Goal: Task Accomplishment & Management: Complete application form

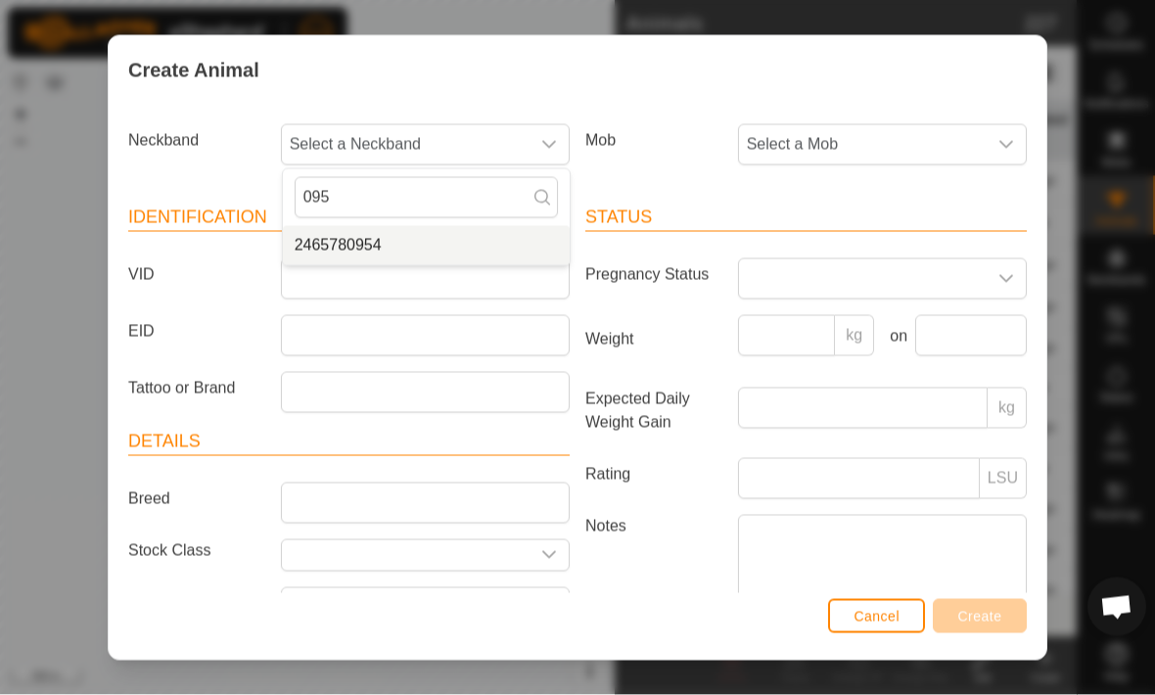
type input "095"
click at [316, 245] on span "2465780954" at bounding box center [338, 245] width 87 height 23
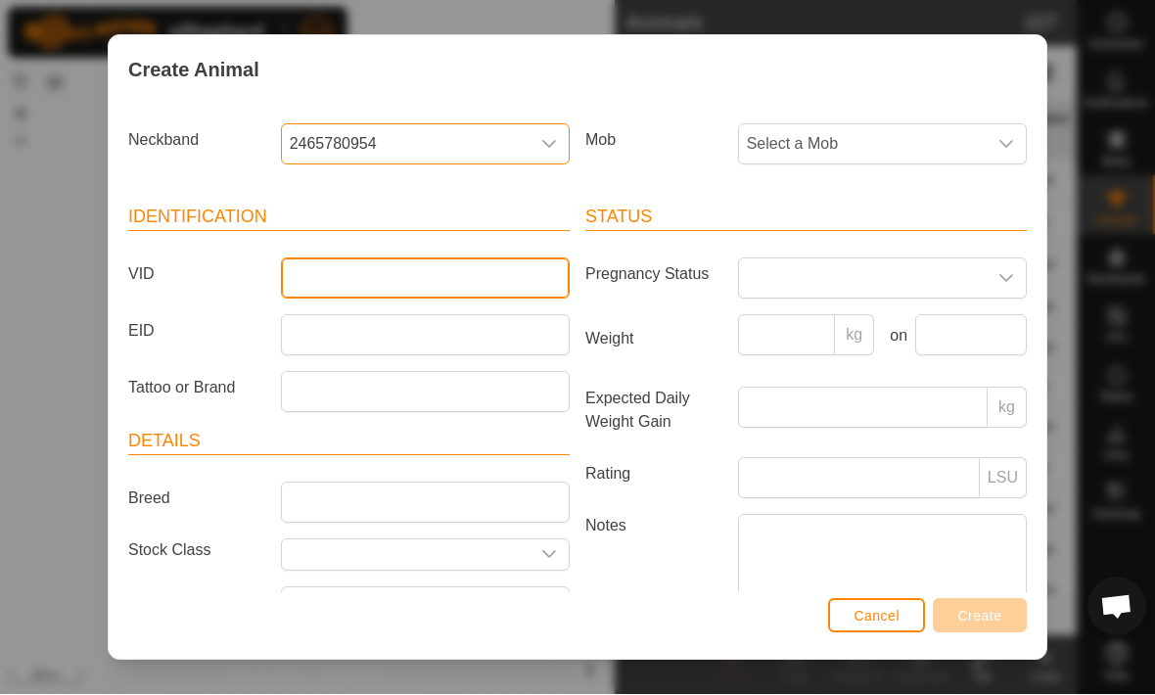
click at [331, 274] on input "VID" at bounding box center [425, 278] width 289 height 41
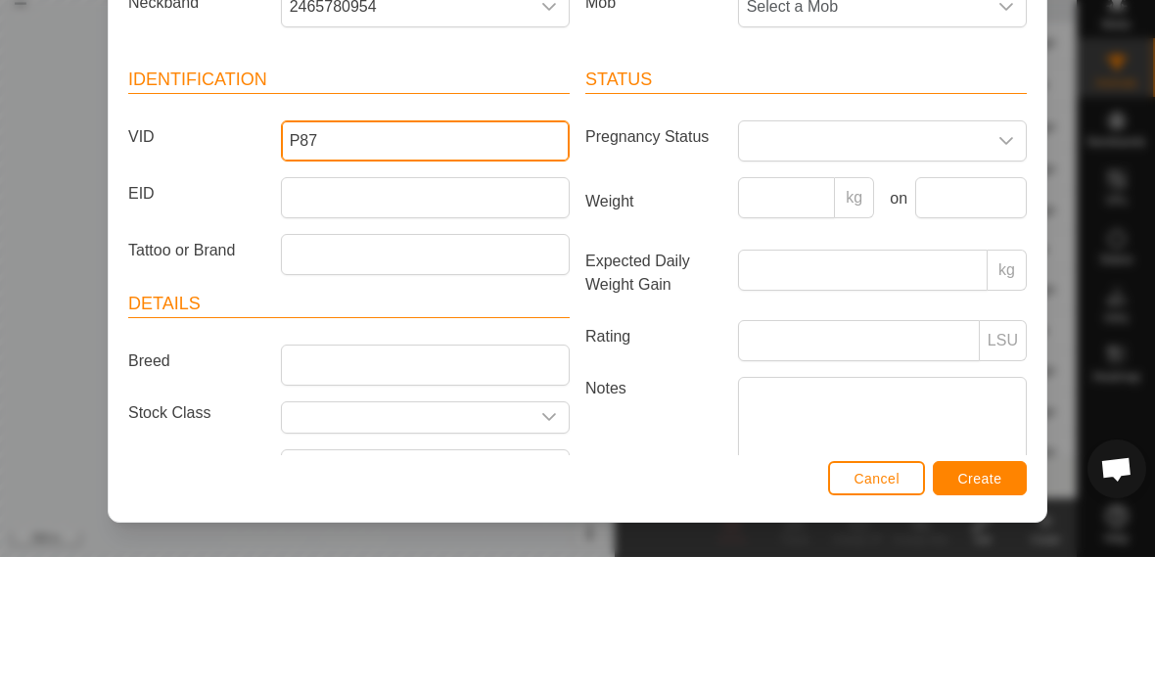
type input "P87"
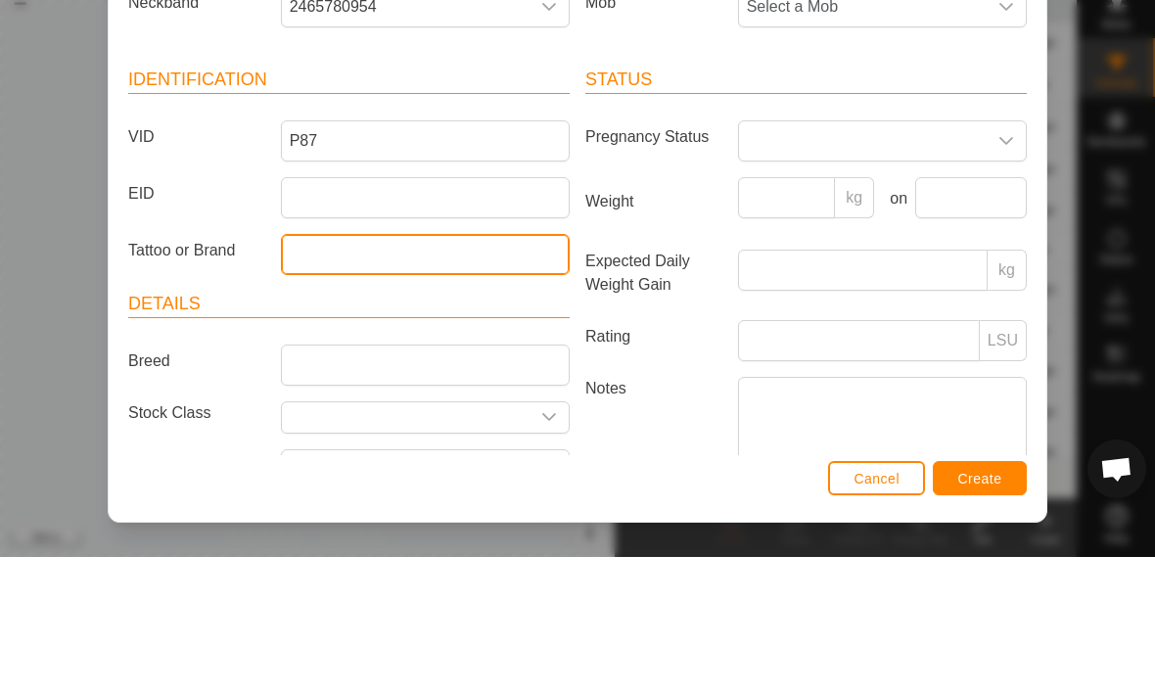
click at [315, 372] on input "Tattoo or Brand" at bounding box center [425, 392] width 289 height 41
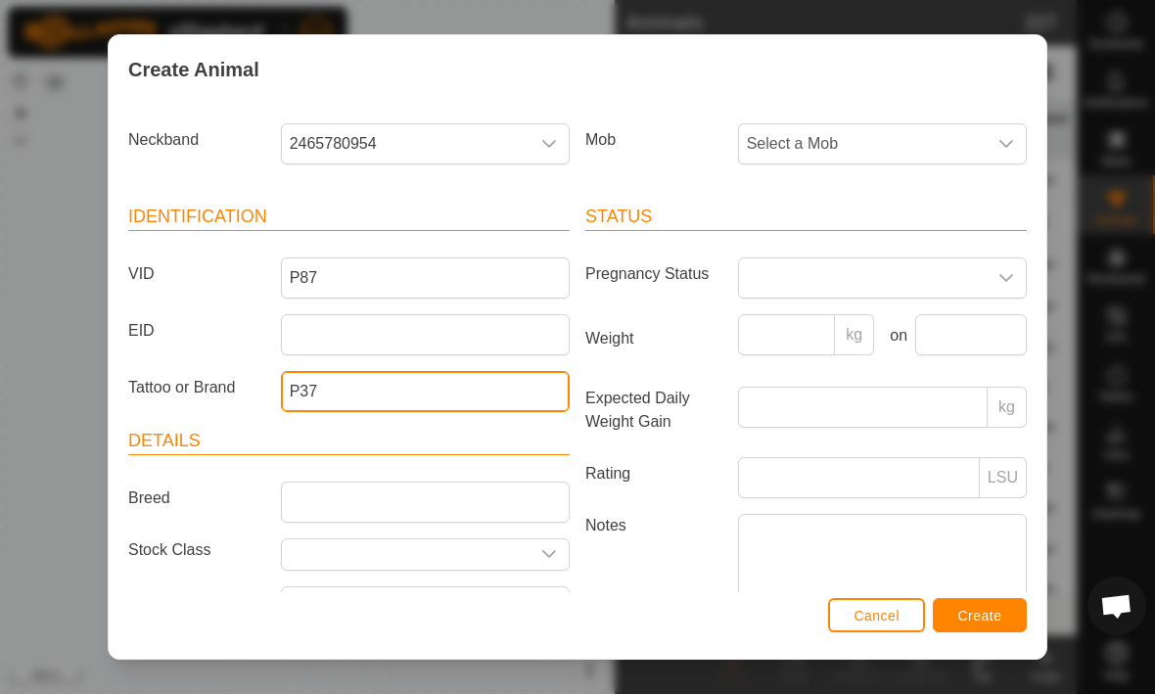
type input "P37"
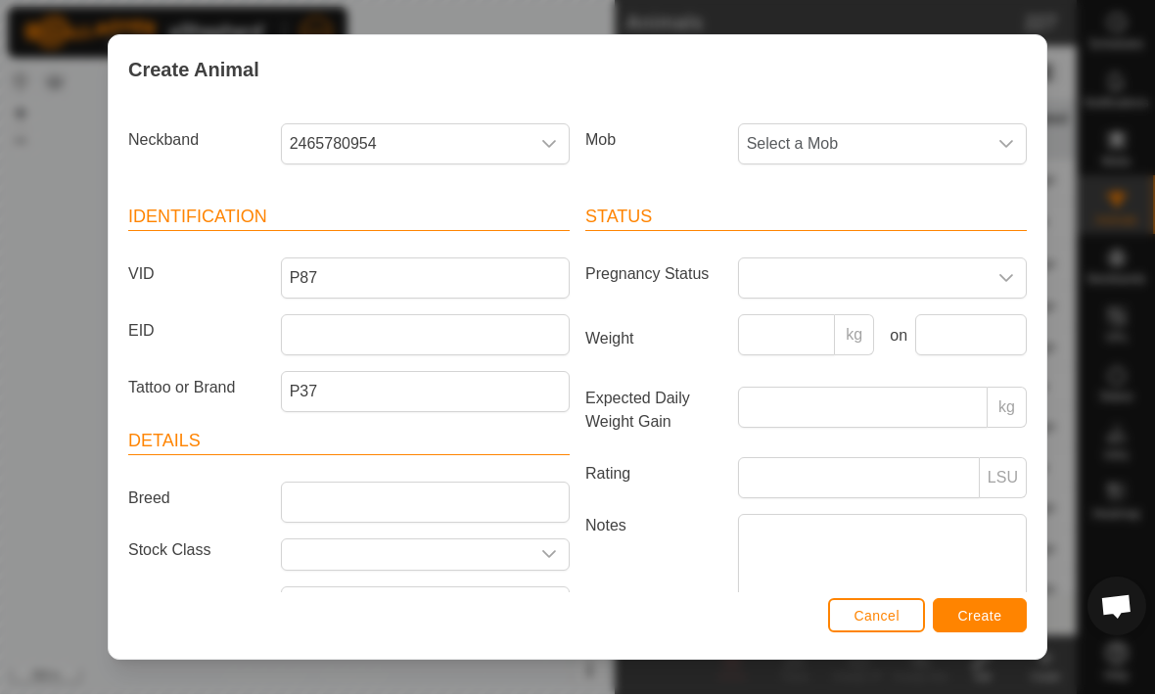
click at [979, 144] on span "Select a Mob" at bounding box center [863, 144] width 248 height 39
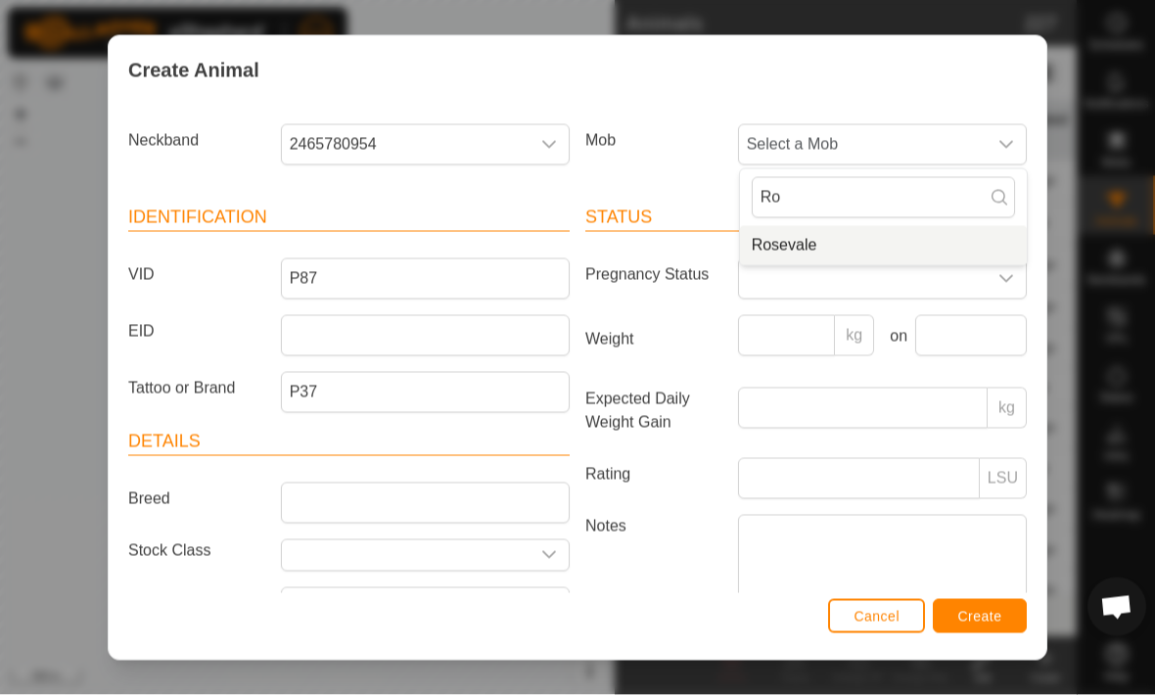
type input "Ro"
click at [927, 237] on li "Rosevale" at bounding box center [883, 245] width 287 height 39
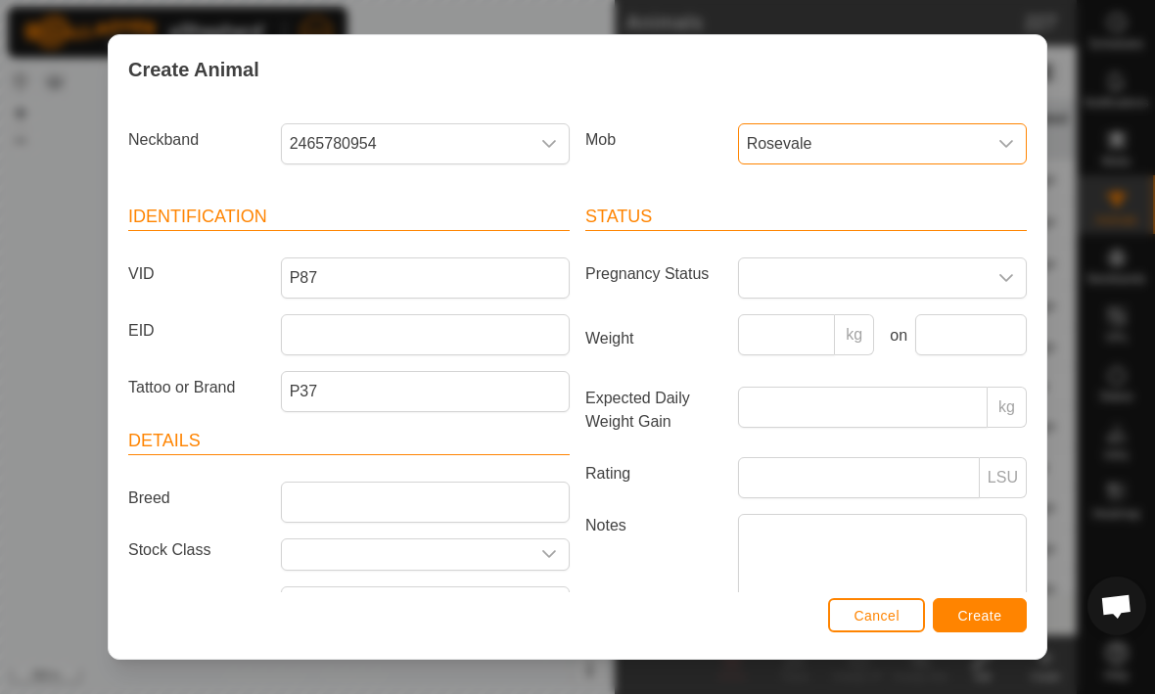
click at [978, 619] on span "Create" at bounding box center [980, 617] width 44 height 16
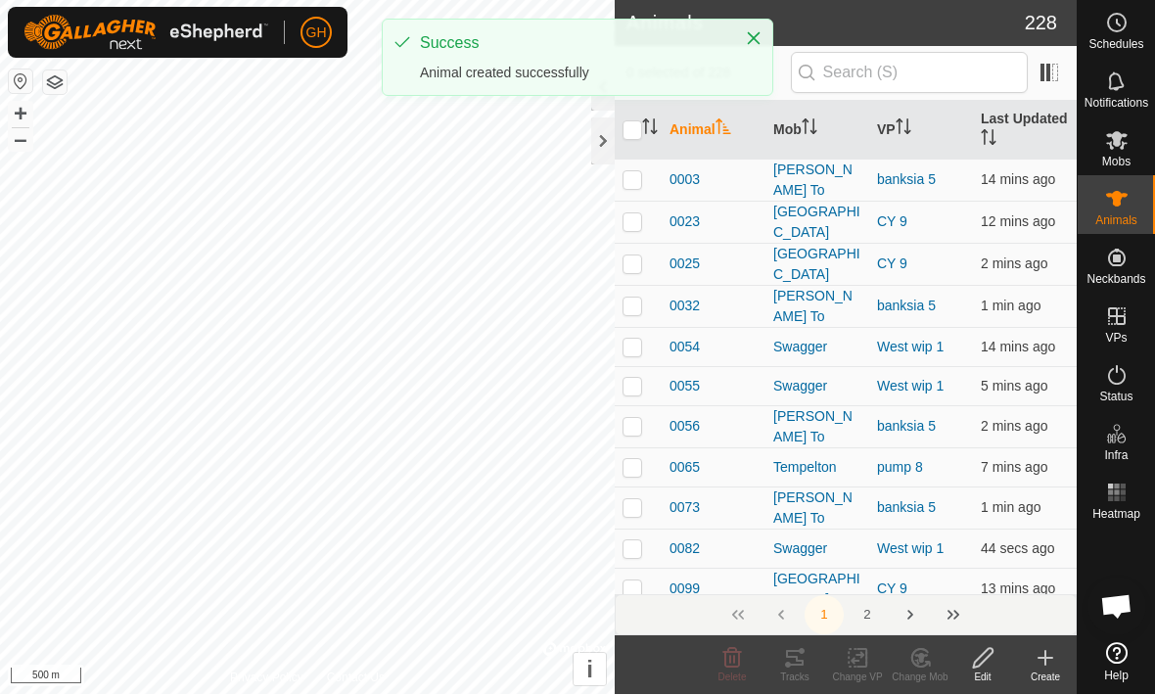
click at [1034, 659] on icon at bounding box center [1044, 658] width 23 height 23
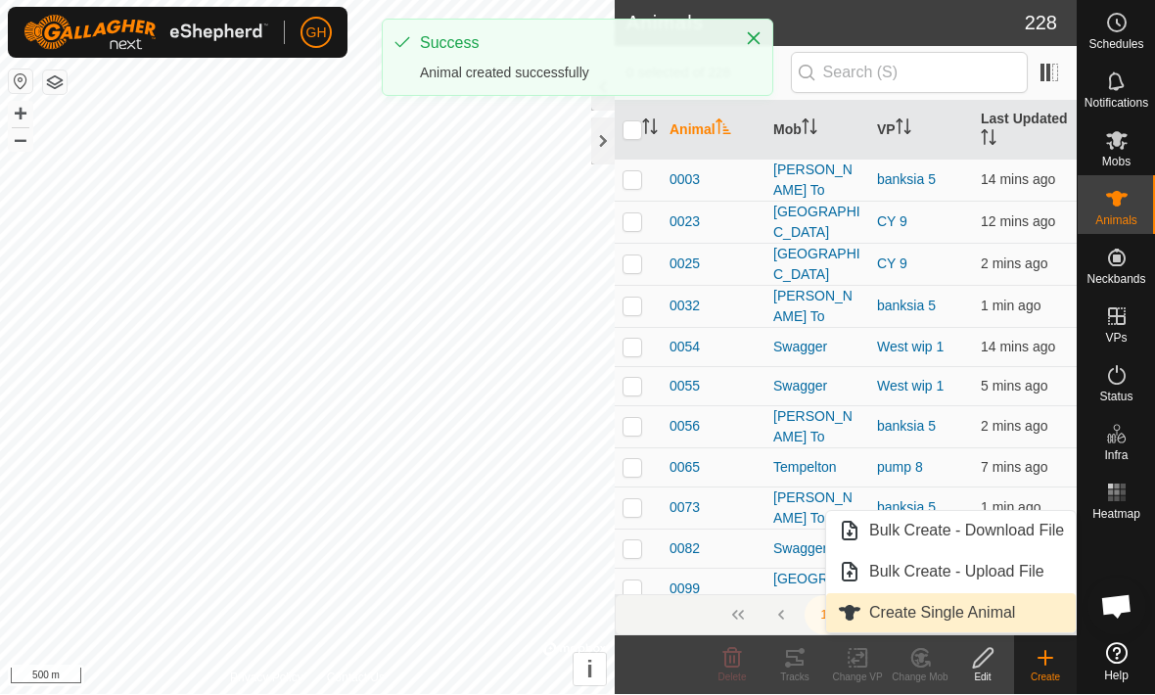
click at [987, 616] on span "Create Single Animal" at bounding box center [942, 613] width 146 height 23
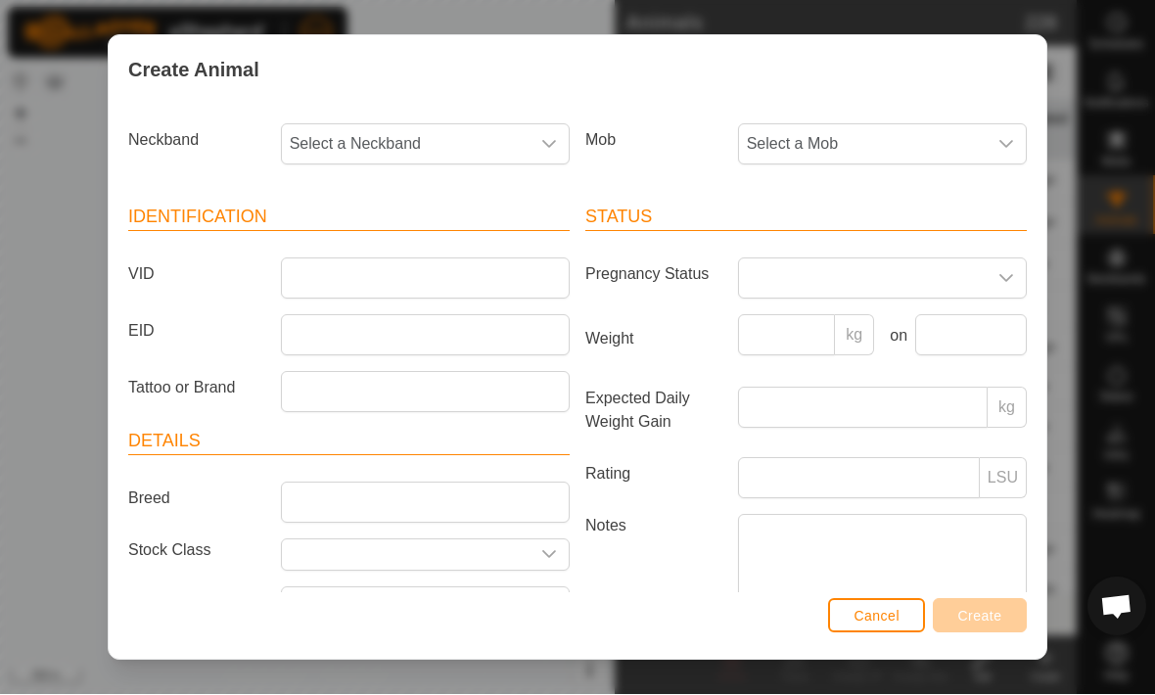
click at [847, 158] on span "Select a Mob" at bounding box center [863, 144] width 248 height 39
type input "Ro"
click at [775, 250] on span "Rosevale" at bounding box center [785, 245] width 66 height 23
click at [428, 142] on span "Select a Neckband" at bounding box center [406, 144] width 248 height 39
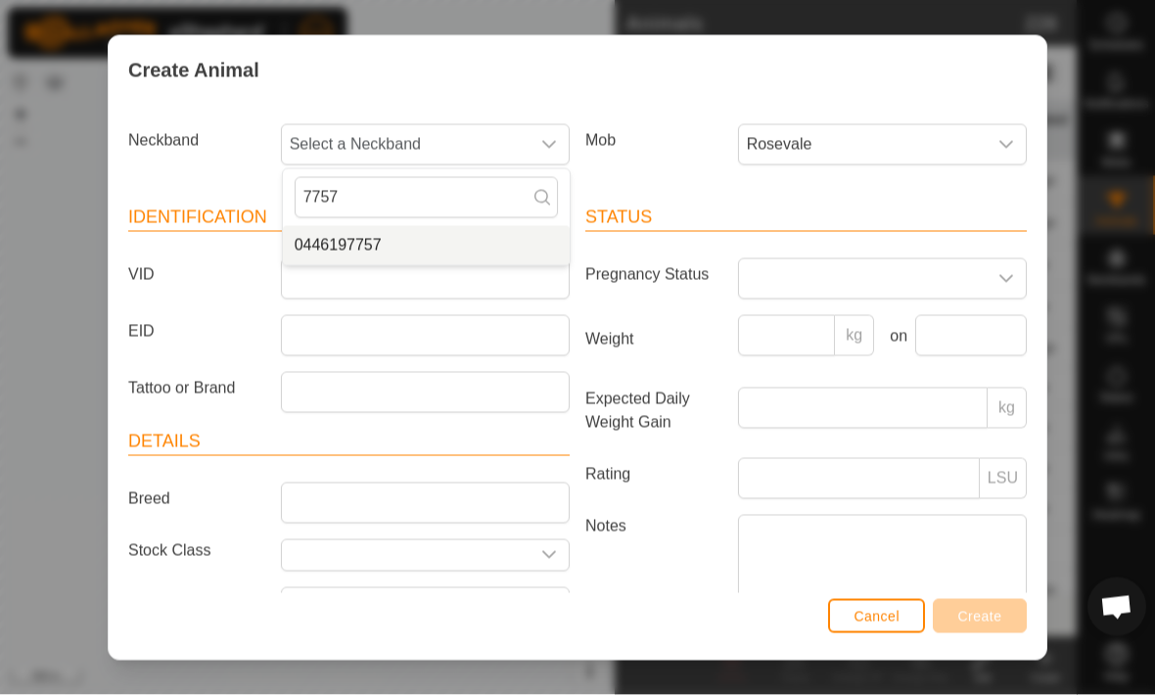
type input "7757"
click at [338, 243] on span "0446197757" at bounding box center [338, 245] width 87 height 23
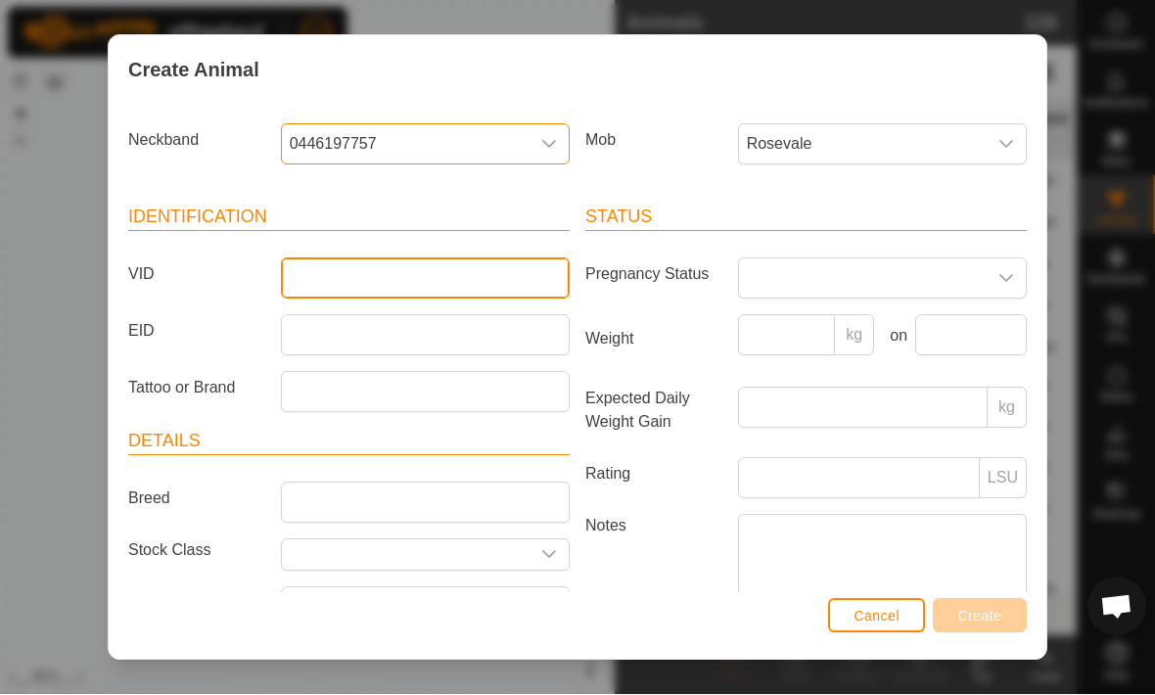
click at [319, 272] on input "VID" at bounding box center [425, 278] width 289 height 41
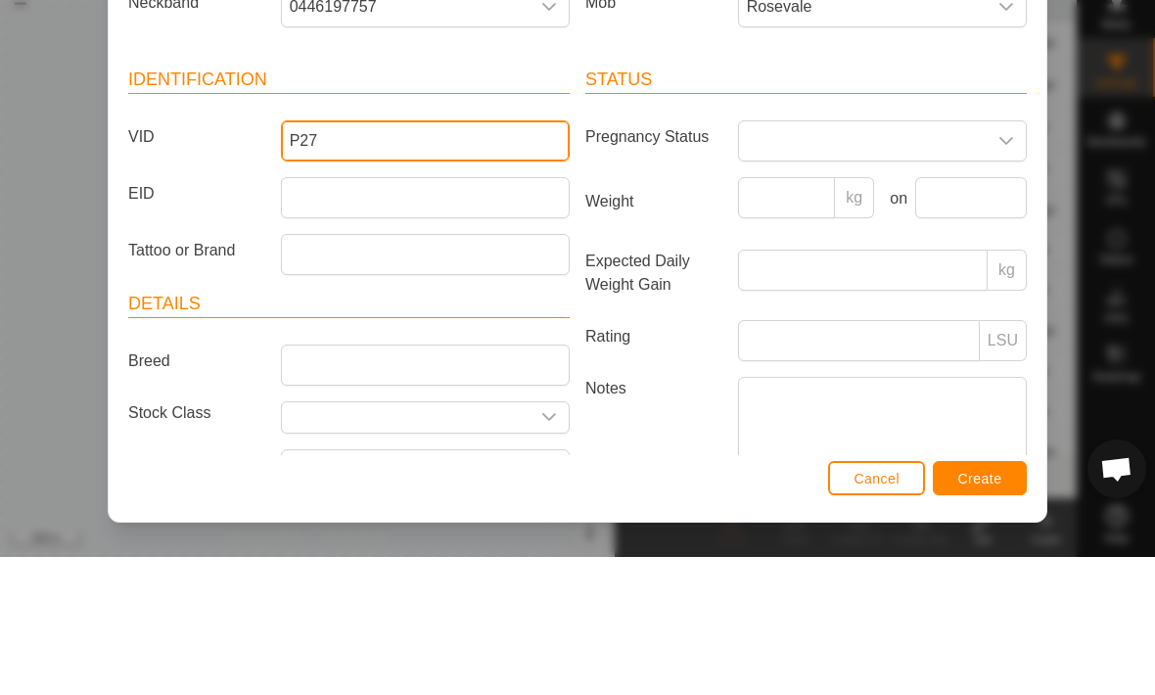
type input "P27"
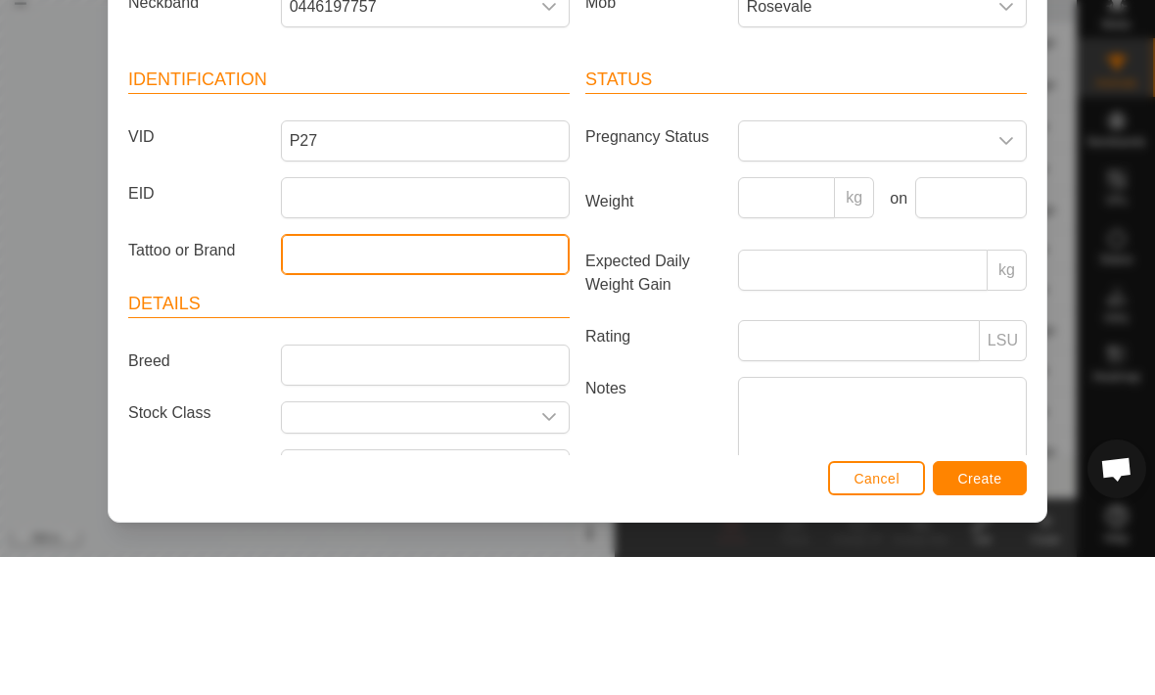
click at [327, 372] on input "Tattoo or Brand" at bounding box center [425, 392] width 289 height 41
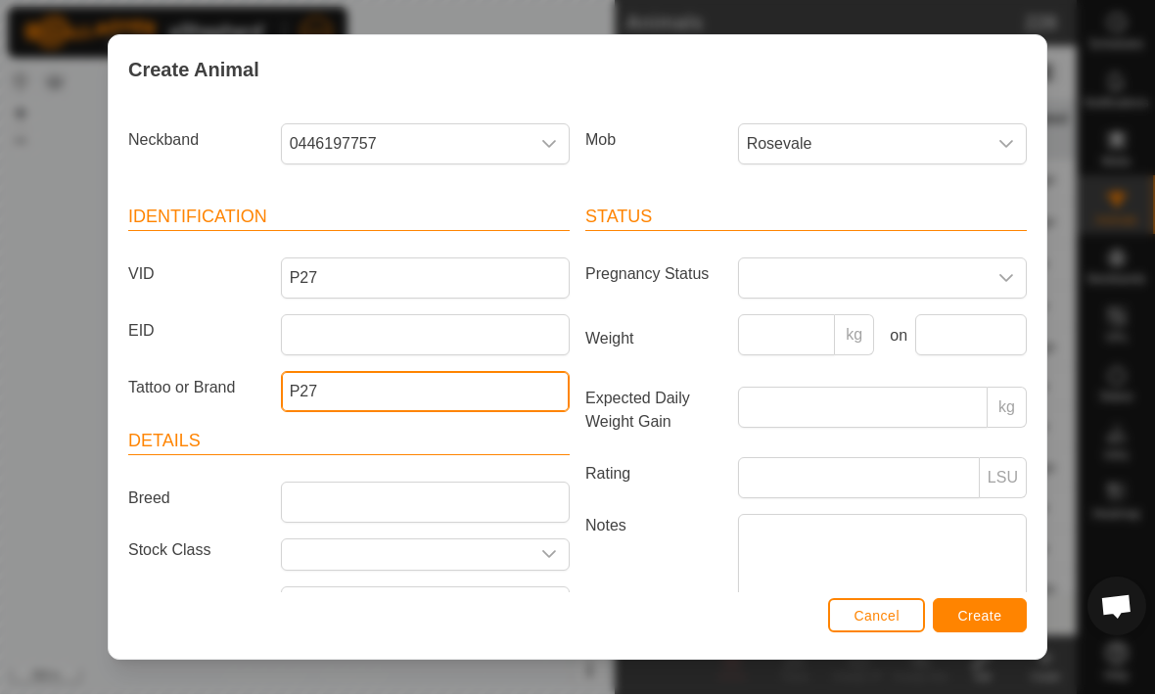
type input "P27"
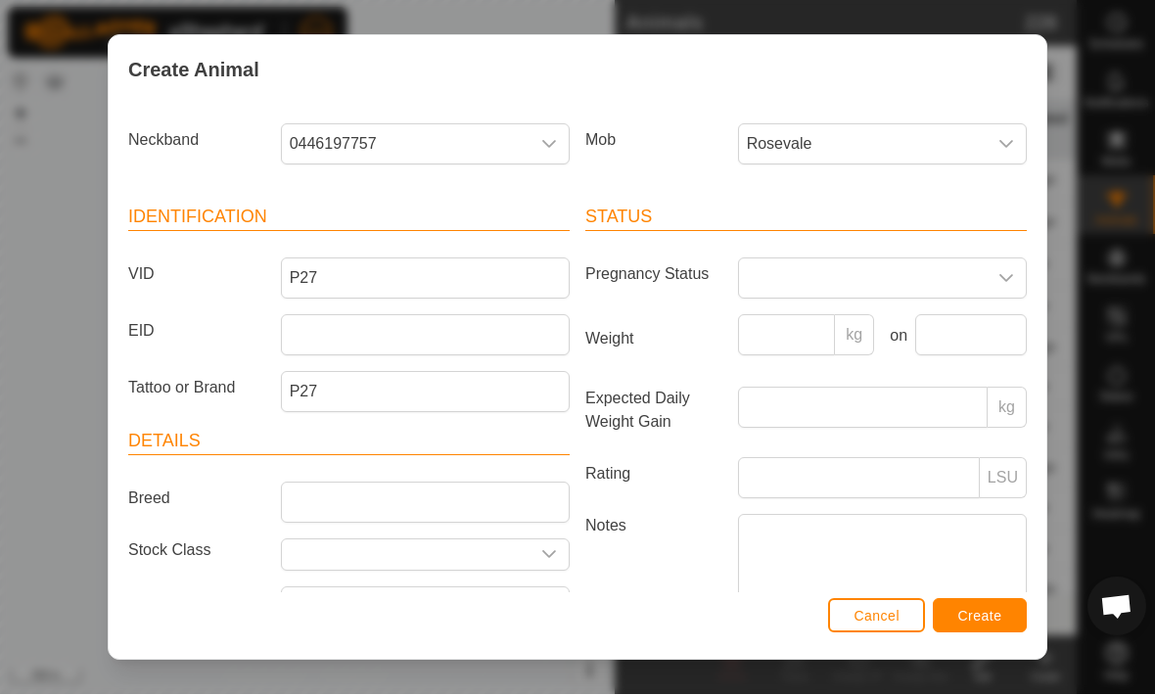
click at [995, 609] on span "Create" at bounding box center [980, 617] width 44 height 16
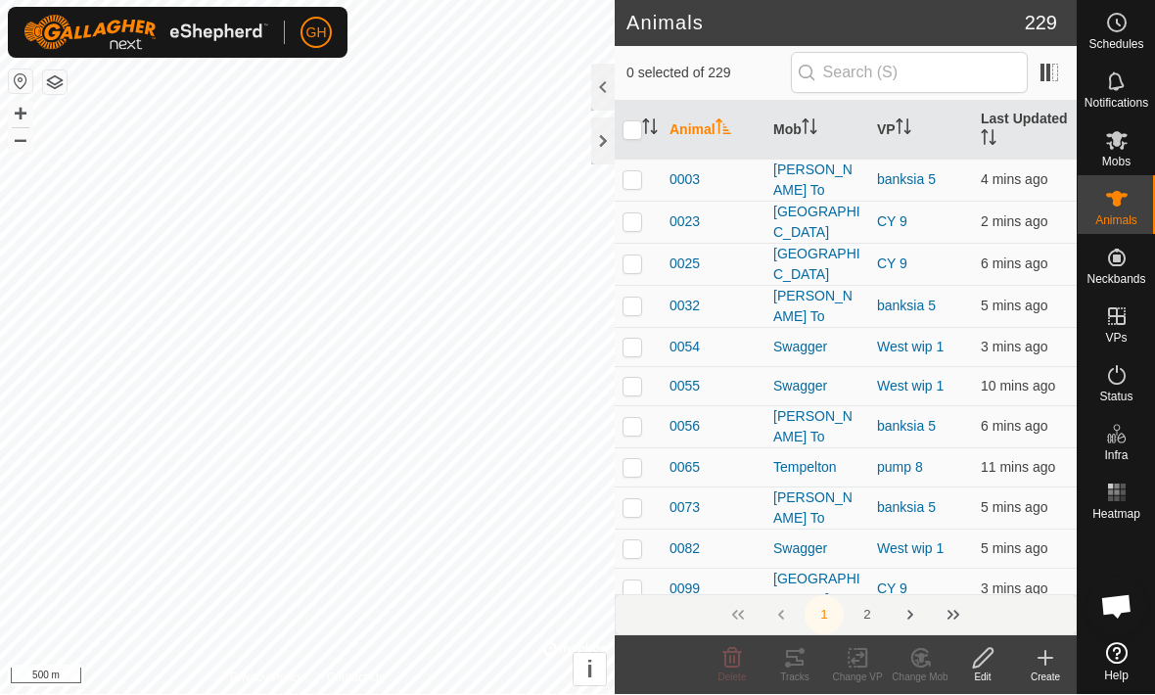
click at [1050, 659] on icon at bounding box center [1045, 659] width 14 height 0
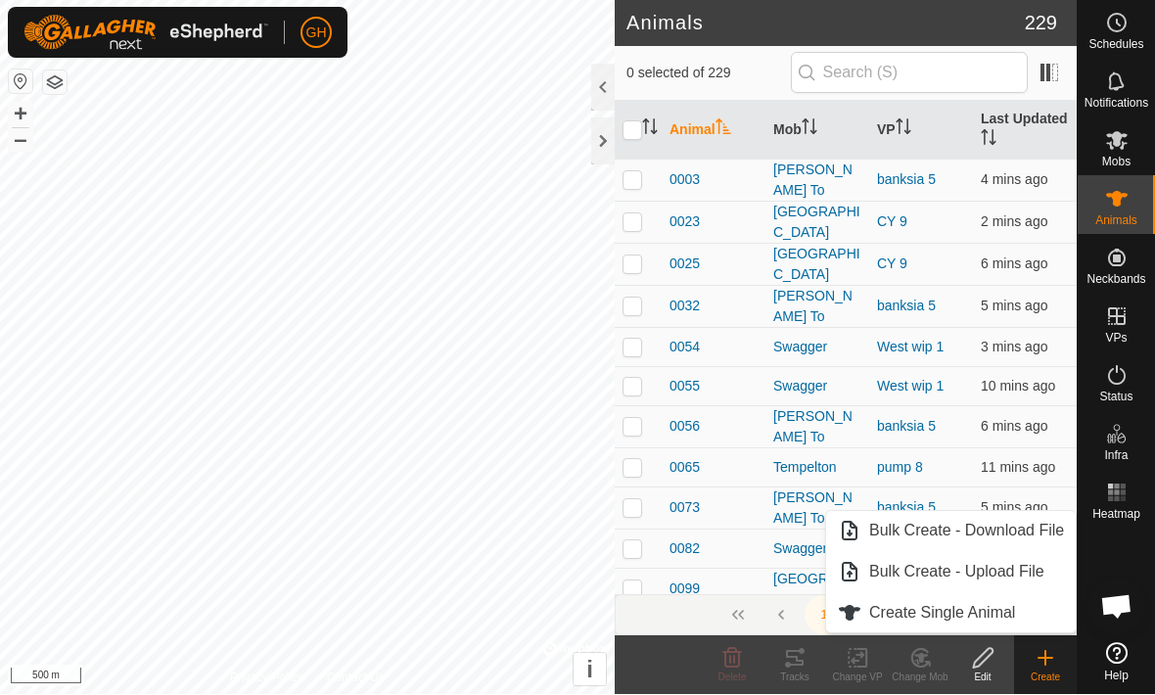
click at [1031, 611] on link "Create Single Animal" at bounding box center [951, 613] width 250 height 39
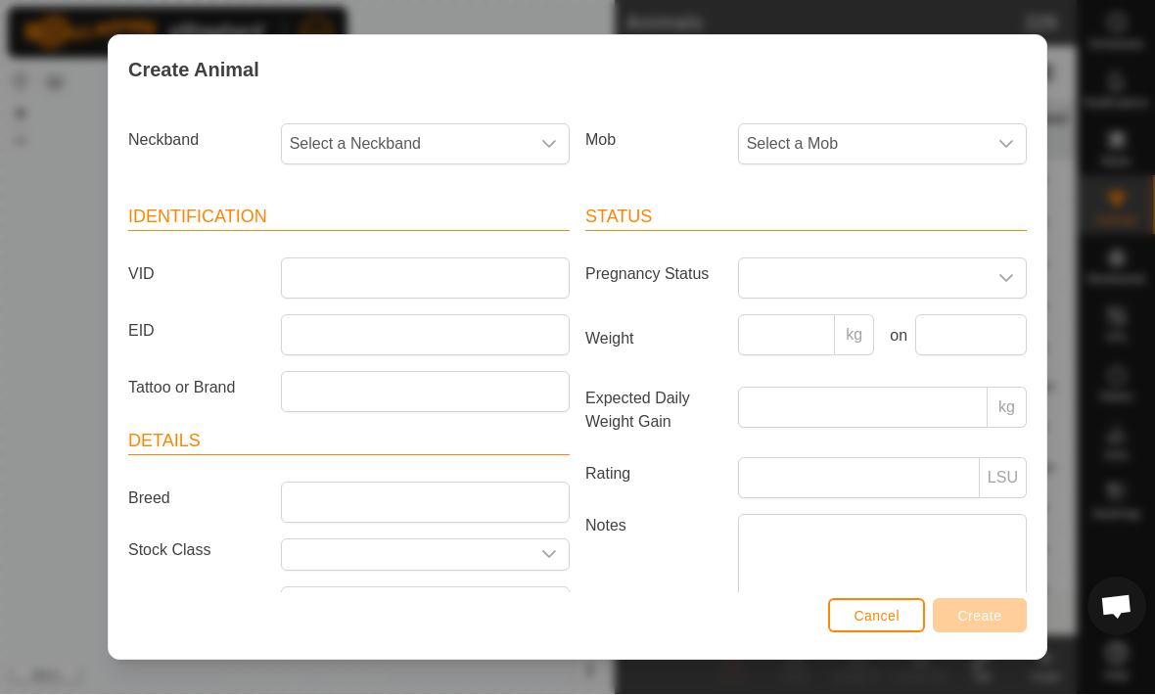
click at [539, 135] on div "dropdown trigger" at bounding box center [548, 144] width 39 height 39
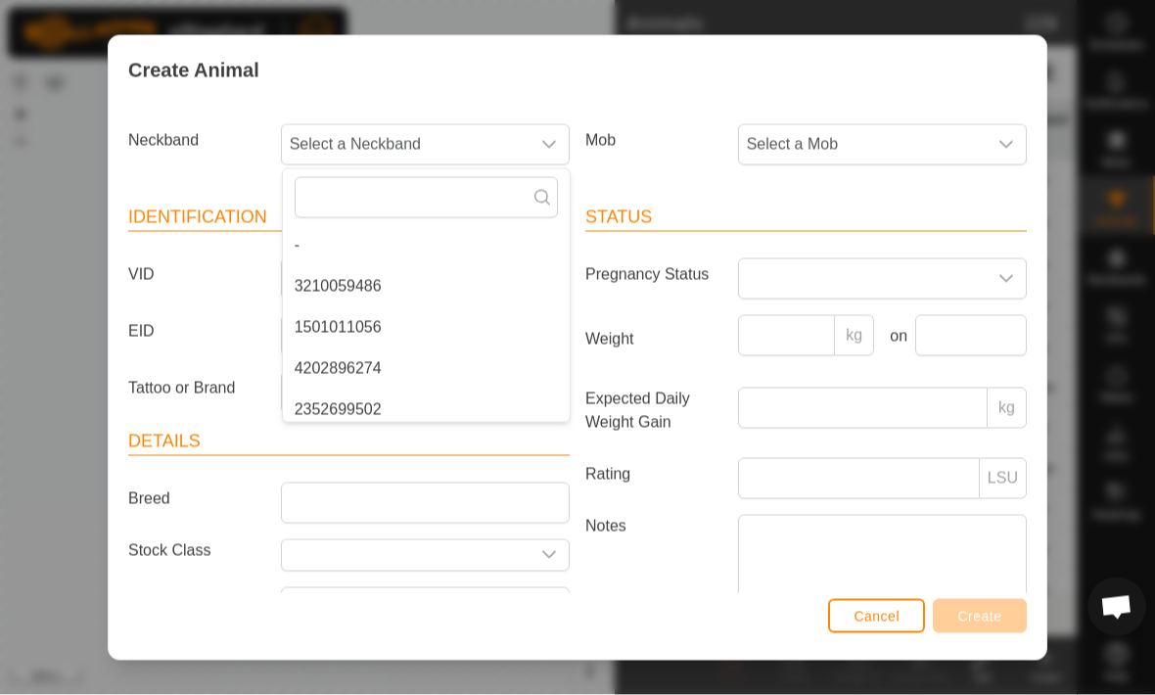
click at [959, 133] on span "Select a Mob" at bounding box center [863, 144] width 248 height 39
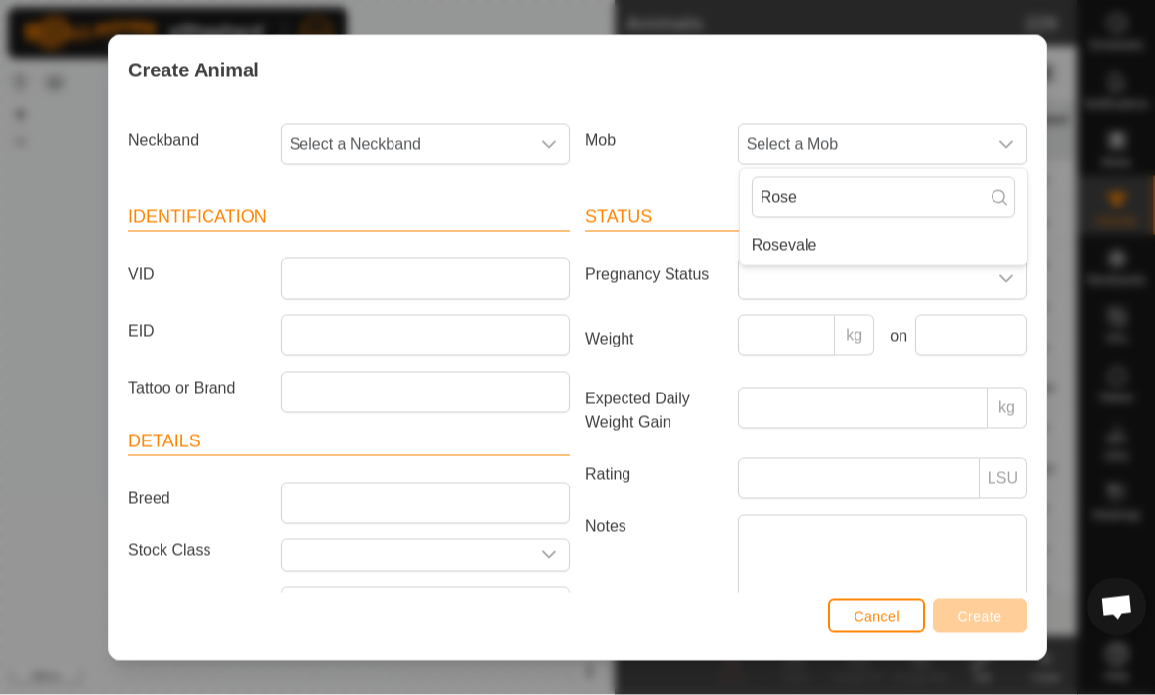
type input "Rose"
click at [924, 238] on li "Rosevale" at bounding box center [883, 245] width 287 height 39
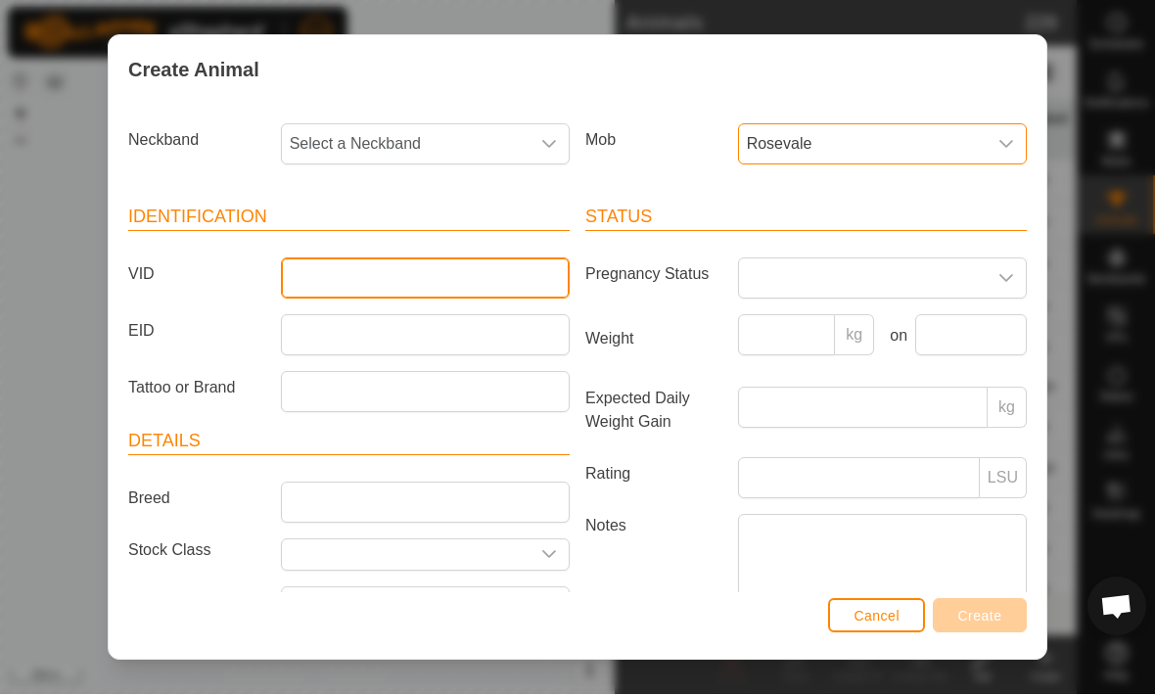
click at [337, 295] on input "VID" at bounding box center [425, 278] width 289 height 41
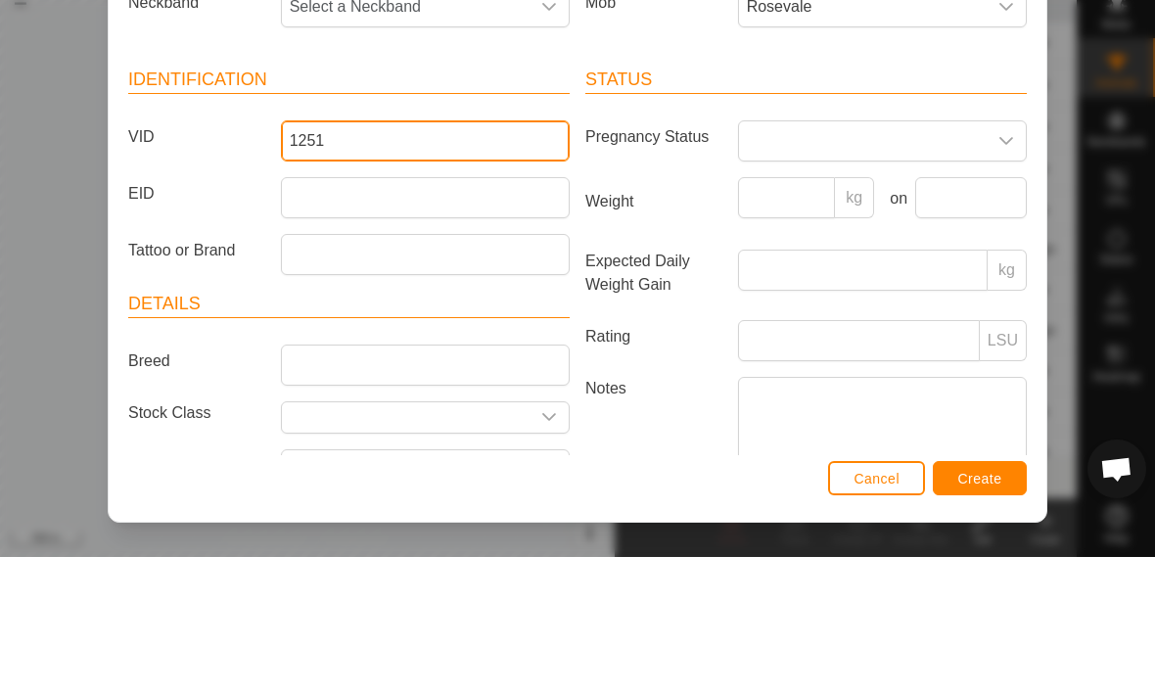
type input "1251"
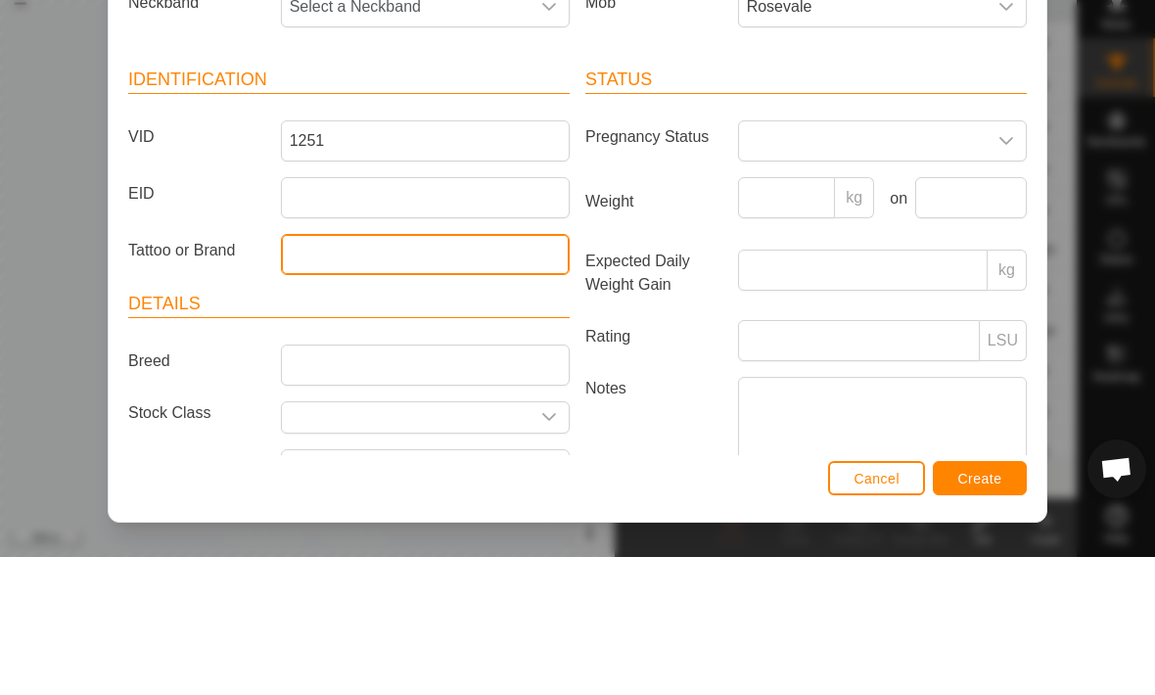
click at [314, 372] on input "Tattoo or Brand" at bounding box center [425, 392] width 289 height 41
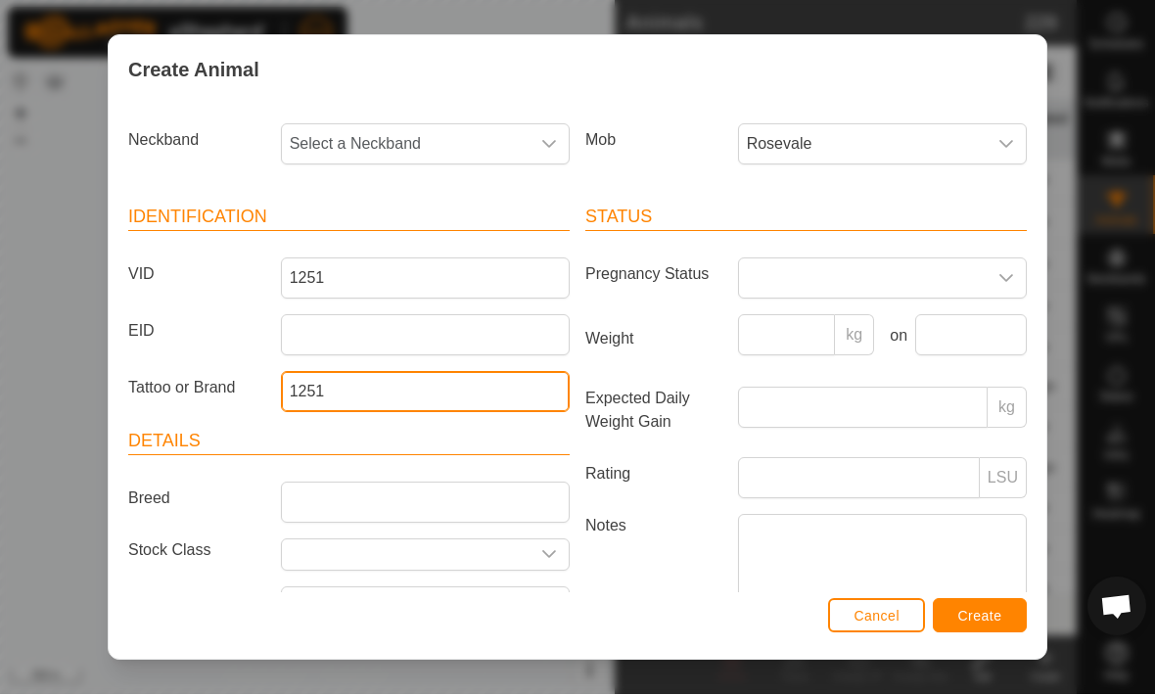
type input "1251"
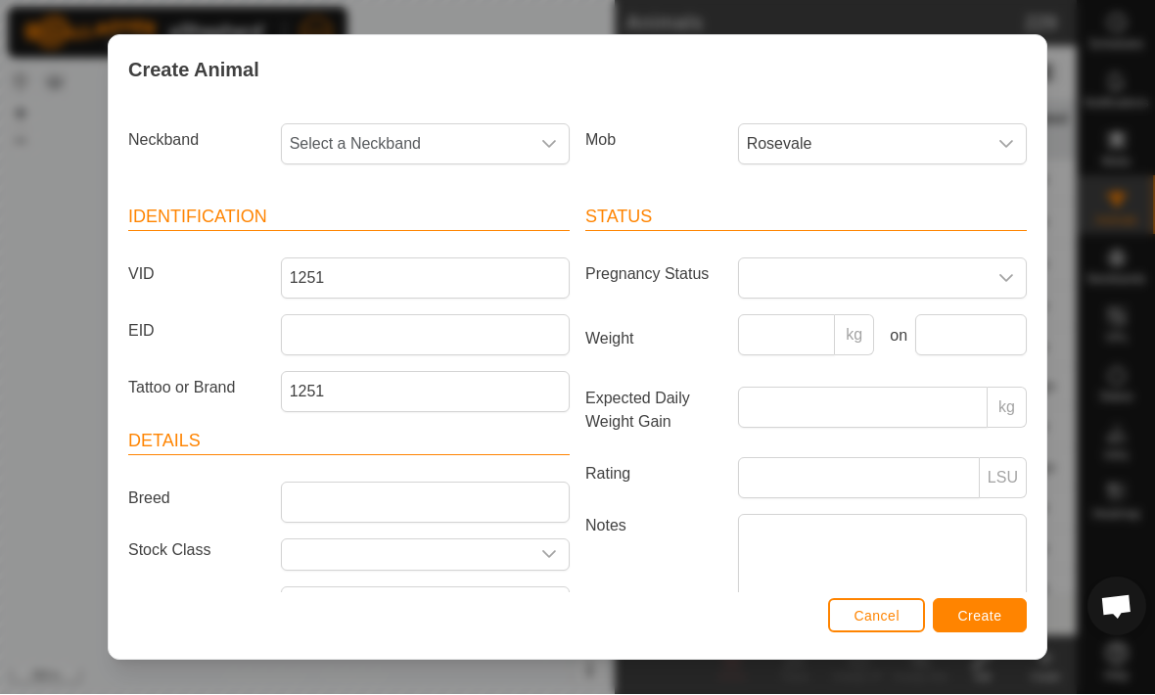
click at [321, 147] on span "Select a Neckband" at bounding box center [406, 144] width 248 height 39
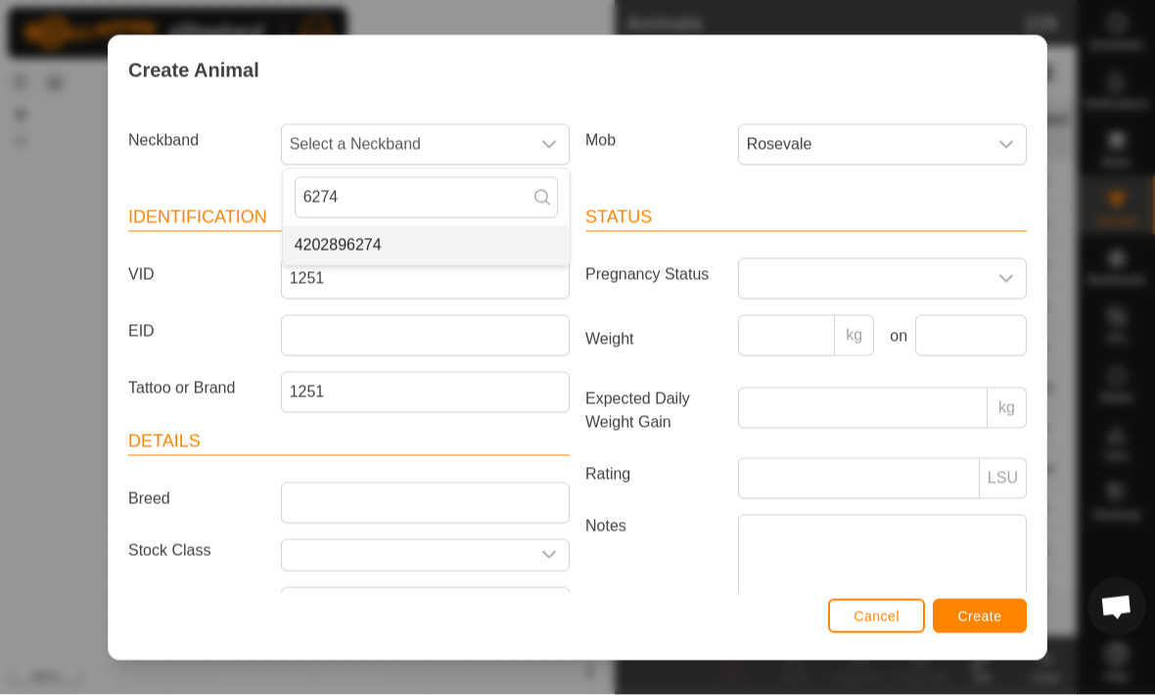
type input "6274"
click at [328, 247] on span "4202896274" at bounding box center [338, 245] width 87 height 23
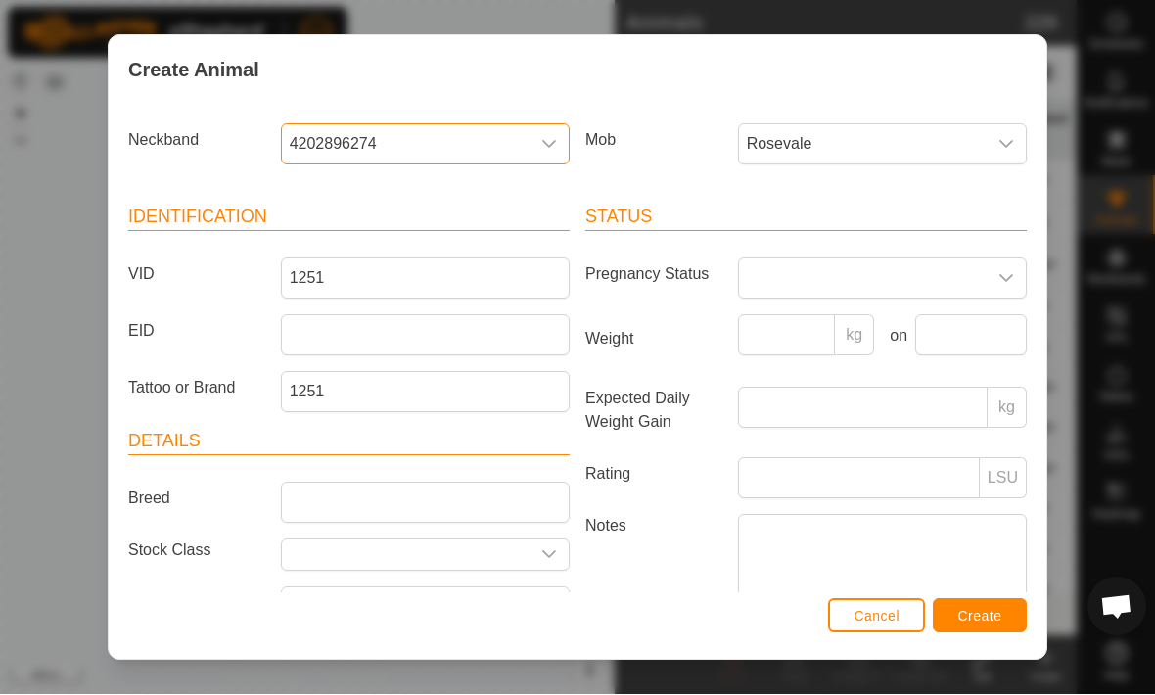
click at [995, 609] on span "Create" at bounding box center [980, 617] width 44 height 16
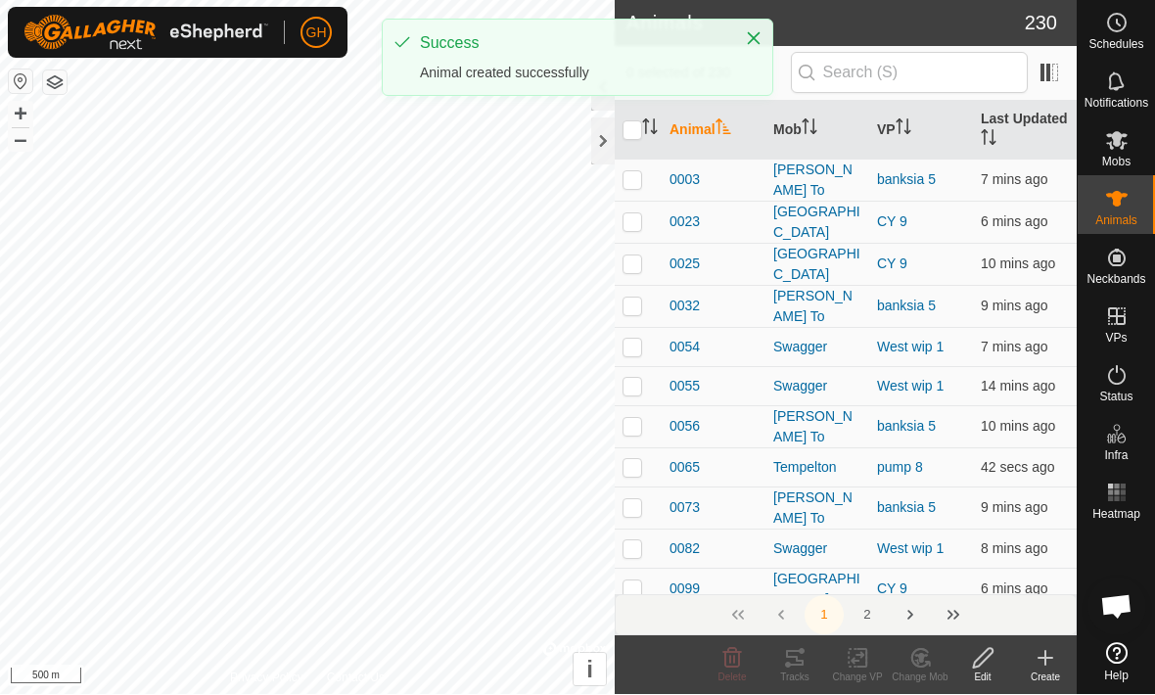
click at [1041, 662] on icon at bounding box center [1044, 658] width 23 height 23
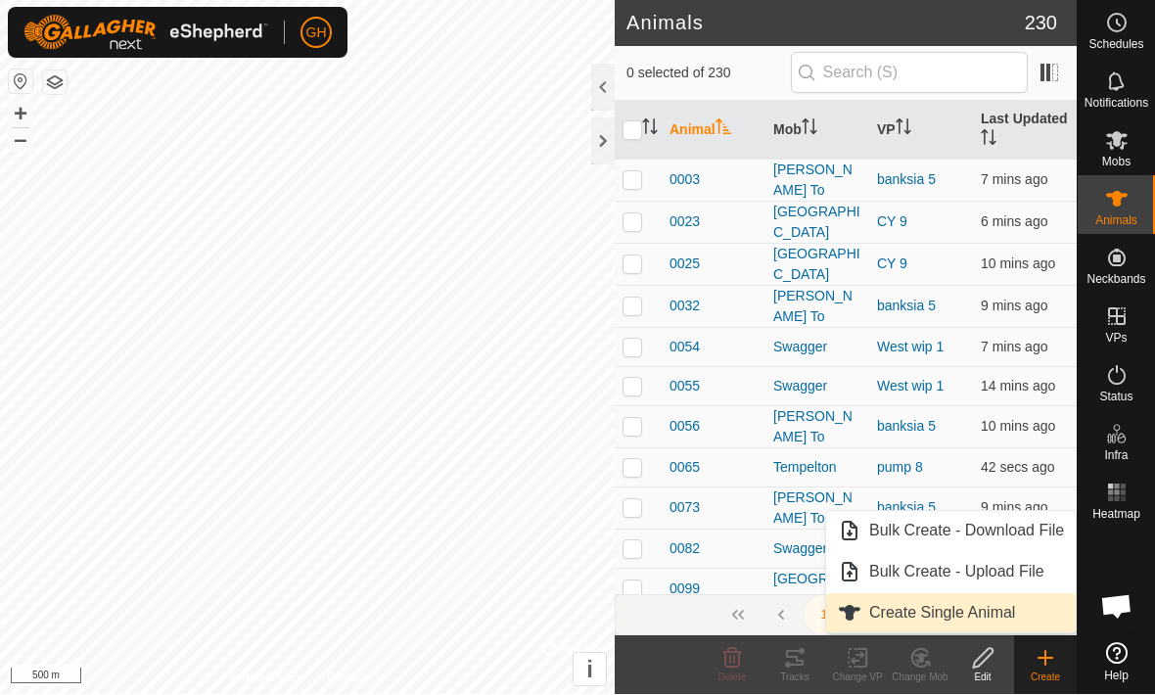
click at [997, 612] on span "Create Single Animal" at bounding box center [942, 613] width 146 height 23
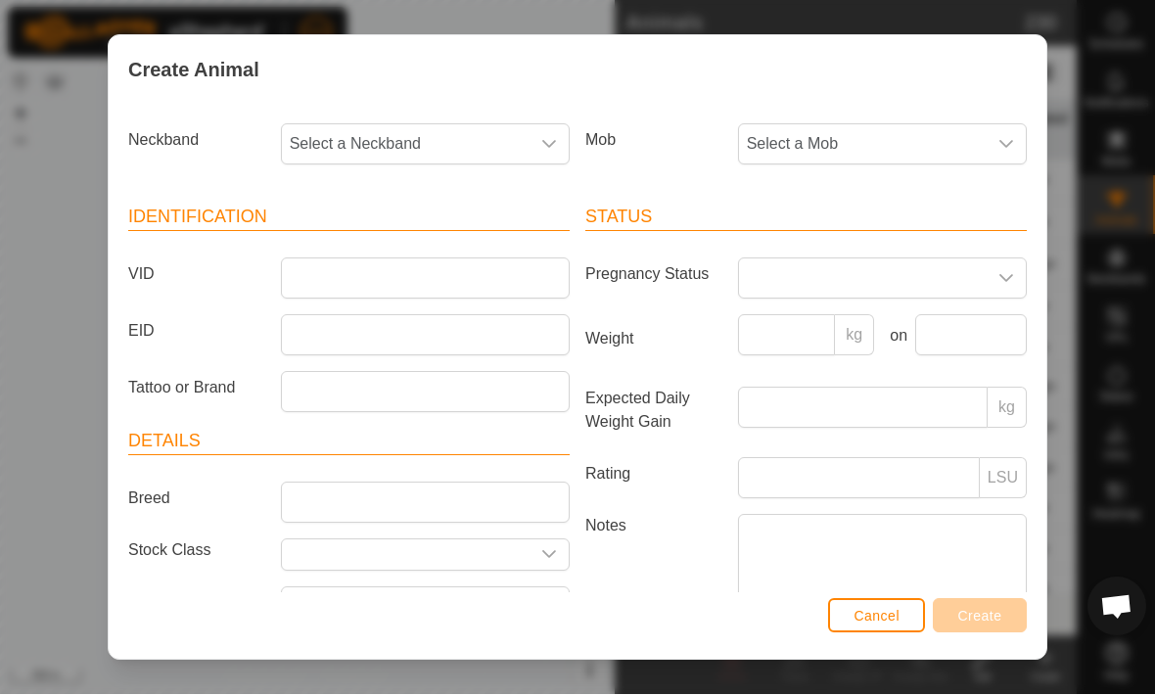
click at [356, 126] on span "Select a Neckband" at bounding box center [406, 144] width 248 height 39
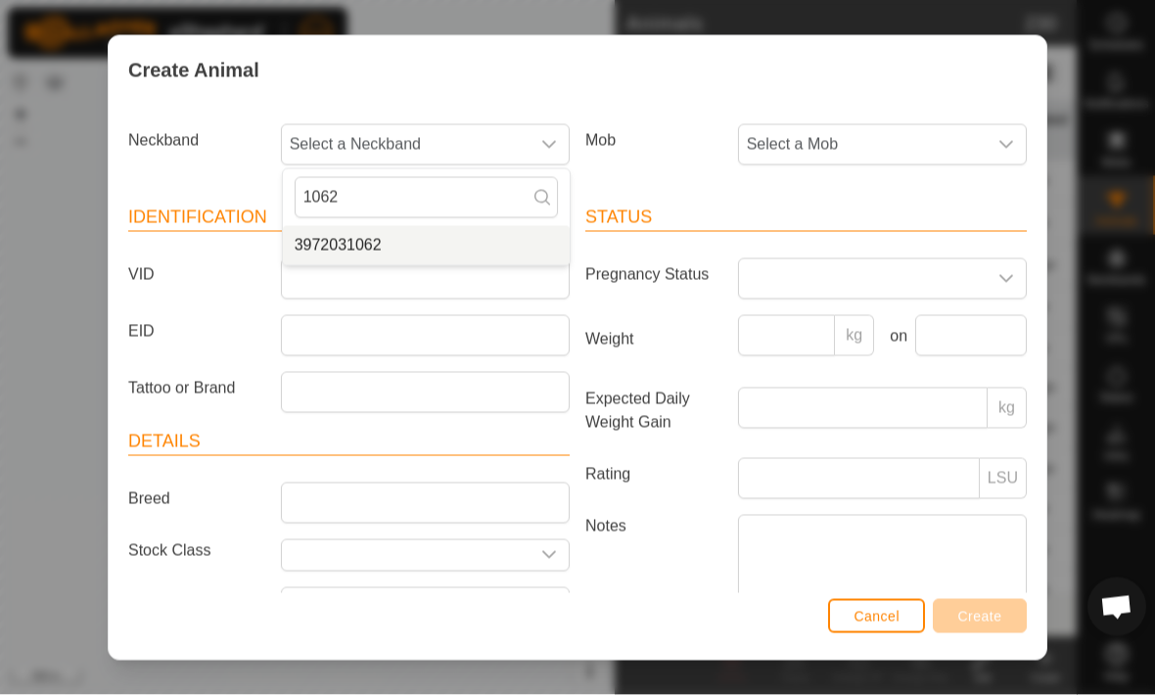
type input "1062"
click at [310, 239] on span "3972031062" at bounding box center [338, 245] width 87 height 23
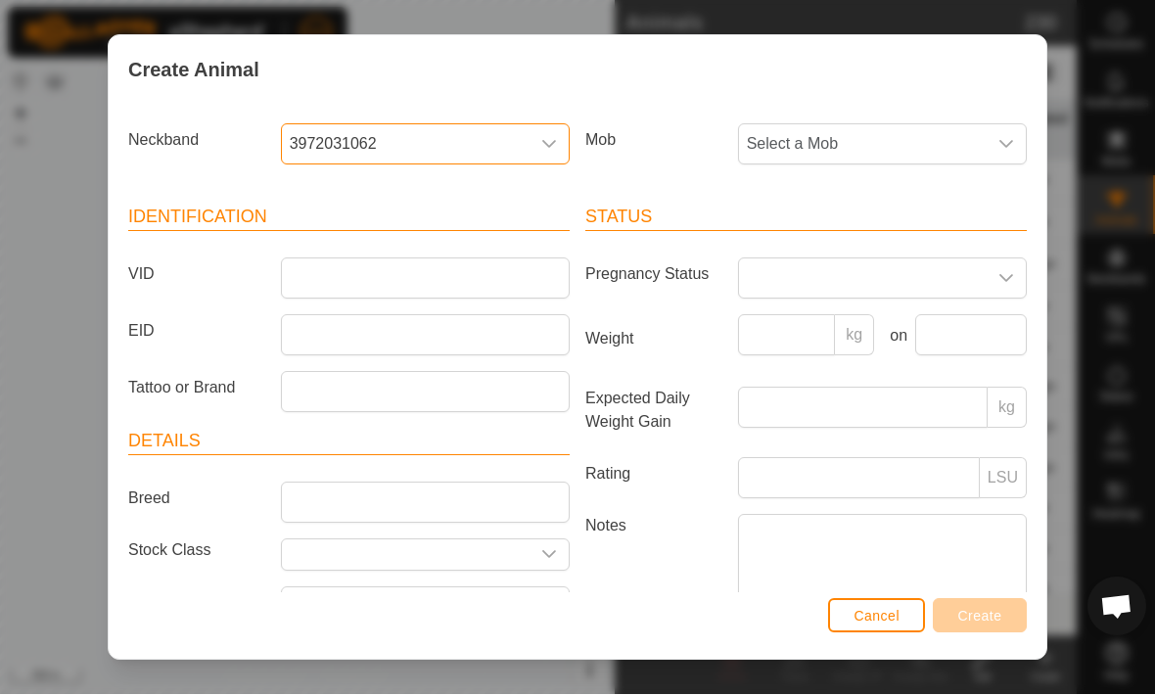
click at [976, 136] on span "Select a Mob" at bounding box center [863, 144] width 248 height 39
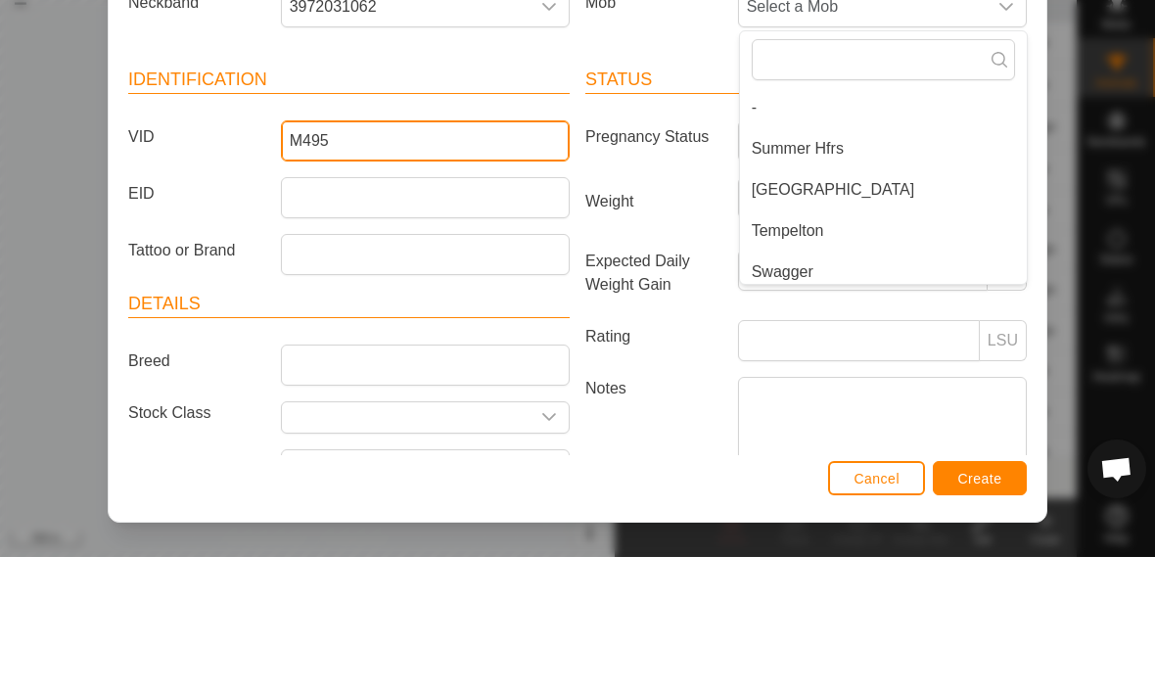
type input "M495"
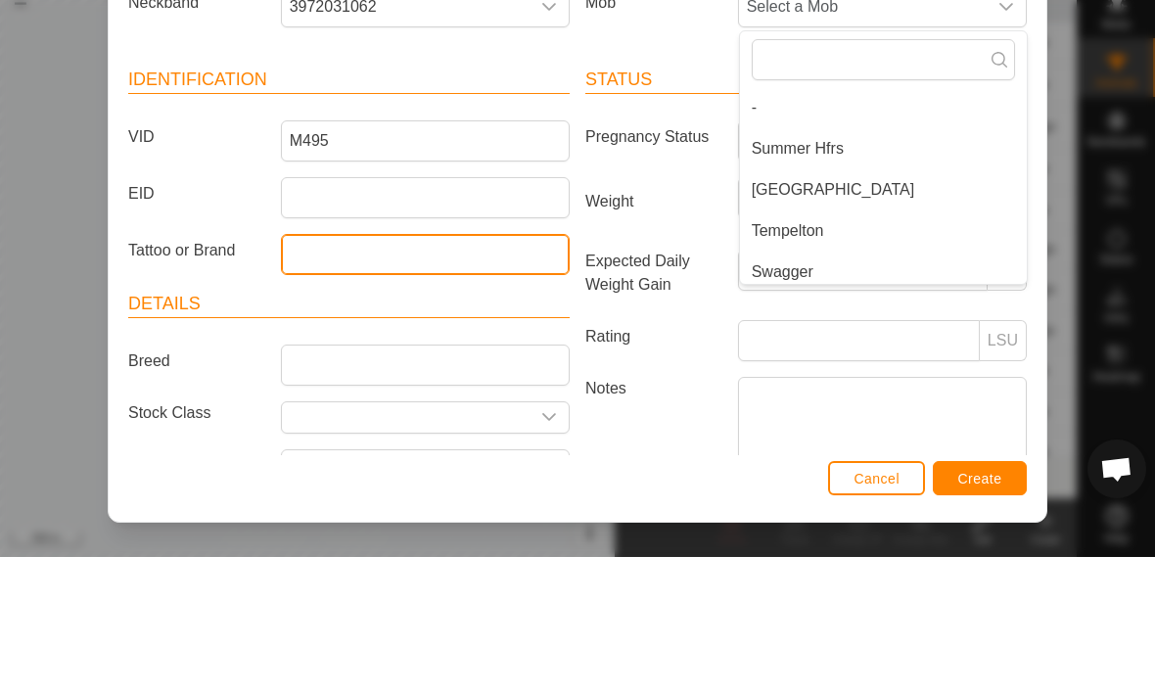
click at [319, 372] on input "Tattoo or Brand" at bounding box center [425, 392] width 289 height 41
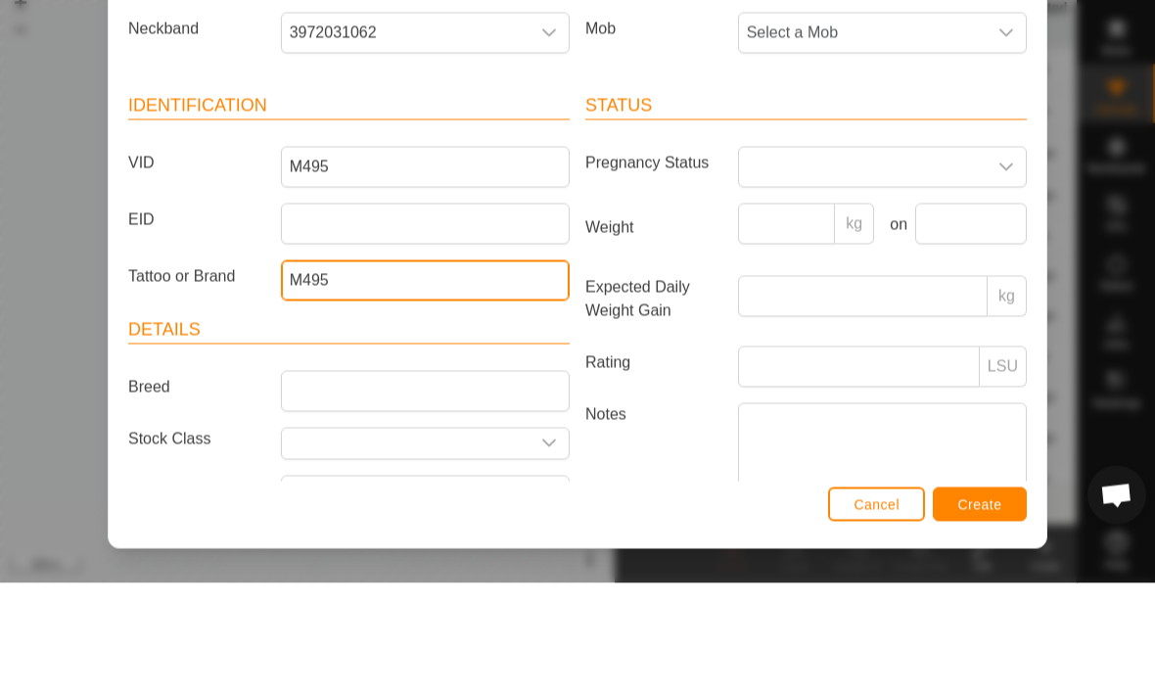
type input "M495"
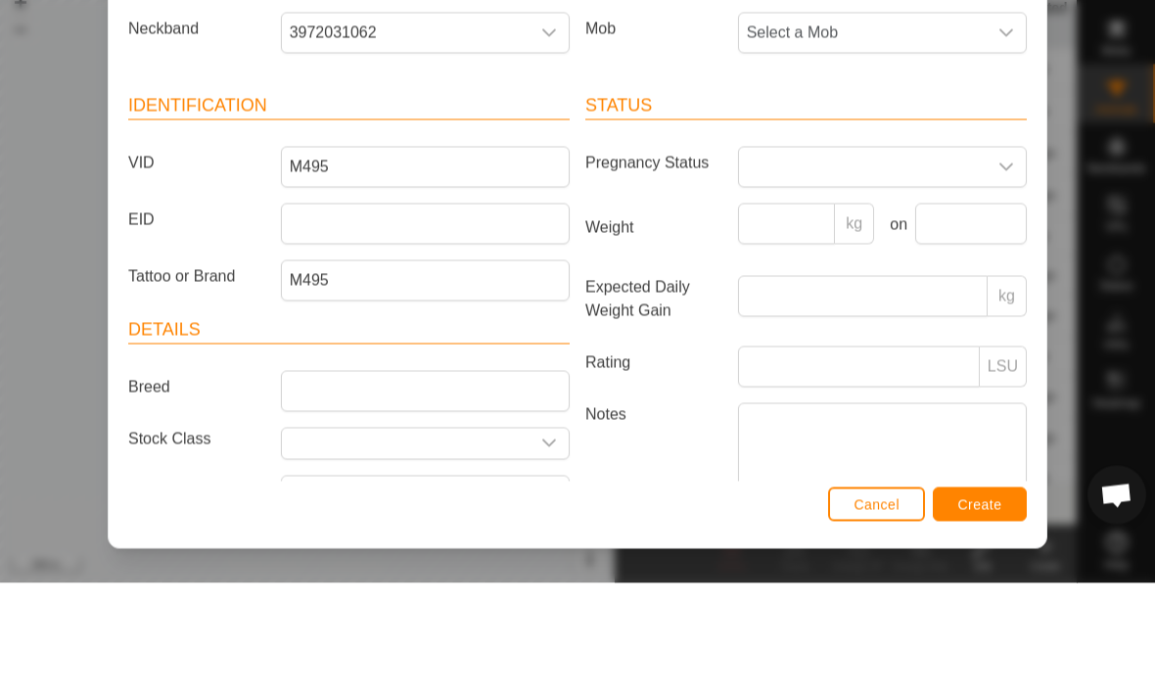
click at [978, 125] on span "Select a Mob" at bounding box center [863, 144] width 248 height 39
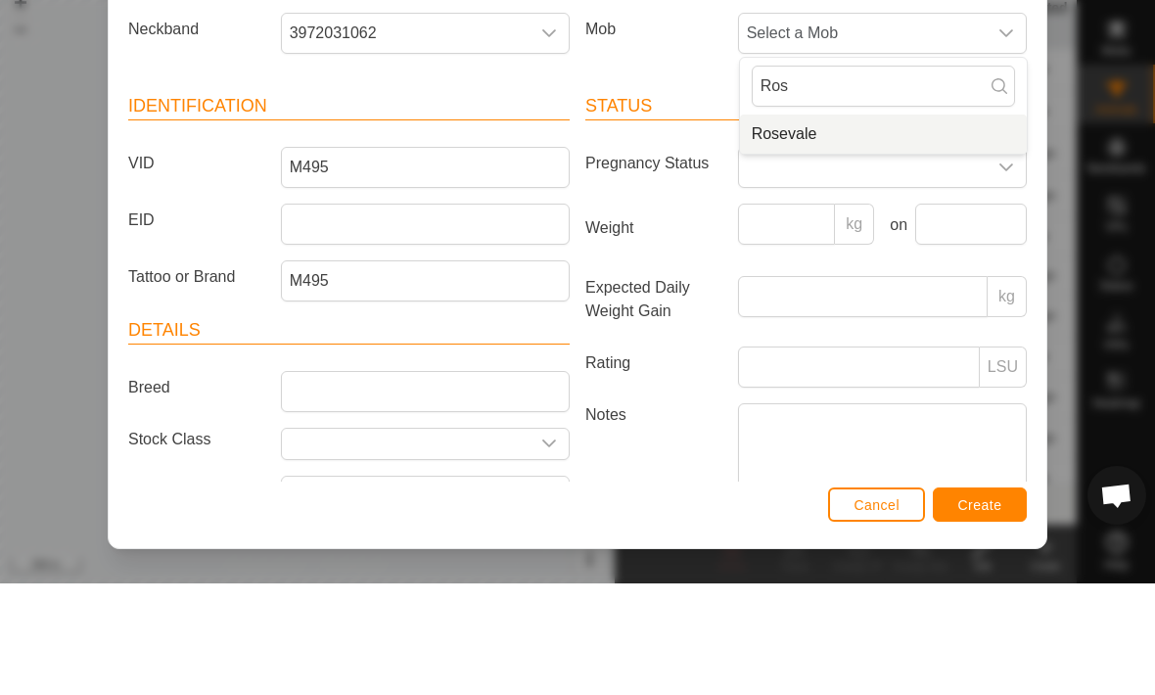
type input "Ros"
click at [972, 226] on li "Rosevale" at bounding box center [883, 245] width 287 height 39
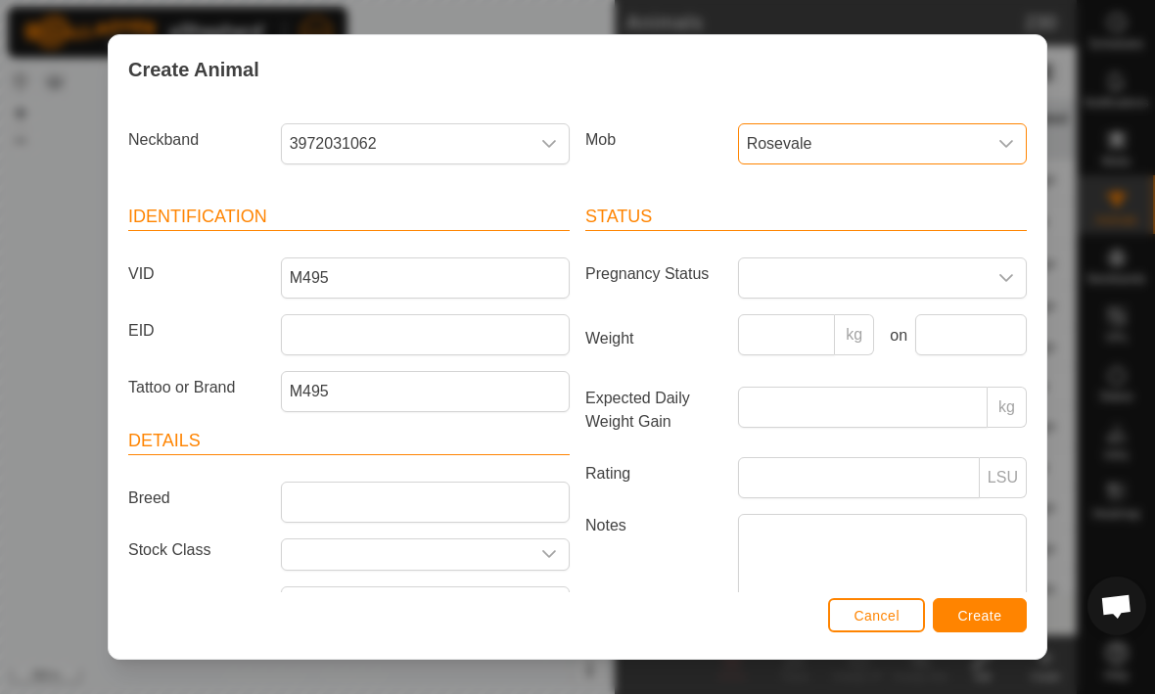
click at [983, 614] on span "Create" at bounding box center [980, 617] width 44 height 16
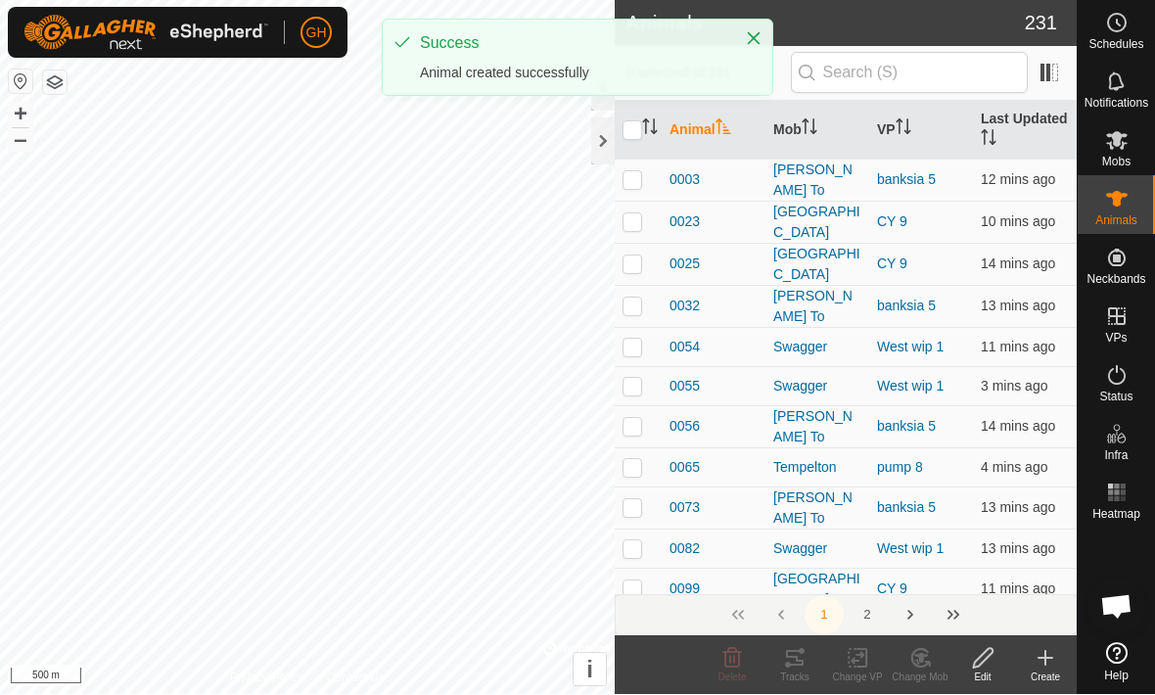
click at [1040, 661] on icon at bounding box center [1044, 658] width 23 height 23
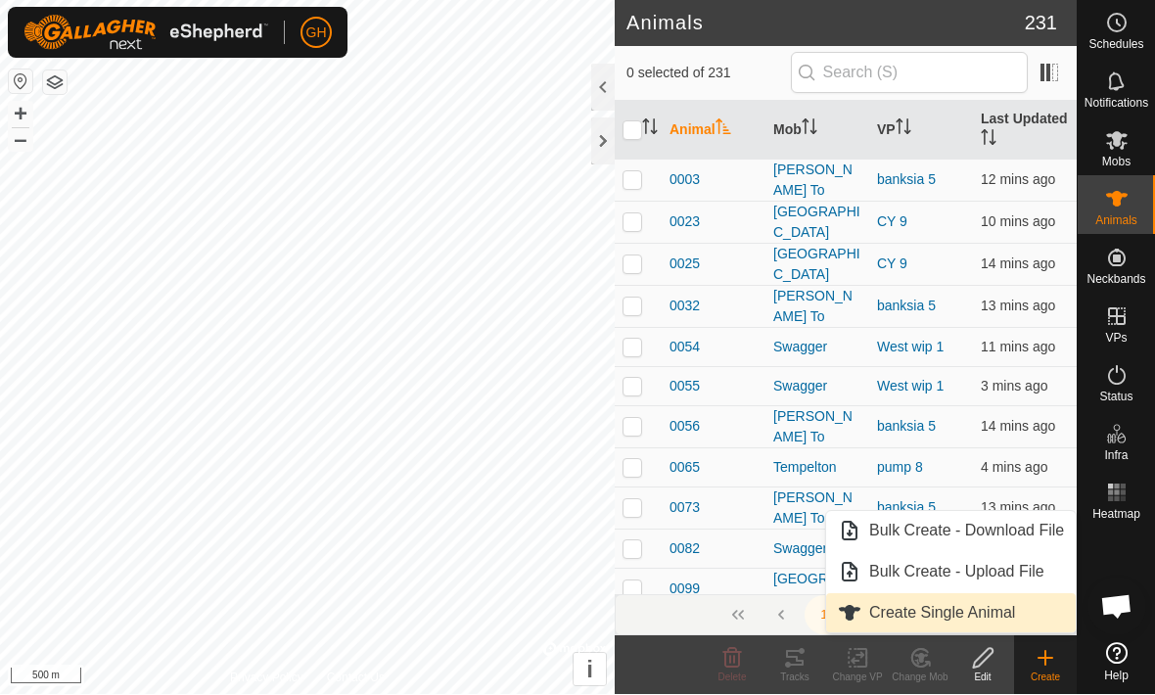
click at [1000, 613] on span "Create Single Animal" at bounding box center [942, 613] width 146 height 23
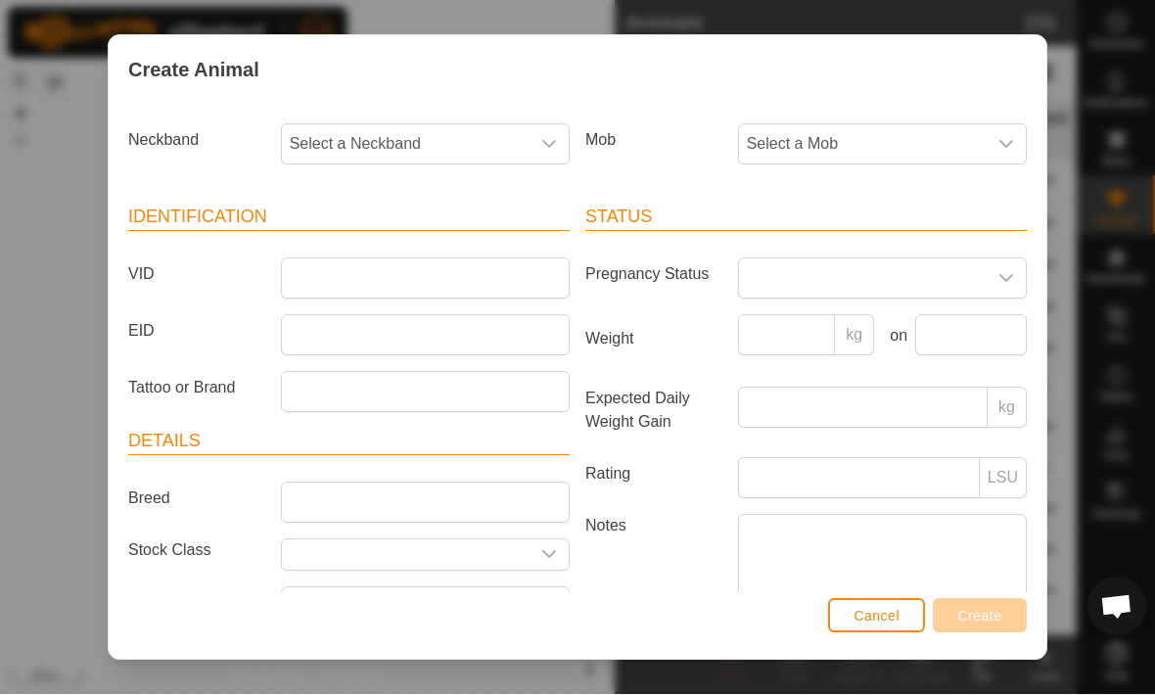
click at [532, 125] on div "dropdown trigger" at bounding box center [548, 144] width 39 height 39
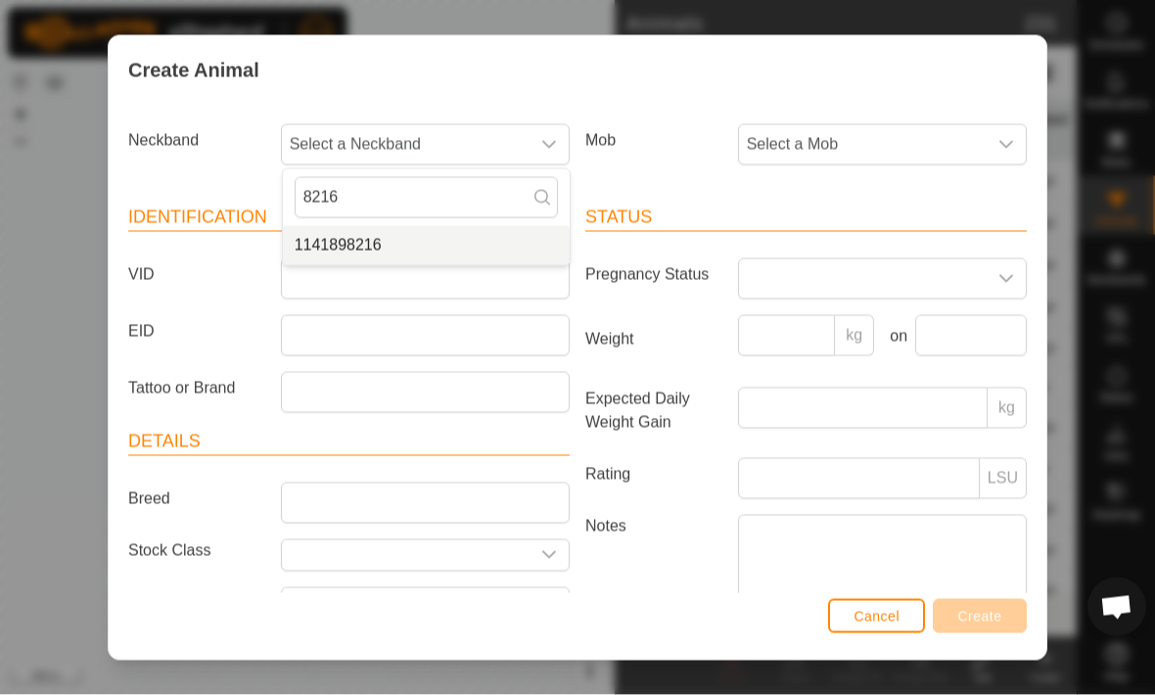
type input "8216"
click at [338, 248] on span "1141898216" at bounding box center [338, 245] width 87 height 23
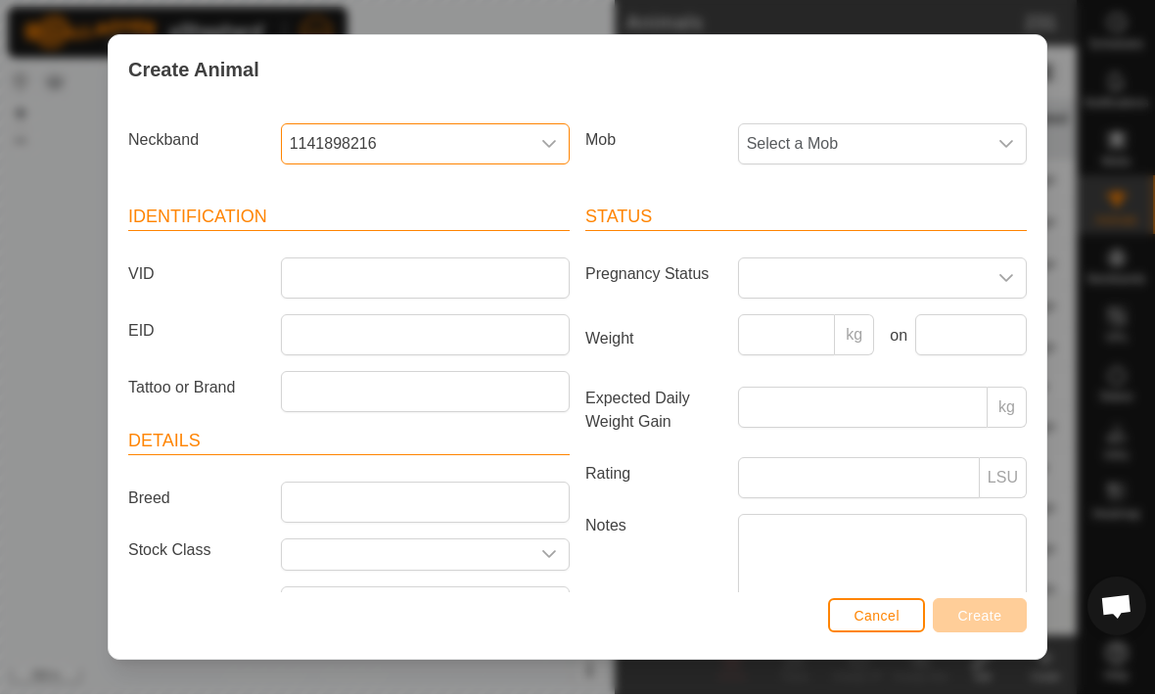
click at [966, 131] on span "Select a Mob" at bounding box center [863, 144] width 248 height 39
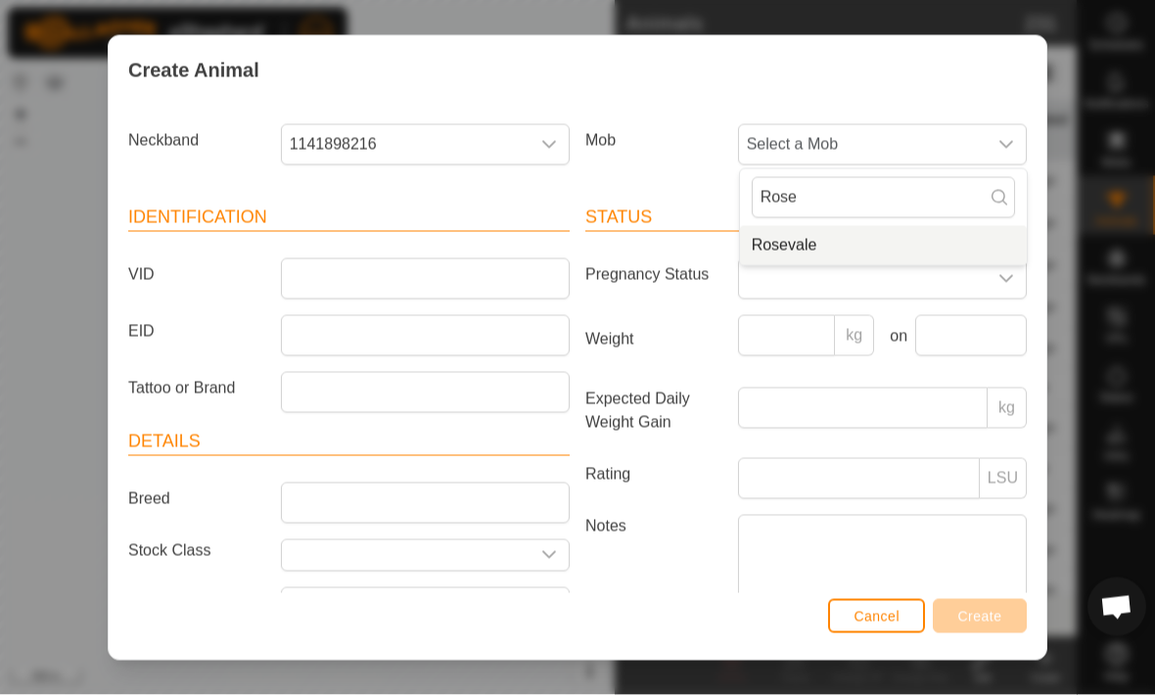
type input "Rose"
click at [926, 242] on li "Rosevale" at bounding box center [883, 245] width 287 height 39
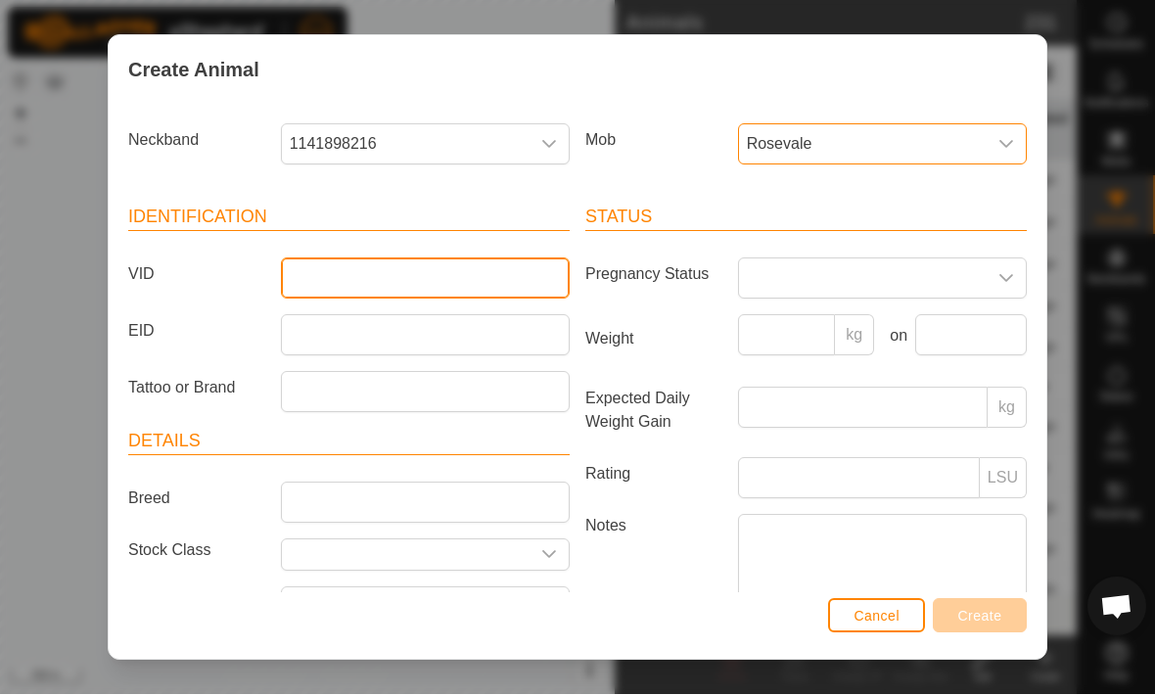
click at [314, 269] on input "VID" at bounding box center [425, 278] width 289 height 41
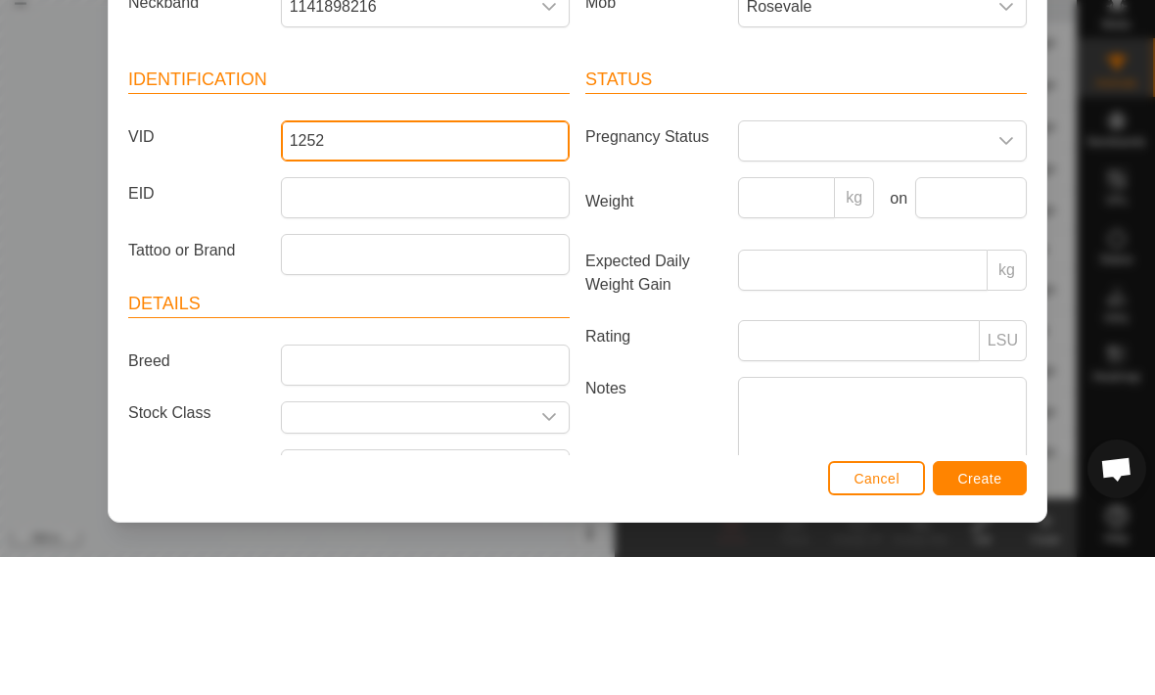
type input "1252"
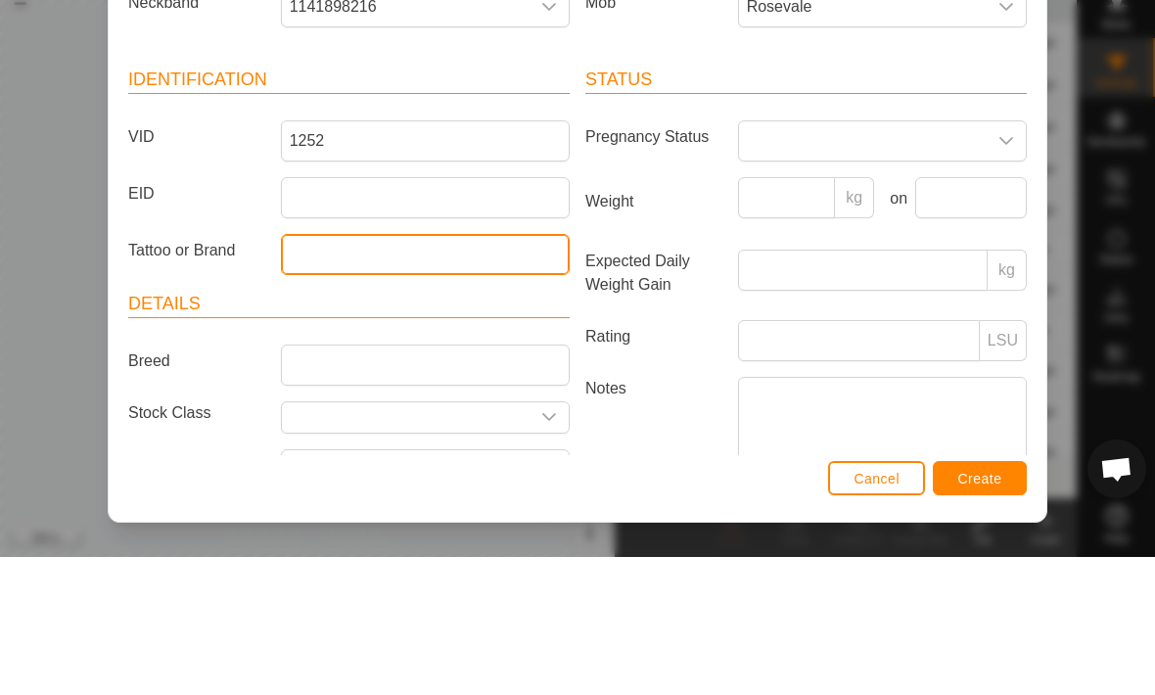
click at [509, 372] on input "Tattoo or Brand" at bounding box center [425, 392] width 289 height 41
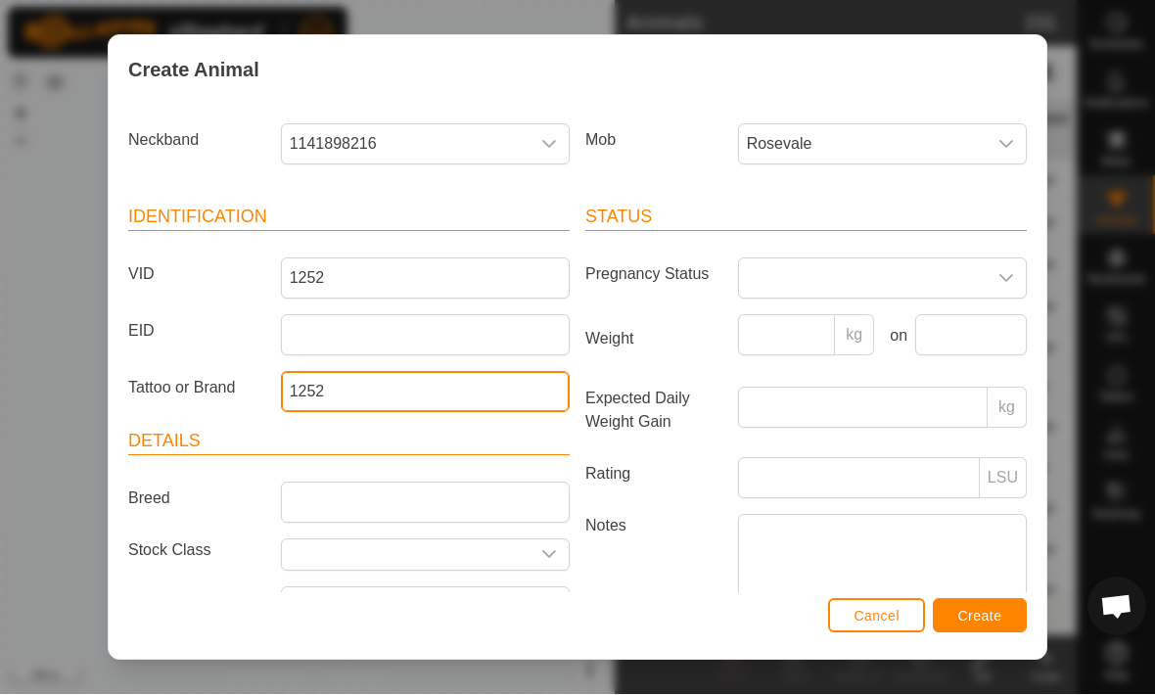
type input "1252"
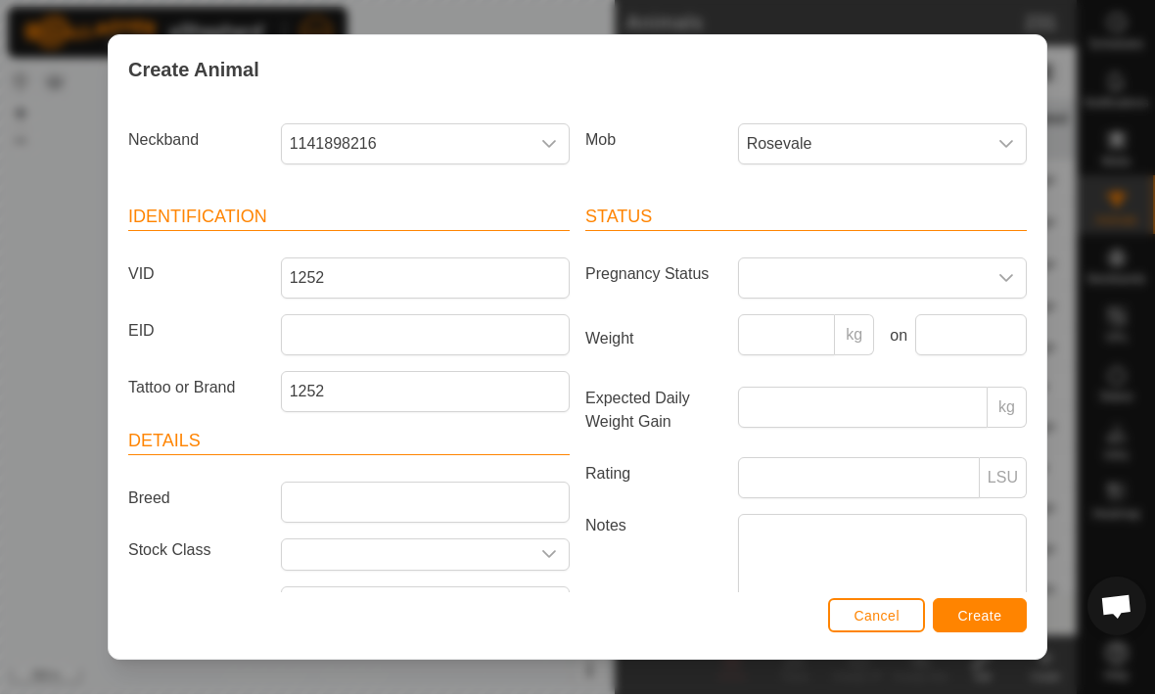
click at [987, 611] on span "Create" at bounding box center [980, 617] width 44 height 16
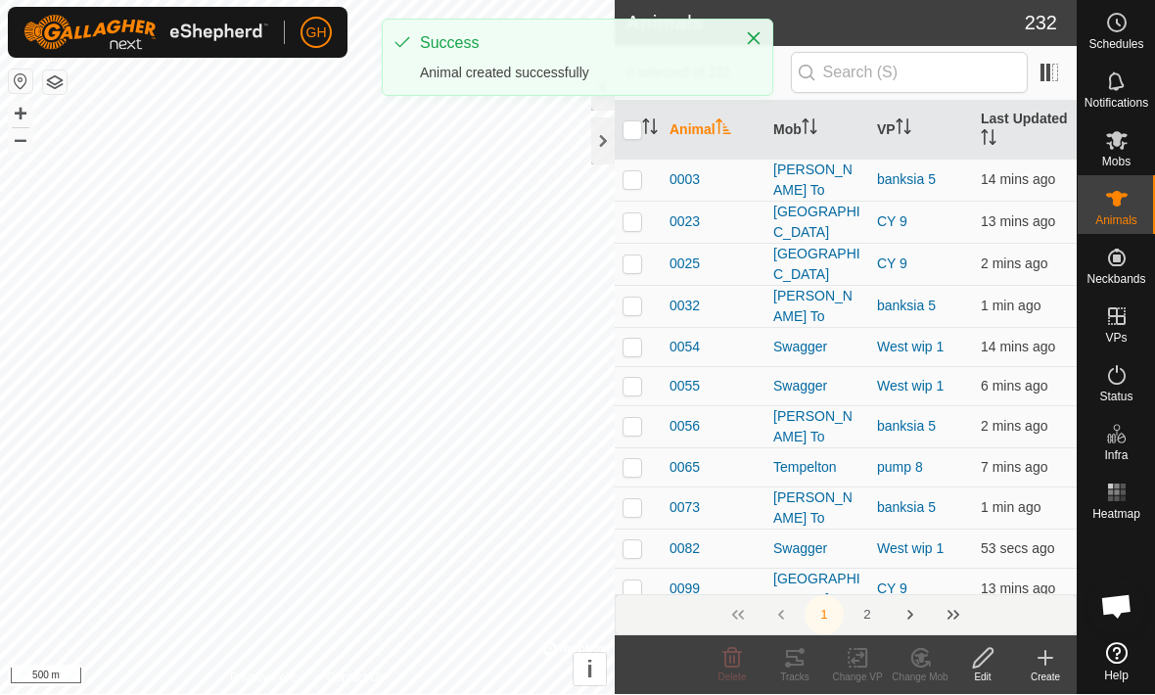
click at [1041, 659] on icon at bounding box center [1045, 659] width 14 height 0
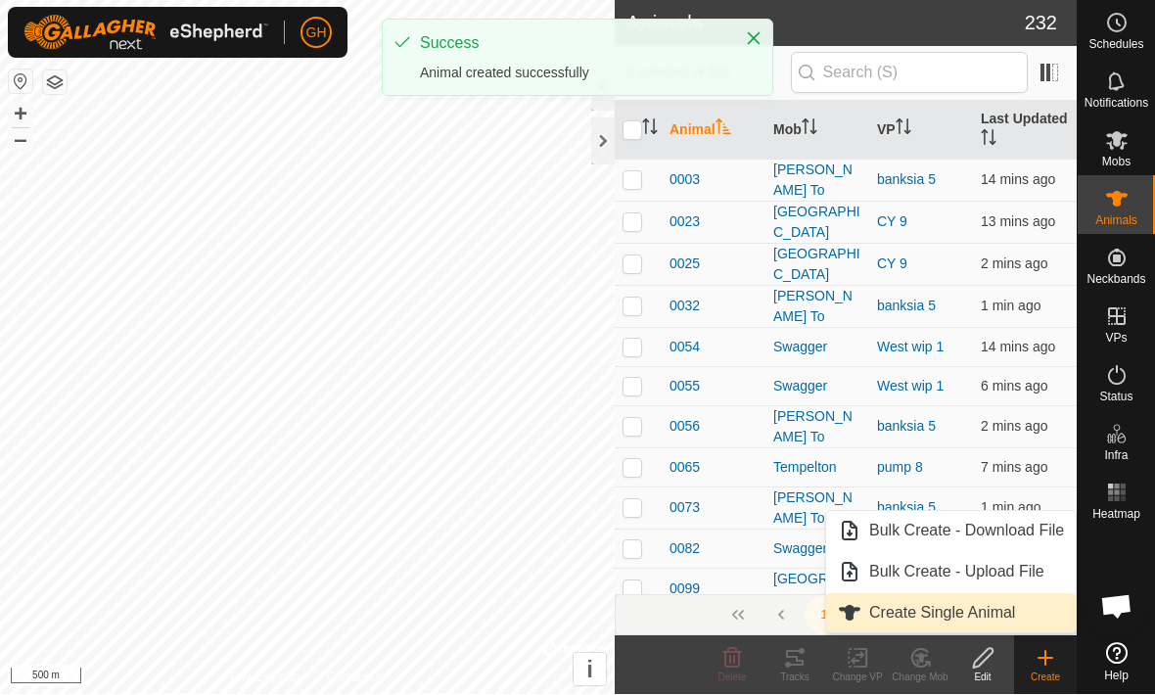
click at [997, 606] on span "Create Single Animal" at bounding box center [942, 613] width 146 height 23
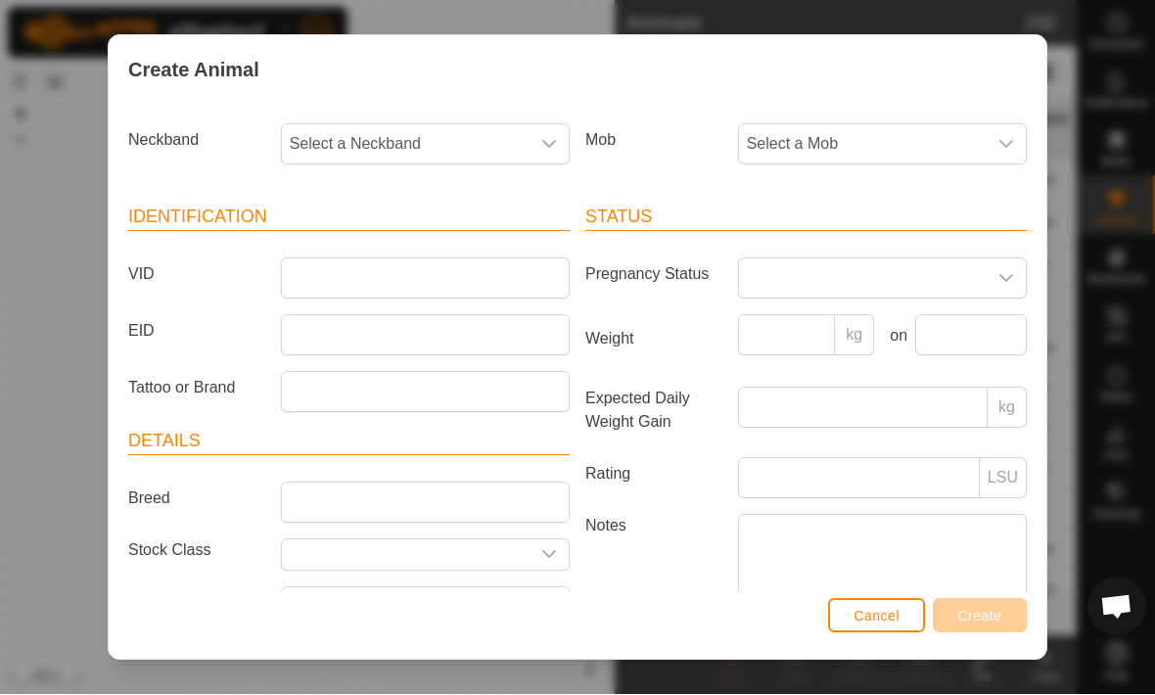
click at [554, 155] on div "dropdown trigger" at bounding box center [548, 144] width 39 height 39
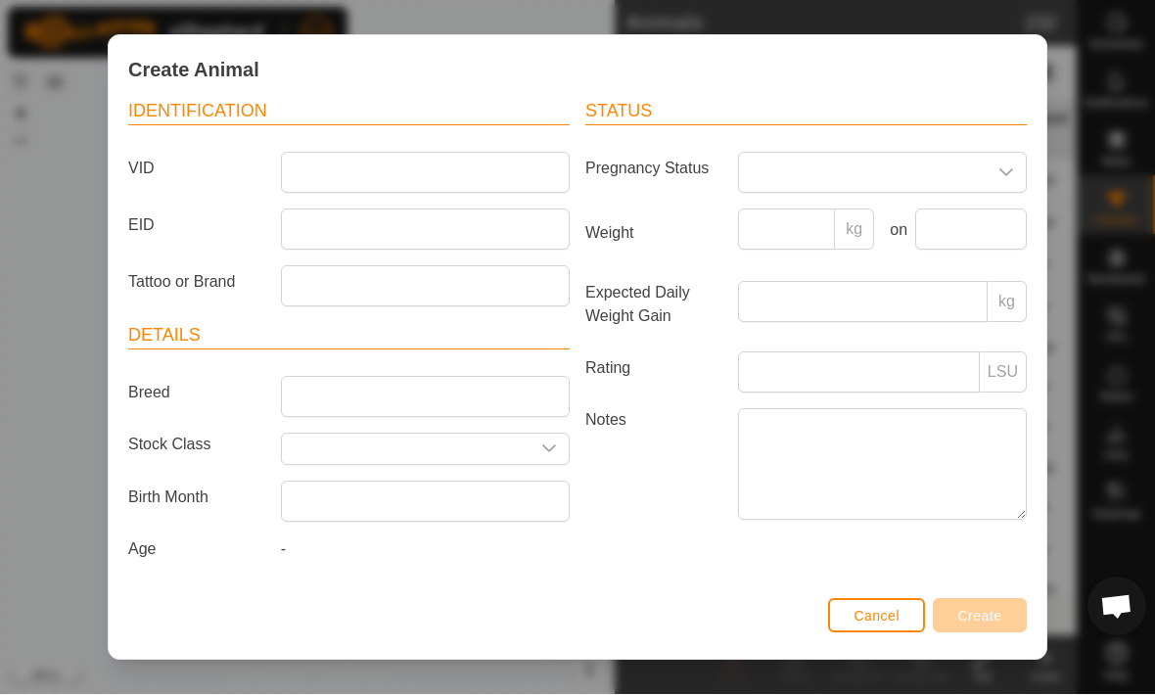
scroll to position [115, 0]
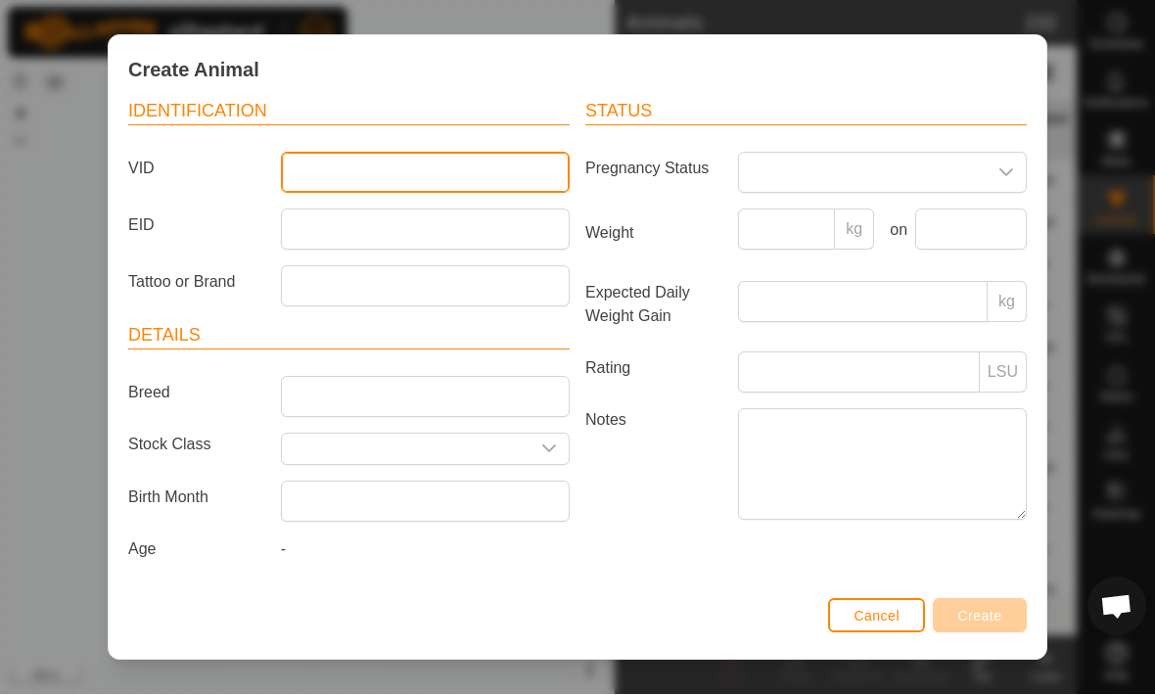
click at [332, 155] on input "VID" at bounding box center [425, 173] width 289 height 41
type input "1240"
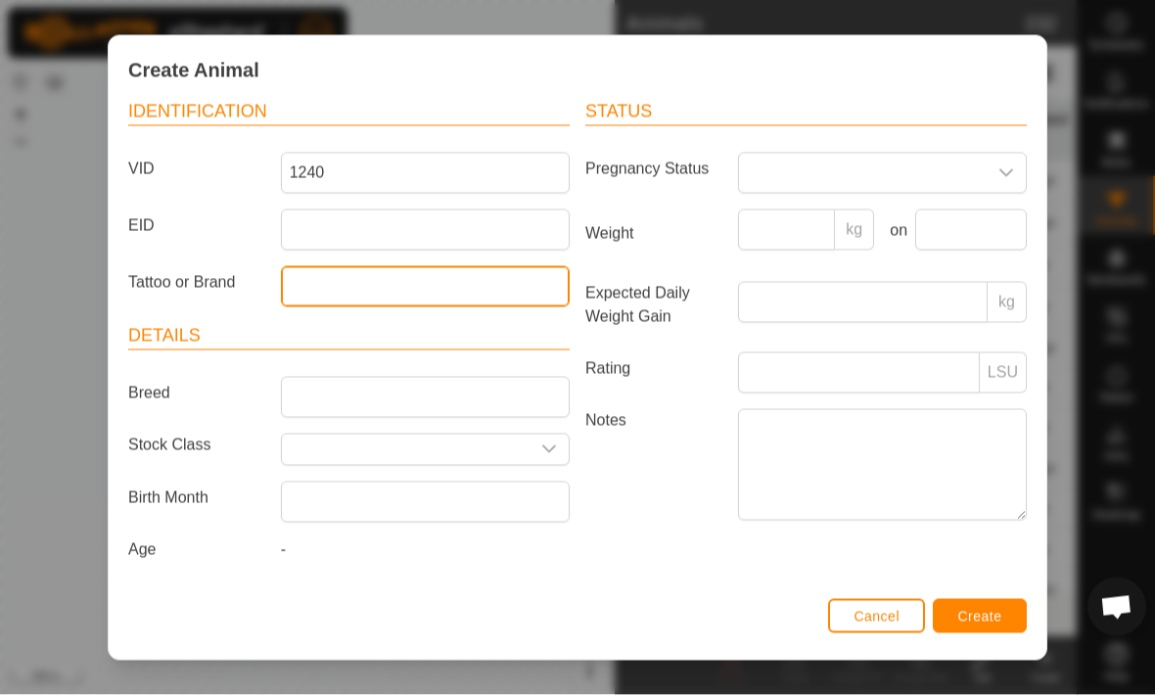
click at [302, 266] on input "Tattoo or Brand" at bounding box center [425, 286] width 289 height 41
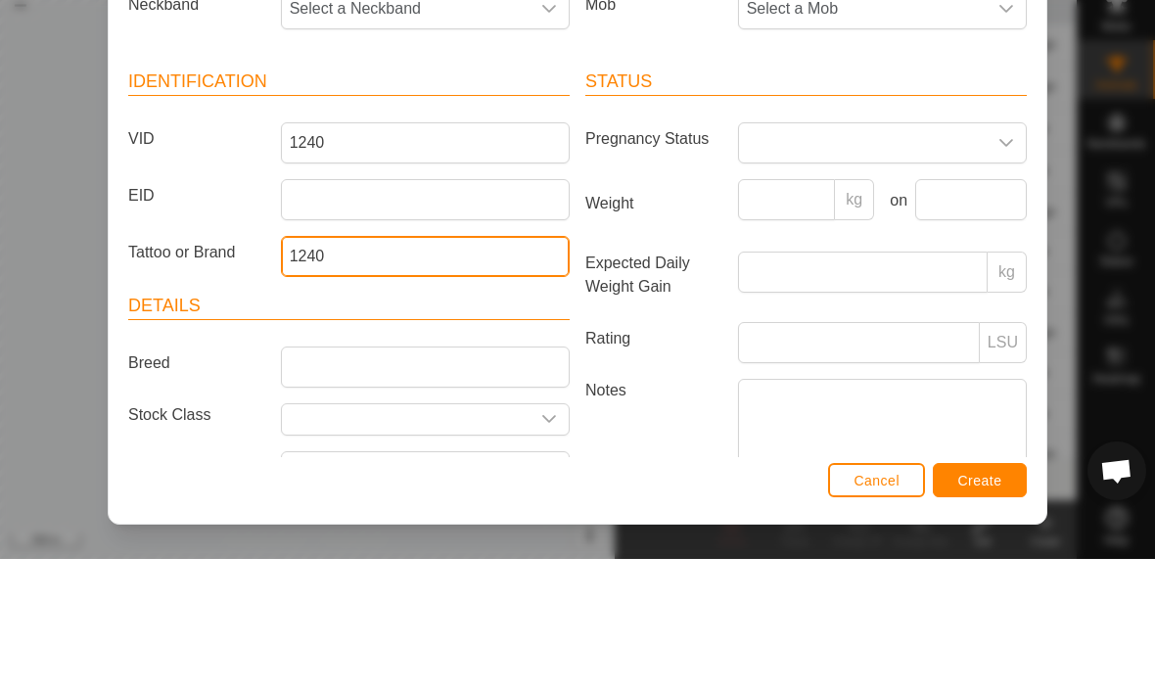
scroll to position [0, 0]
type input "1240"
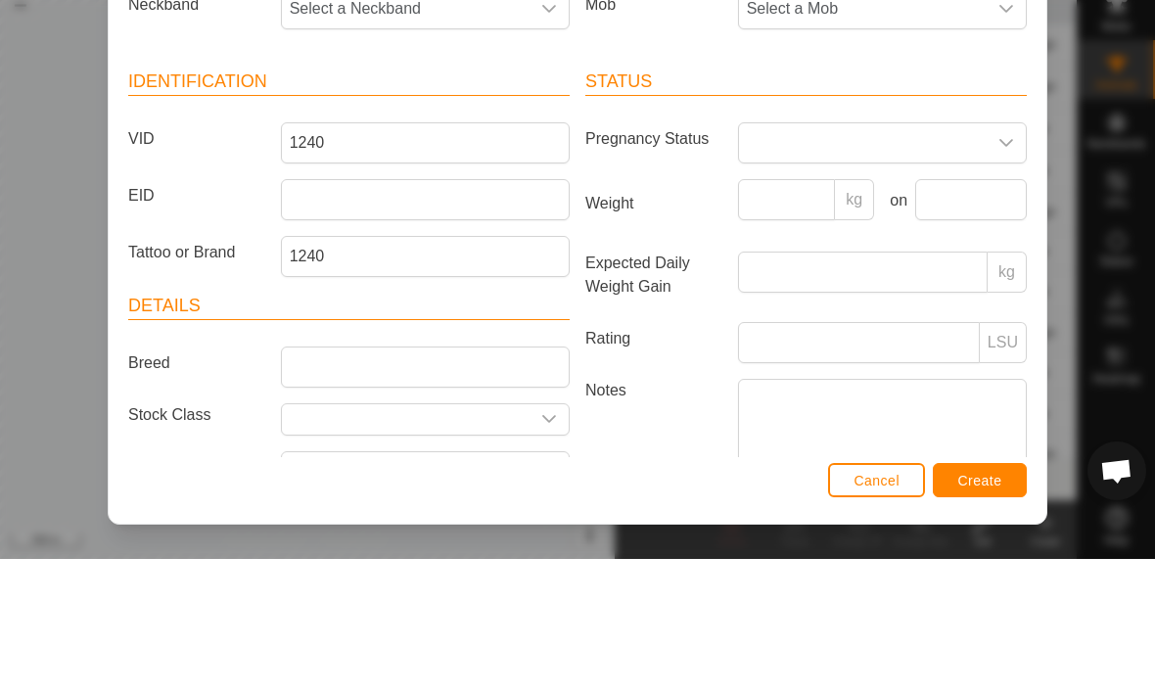
click at [808, 125] on span "Select a Mob" at bounding box center [863, 144] width 248 height 39
type input "Rose"
click at [931, 226] on li "Rosevale" at bounding box center [883, 245] width 287 height 39
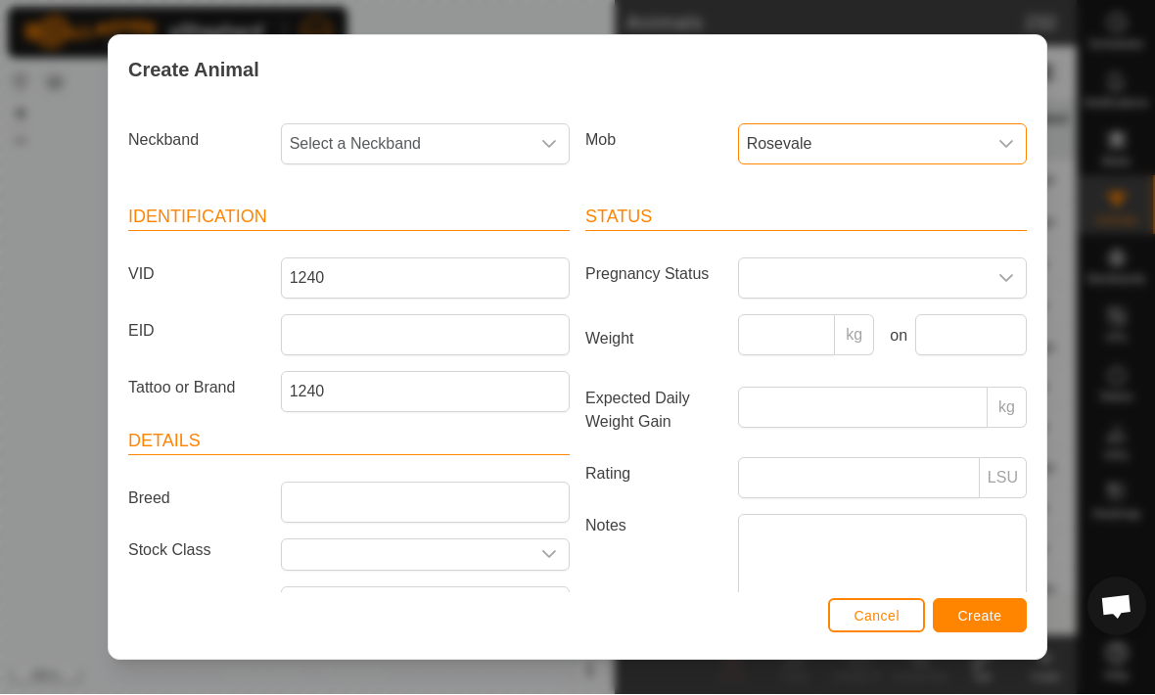
click at [408, 131] on span "Select a Neckband" at bounding box center [406, 144] width 248 height 39
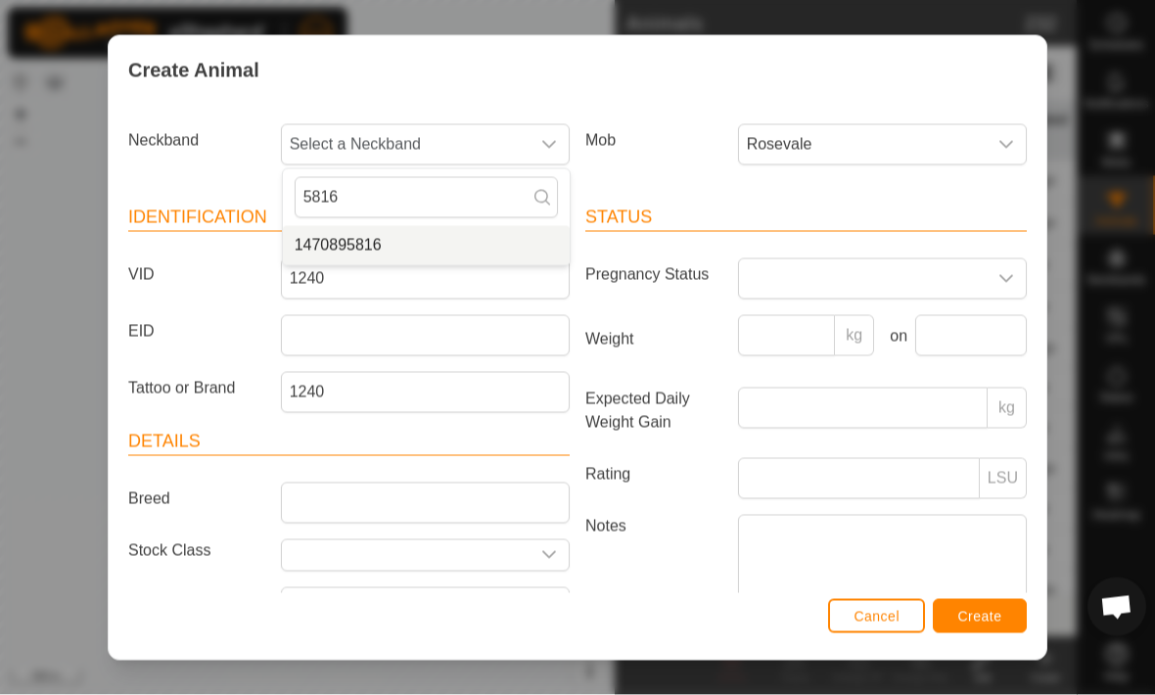
type input "5816"
click at [351, 246] on span "1470895816" at bounding box center [338, 245] width 87 height 23
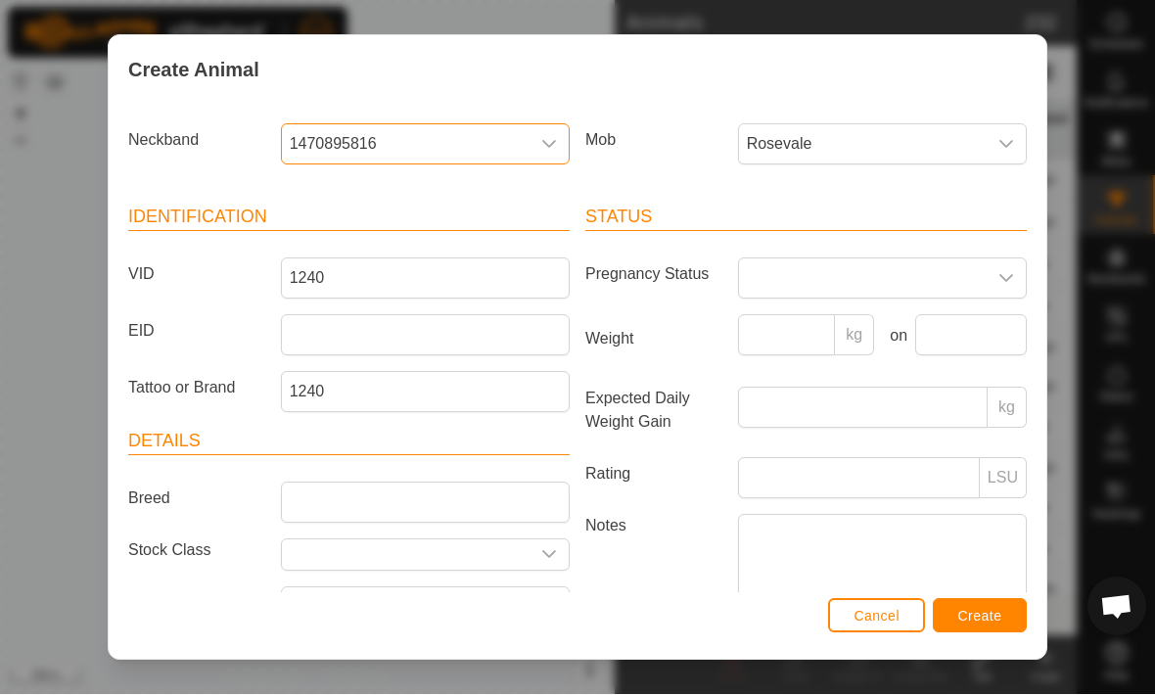
click at [994, 620] on span "Create" at bounding box center [980, 617] width 44 height 16
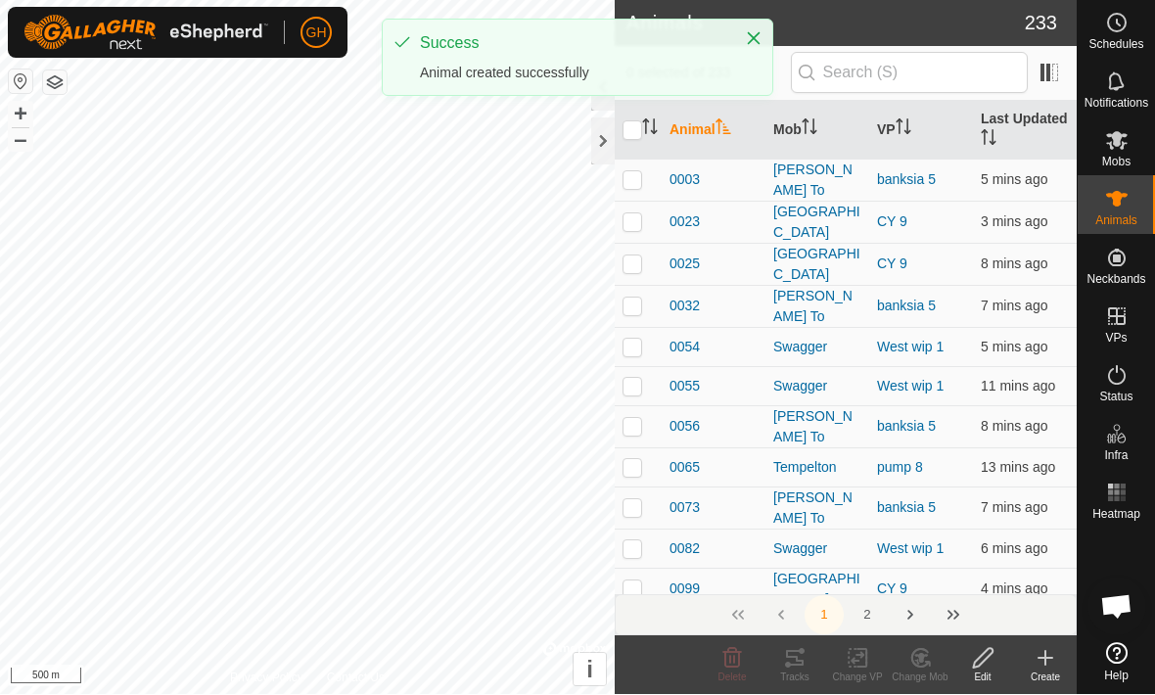
click at [1045, 659] on icon at bounding box center [1045, 659] width 0 height 14
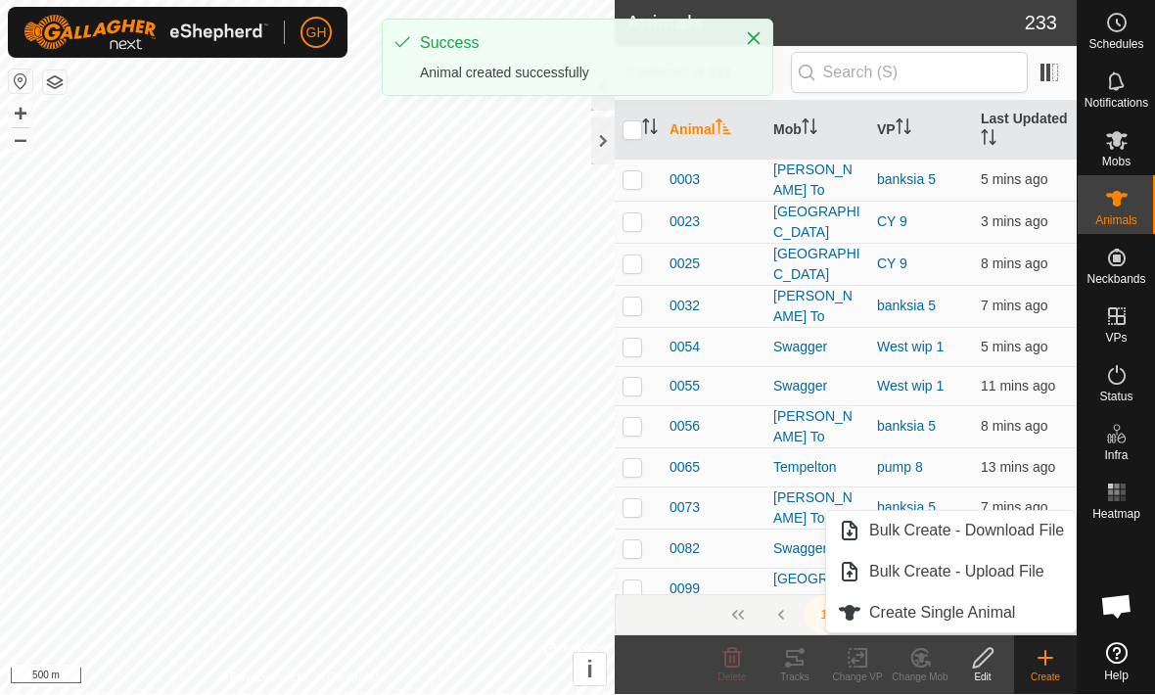
click at [1017, 608] on link "Create Single Animal" at bounding box center [951, 613] width 250 height 39
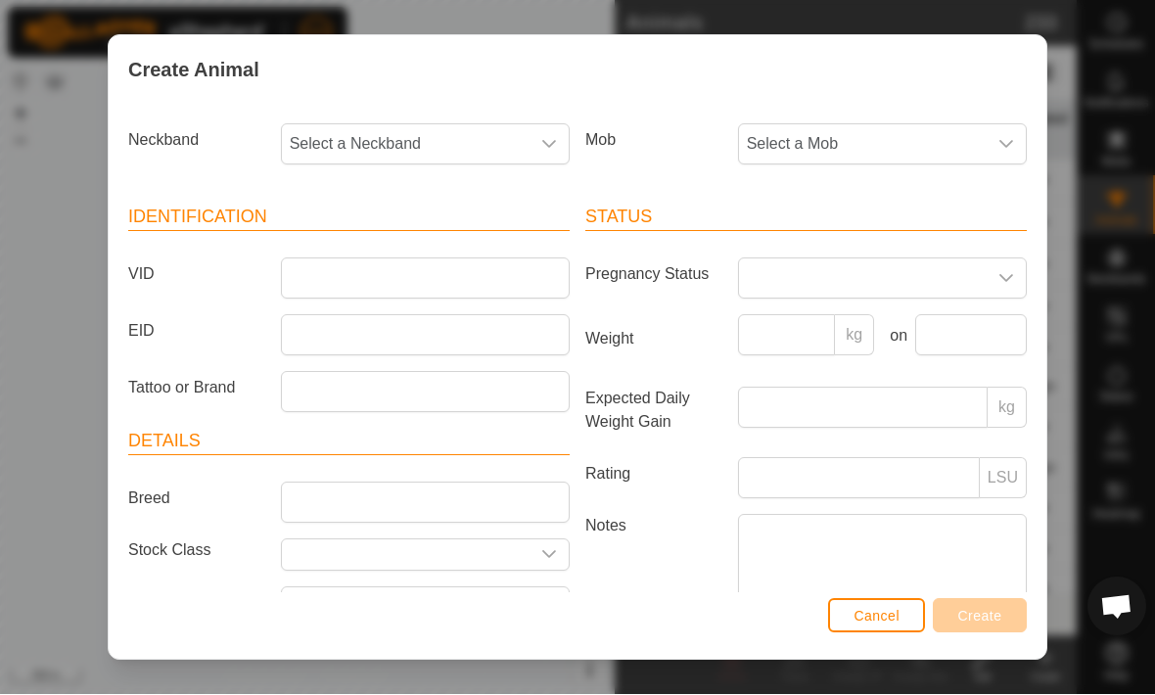
click at [546, 134] on div "dropdown trigger" at bounding box center [548, 144] width 39 height 39
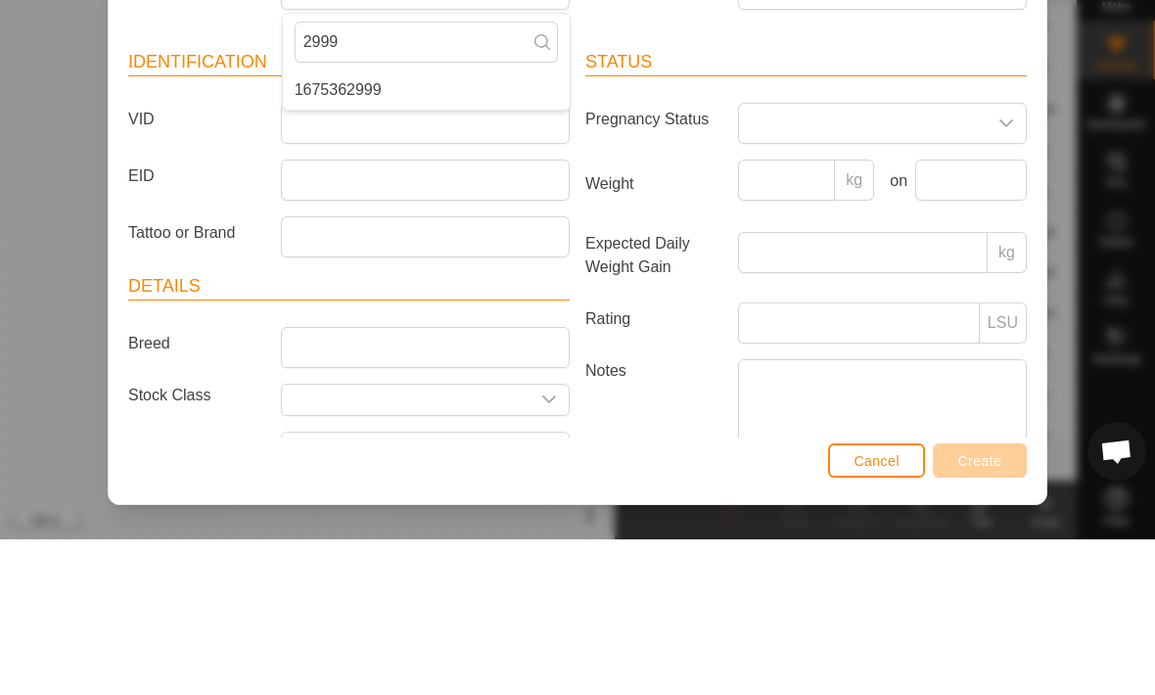
type input "2999"
click at [446, 226] on li "1675362999" at bounding box center [426, 245] width 287 height 39
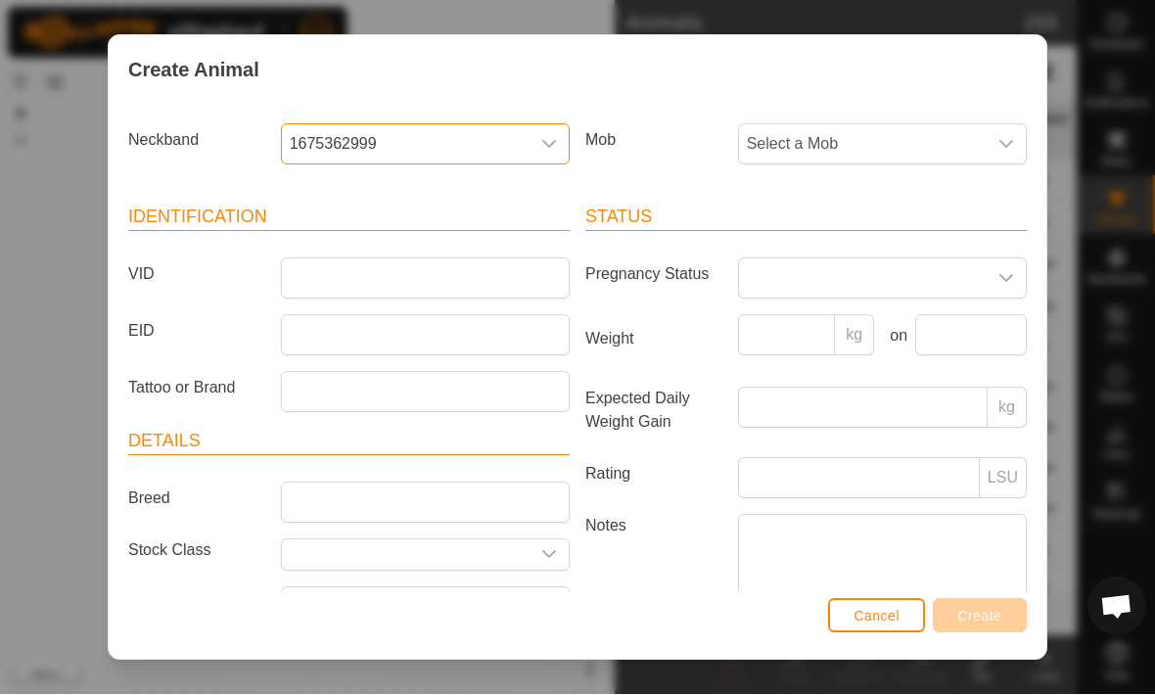
click at [940, 160] on span "Select a Mob" at bounding box center [863, 144] width 248 height 39
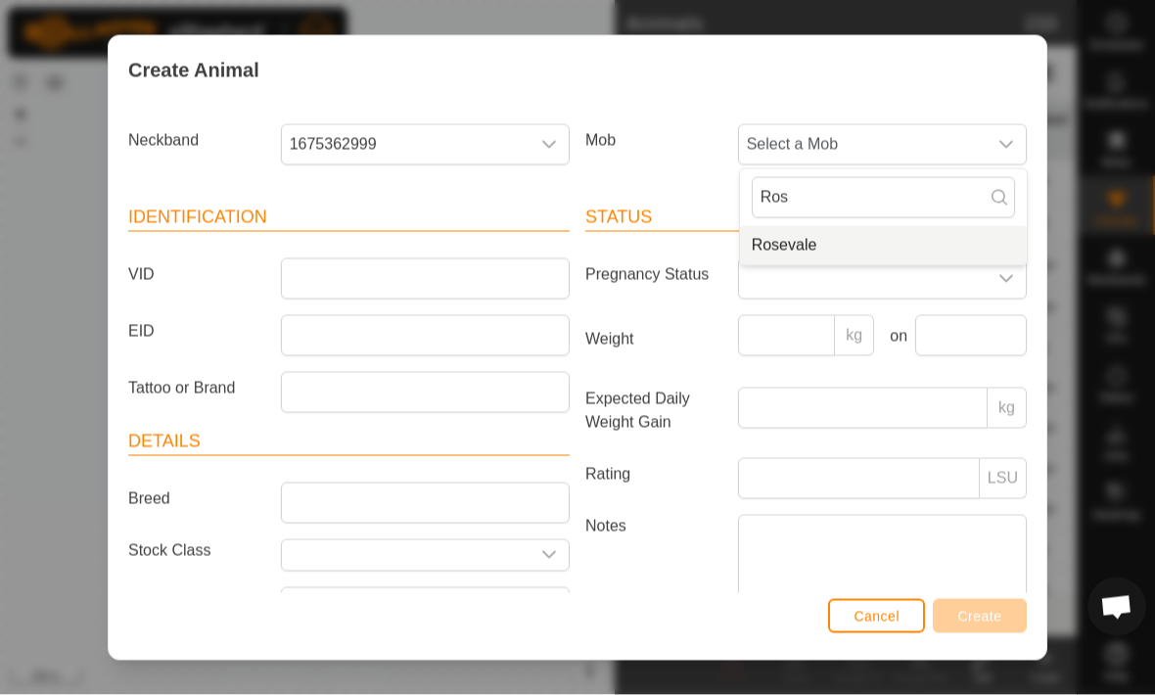
type input "Ros"
click at [900, 247] on li "Rosevale" at bounding box center [883, 245] width 287 height 39
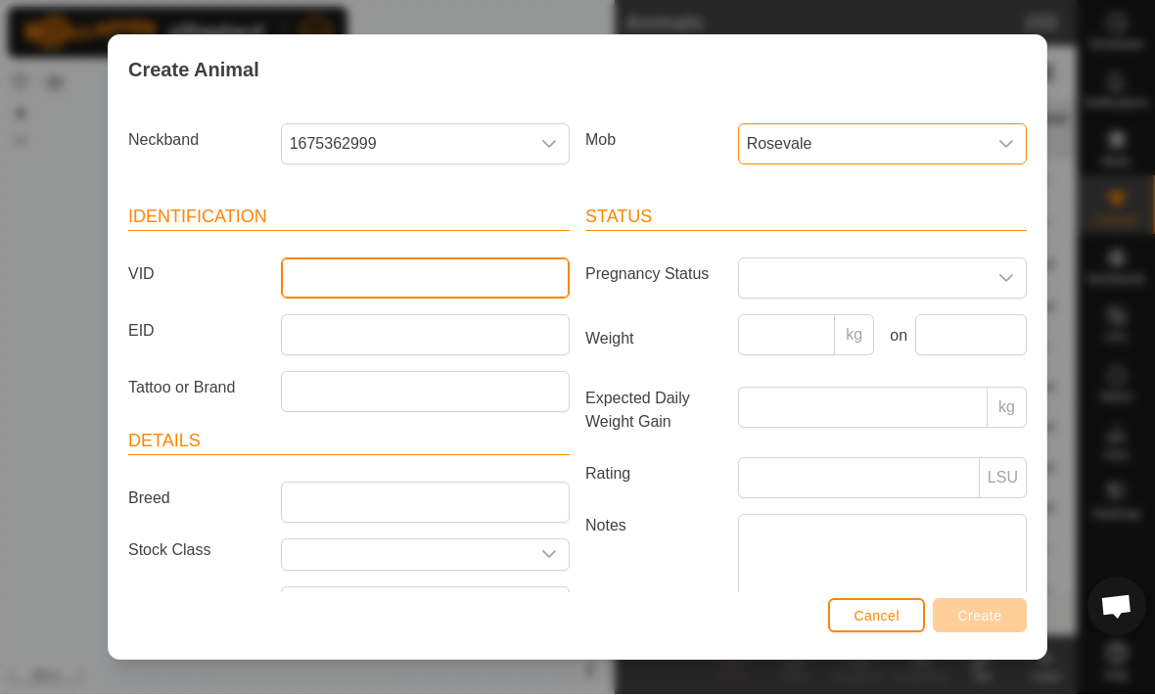
click at [484, 264] on input "VID" at bounding box center [425, 278] width 289 height 41
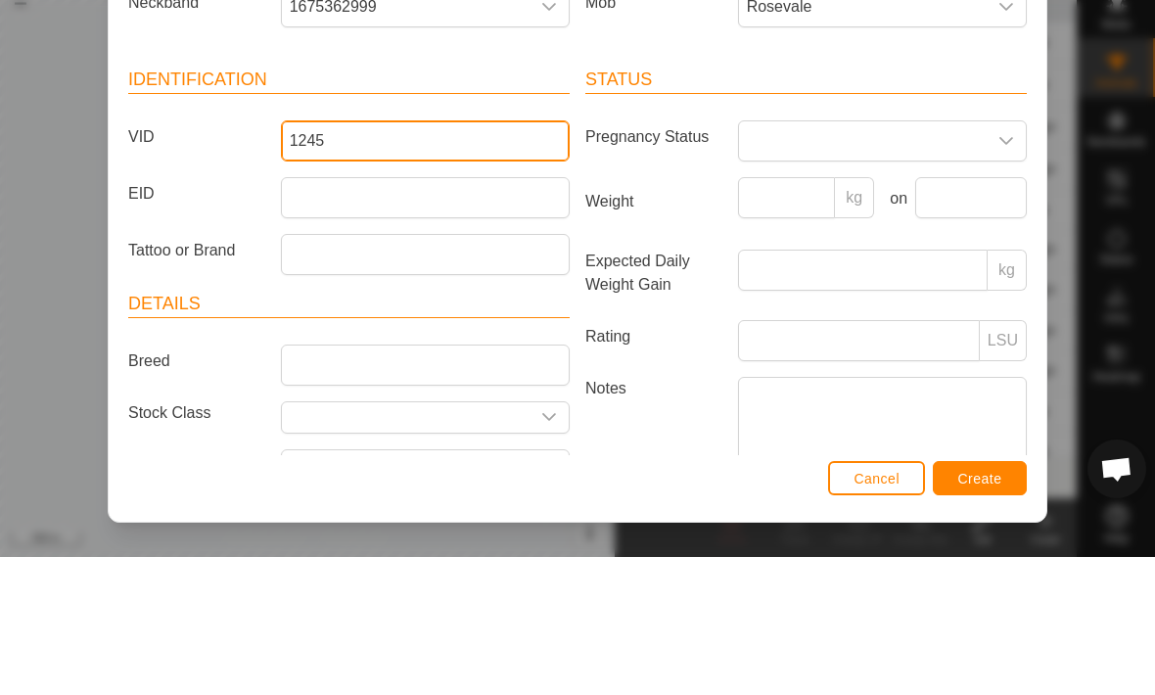
type input "1245"
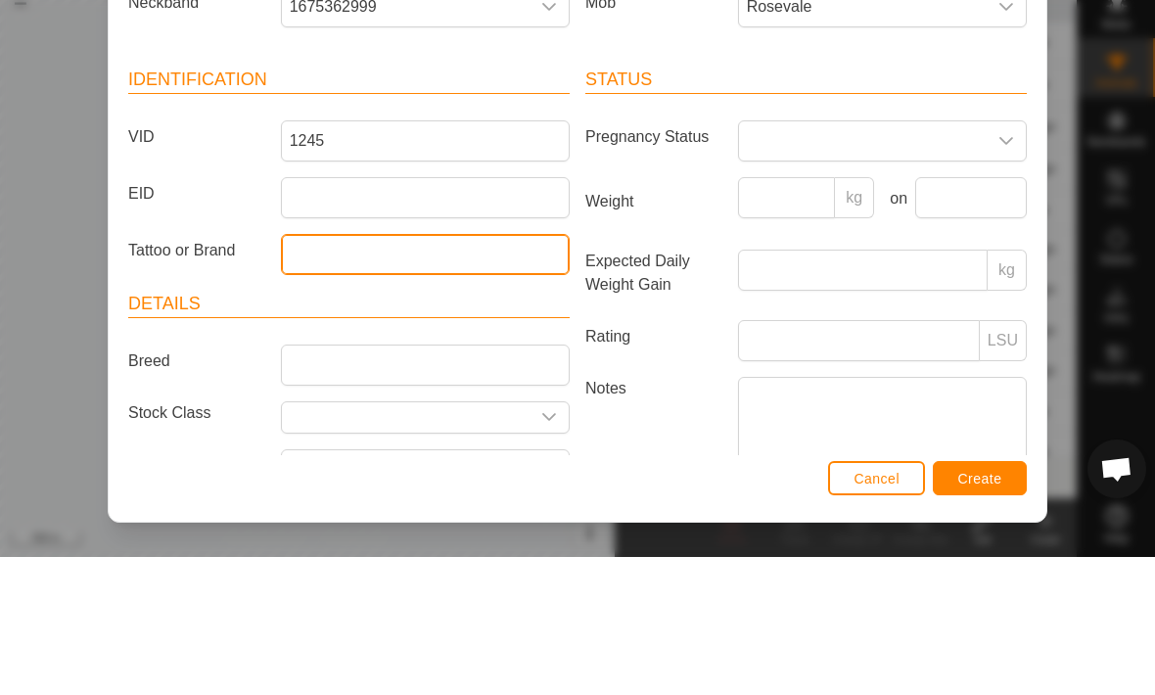
click at [308, 372] on input "Tattoo or Brand" at bounding box center [425, 392] width 289 height 41
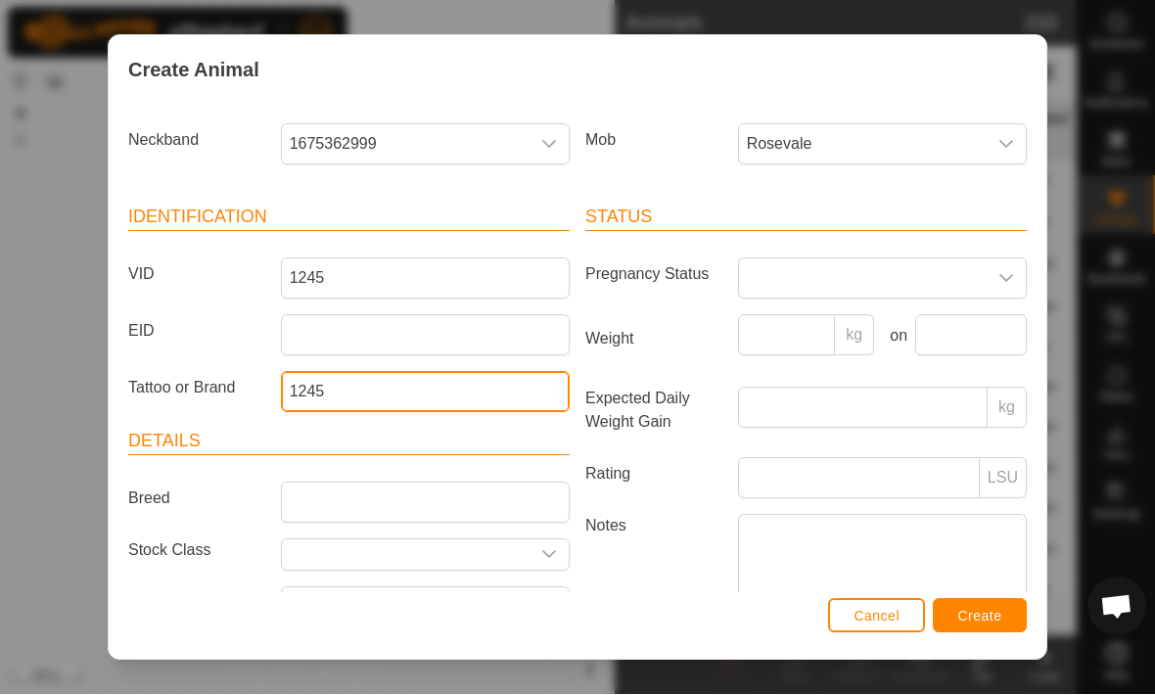
type input "1245"
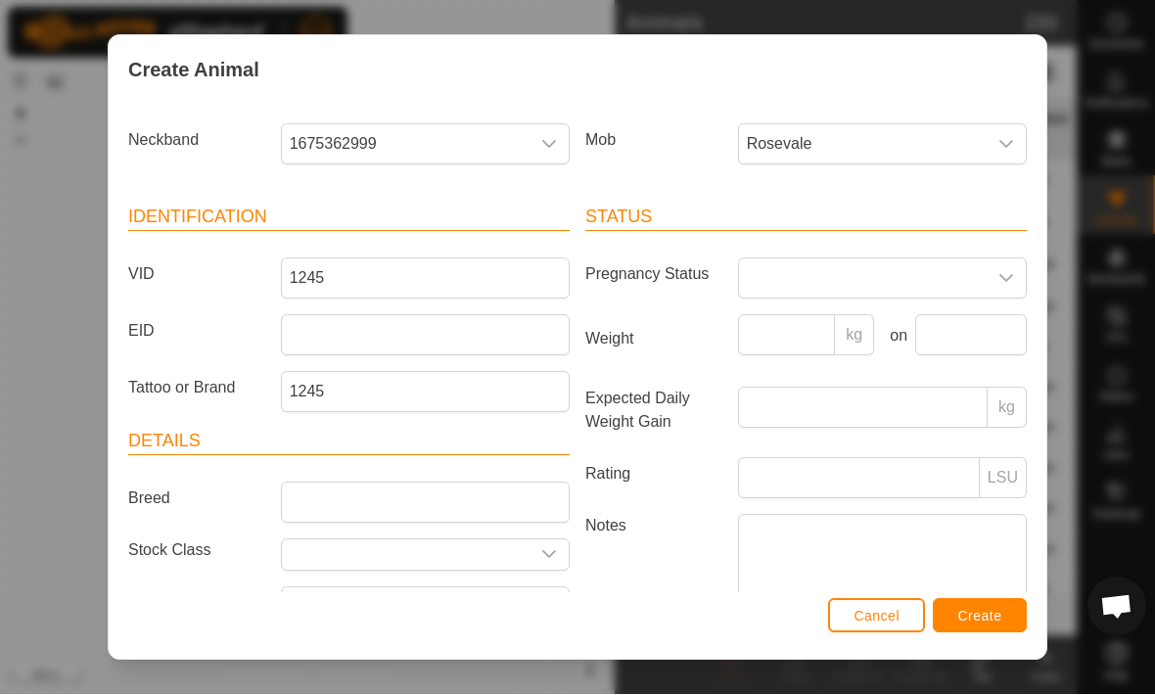
click at [994, 610] on span "Create" at bounding box center [980, 617] width 44 height 16
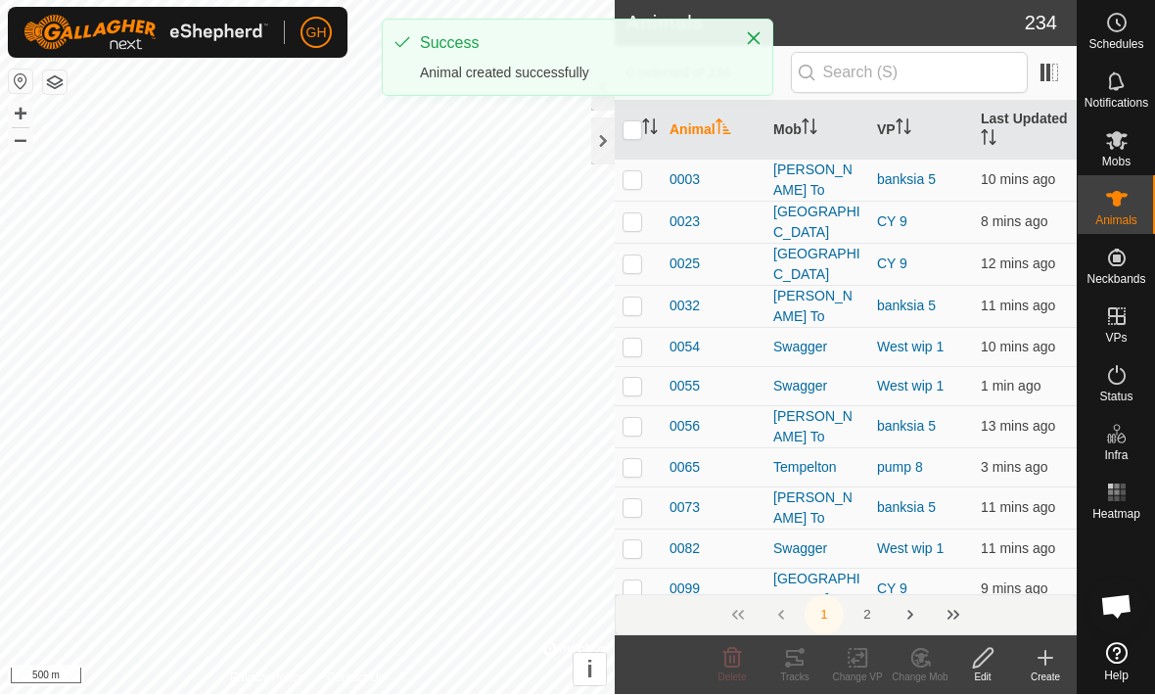
click at [1039, 659] on icon at bounding box center [1044, 658] width 23 height 23
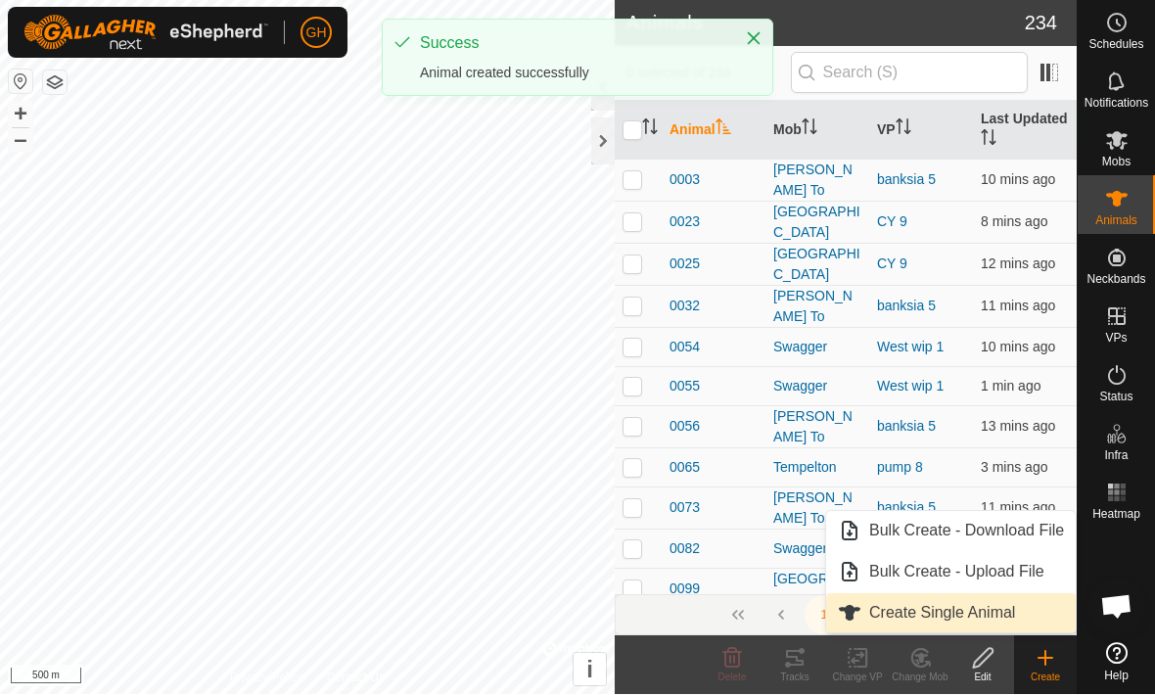
click at [1001, 606] on span "Create Single Animal" at bounding box center [942, 613] width 146 height 23
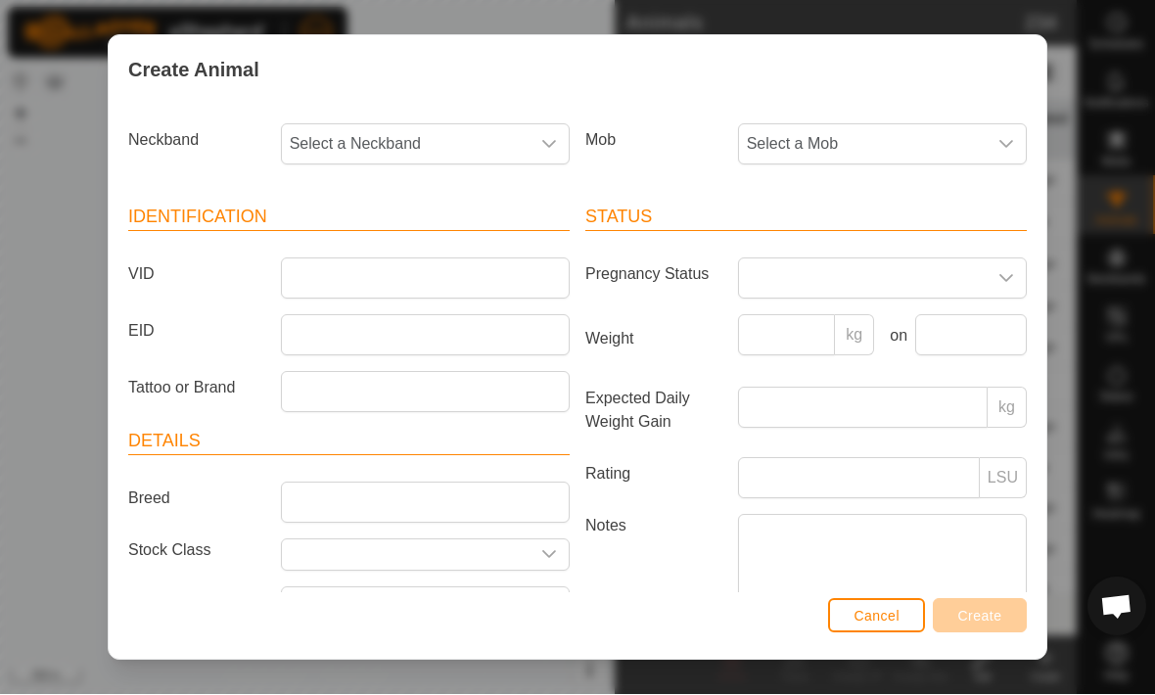
click at [526, 157] on span "Select a Neckband" at bounding box center [406, 144] width 248 height 39
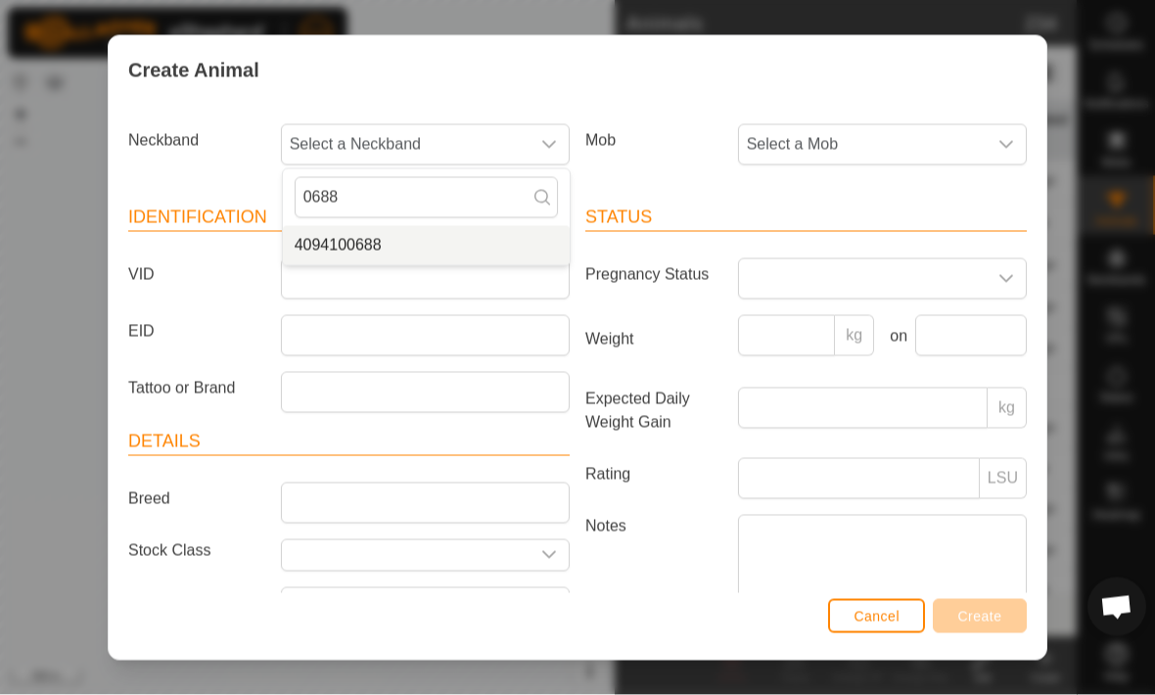
type input "0688"
click at [494, 250] on li "4094100688" at bounding box center [426, 245] width 287 height 39
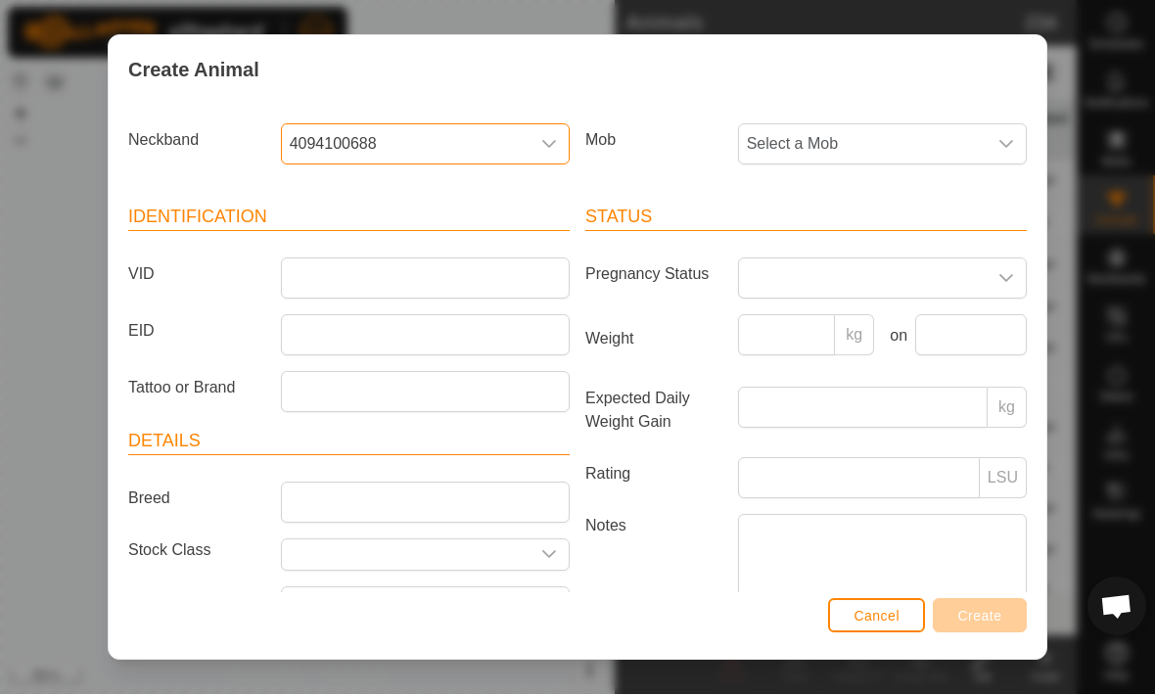
click at [928, 145] on span "Select a Mob" at bounding box center [863, 144] width 248 height 39
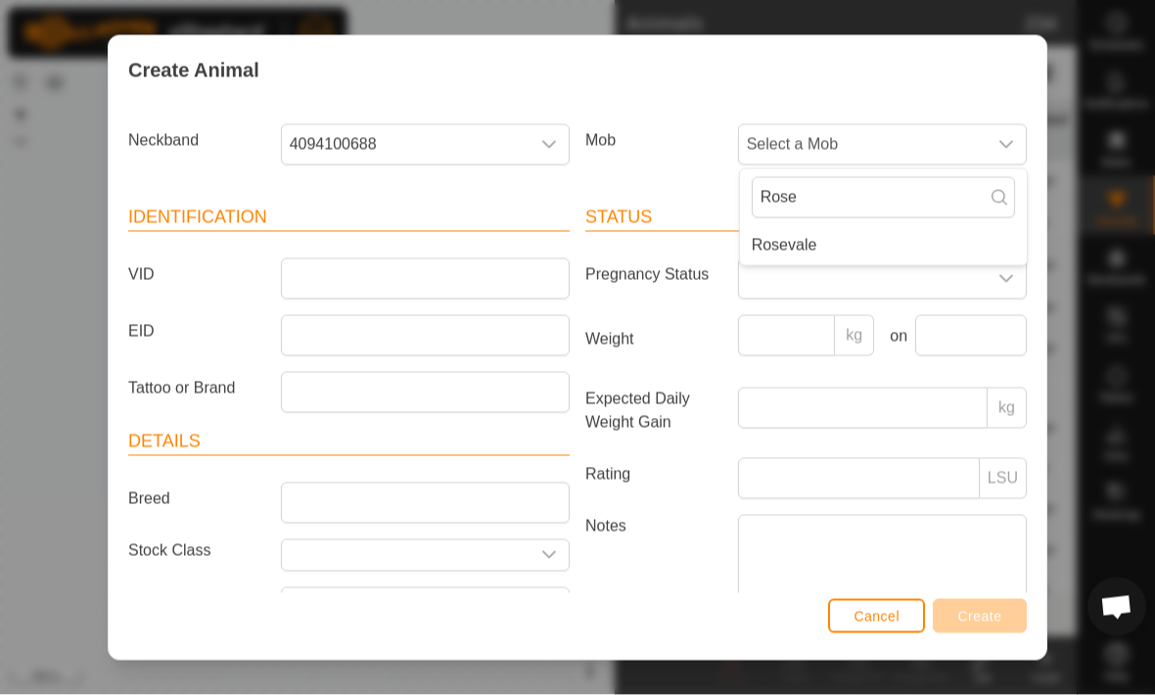
type input "Rose"
click at [855, 238] on li "Rosevale" at bounding box center [883, 245] width 287 height 39
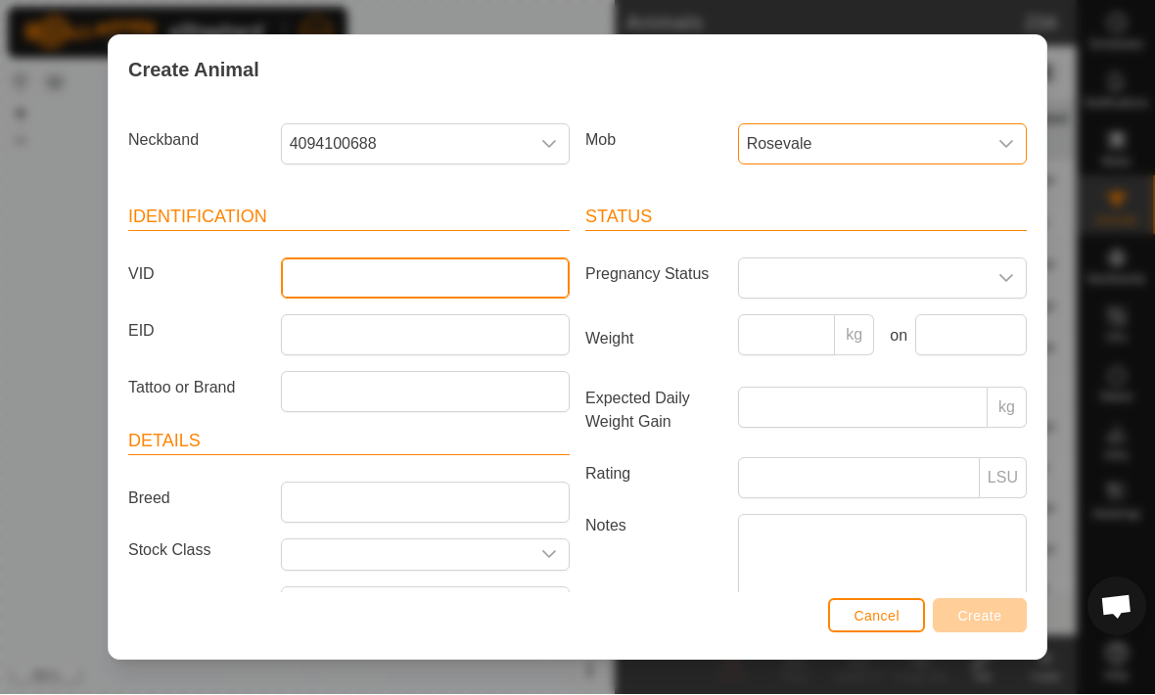
click at [532, 282] on input "VID" at bounding box center [425, 278] width 289 height 41
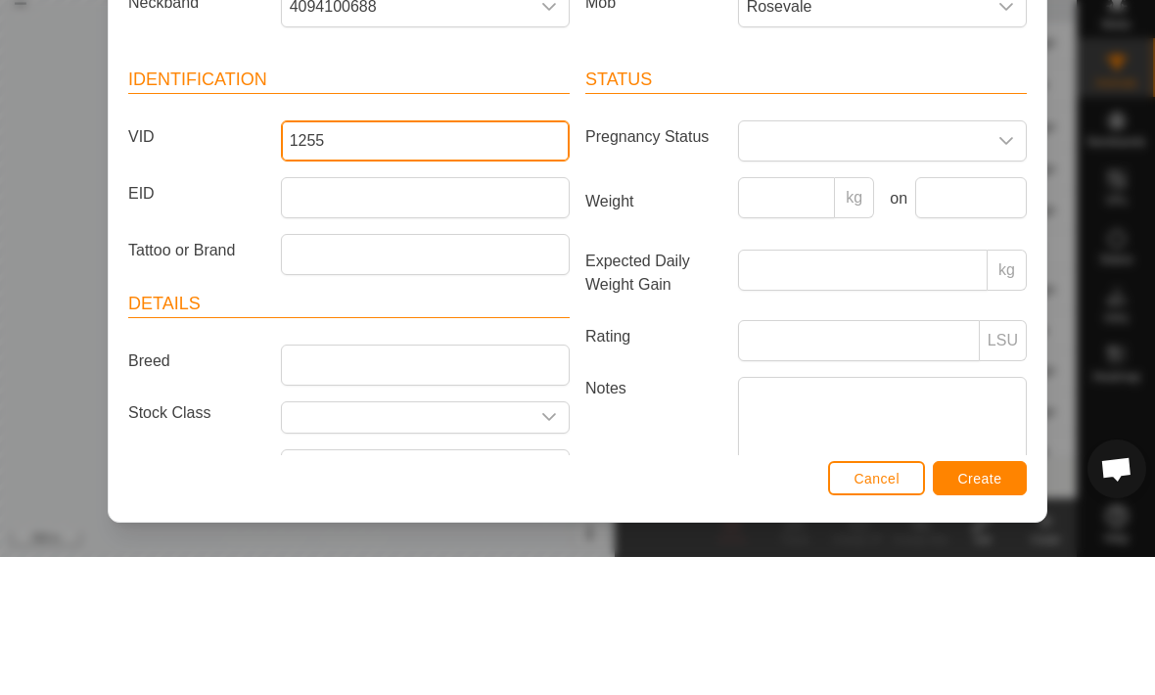
type input "1255"
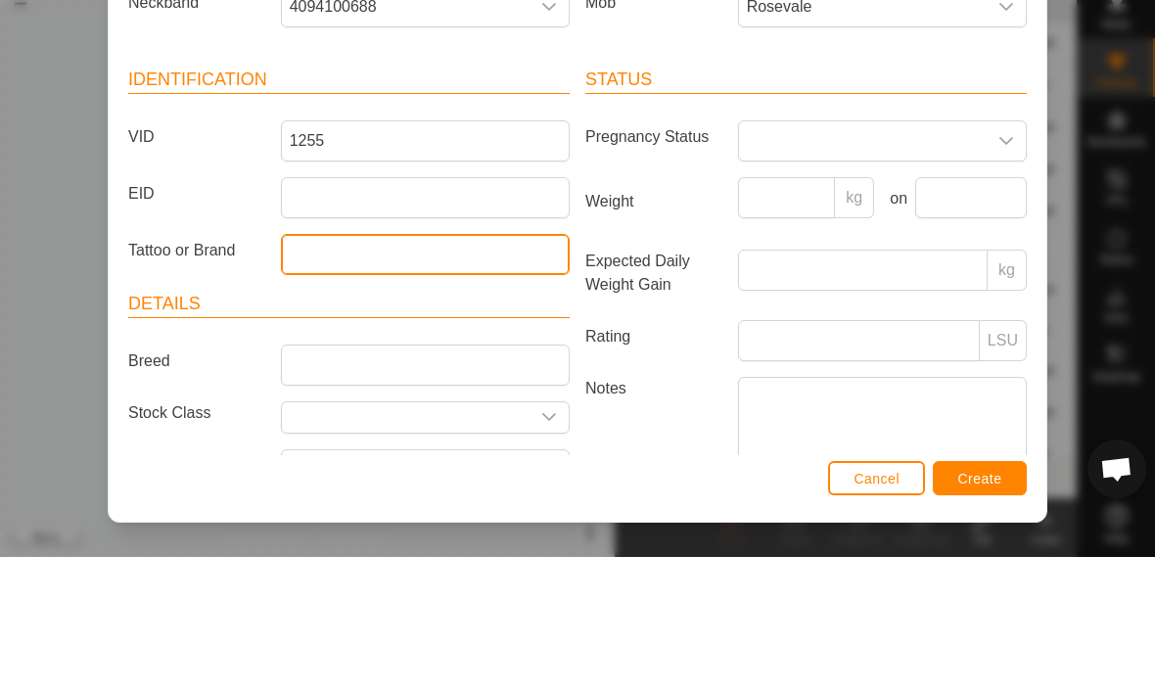
click at [486, 372] on input "Tattoo or Brand" at bounding box center [425, 392] width 289 height 41
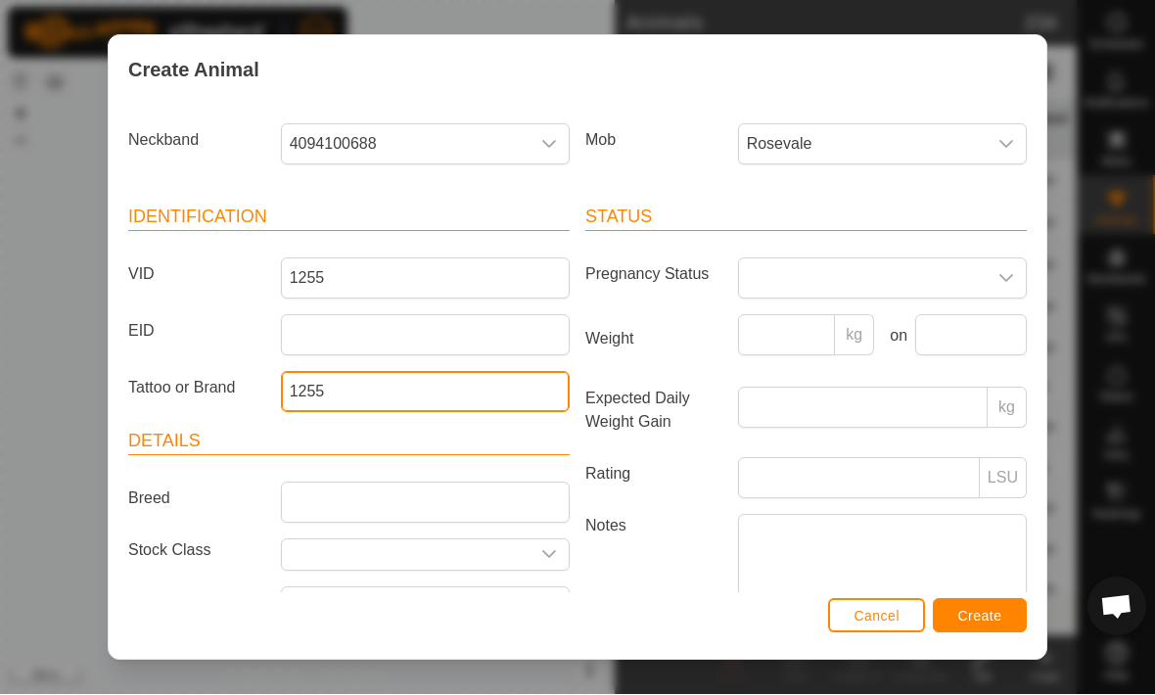
type input "1255"
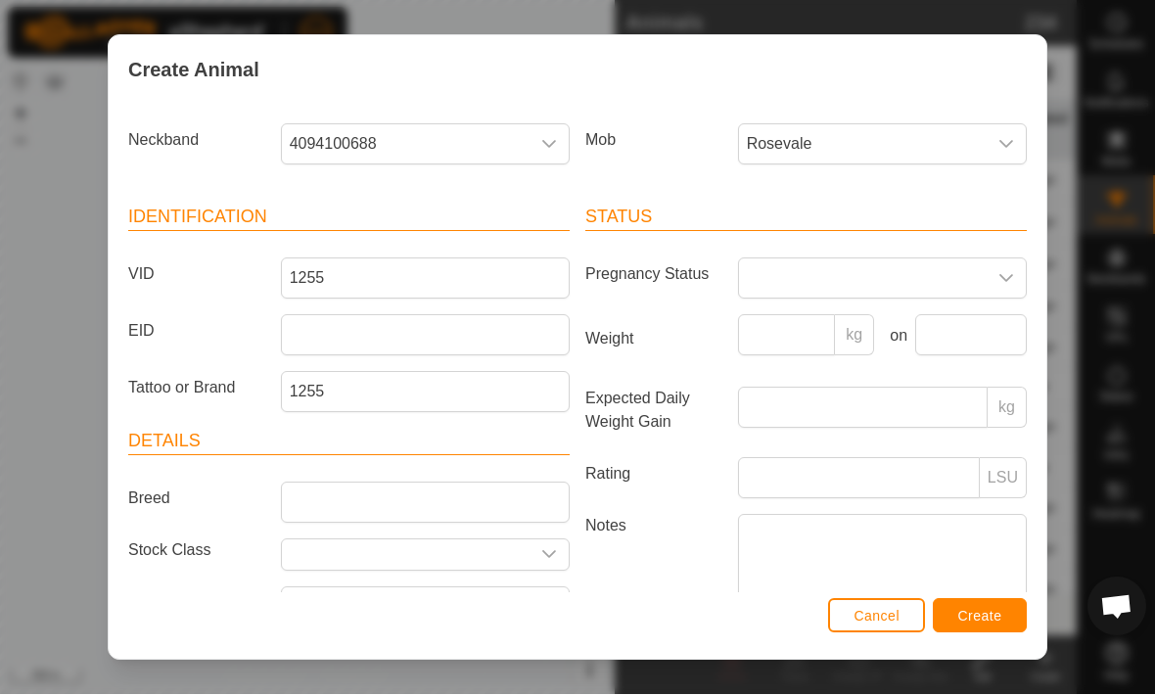
click at [982, 618] on span "Create" at bounding box center [980, 617] width 44 height 16
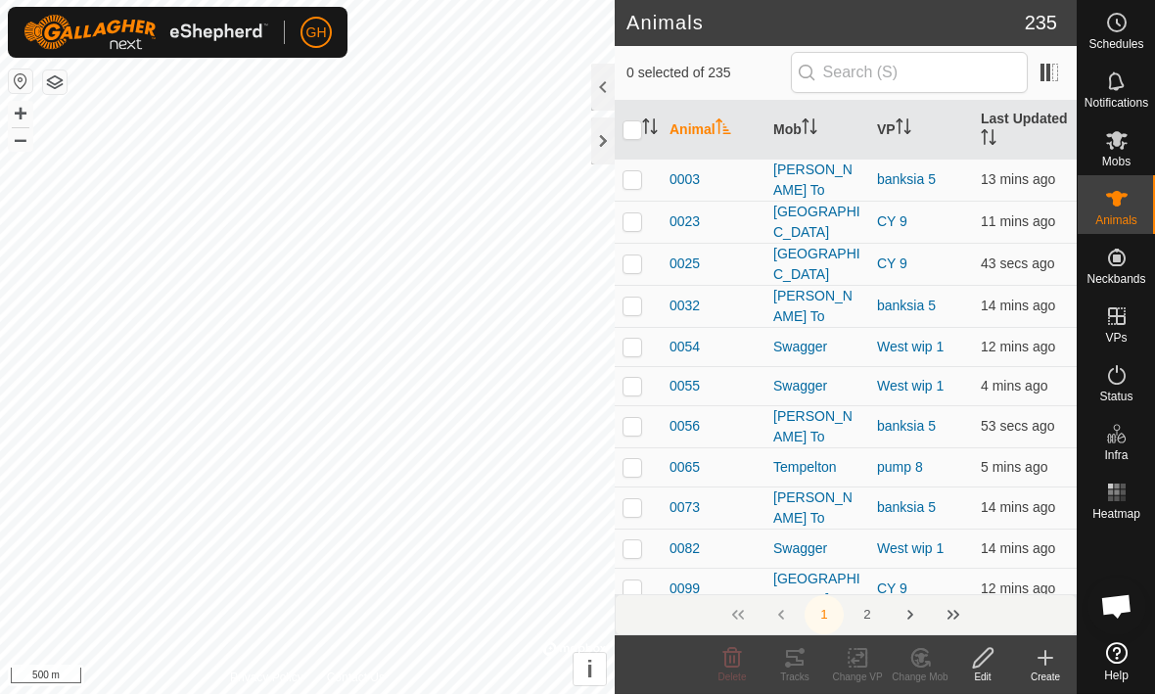
click at [1035, 674] on div "Create" at bounding box center [1045, 677] width 63 height 15
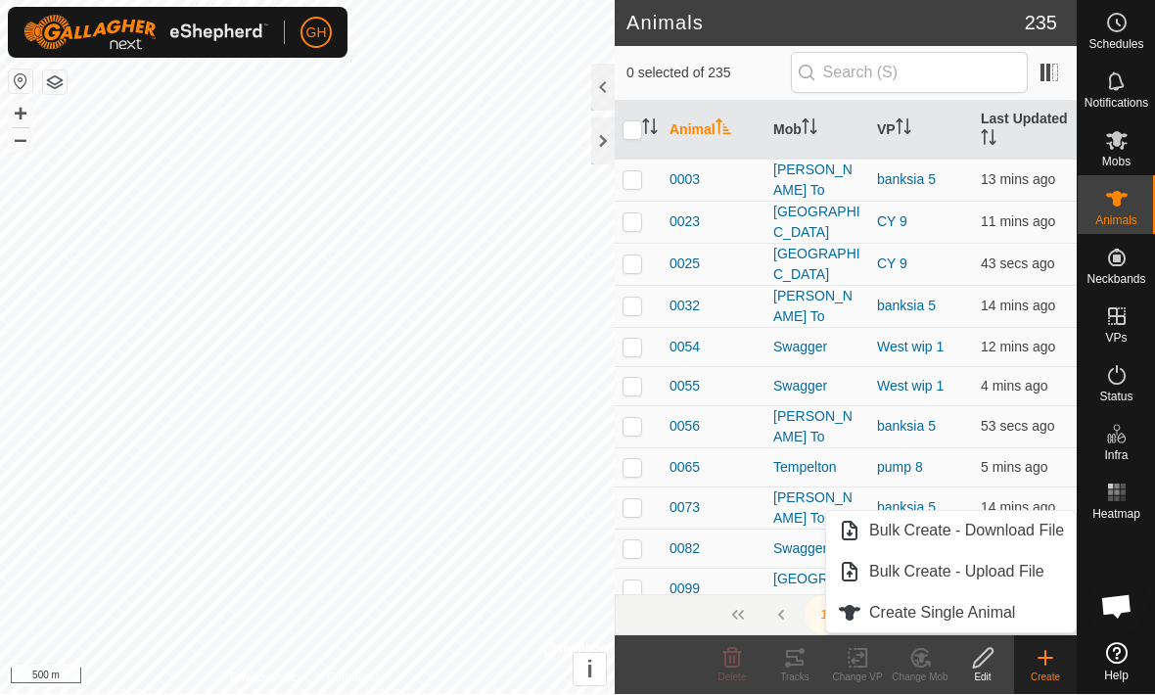
click at [973, 630] on link "Create Single Animal" at bounding box center [951, 613] width 250 height 39
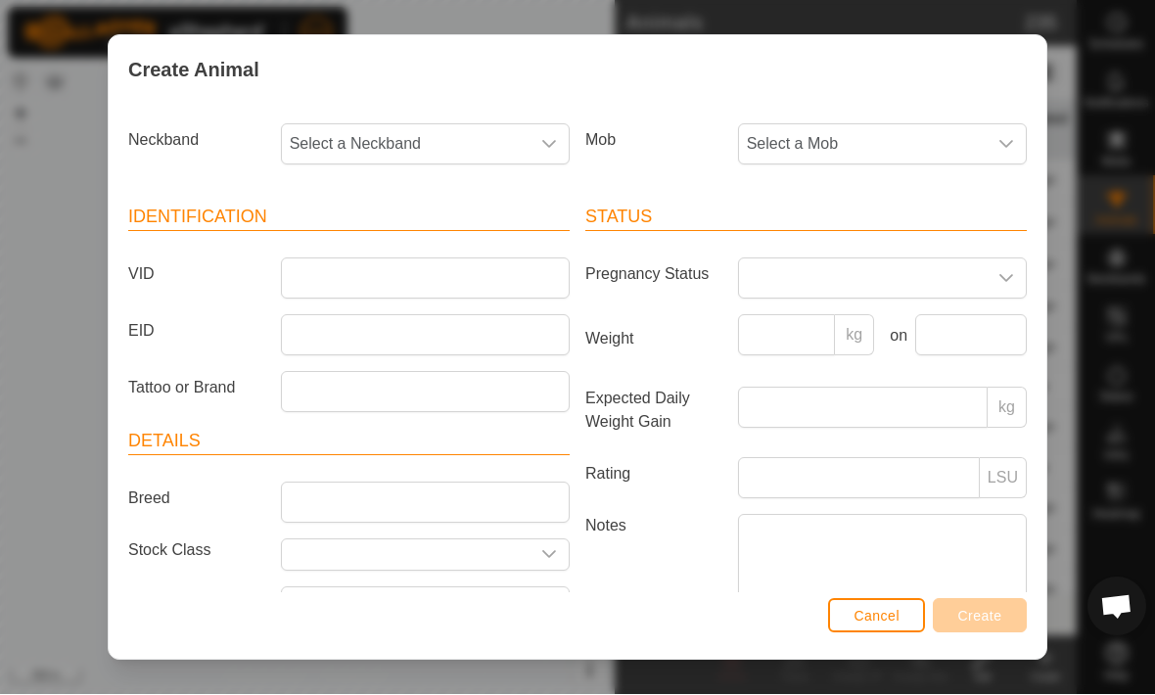
click at [494, 142] on span "Select a Neckband" at bounding box center [406, 144] width 248 height 39
type input "2"
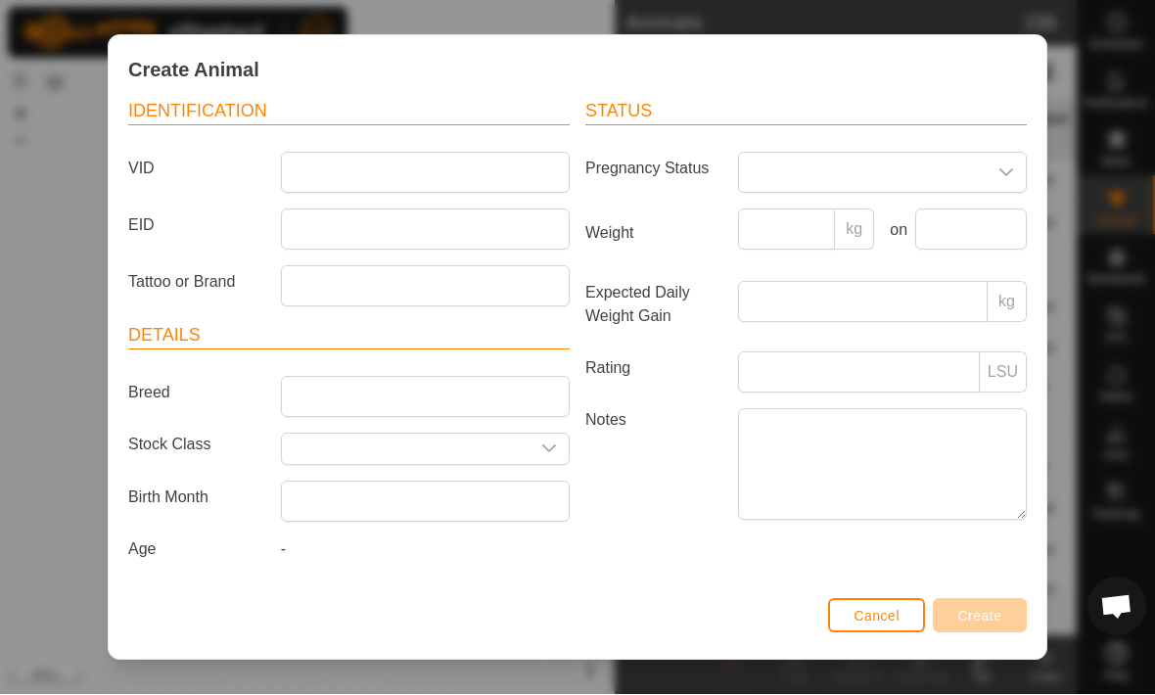
scroll to position [115, 0]
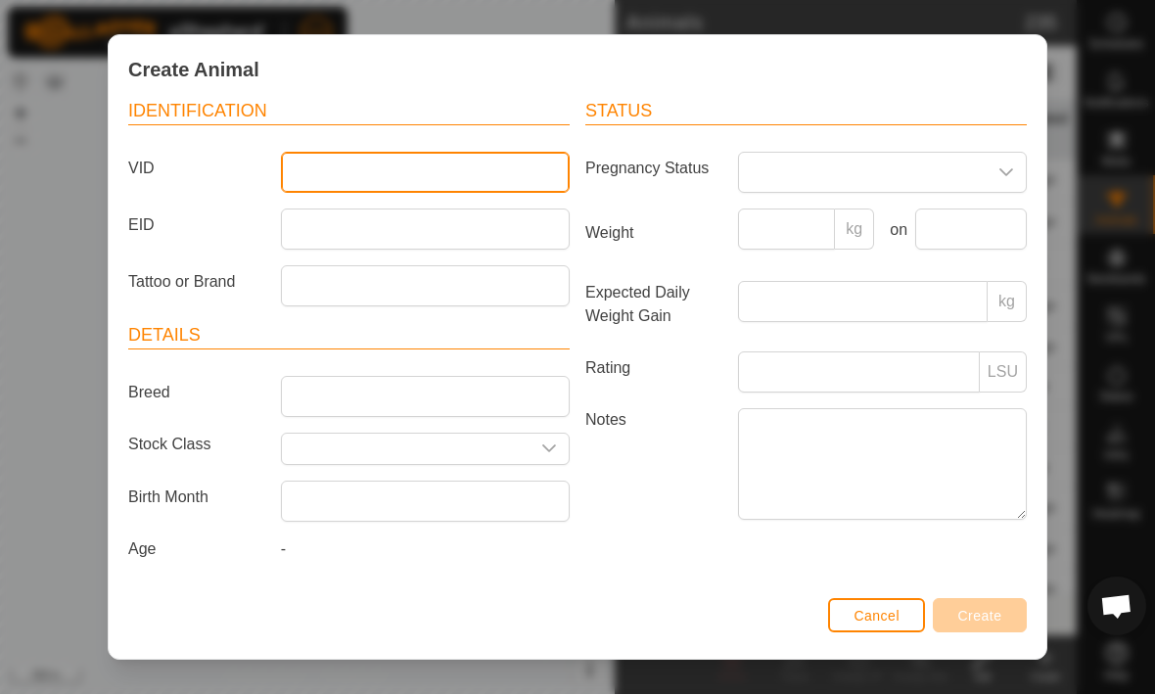
click at [509, 155] on input "VID" at bounding box center [425, 173] width 289 height 41
type input "2290"
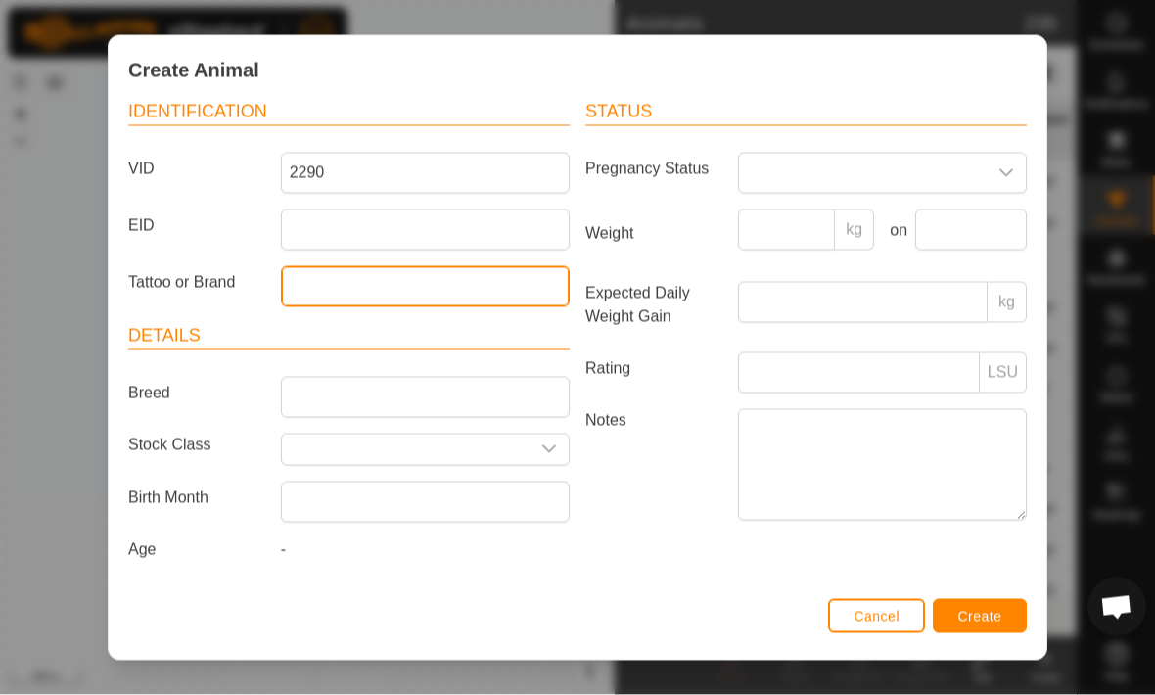
click at [488, 266] on input "Tattoo or Brand" at bounding box center [425, 286] width 289 height 41
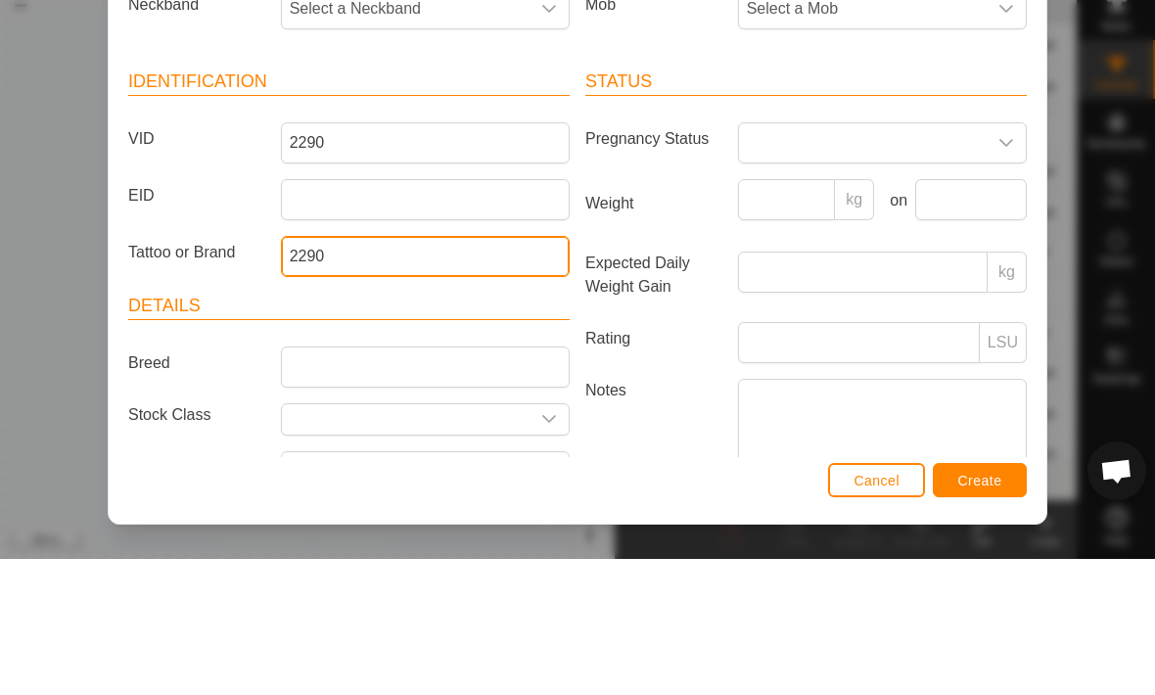
scroll to position [0, 0]
type input "2290"
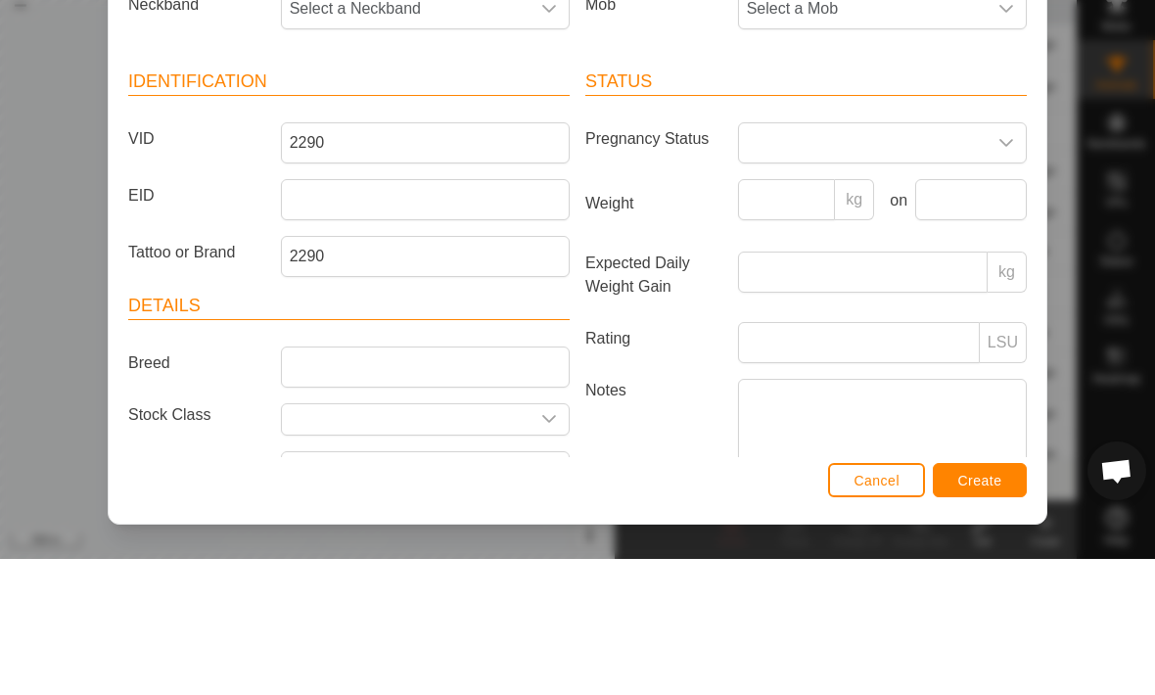
click at [544, 125] on div "dropdown trigger" at bounding box center [548, 144] width 39 height 39
type input "9502"
click at [431, 226] on li "2352699502" at bounding box center [426, 245] width 287 height 39
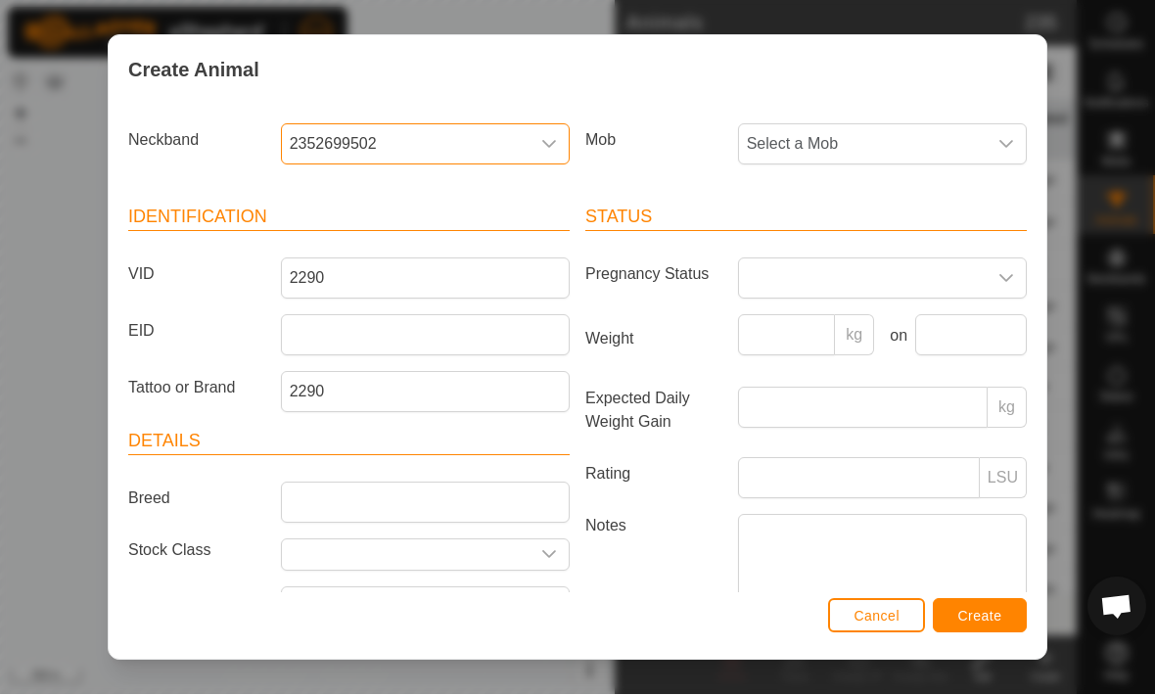
click at [961, 154] on span "Select a Mob" at bounding box center [863, 144] width 248 height 39
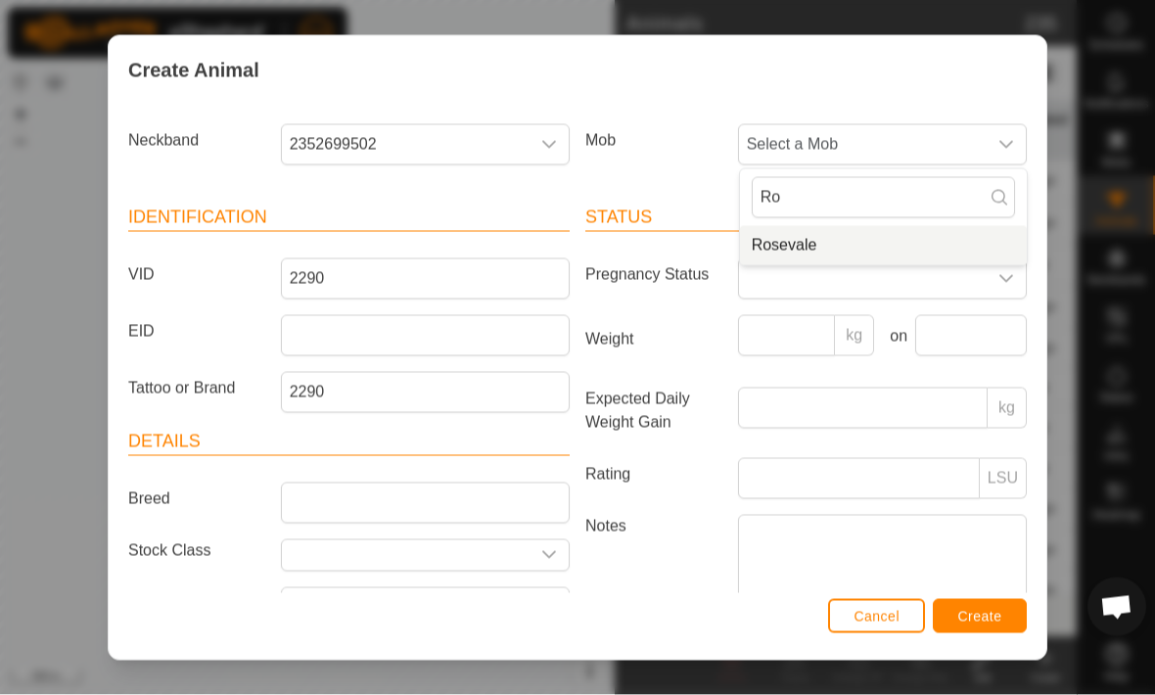
type input "Ro"
click at [839, 252] on li "Rosevale" at bounding box center [883, 245] width 287 height 39
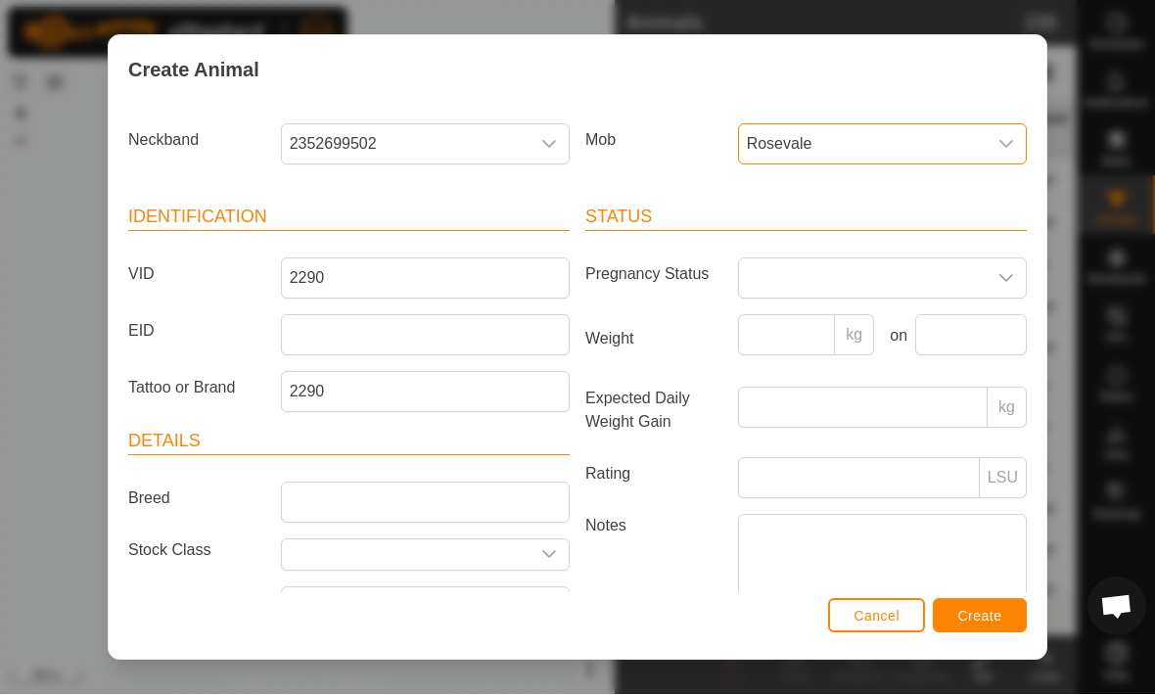
click at [1000, 609] on span "Create" at bounding box center [980, 617] width 44 height 16
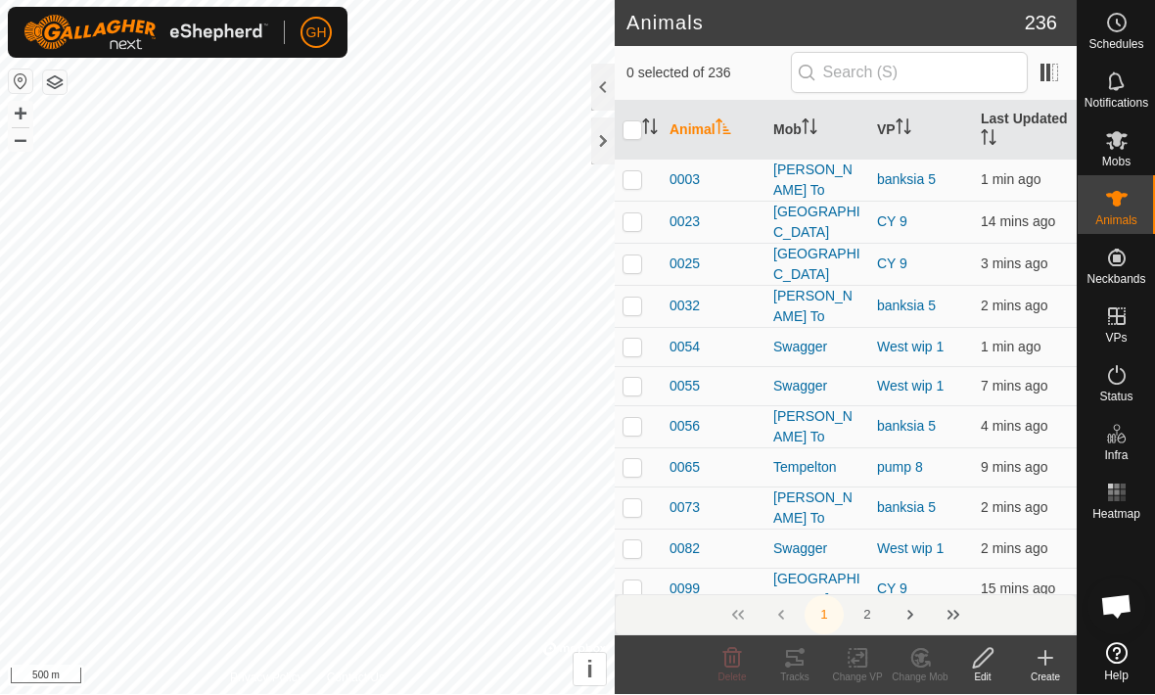
click at [1040, 660] on icon at bounding box center [1044, 658] width 23 height 23
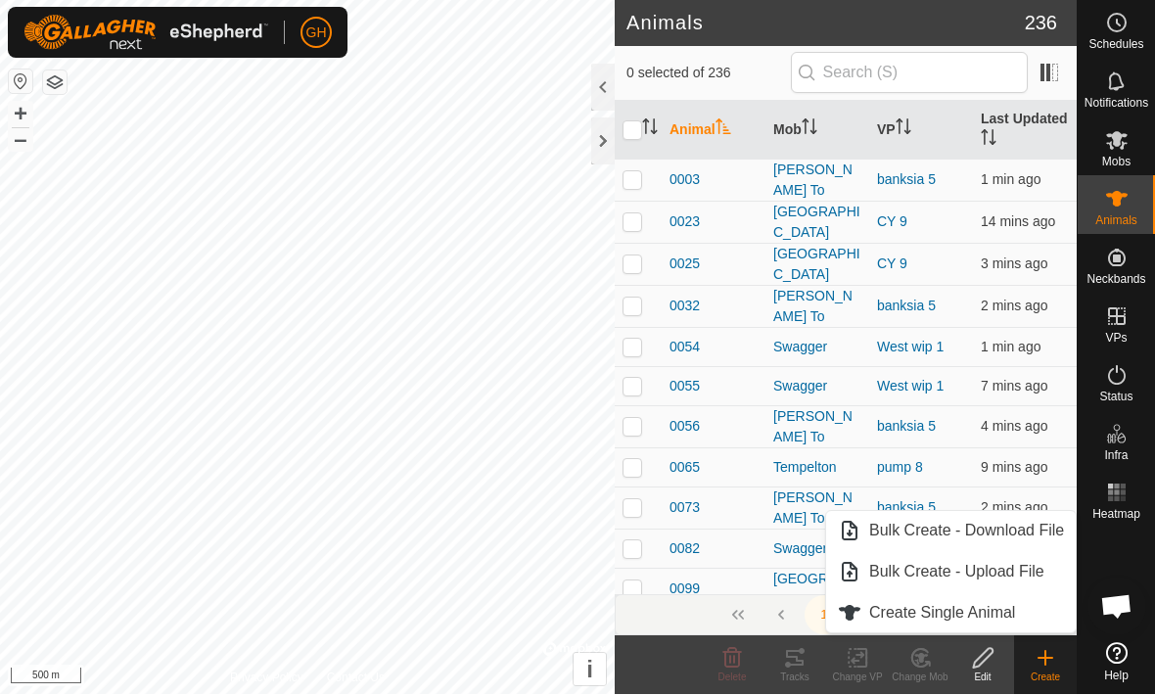
click at [1028, 618] on link "Create Single Animal" at bounding box center [951, 613] width 250 height 39
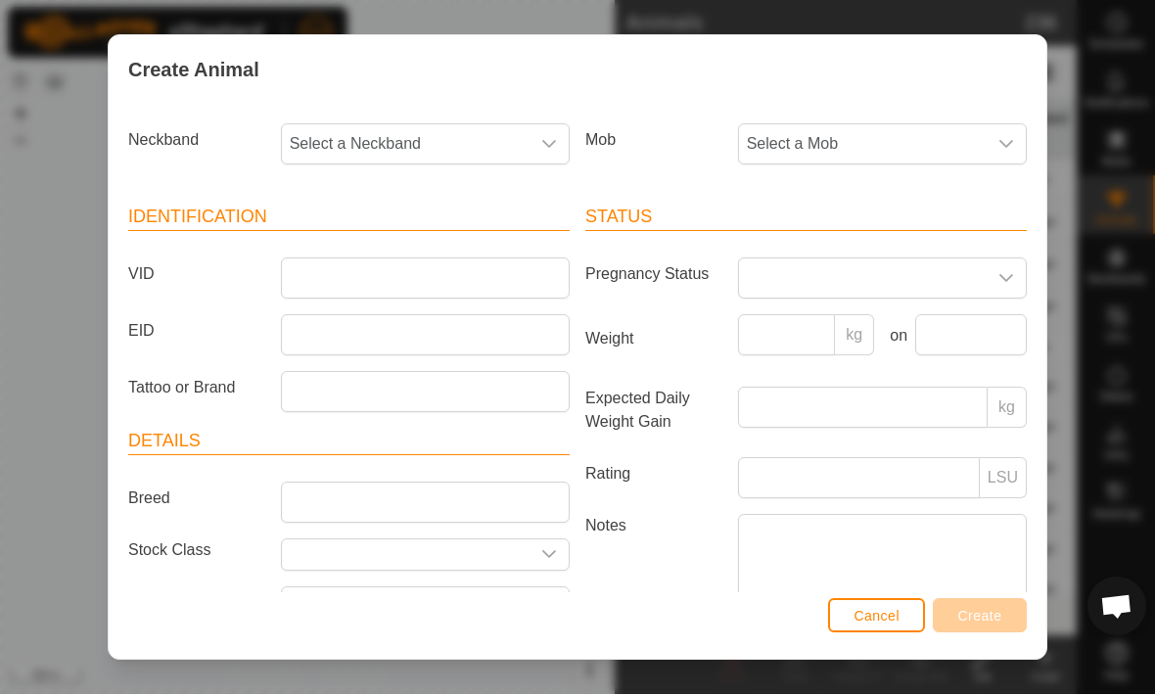
click at [509, 127] on span "Select a Neckband" at bounding box center [406, 144] width 248 height 39
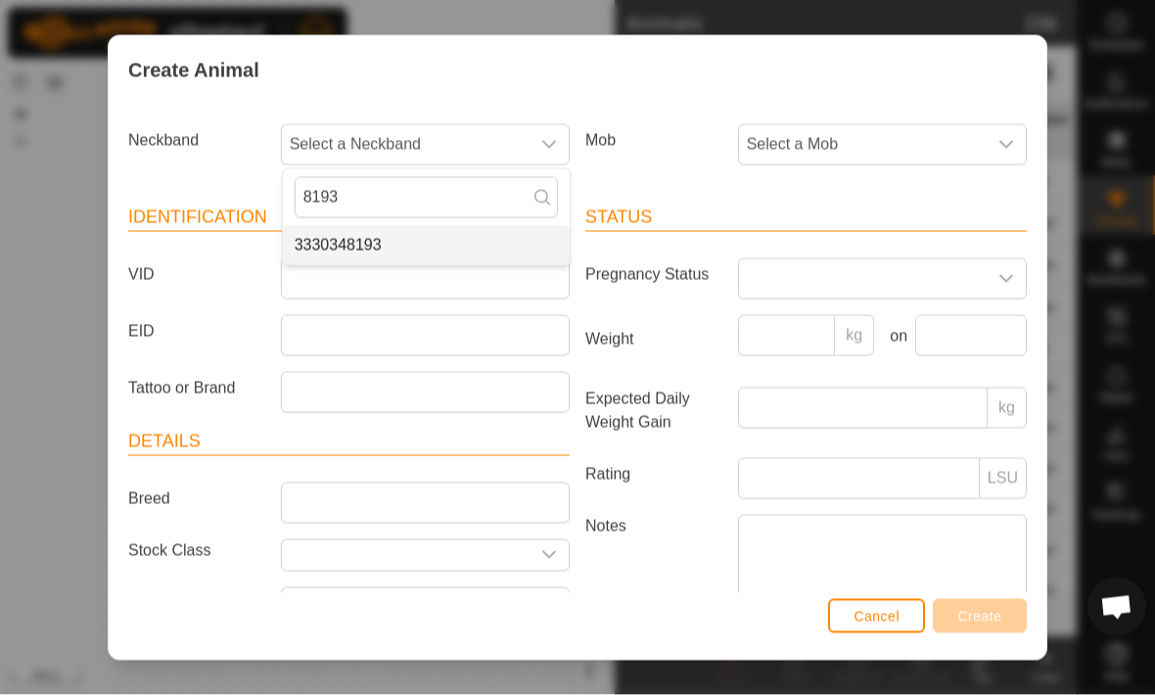
type input "8193"
click at [317, 252] on span "3330348193" at bounding box center [338, 245] width 87 height 23
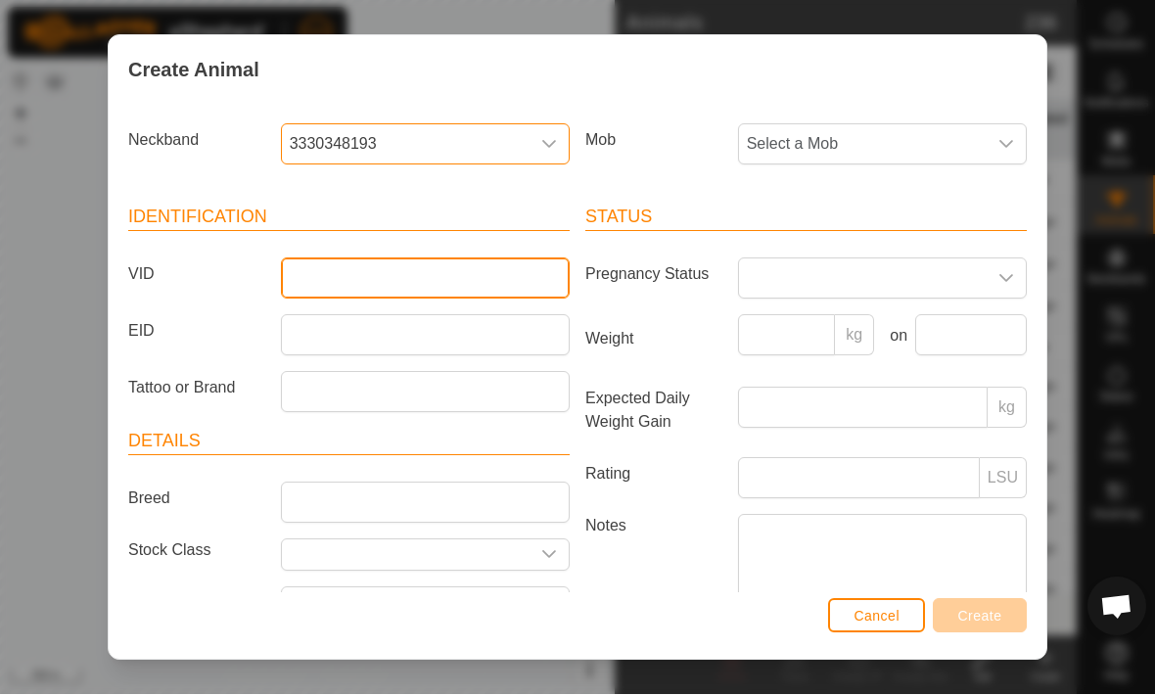
click at [309, 289] on input "VID" at bounding box center [425, 278] width 289 height 41
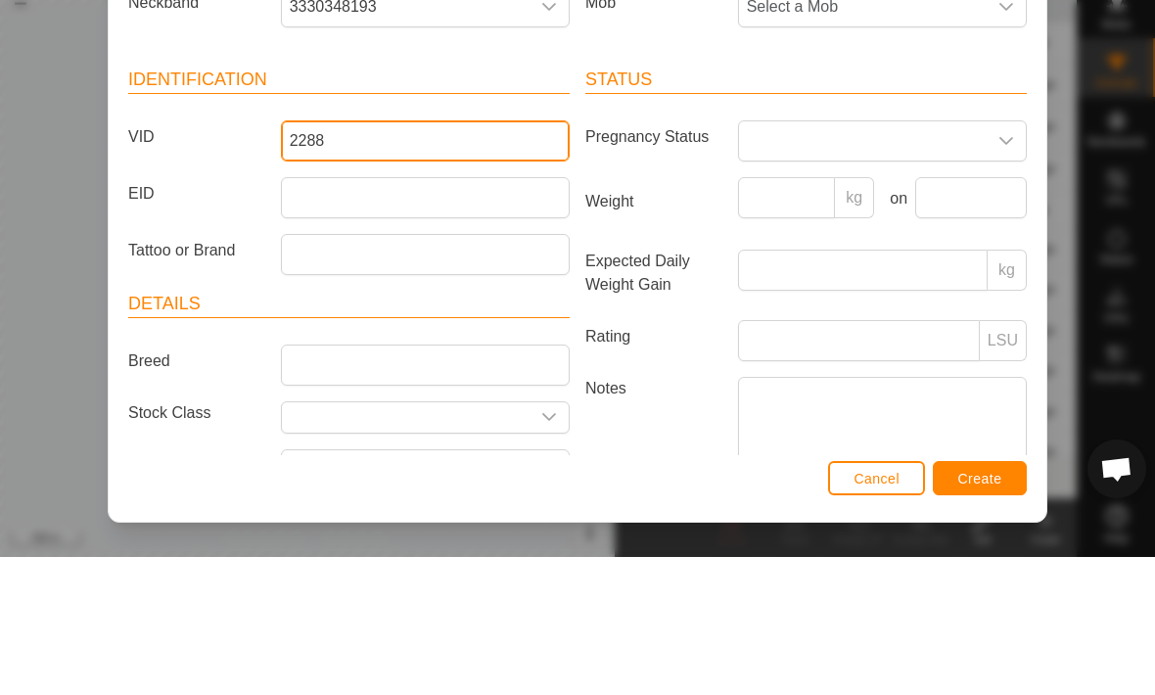
type input "2288"
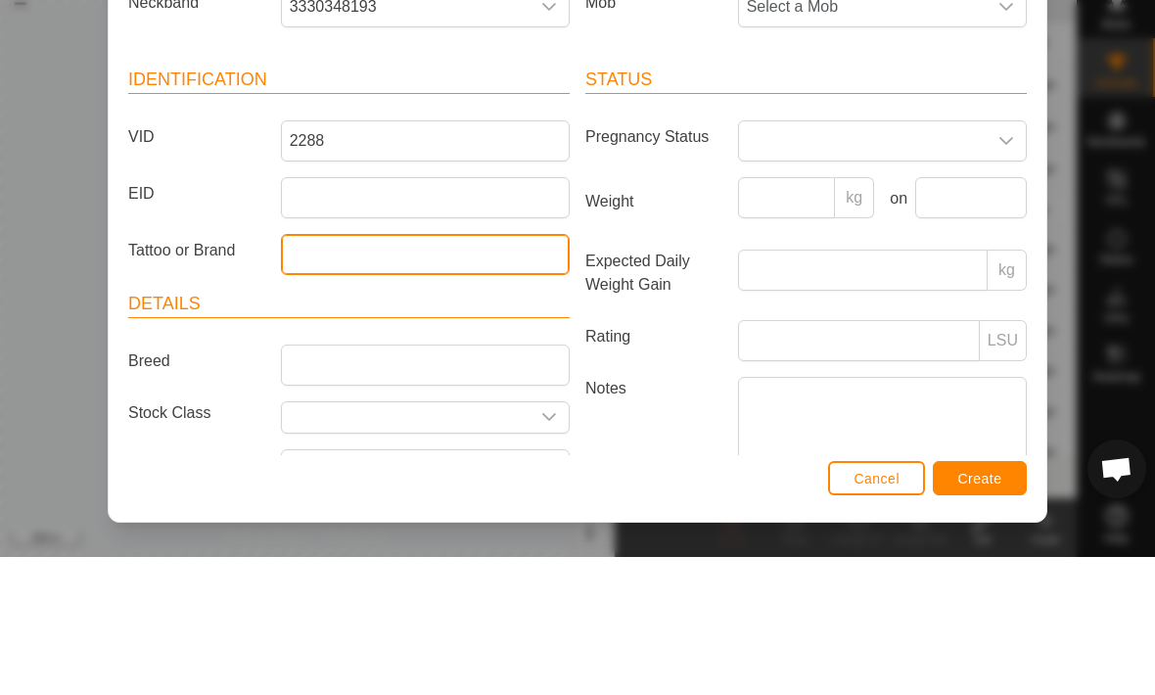
click at [329, 372] on input "Tattoo or Brand" at bounding box center [425, 392] width 289 height 41
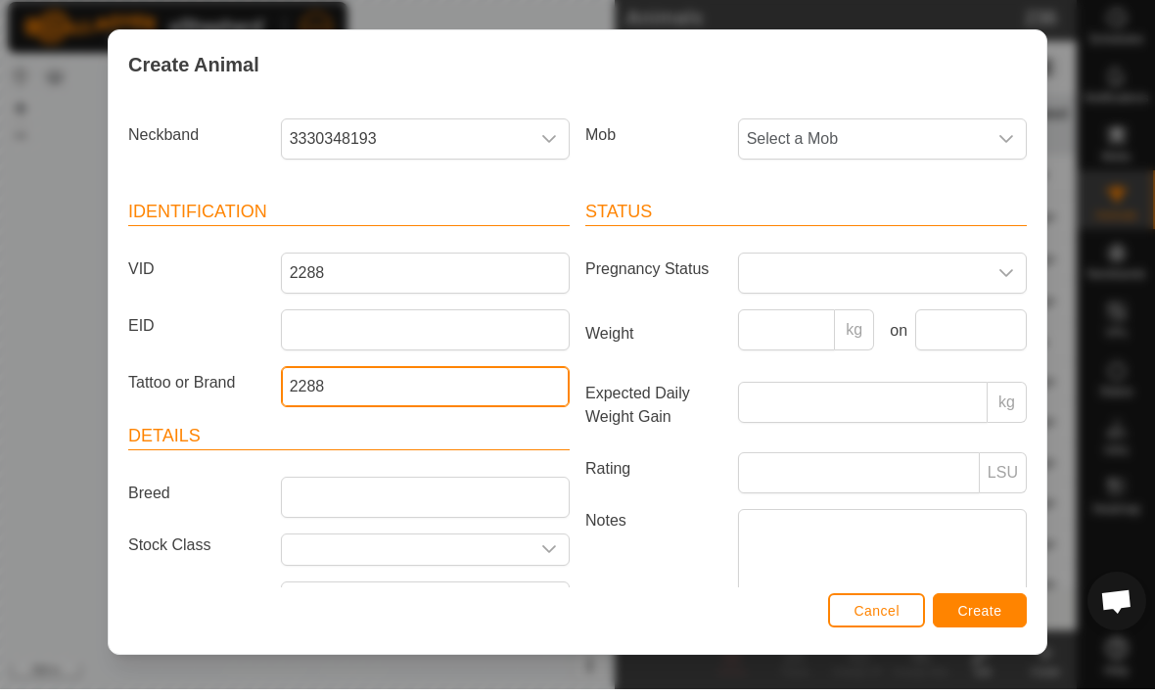
type input "2288"
click at [983, 125] on span "Select a Mob" at bounding box center [863, 144] width 248 height 39
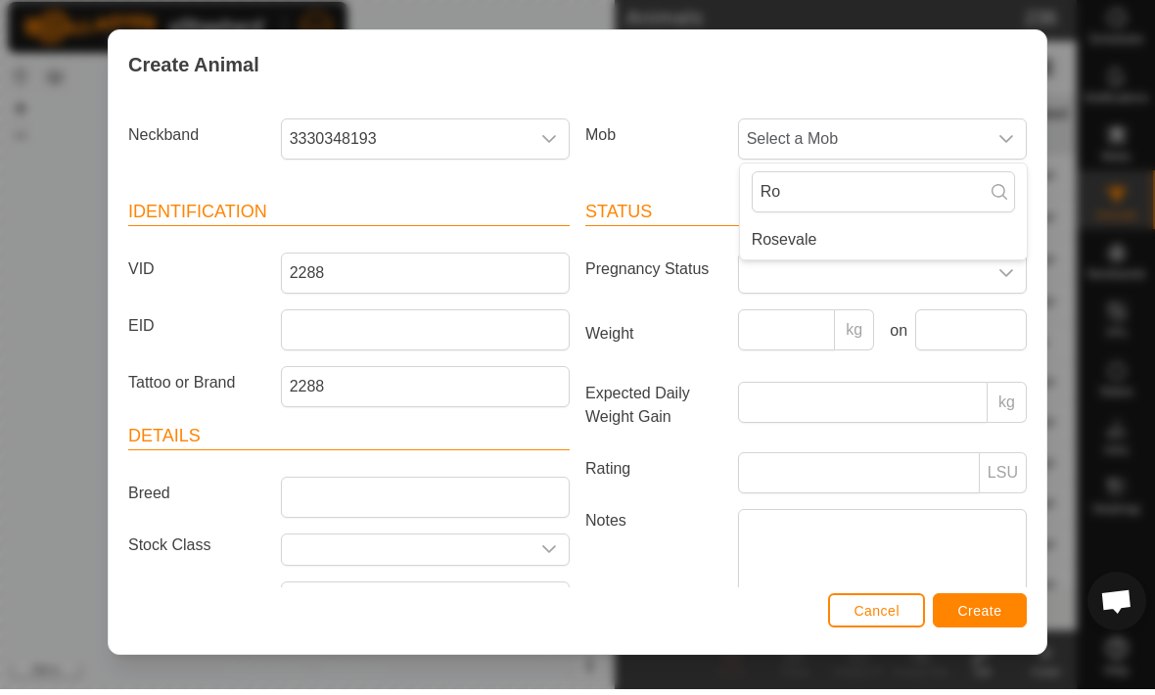
type input "Ro"
click at [880, 250] on li "Rosevale" at bounding box center [883, 245] width 287 height 39
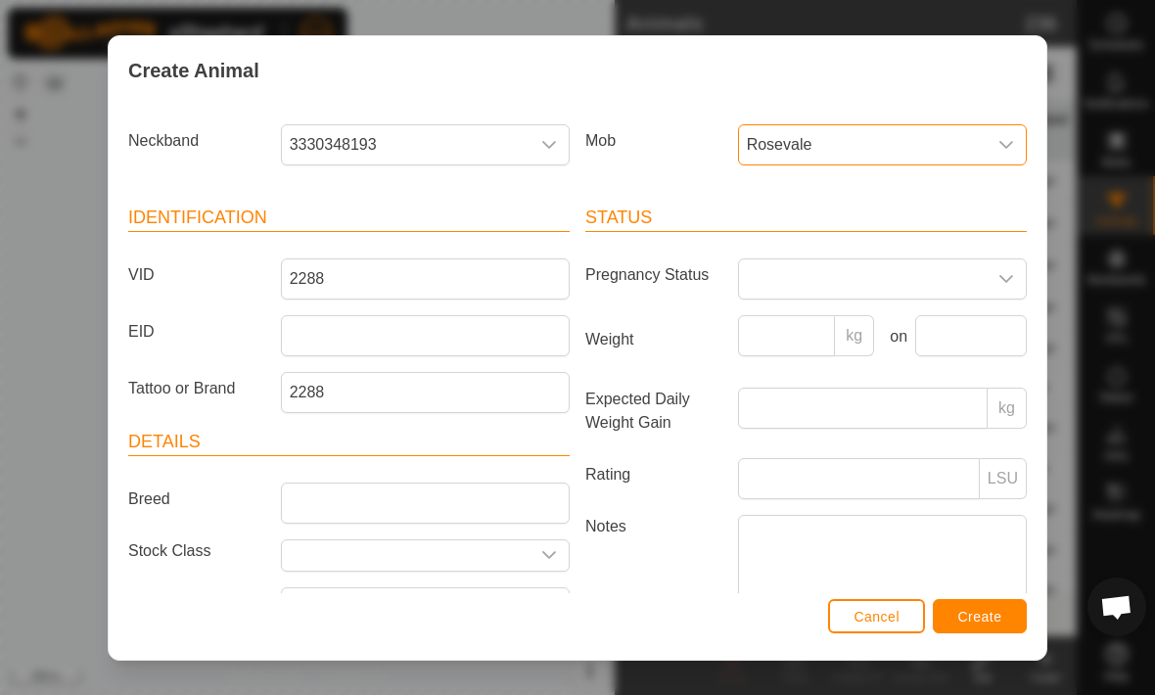
click at [1001, 614] on span "Create" at bounding box center [980, 617] width 44 height 16
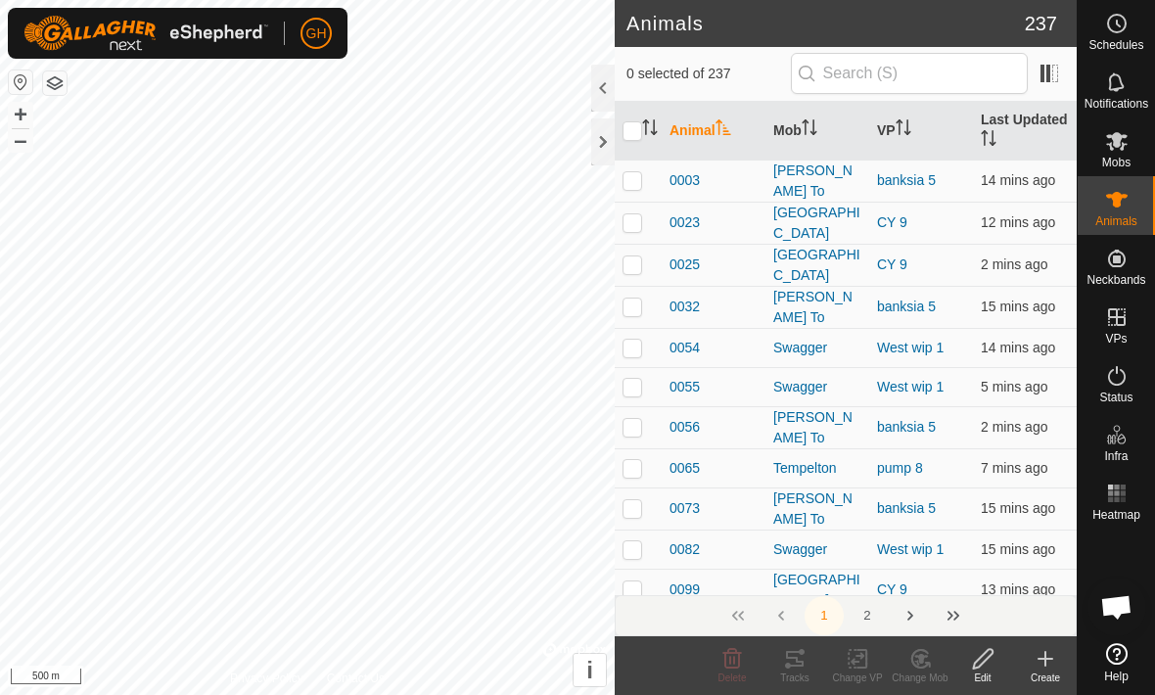
click at [1045, 656] on icon at bounding box center [1045, 659] width 0 height 14
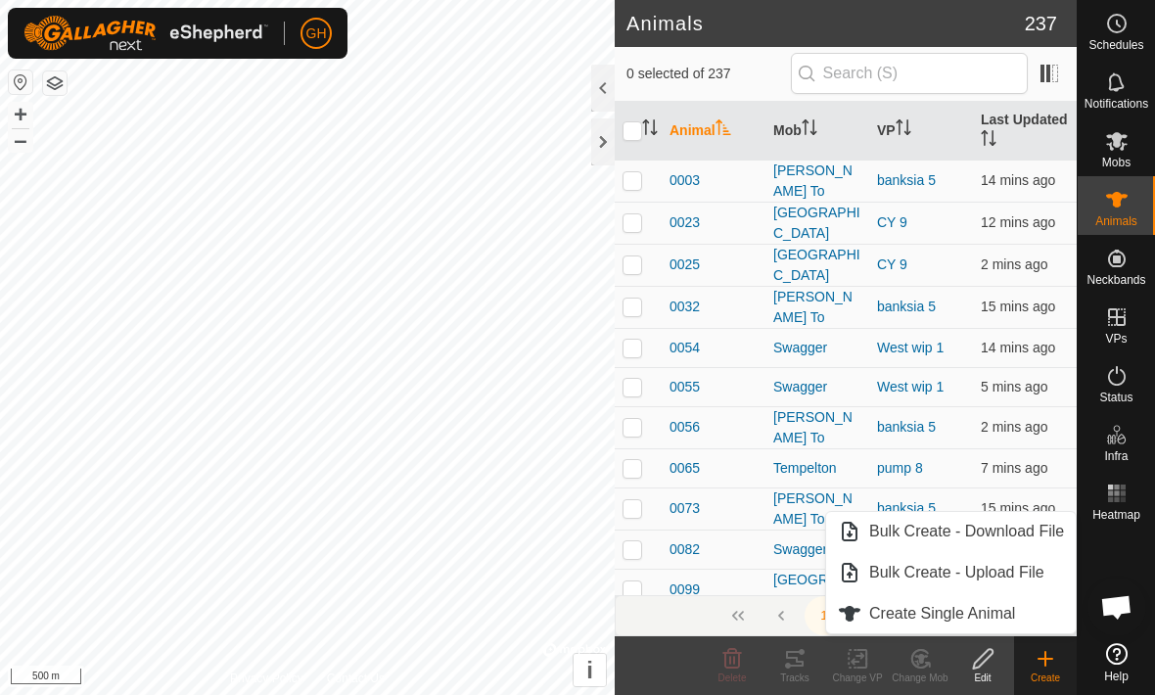
click at [1041, 664] on icon at bounding box center [1044, 658] width 23 height 23
click at [1045, 659] on icon at bounding box center [1045, 659] width 14 height 0
click at [1030, 604] on link "Create Single Animal" at bounding box center [951, 613] width 250 height 39
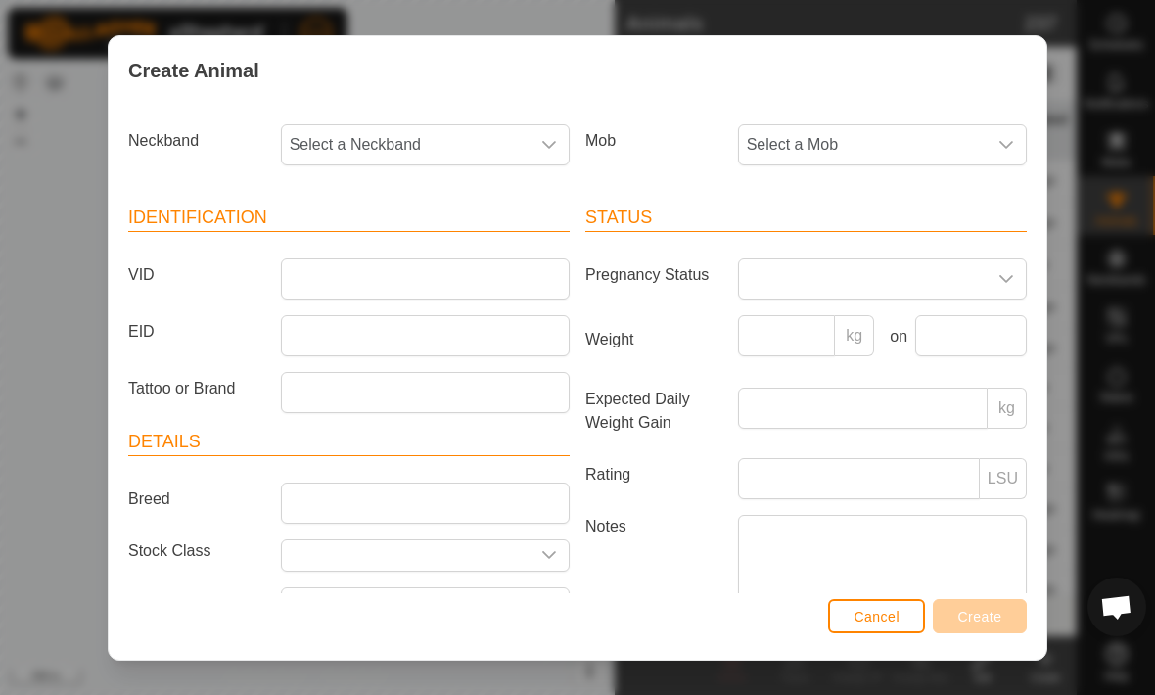
click at [534, 131] on div "dropdown trigger" at bounding box center [548, 144] width 39 height 39
type input "553"
click at [322, 247] on span "0968695536" at bounding box center [338, 245] width 87 height 23
click at [949, 141] on span "Select a Mob" at bounding box center [863, 144] width 248 height 39
type input "Rose"
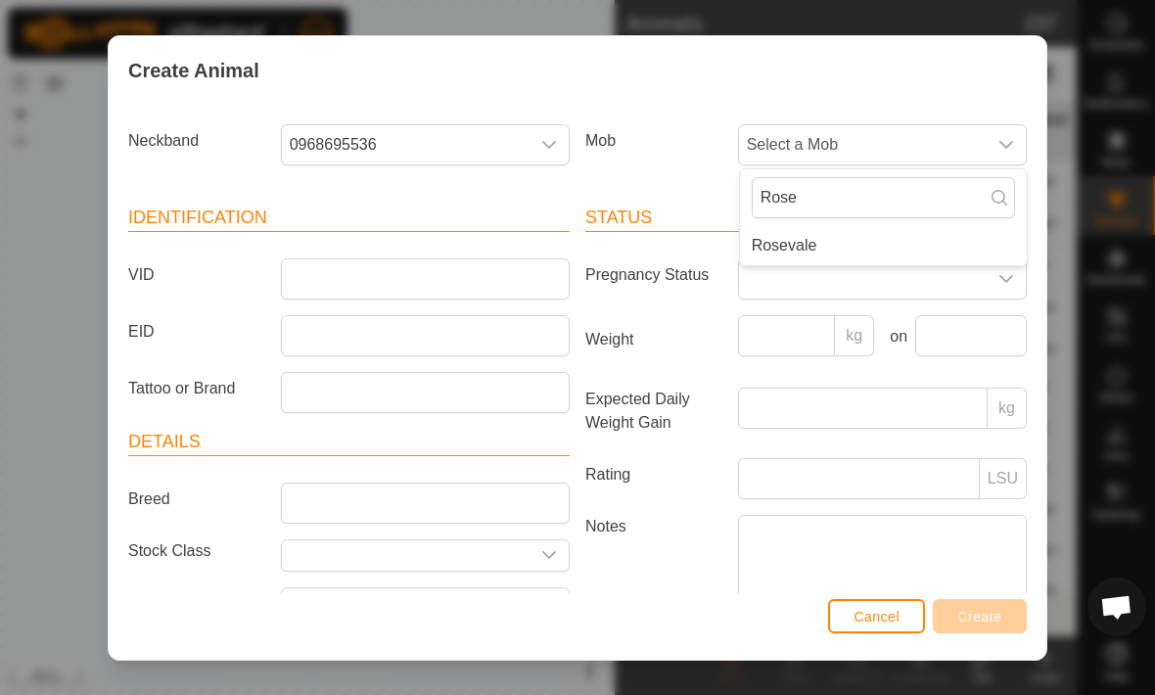
click at [917, 230] on li "Rosevale" at bounding box center [883, 245] width 287 height 39
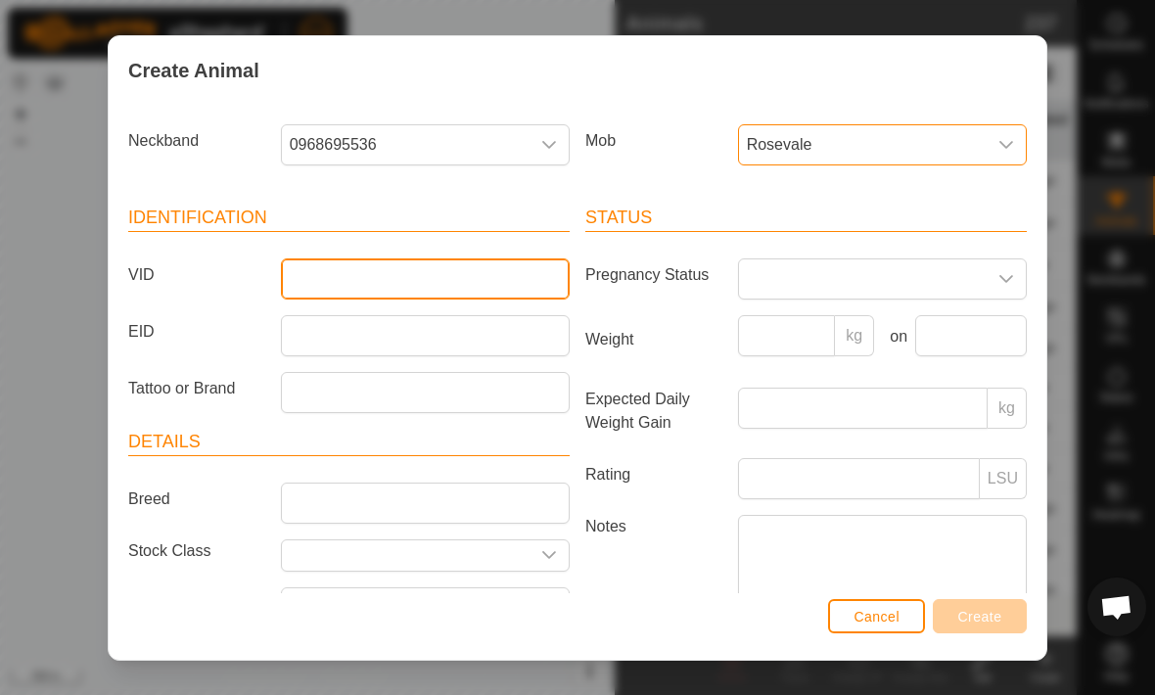
click at [296, 274] on input "VID" at bounding box center [425, 278] width 289 height 41
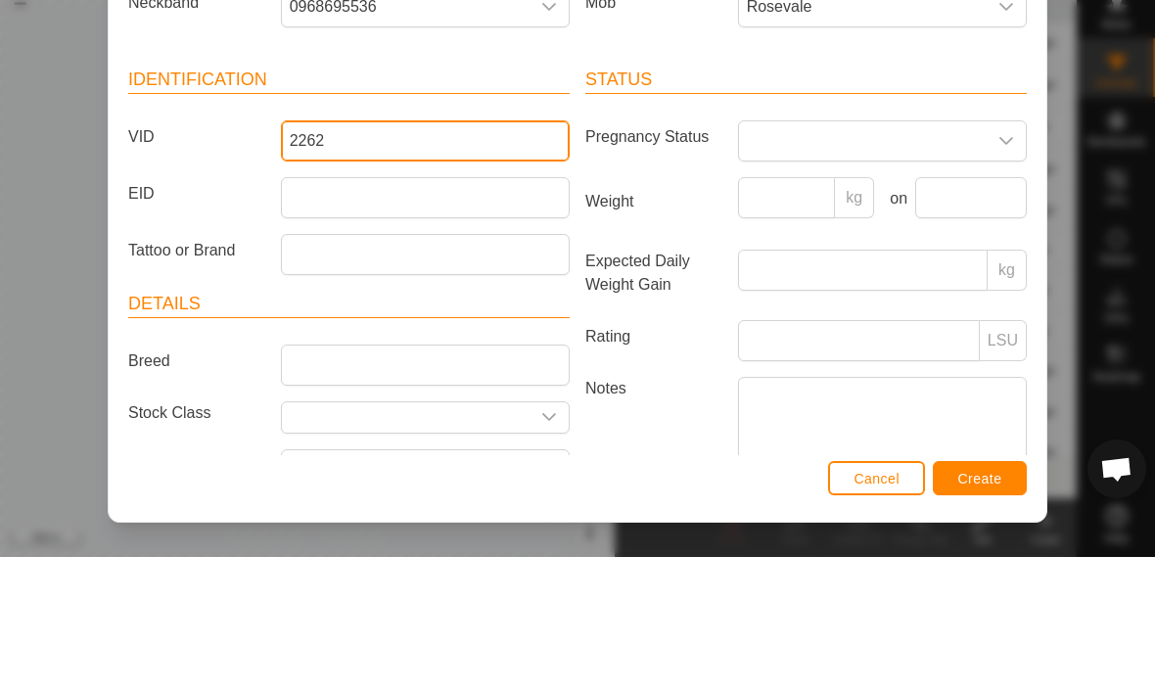
type input "2262"
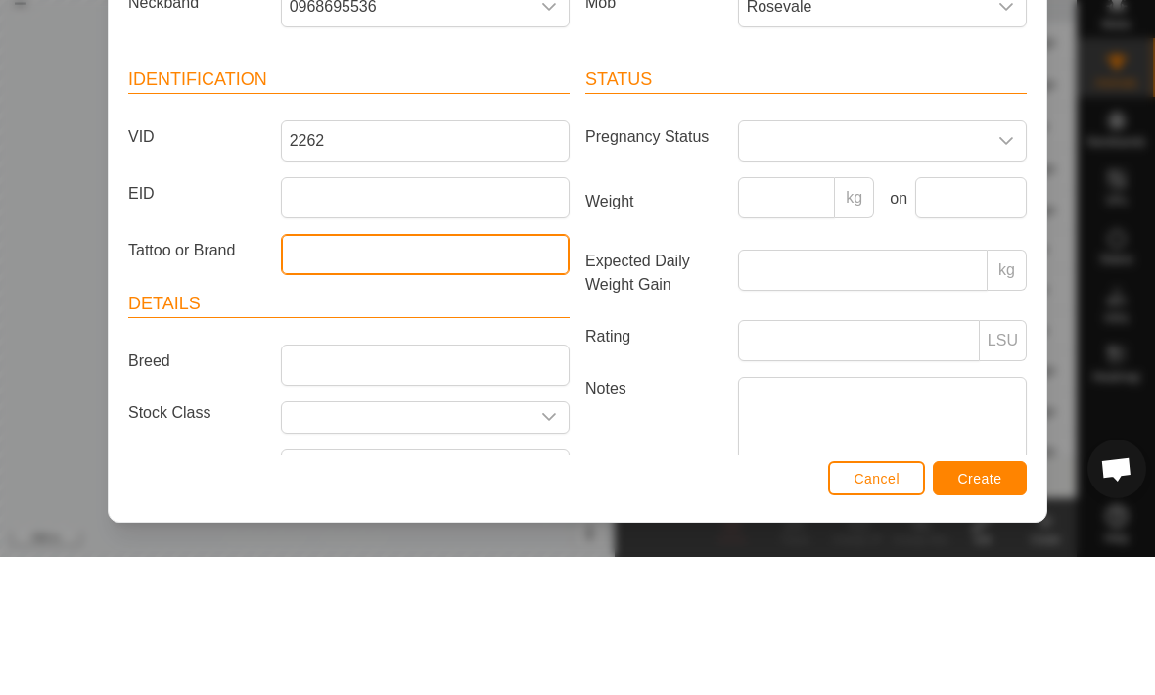
click at [324, 372] on input "Tattoo or Brand" at bounding box center [425, 392] width 289 height 41
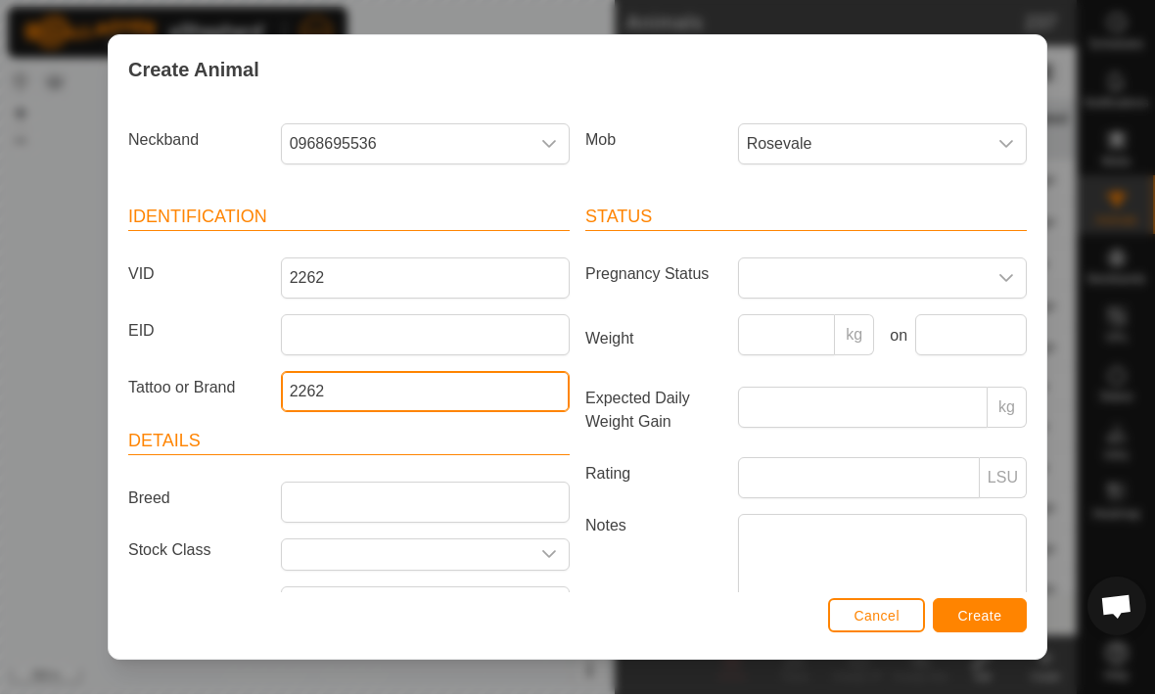
type input "2262"
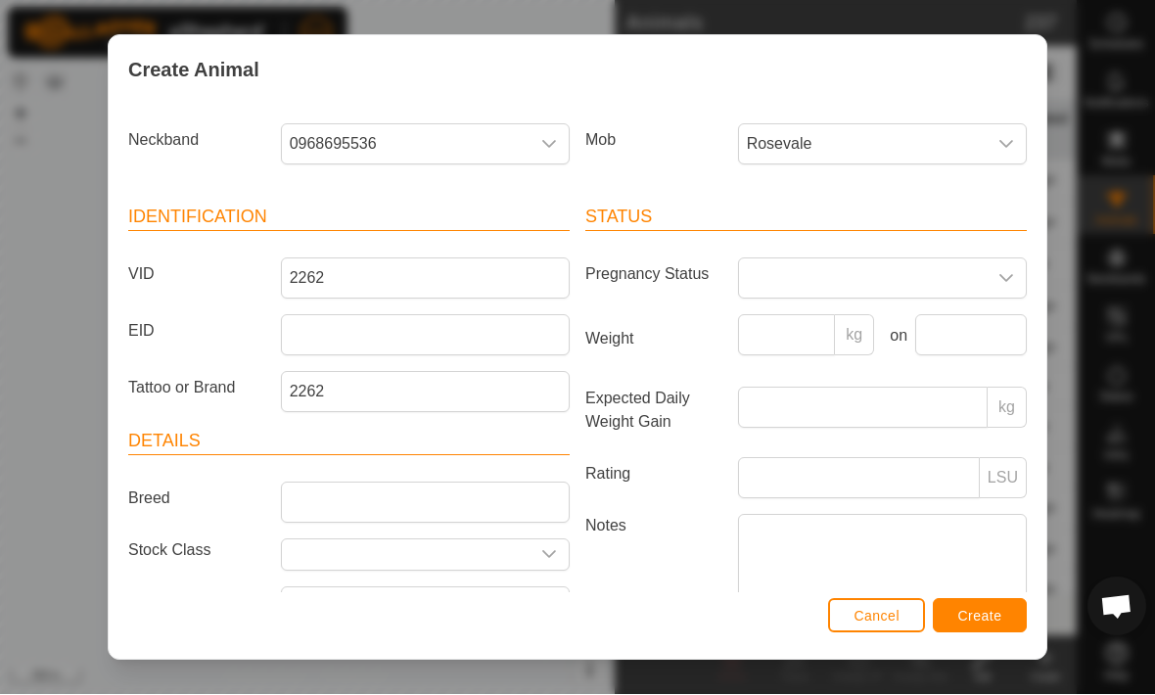
click at [1004, 618] on button "Create" at bounding box center [980, 616] width 94 height 34
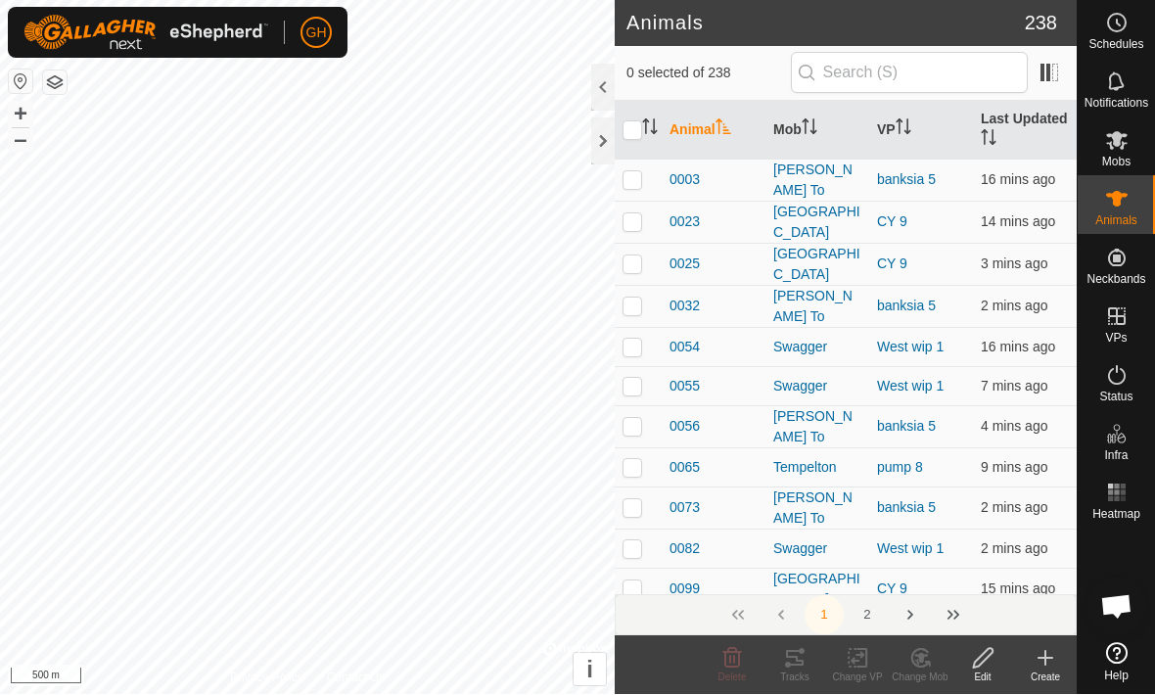
click at [1045, 663] on icon at bounding box center [1045, 659] width 0 height 14
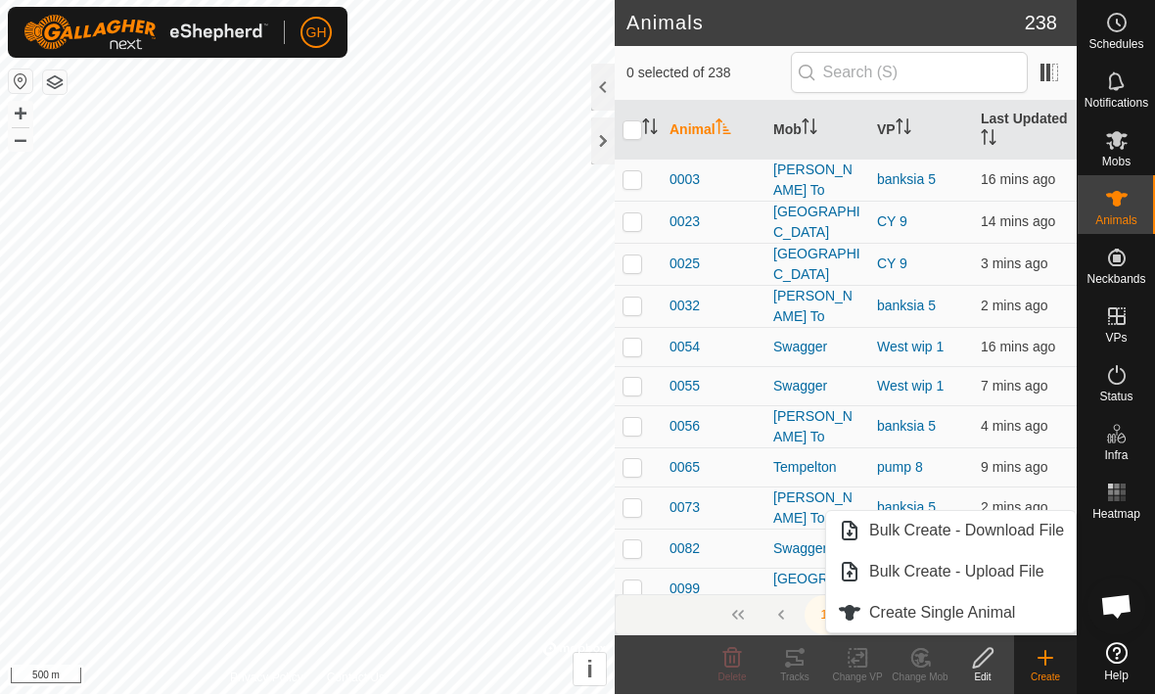
click at [1011, 610] on span "Create Single Animal" at bounding box center [942, 613] width 146 height 23
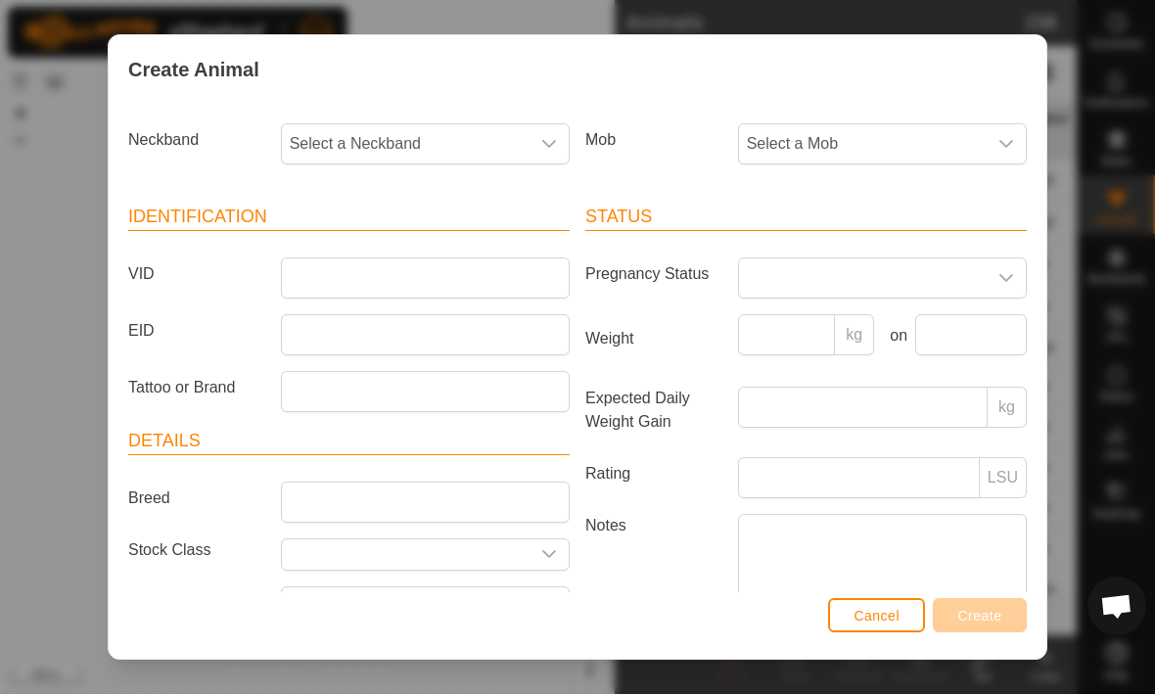
click at [354, 154] on span "Select a Neckband" at bounding box center [406, 144] width 248 height 39
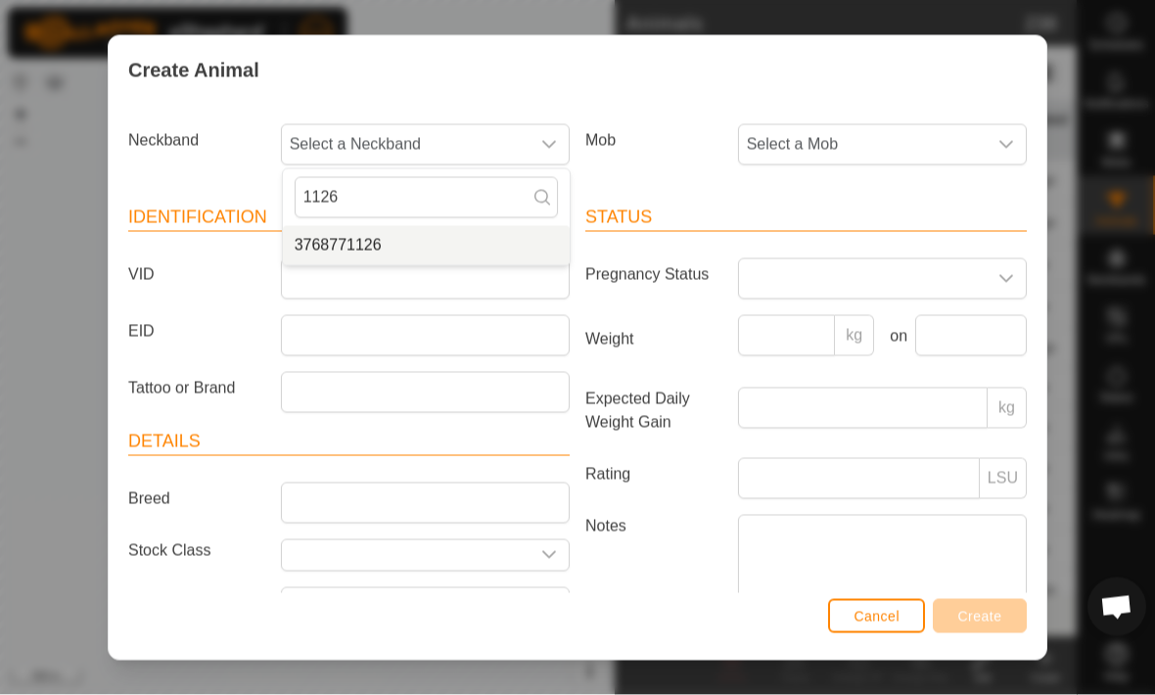
type input "1126"
click at [323, 247] on span "3768771126" at bounding box center [338, 245] width 87 height 23
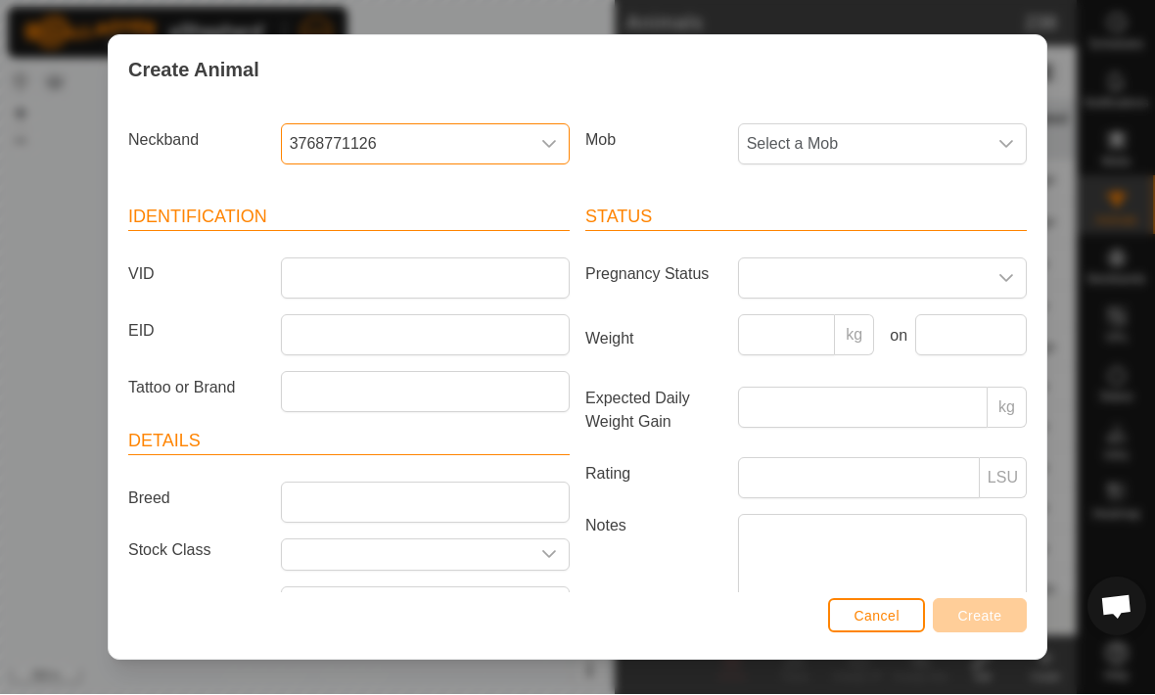
click at [978, 156] on span "Select a Mob" at bounding box center [863, 144] width 248 height 39
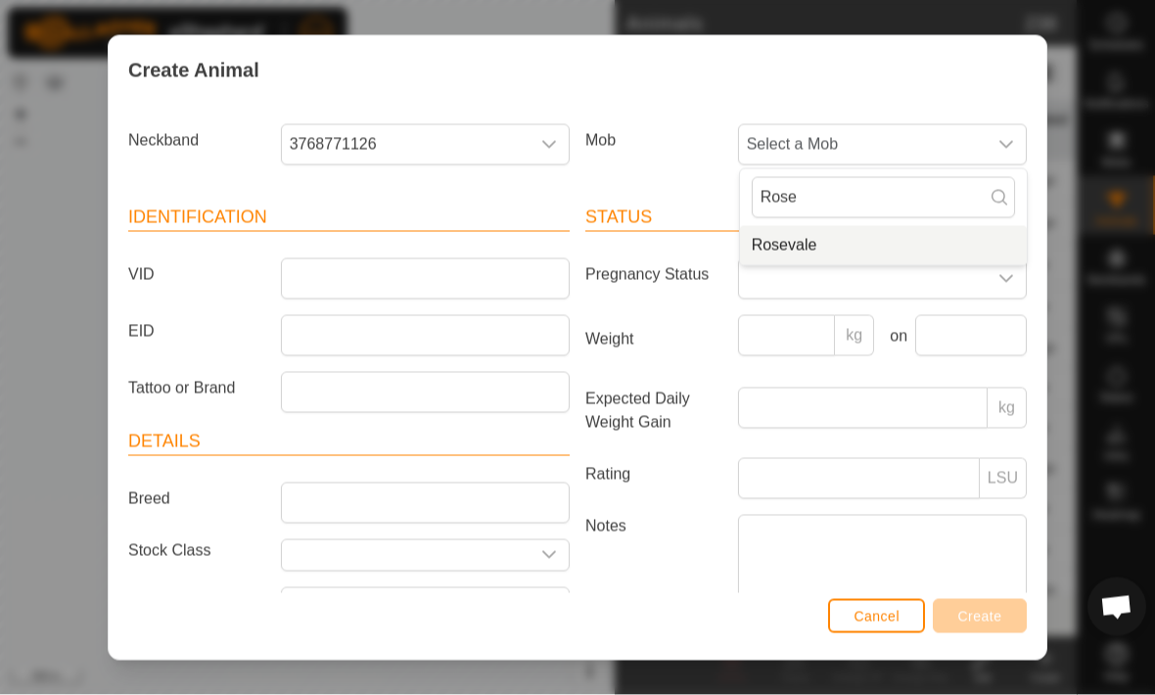
type input "Rose"
click at [888, 230] on li "Rosevale" at bounding box center [883, 245] width 287 height 39
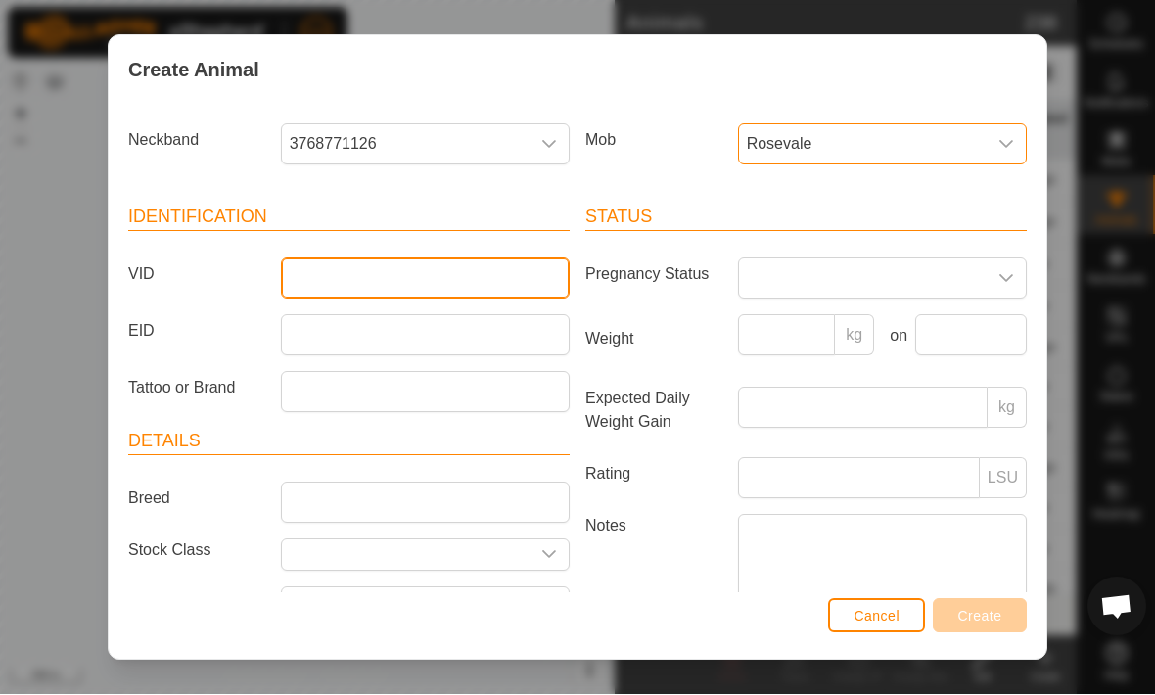
click at [336, 280] on input "VID" at bounding box center [425, 278] width 289 height 41
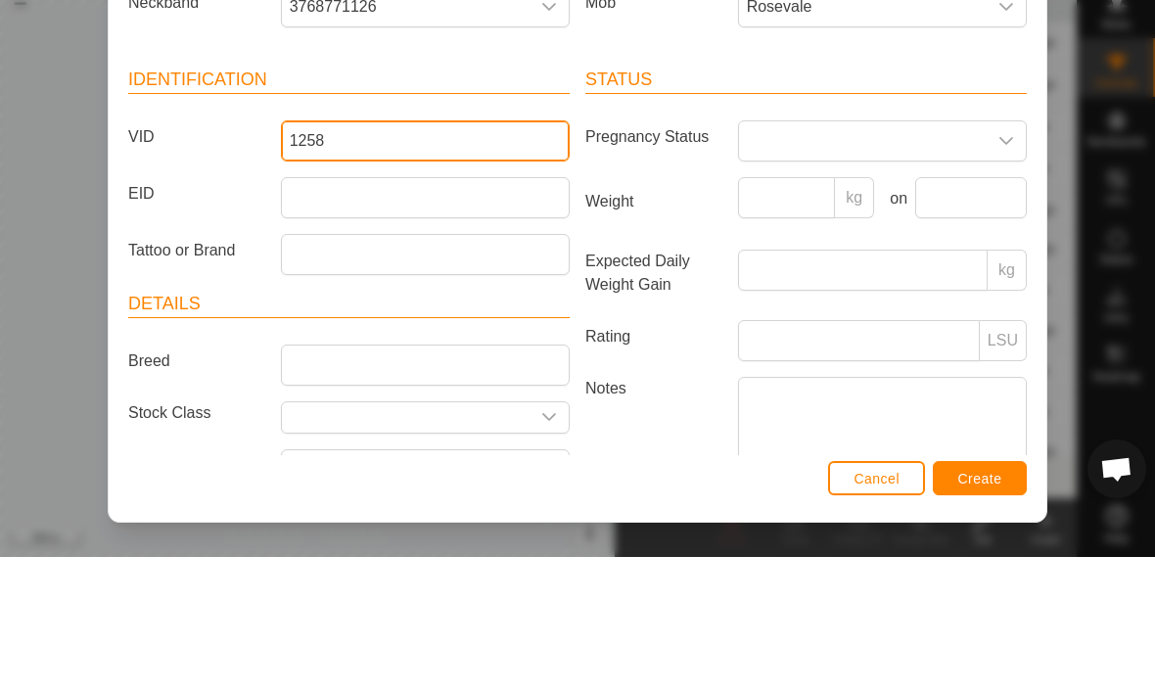
type input "1258"
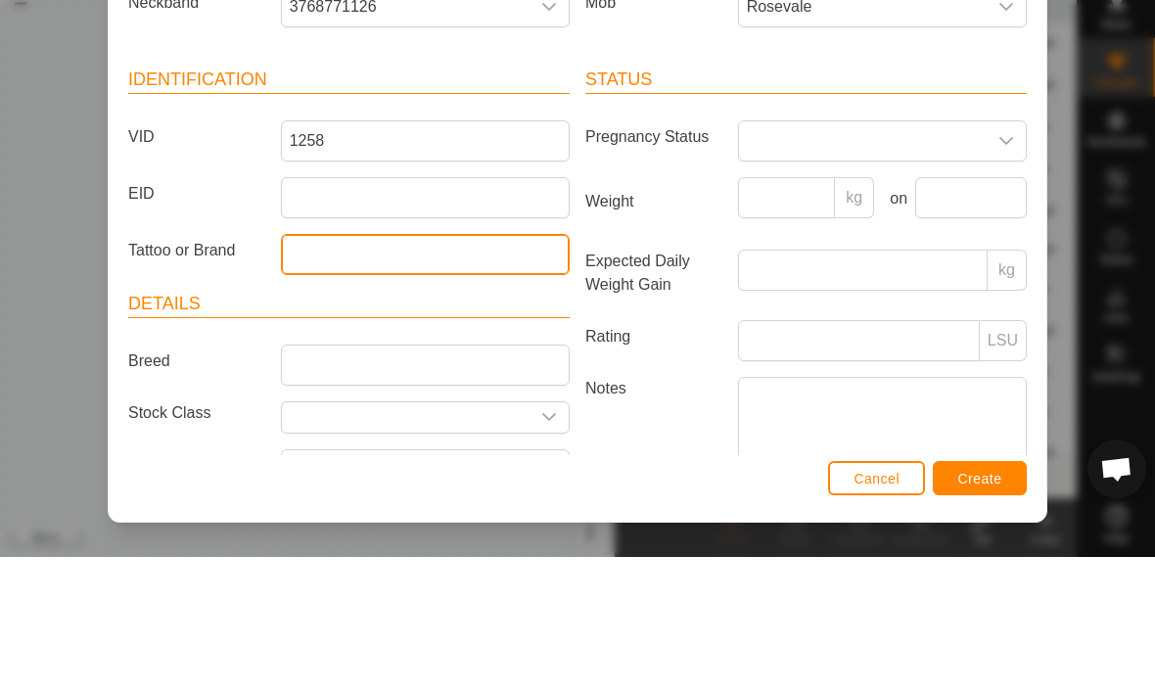
click at [501, 372] on input "Tattoo or Brand" at bounding box center [425, 392] width 289 height 41
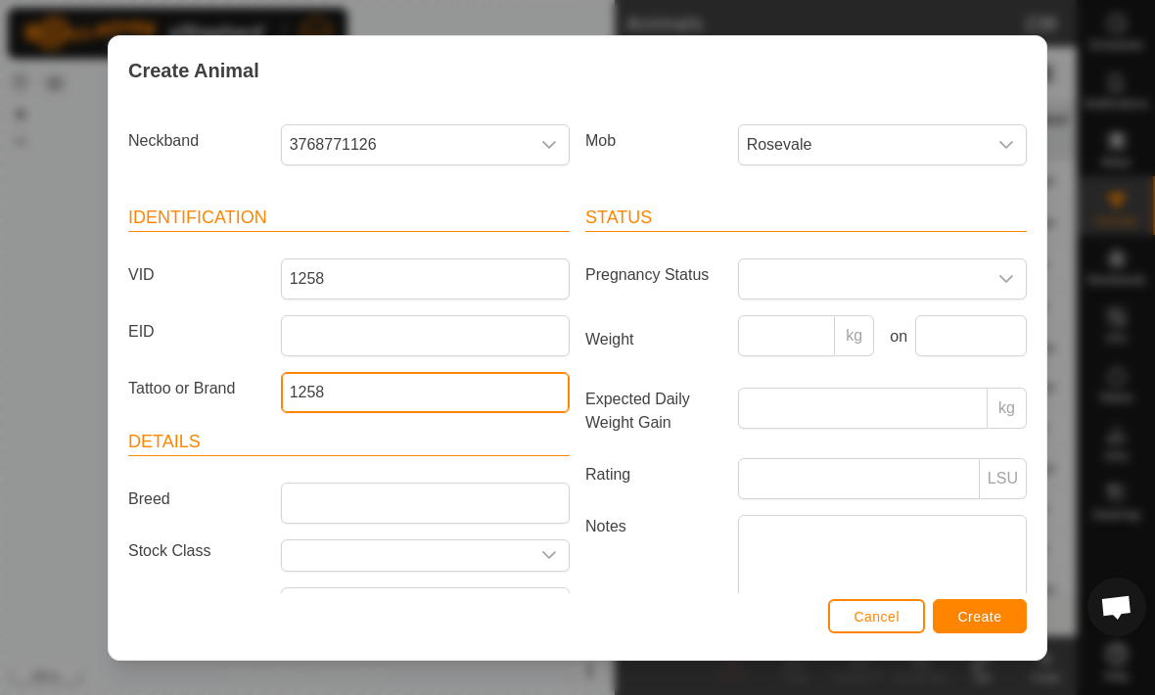
type input "1258"
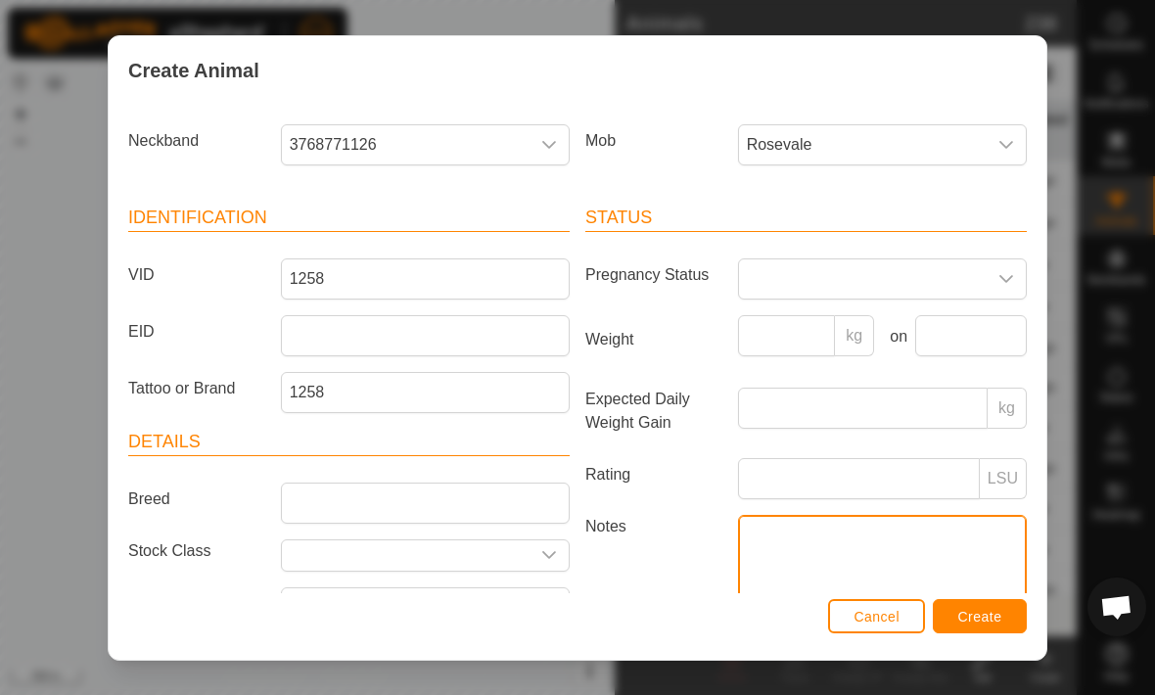
click at [979, 590] on textarea "Notes" at bounding box center [882, 571] width 289 height 112
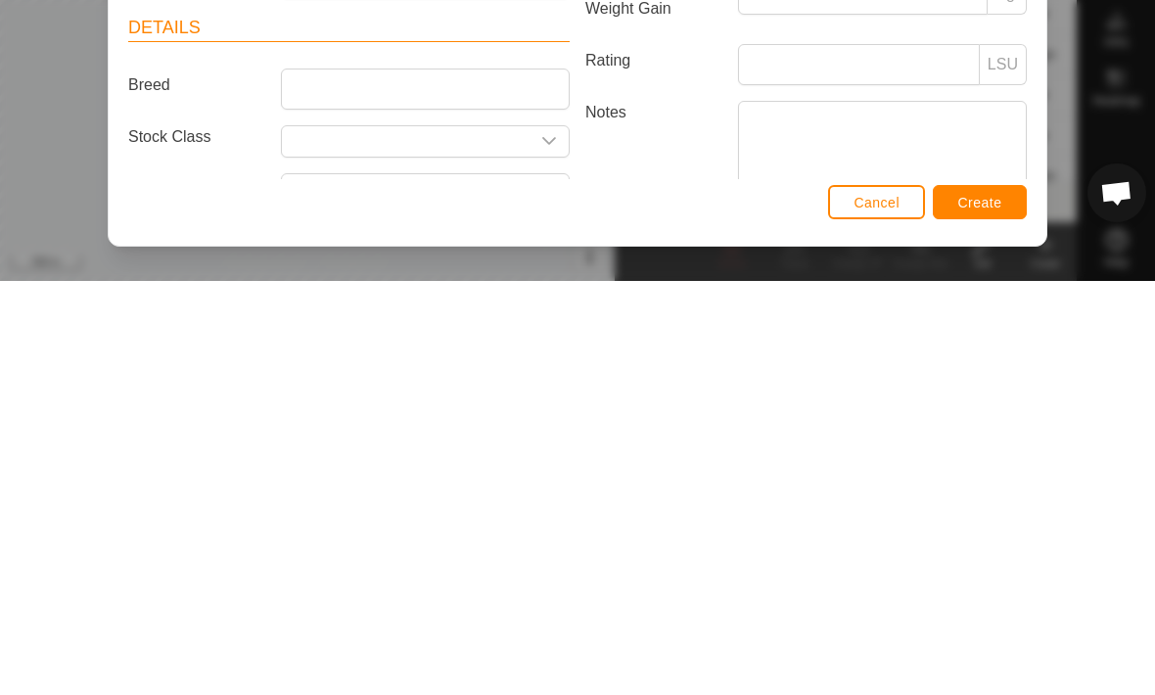
click at [995, 609] on span "Create" at bounding box center [980, 617] width 44 height 16
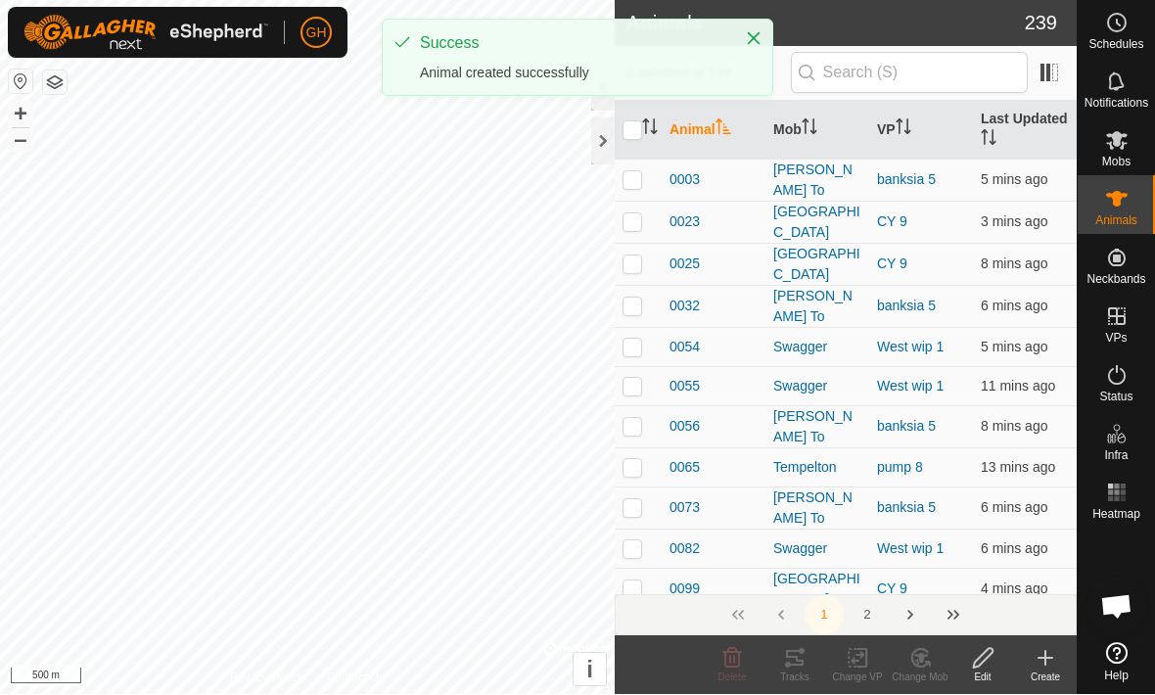
click at [1051, 673] on div "Create" at bounding box center [1045, 677] width 63 height 15
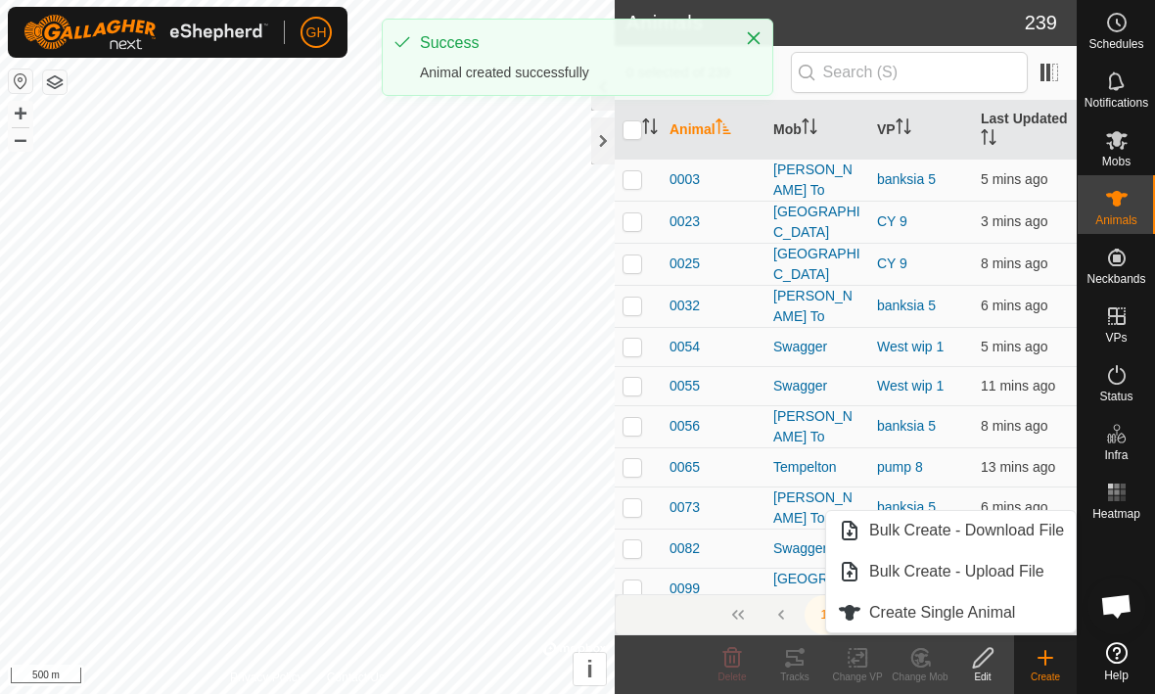
click at [1005, 624] on link "Create Single Animal" at bounding box center [951, 613] width 250 height 39
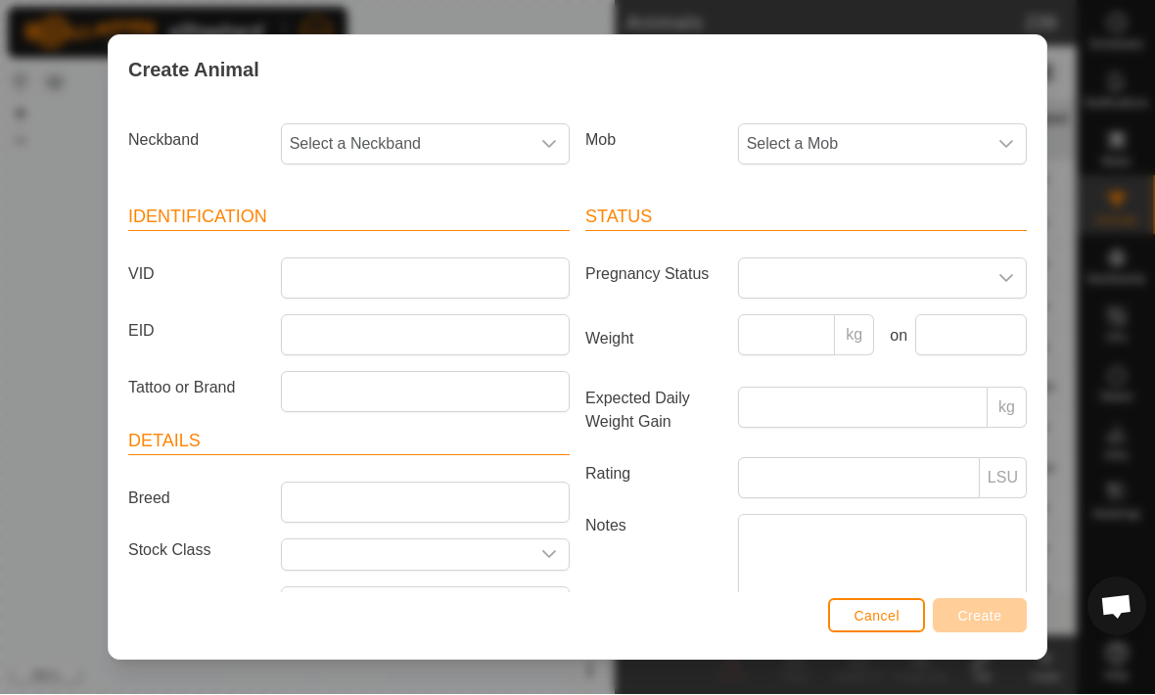
click at [510, 140] on span "Select a Neckband" at bounding box center [406, 144] width 248 height 39
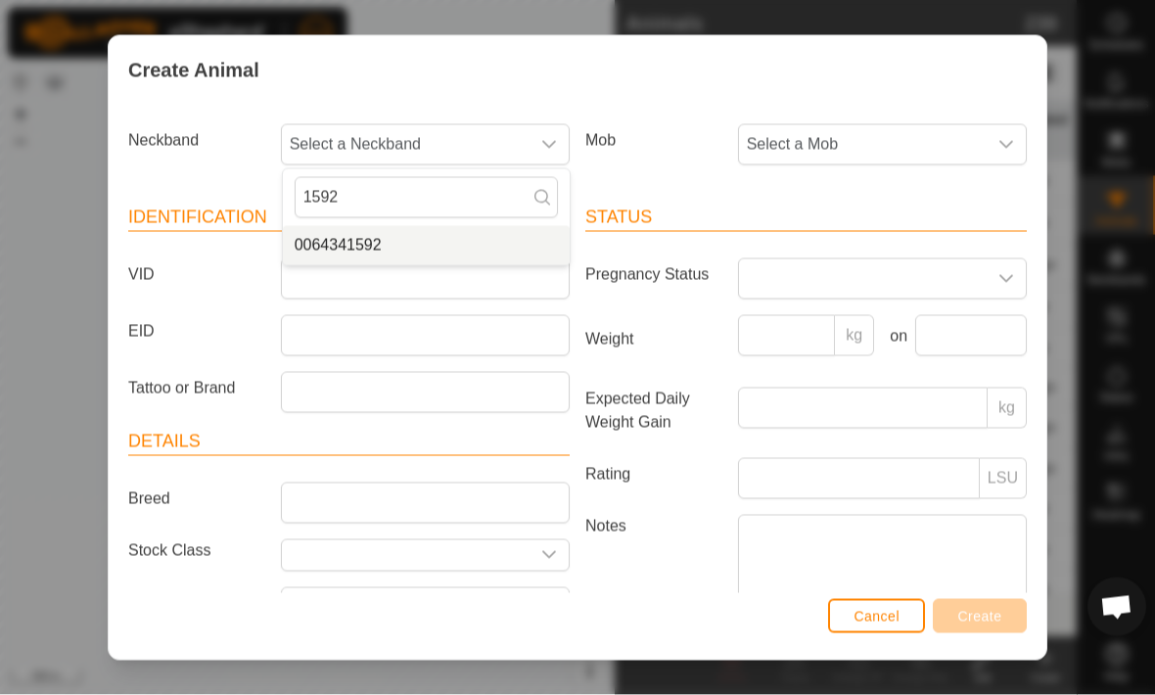
type input "1592"
click at [325, 249] on span "0064341592" at bounding box center [338, 245] width 87 height 23
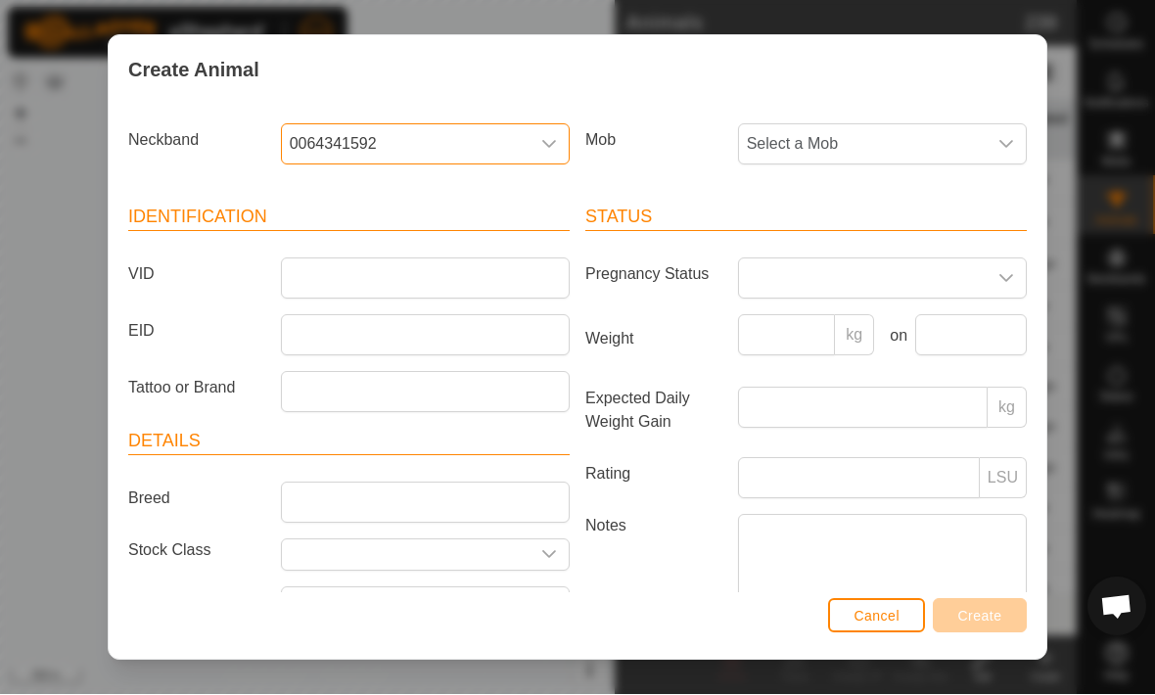
click at [938, 149] on span "Select a Mob" at bounding box center [863, 144] width 248 height 39
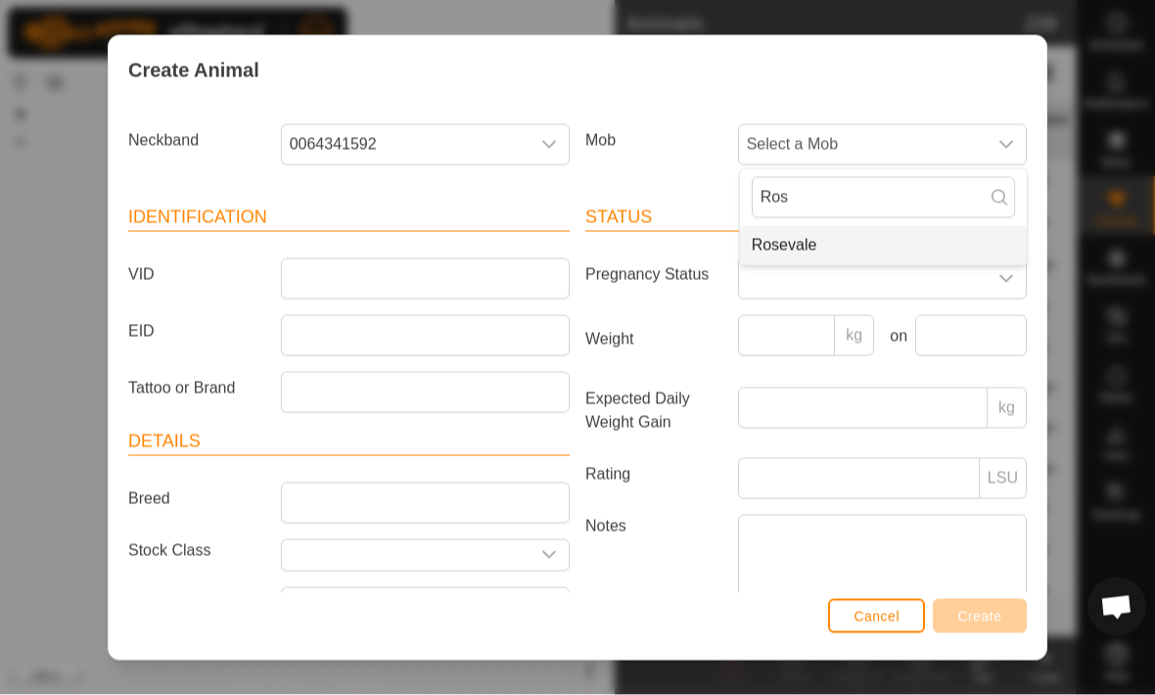
type input "Ros"
click at [880, 235] on li "Rosevale" at bounding box center [883, 245] width 287 height 39
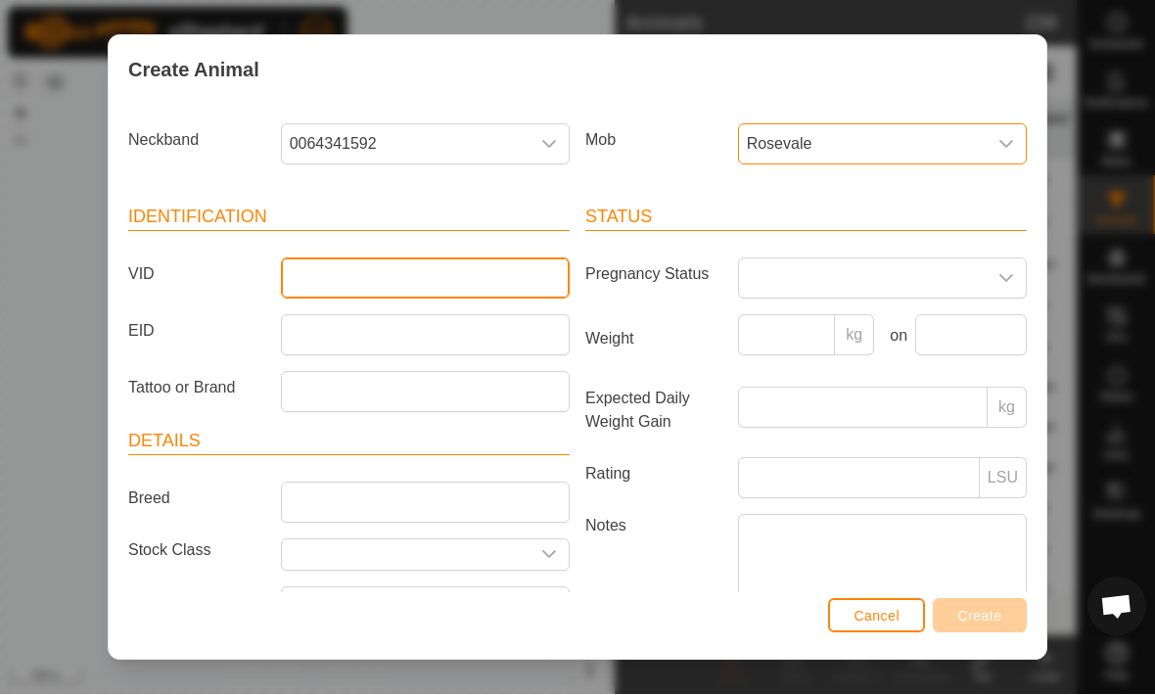
click at [307, 274] on input "VID" at bounding box center [425, 278] width 289 height 41
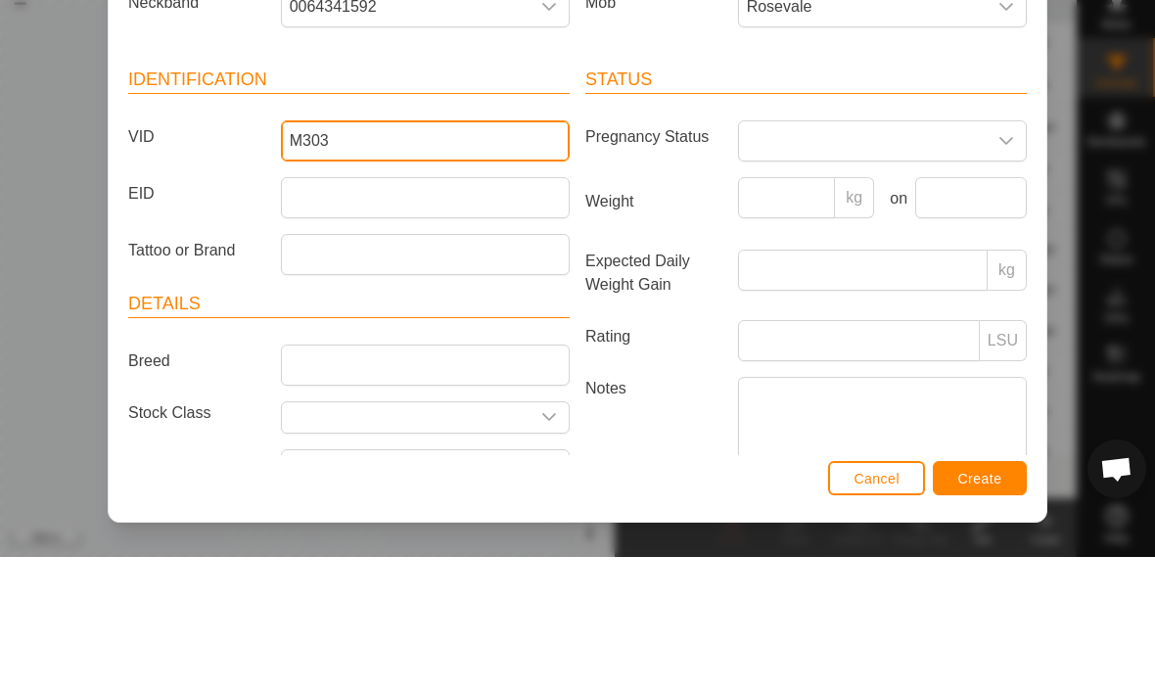
type input "M303"
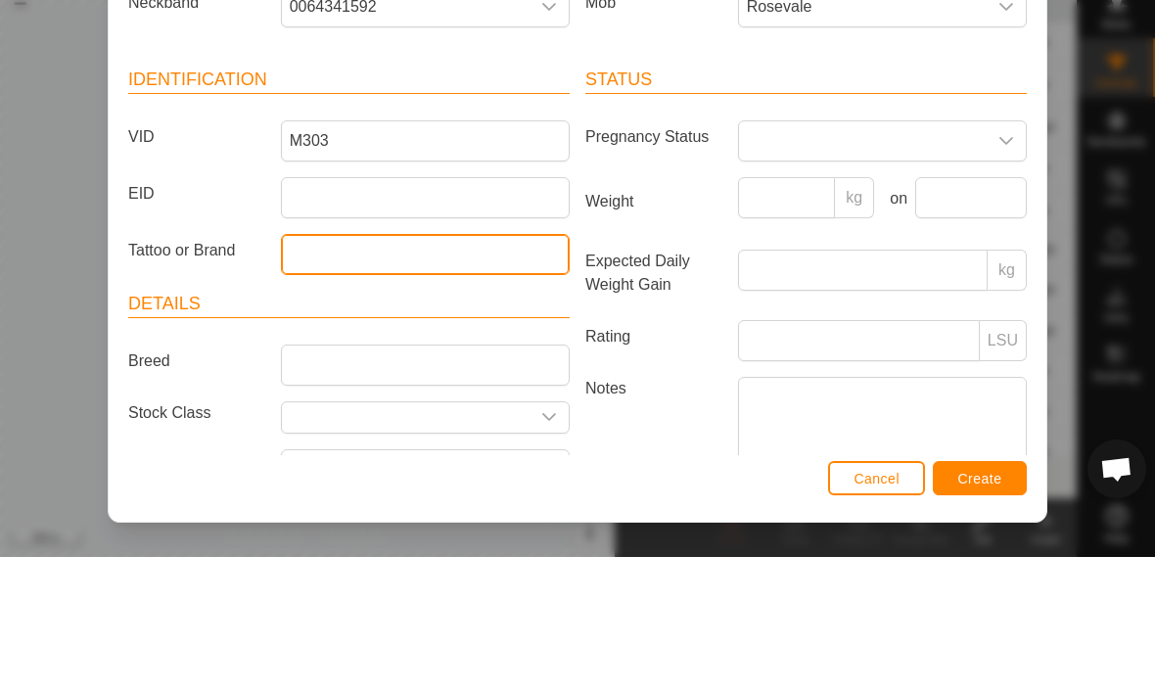
click at [321, 372] on input "Tattoo or Brand" at bounding box center [425, 392] width 289 height 41
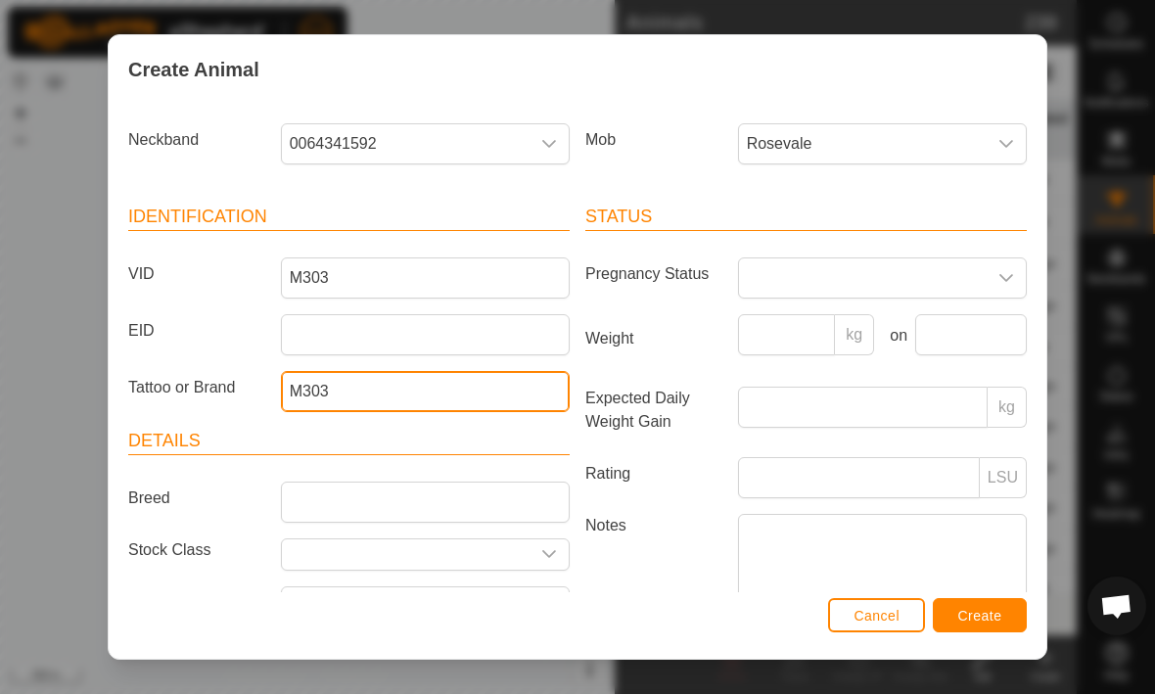
type input "M303"
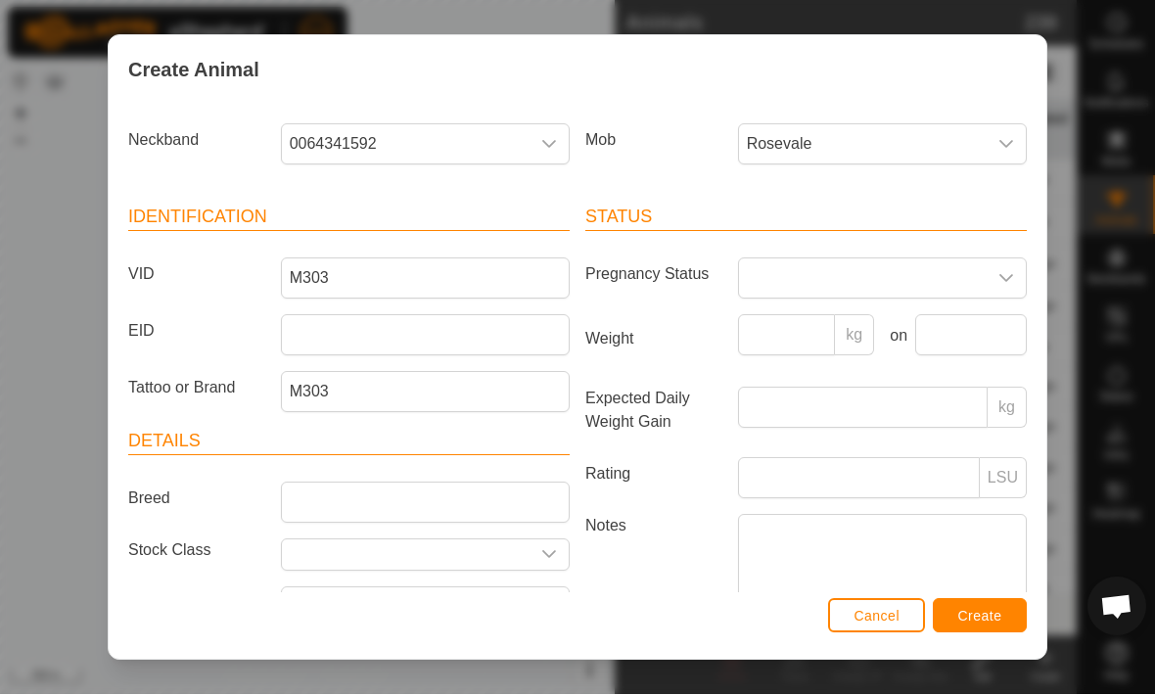
click at [978, 614] on span "Create" at bounding box center [980, 617] width 44 height 16
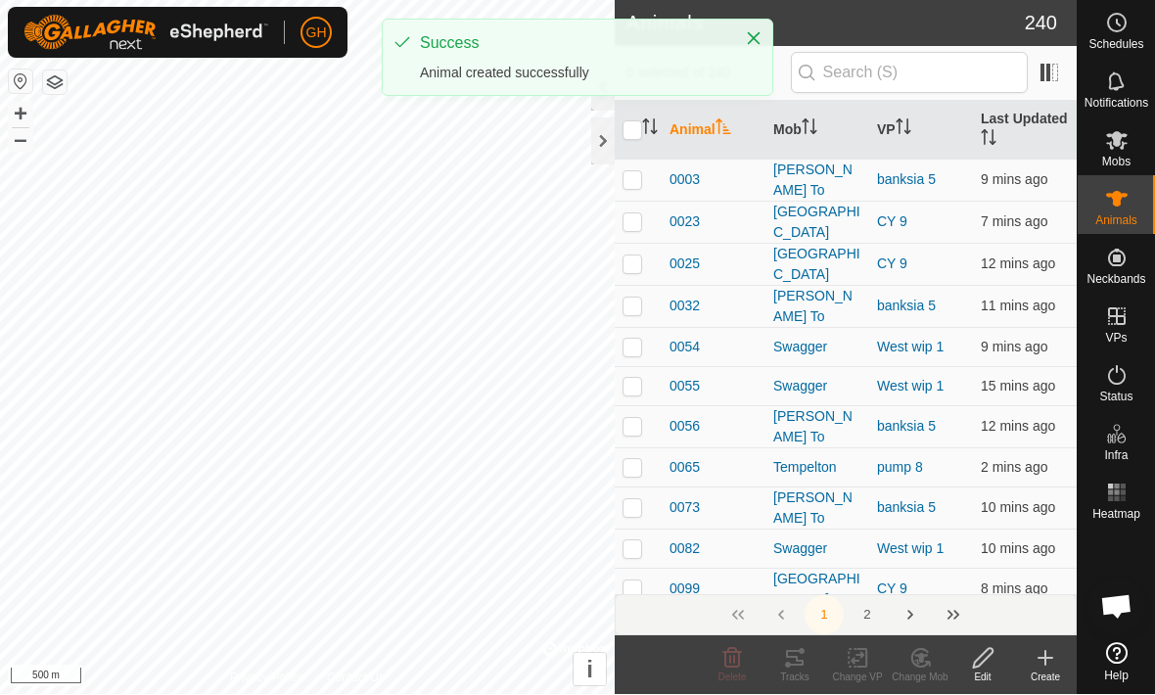
click at [1031, 660] on create-svg-icon at bounding box center [1045, 658] width 63 height 23
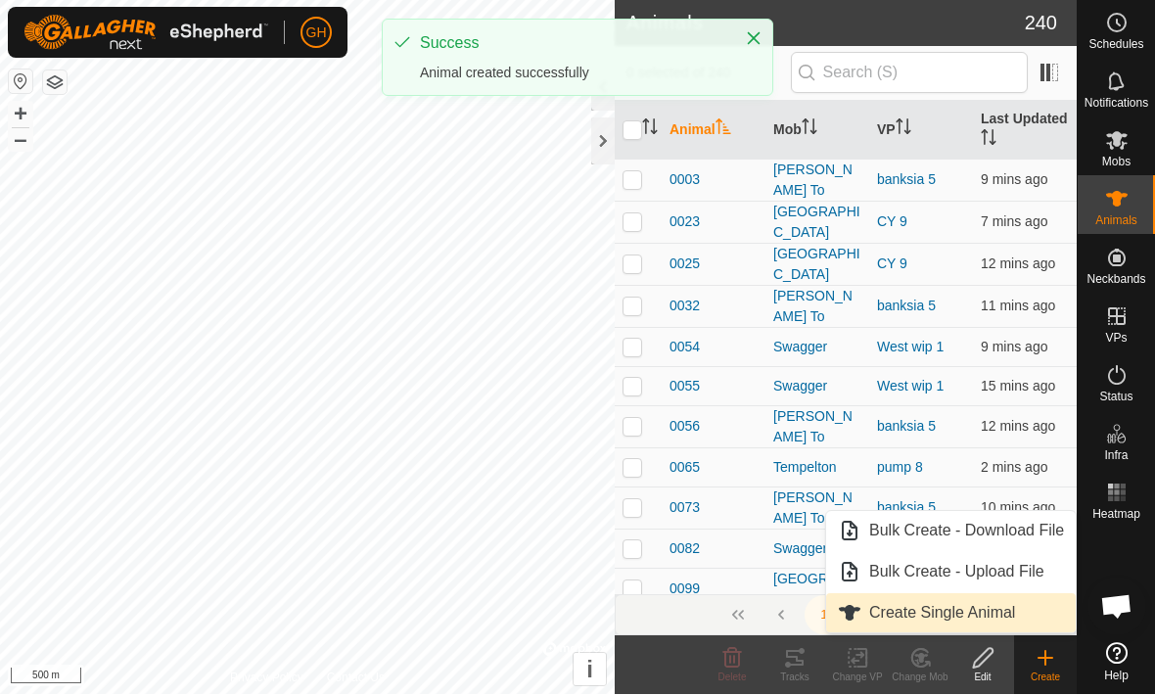
click at [1007, 618] on span "Create Single Animal" at bounding box center [942, 613] width 146 height 23
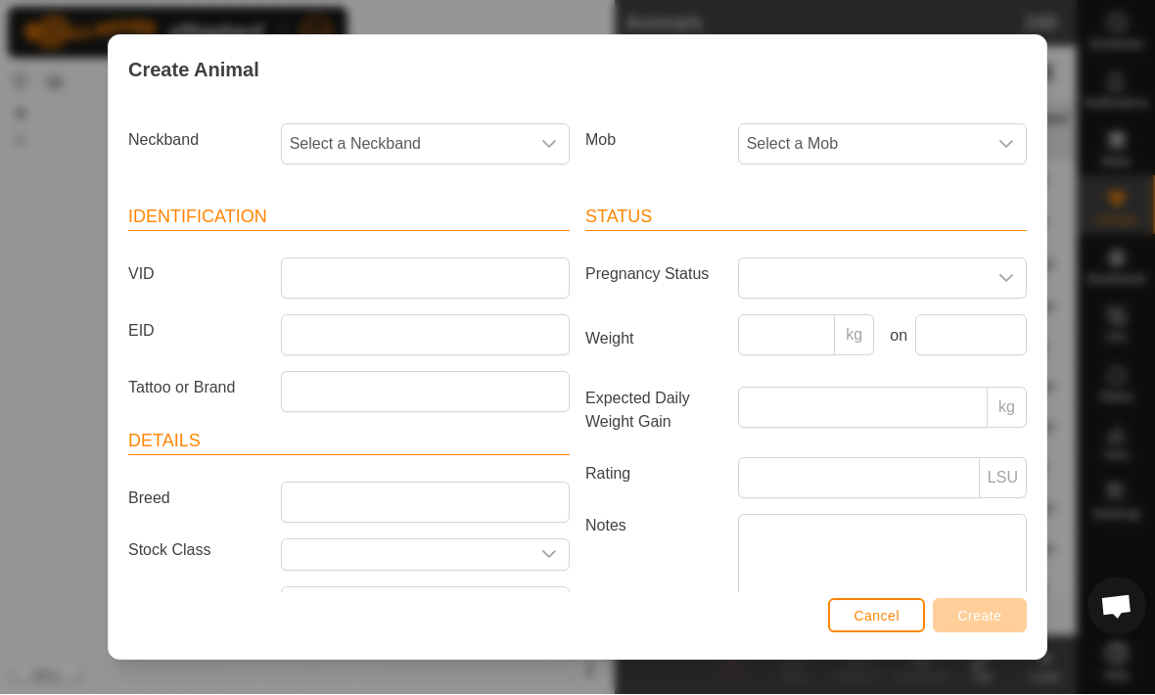
click at [326, 157] on span "Select a Neckband" at bounding box center [406, 144] width 248 height 39
type input "3660"
click at [324, 238] on span "3166513660" at bounding box center [338, 245] width 87 height 23
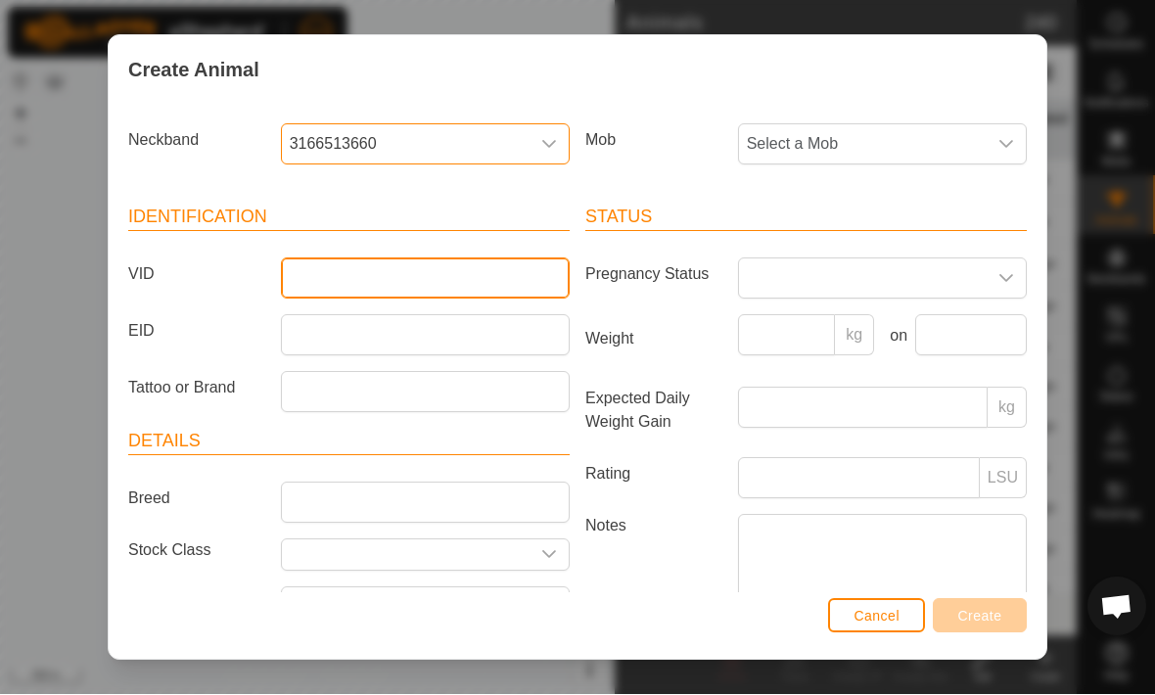
click at [308, 278] on input "VID" at bounding box center [425, 278] width 289 height 41
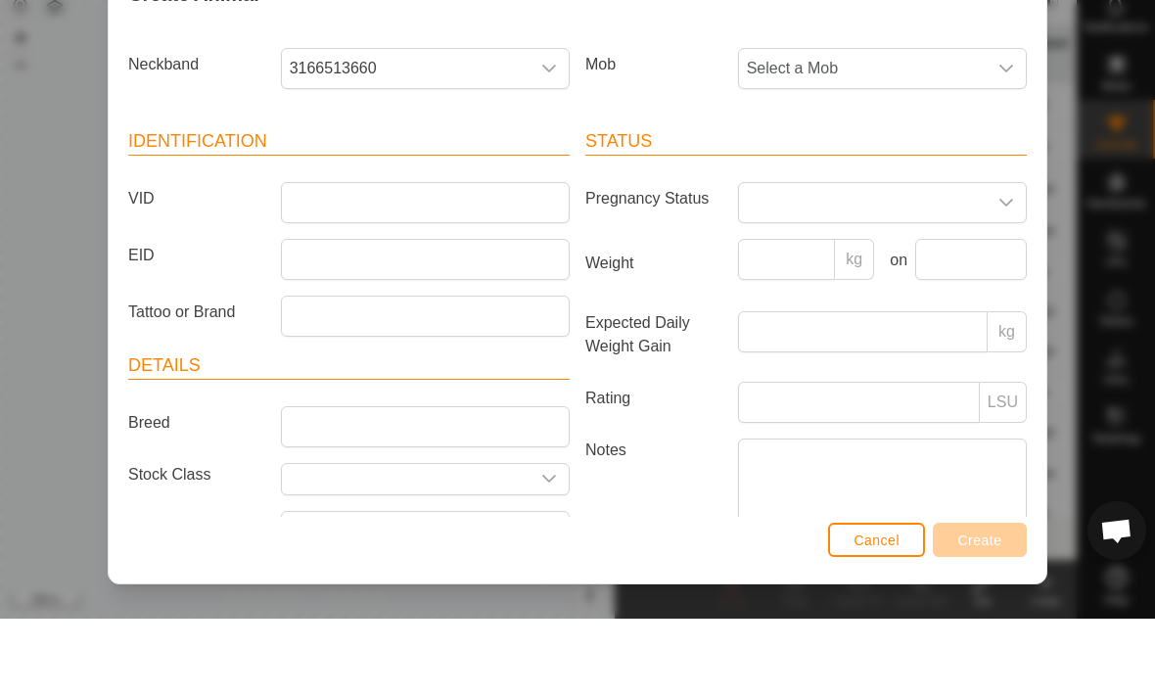
click at [973, 125] on span "Select a Mob" at bounding box center [863, 144] width 248 height 39
type input "Ro"
click at [881, 226] on li "Rosevale" at bounding box center [883, 245] width 287 height 39
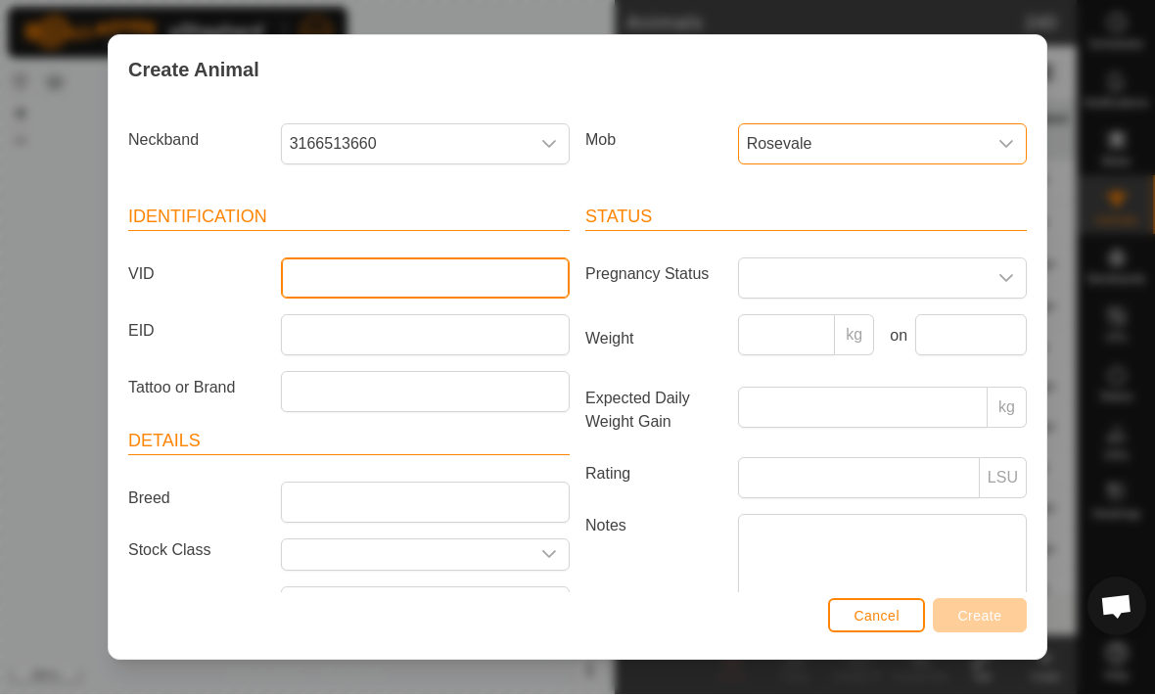
click at [316, 266] on input "VID" at bounding box center [425, 278] width 289 height 41
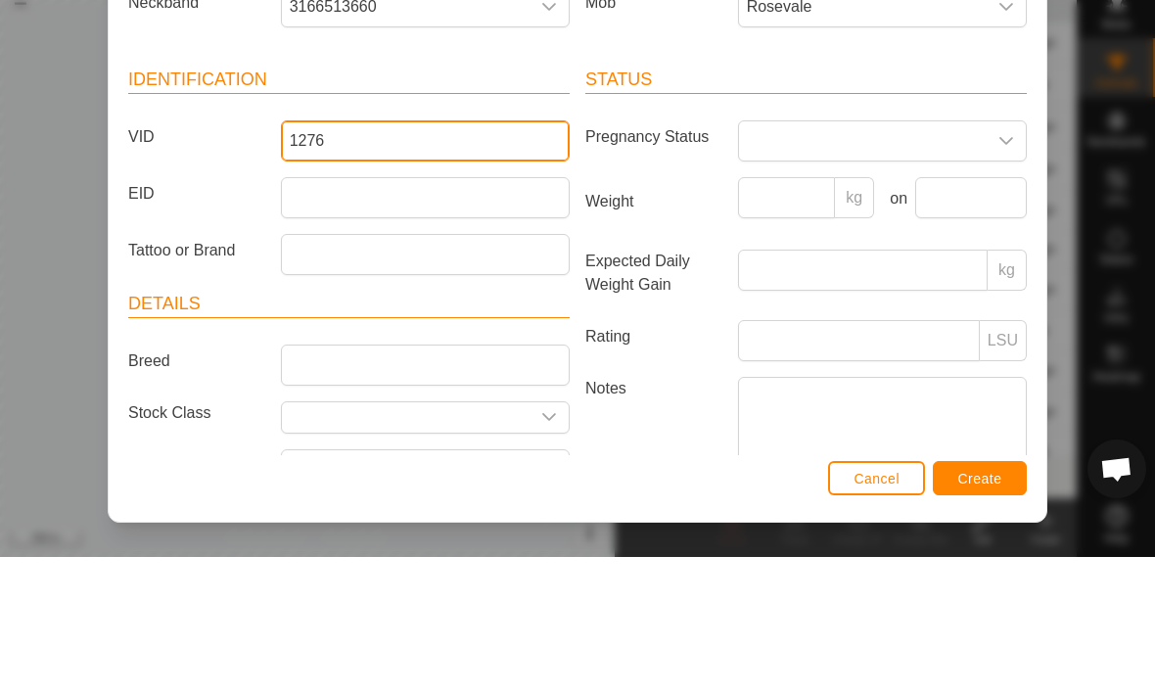
type input "1276"
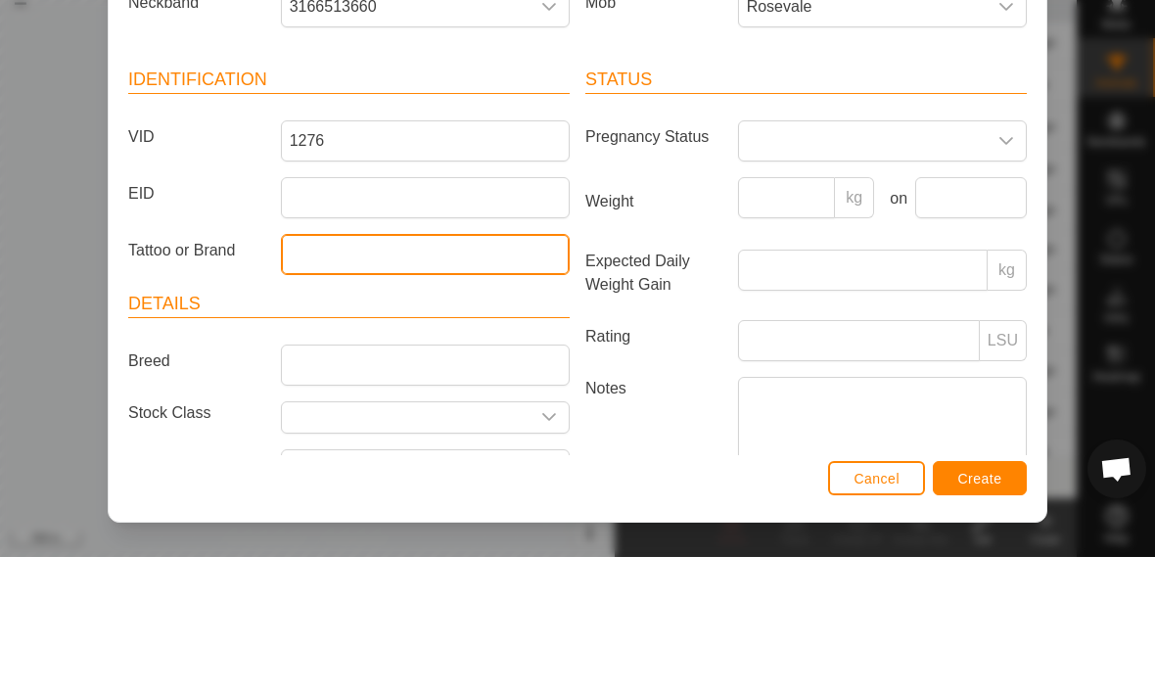
click at [317, 372] on input "Tattoo or Brand" at bounding box center [425, 392] width 289 height 41
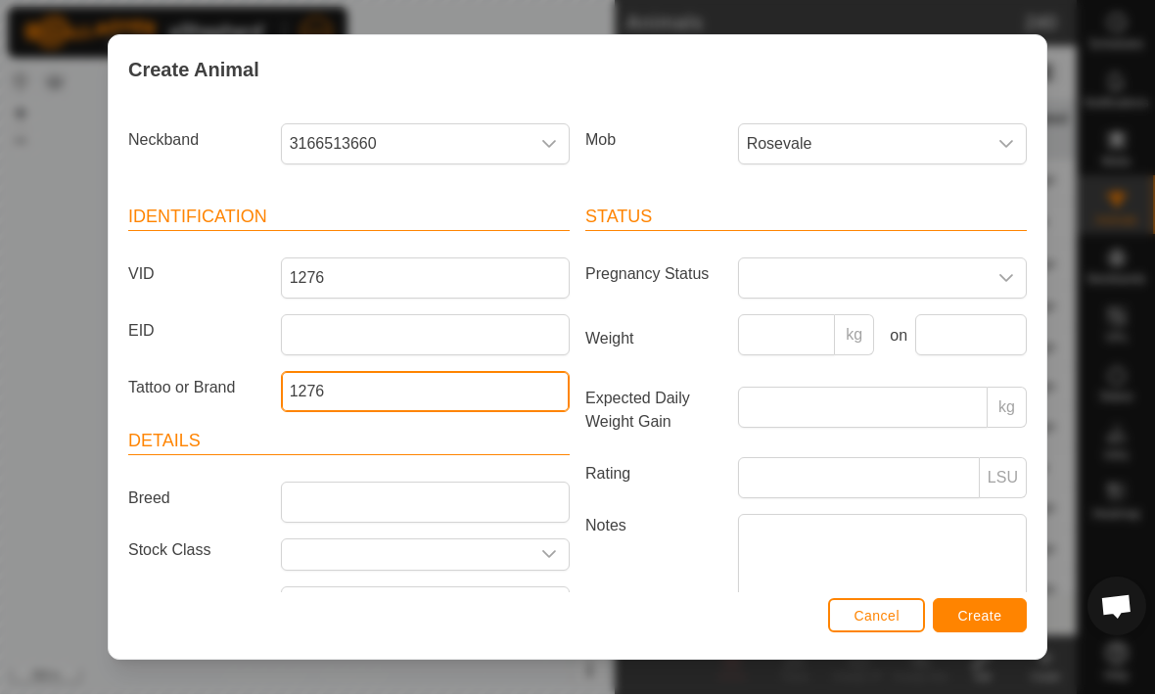
type input "1276"
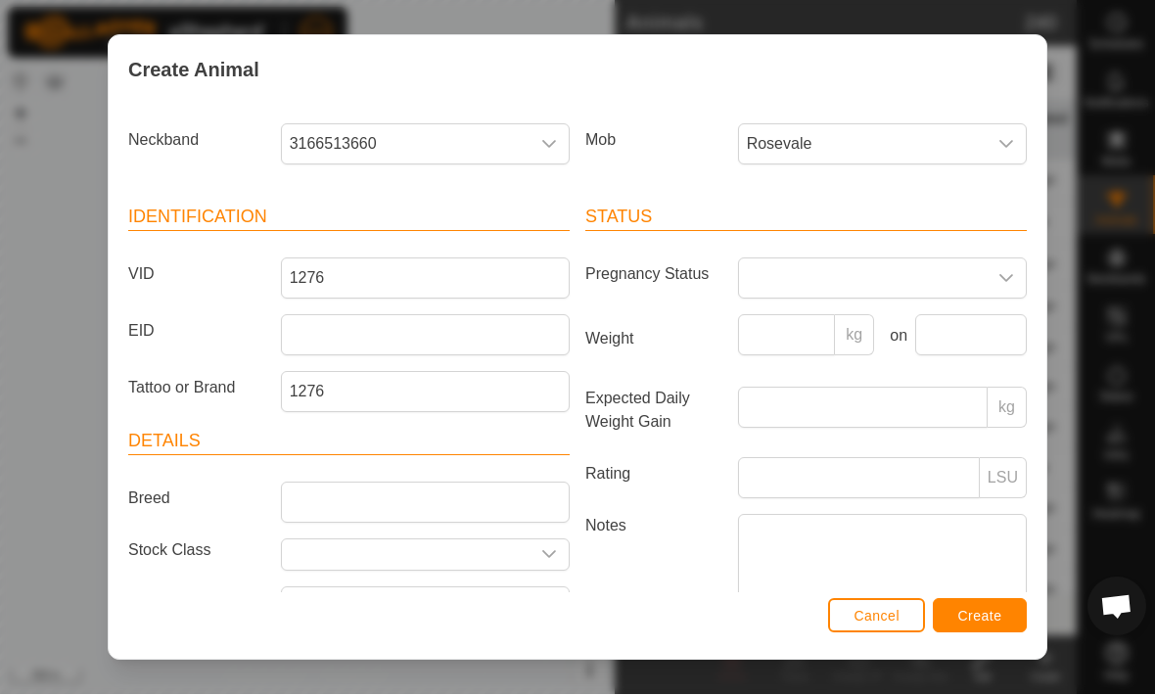
click at [975, 618] on span "Create" at bounding box center [980, 617] width 44 height 16
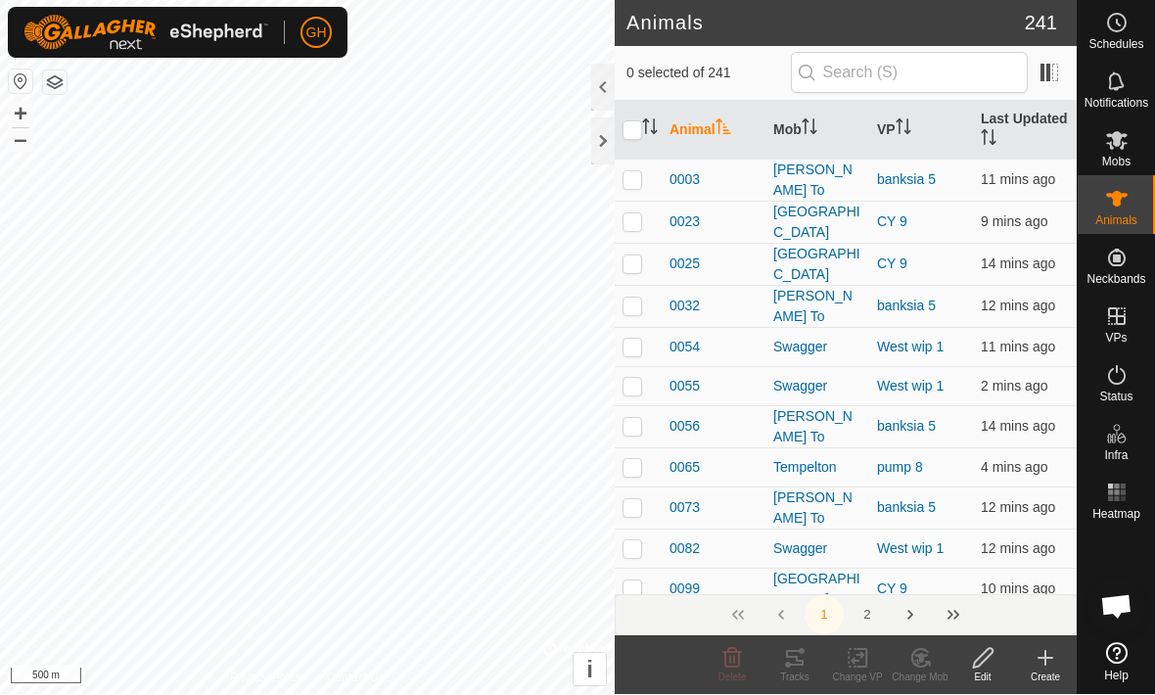
click at [1040, 659] on icon at bounding box center [1044, 658] width 23 height 23
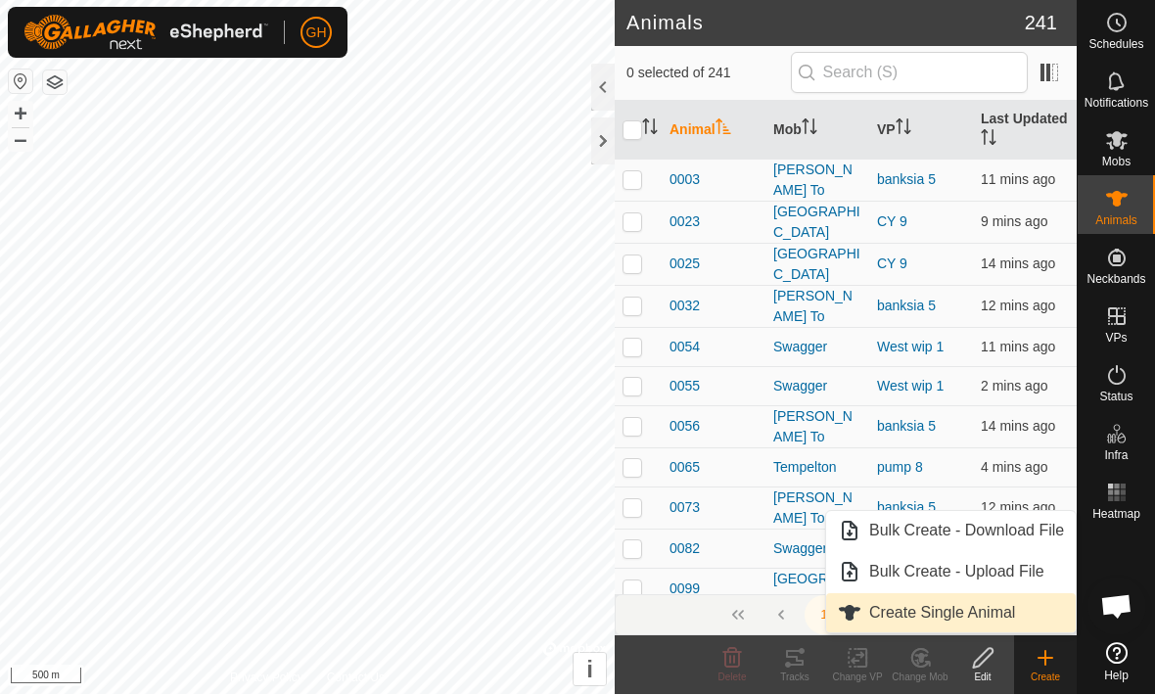
click at [997, 619] on span "Create Single Animal" at bounding box center [942, 613] width 146 height 23
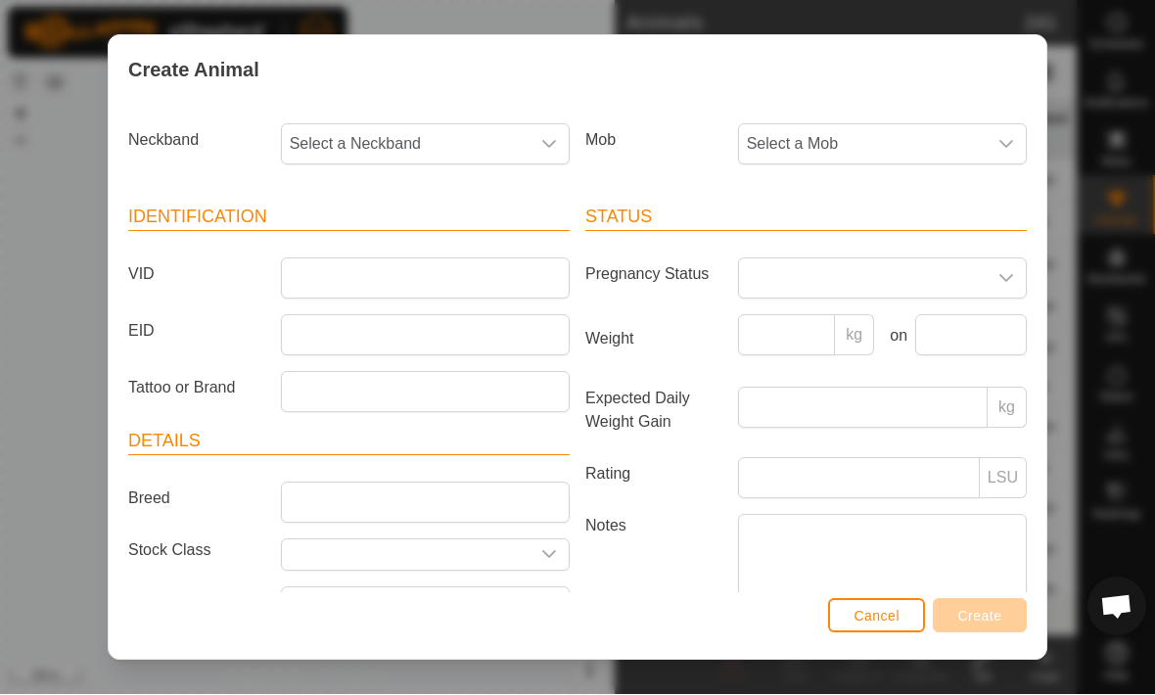
click at [353, 152] on span "Select a Neckband" at bounding box center [406, 144] width 248 height 39
type input "4185"
click at [319, 239] on span "1300894185" at bounding box center [338, 245] width 87 height 23
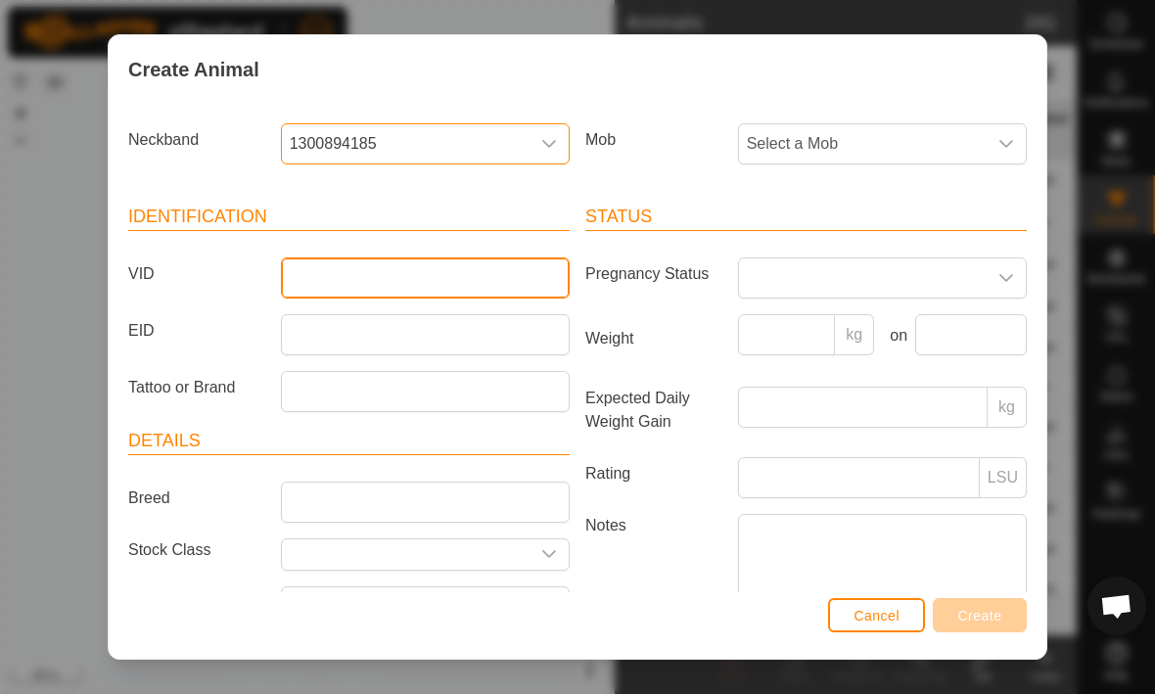
click at [306, 274] on input "VID" at bounding box center [425, 278] width 289 height 41
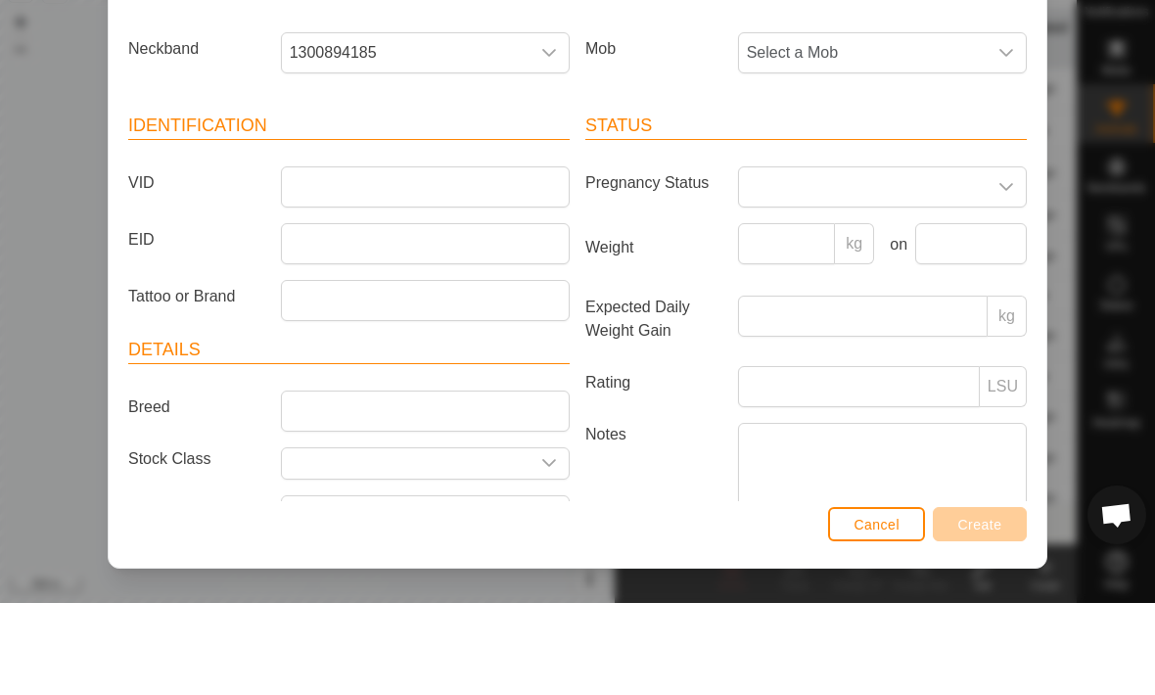
click at [819, 125] on span "Select a Mob" at bounding box center [863, 144] width 248 height 39
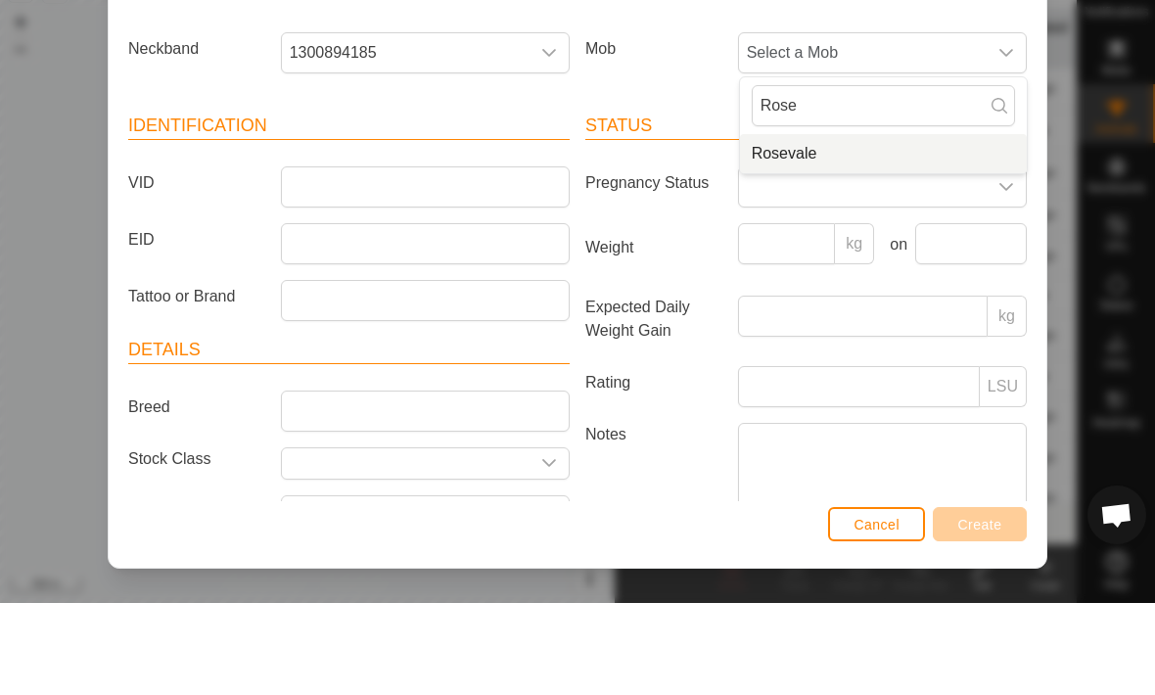
type input "Rose"
click at [779, 234] on span "Rosevale" at bounding box center [785, 245] width 66 height 23
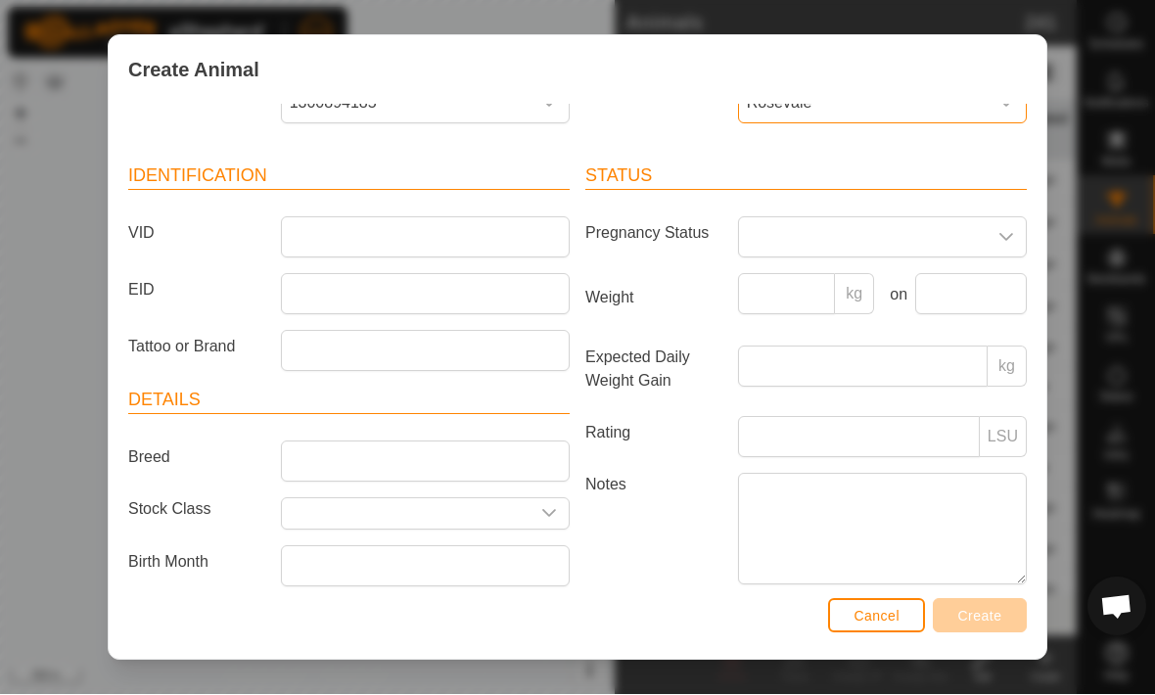
scroll to position [45, 0]
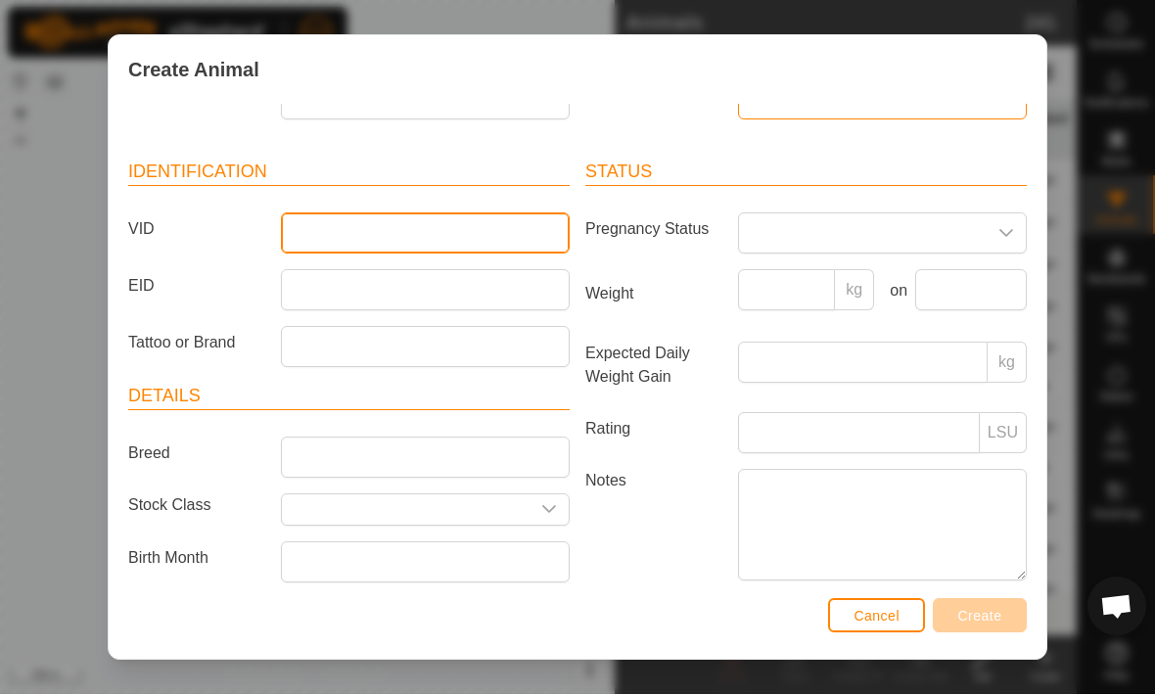
click at [307, 218] on input "VID" at bounding box center [425, 233] width 289 height 41
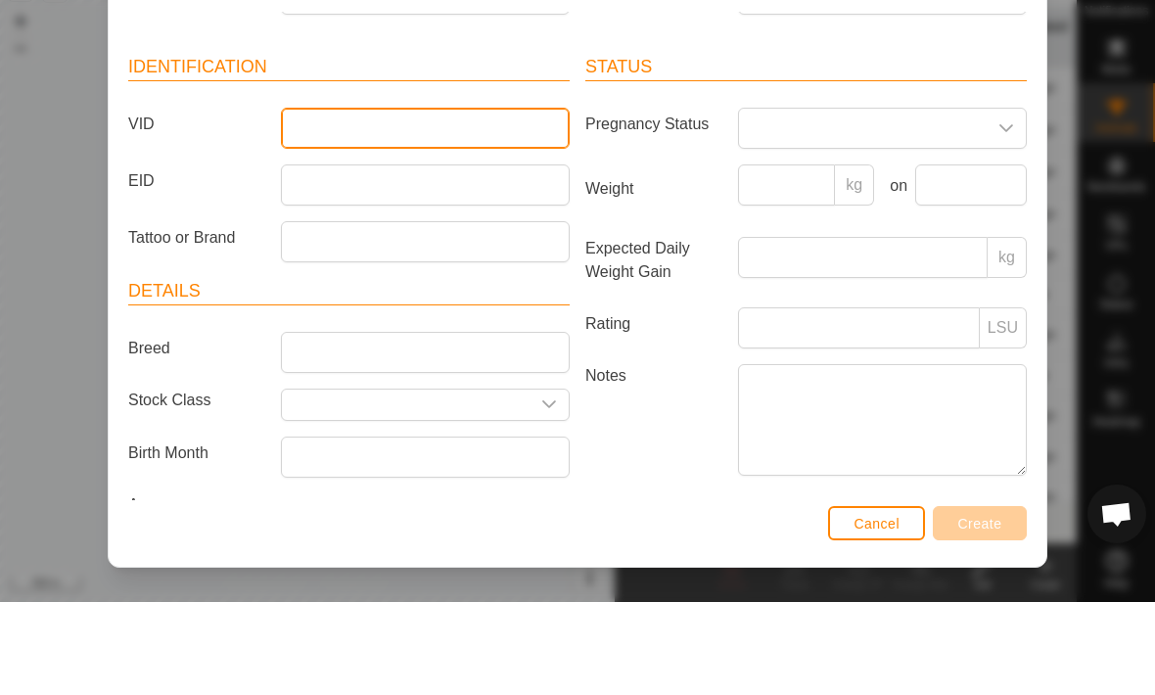
scroll to position [65, 0]
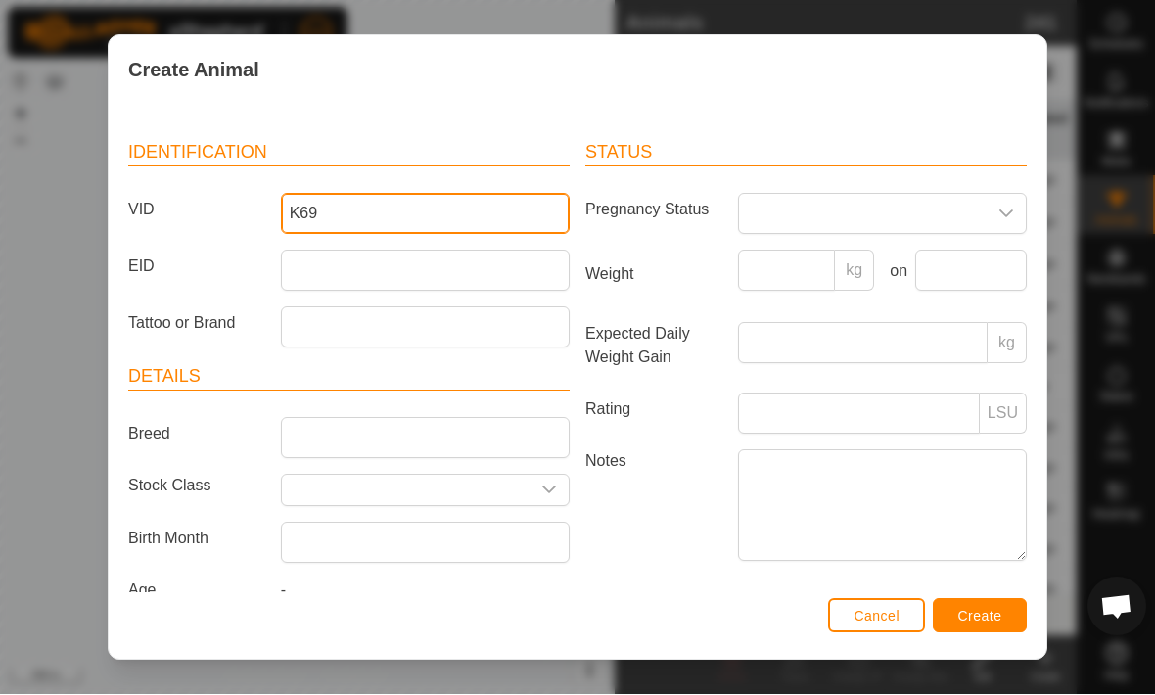
type input "K69"
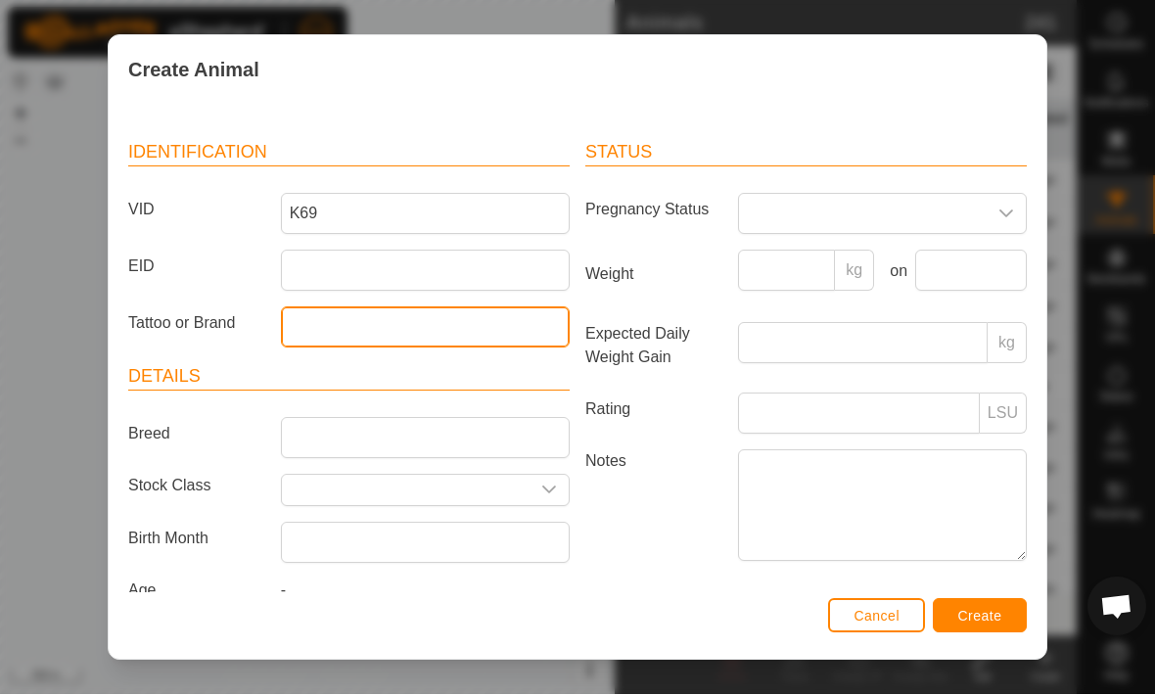
click at [335, 334] on input "Tattoo or Brand" at bounding box center [425, 327] width 289 height 41
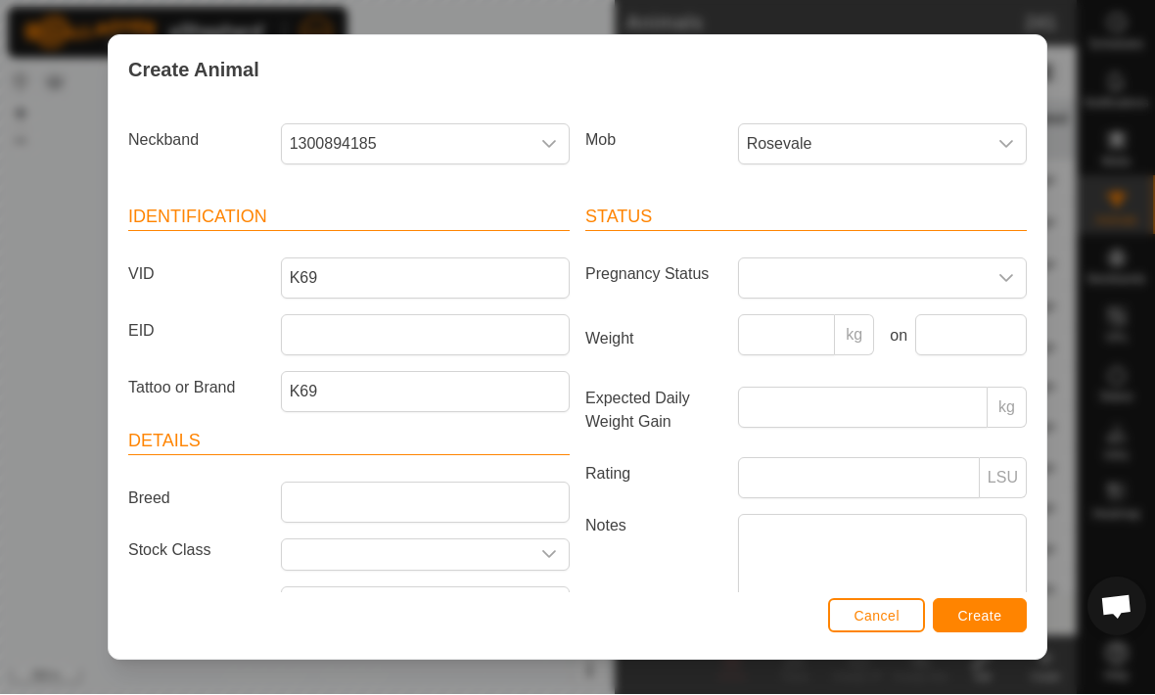
scroll to position [0, 0]
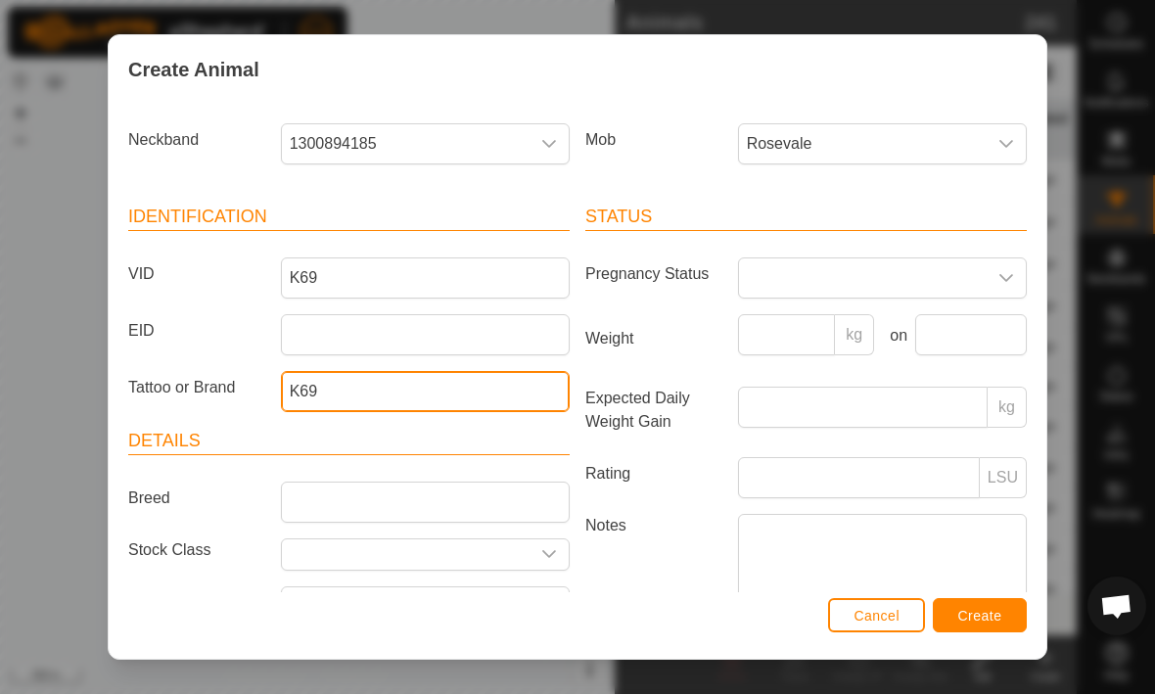
type input "K69"
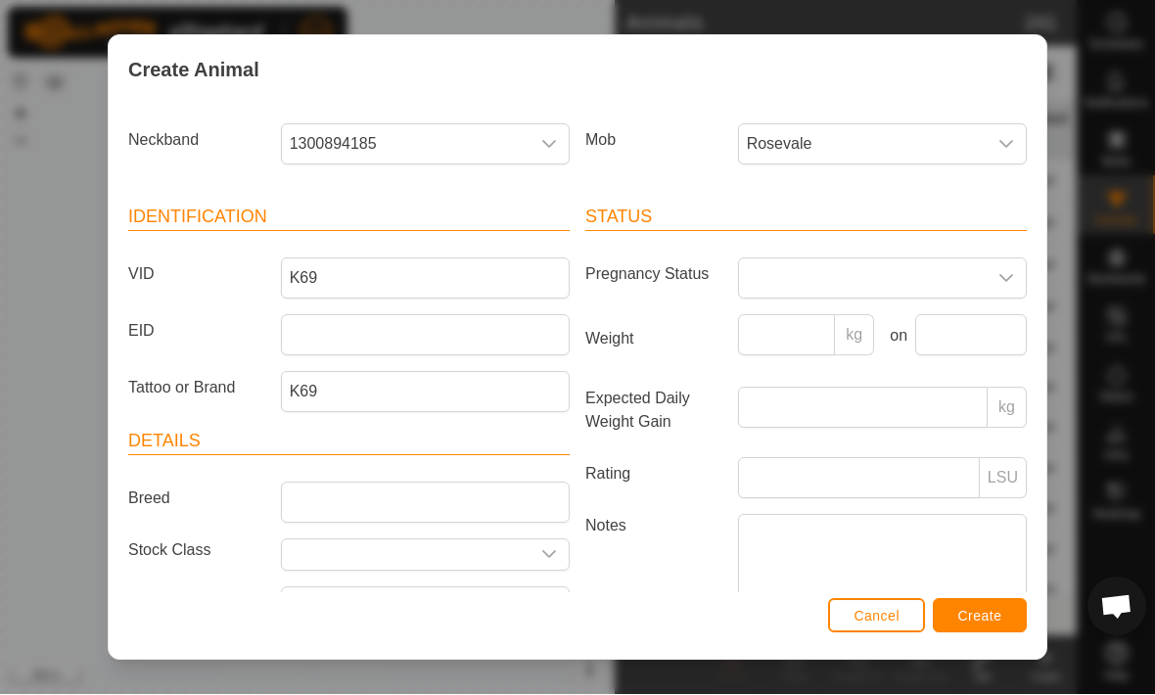
click at [992, 609] on span "Create" at bounding box center [980, 617] width 44 height 16
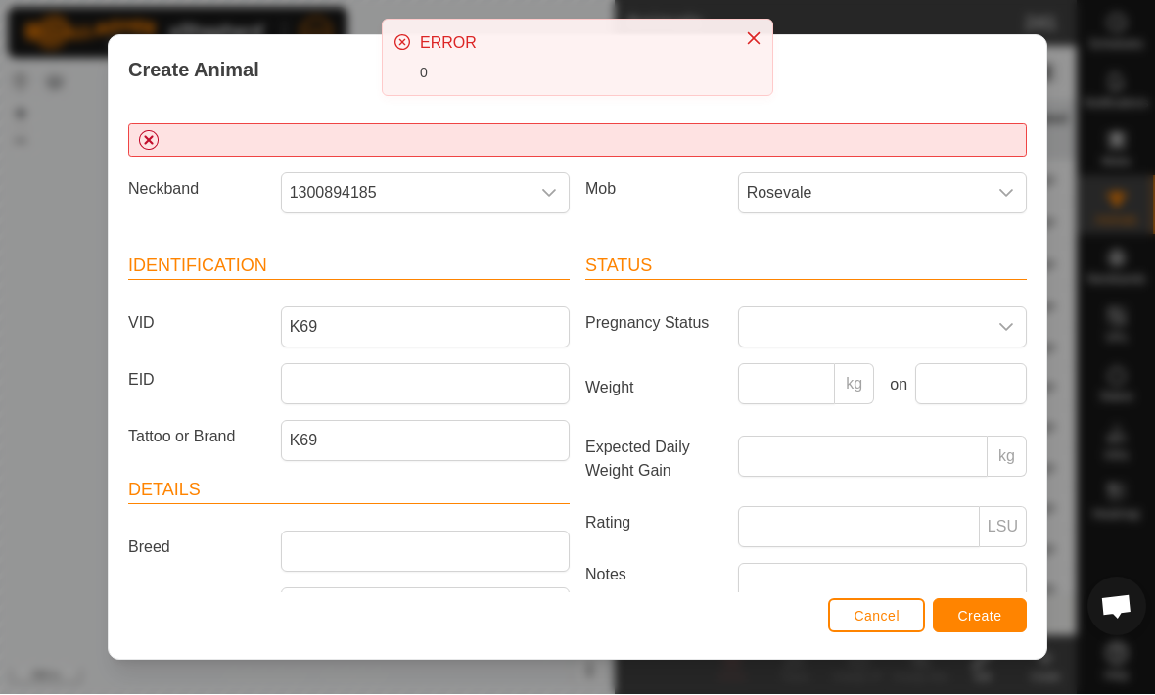
click at [991, 612] on span "Create" at bounding box center [980, 617] width 44 height 16
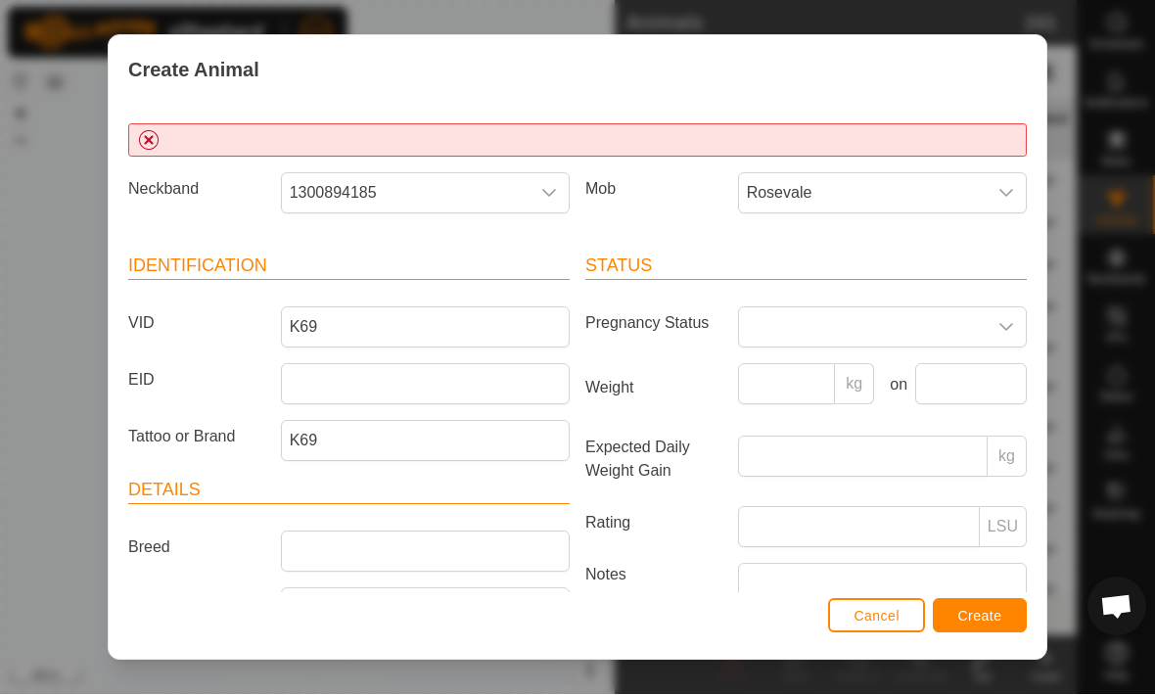
click at [752, 36] on div "Create Animal" at bounding box center [578, 70] width 938 height 69
click at [897, 625] on button "Cancel" at bounding box center [876, 616] width 97 height 34
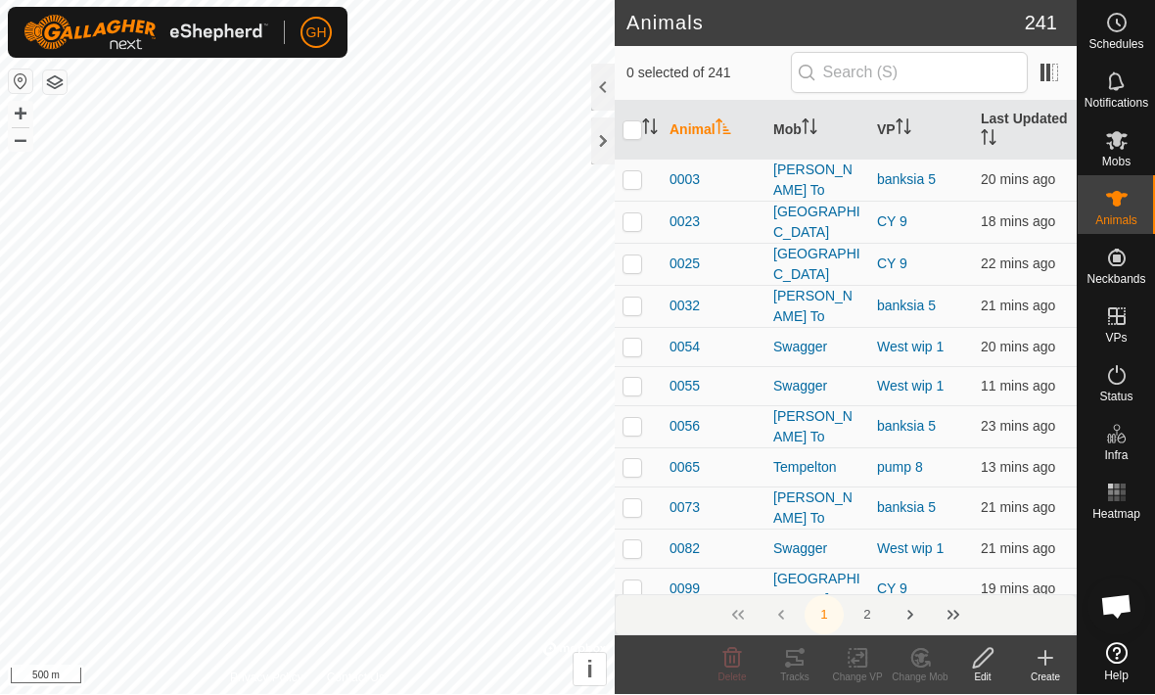
click at [1069, 660] on create-svg-icon at bounding box center [1045, 658] width 63 height 23
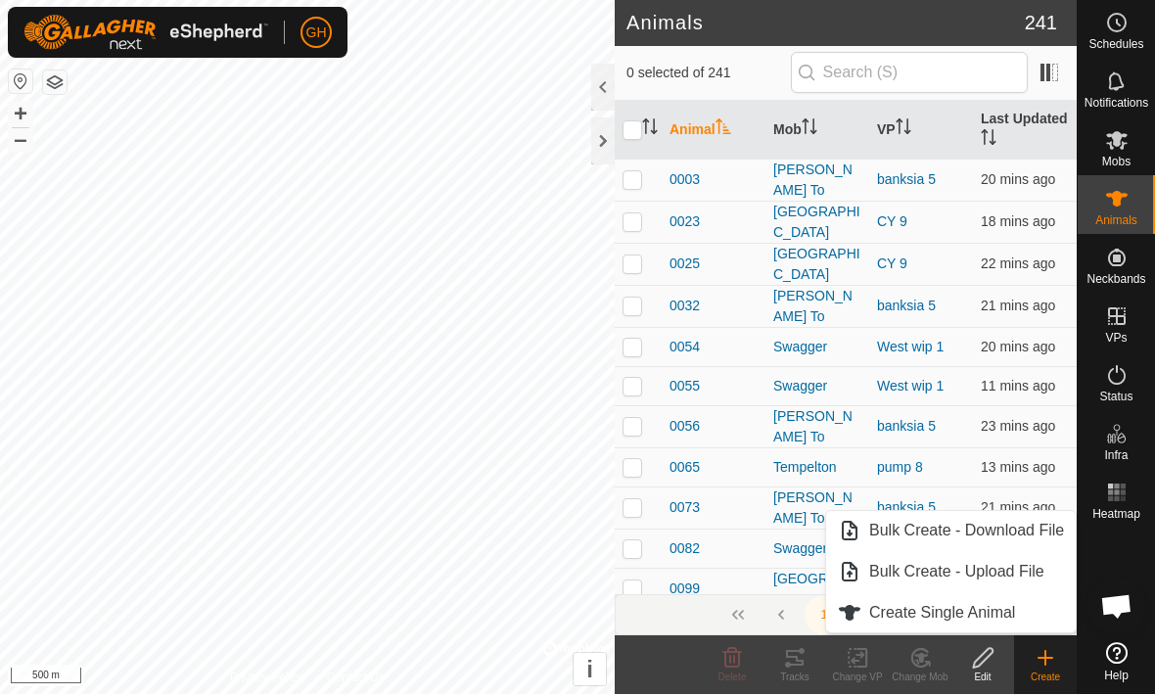
click at [989, 612] on span "Create Single Animal" at bounding box center [942, 613] width 146 height 23
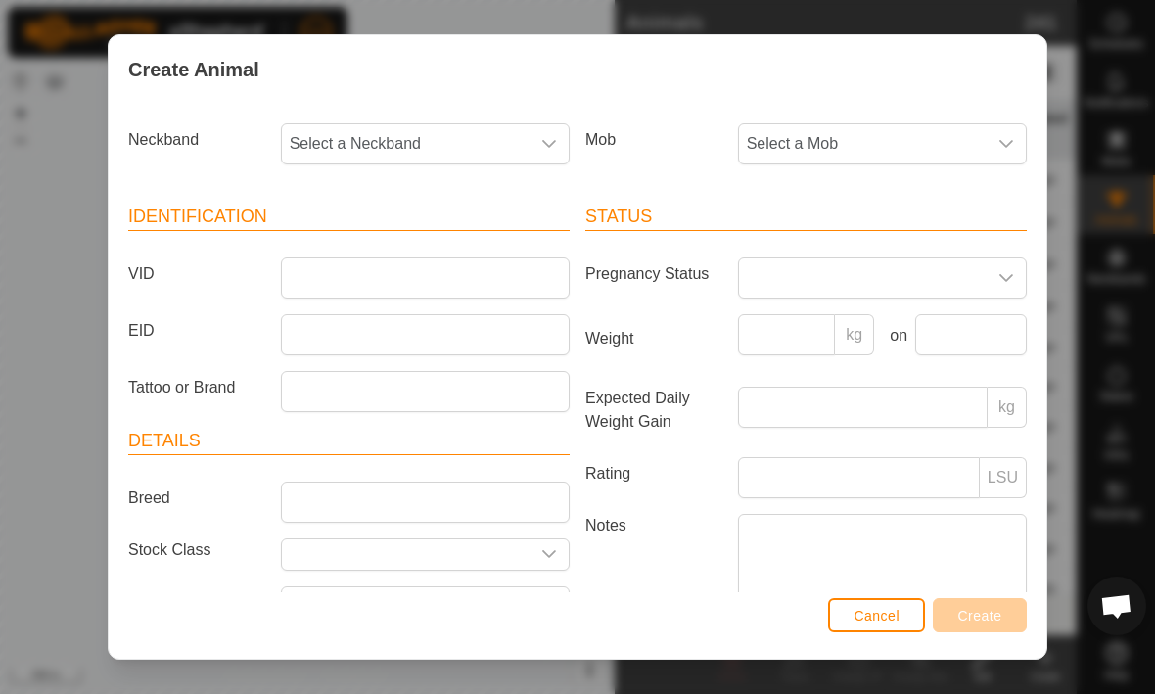
click at [480, 142] on span "Select a Neckband" at bounding box center [406, 144] width 248 height 39
type input "4185"
click at [538, 138] on div "dropdown trigger" at bounding box center [548, 144] width 39 height 39
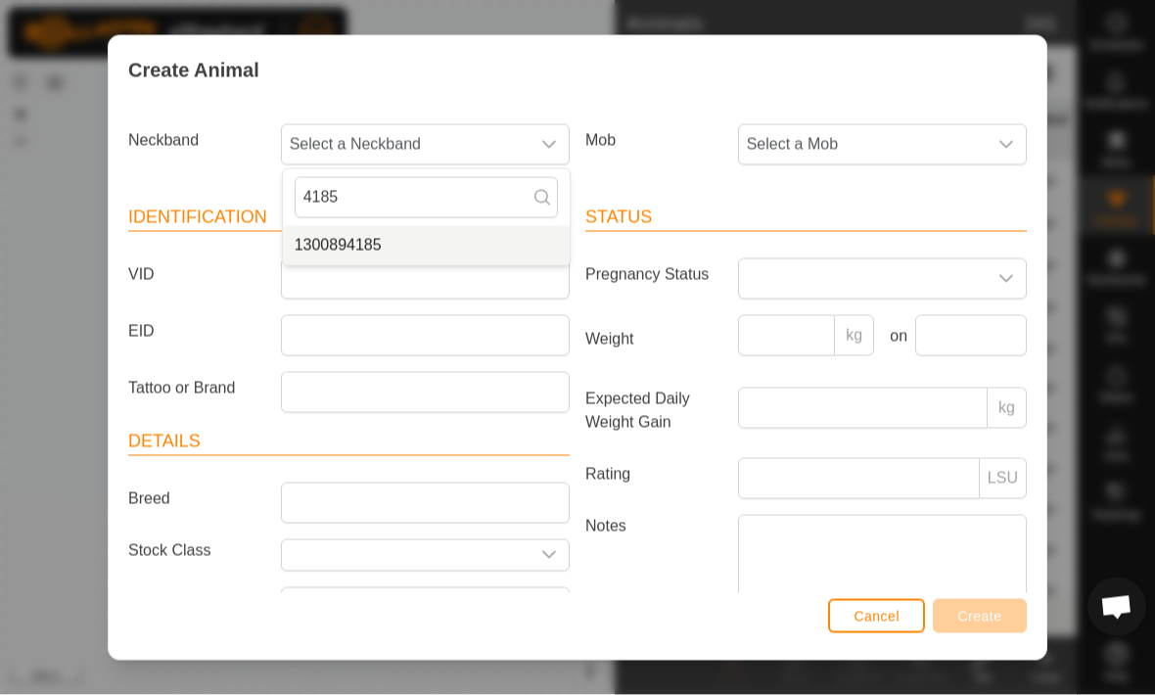
click at [398, 252] on li "1300894185" at bounding box center [426, 245] width 287 height 39
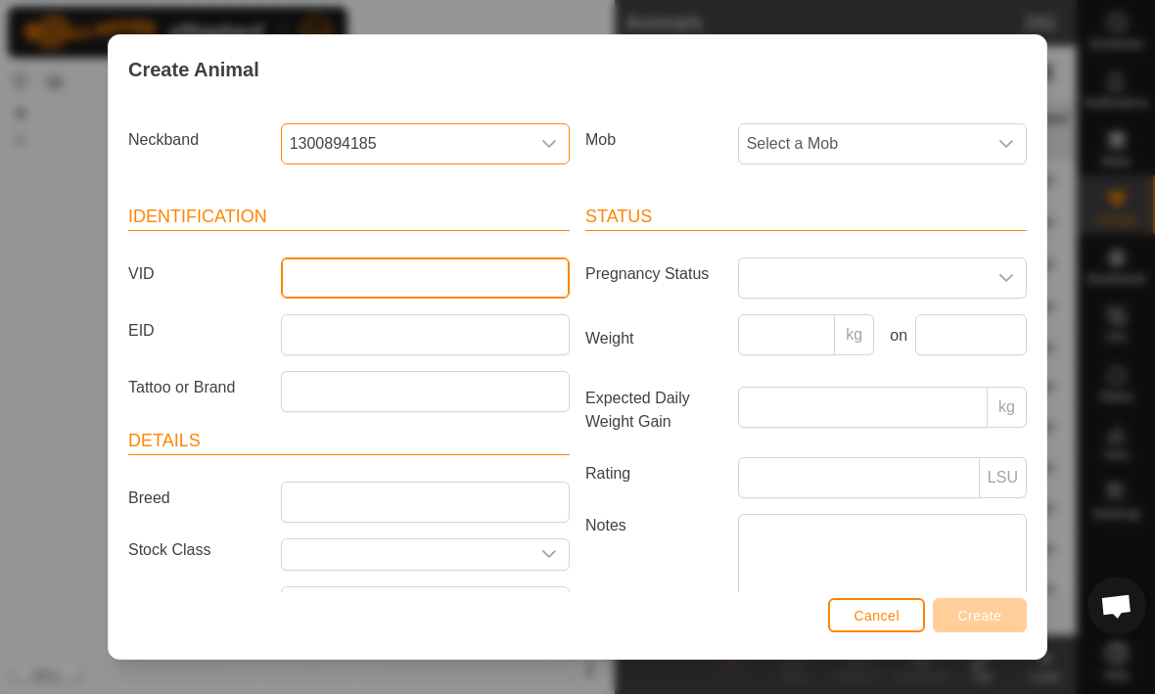
click at [394, 275] on input "VID" at bounding box center [425, 278] width 289 height 41
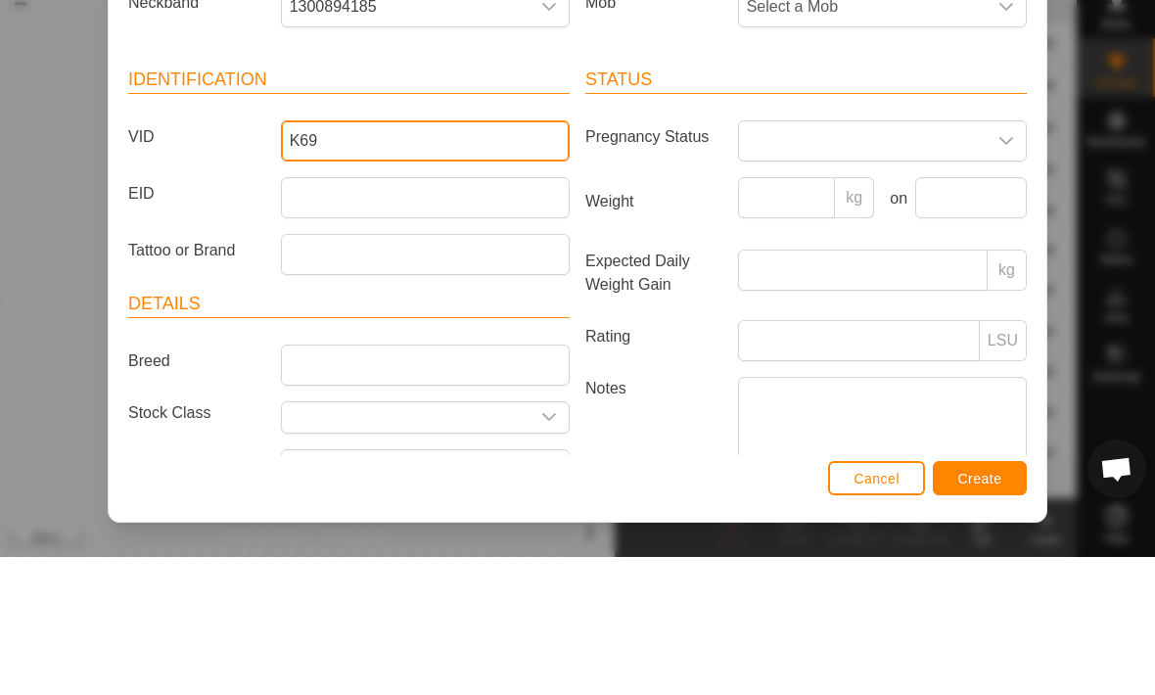
type input "K69"
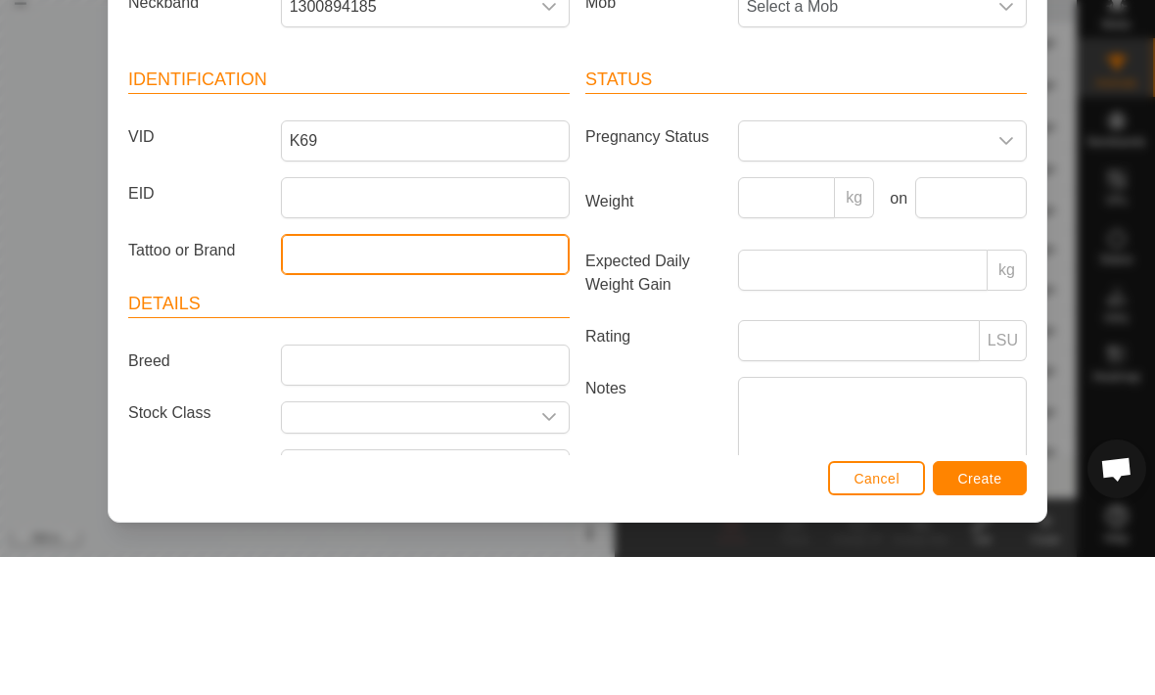
click at [485, 372] on input "Tattoo or Brand" at bounding box center [425, 392] width 289 height 41
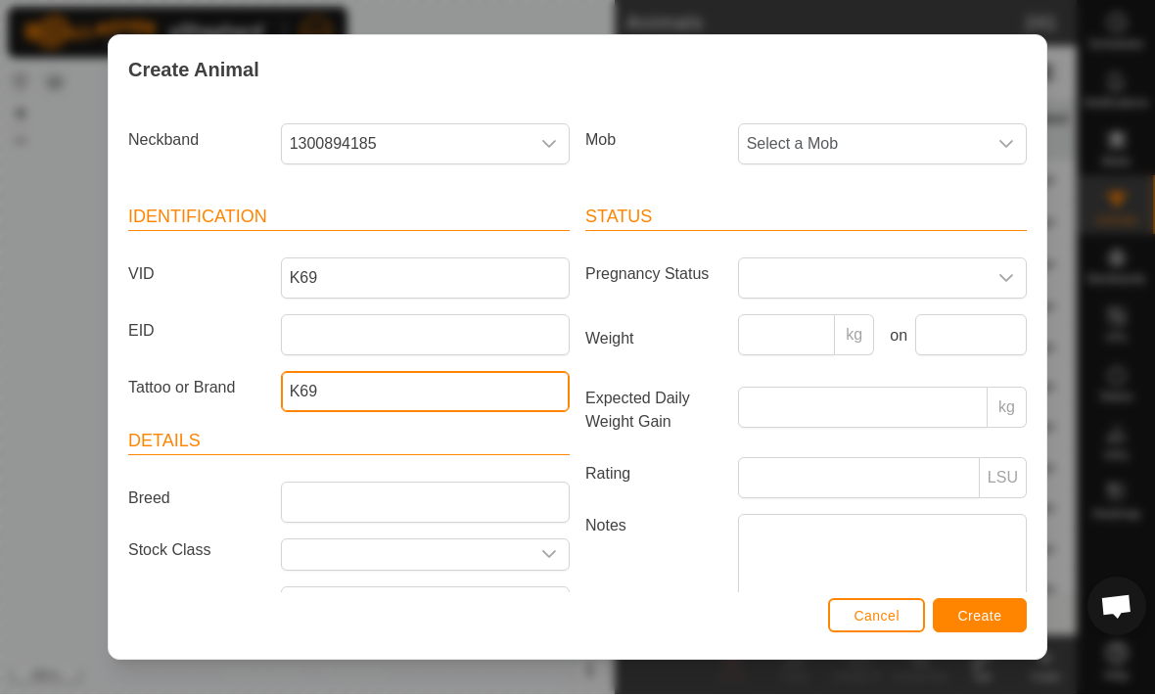
type input "K69"
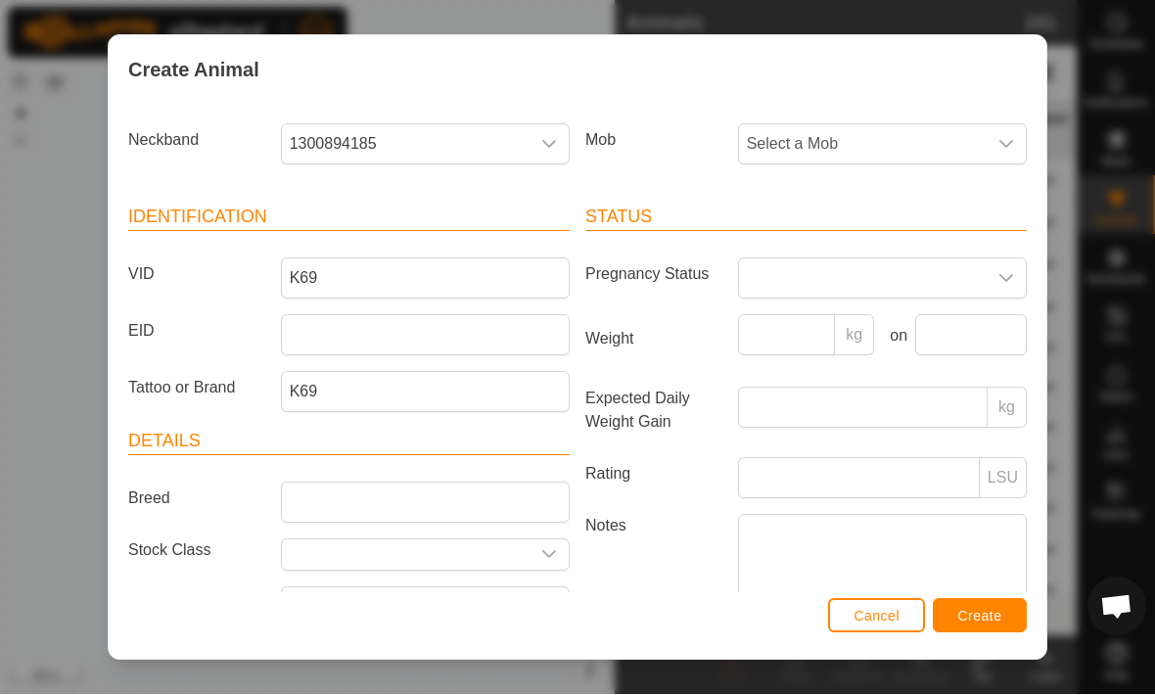
click at [955, 133] on span "Select a Mob" at bounding box center [863, 144] width 248 height 39
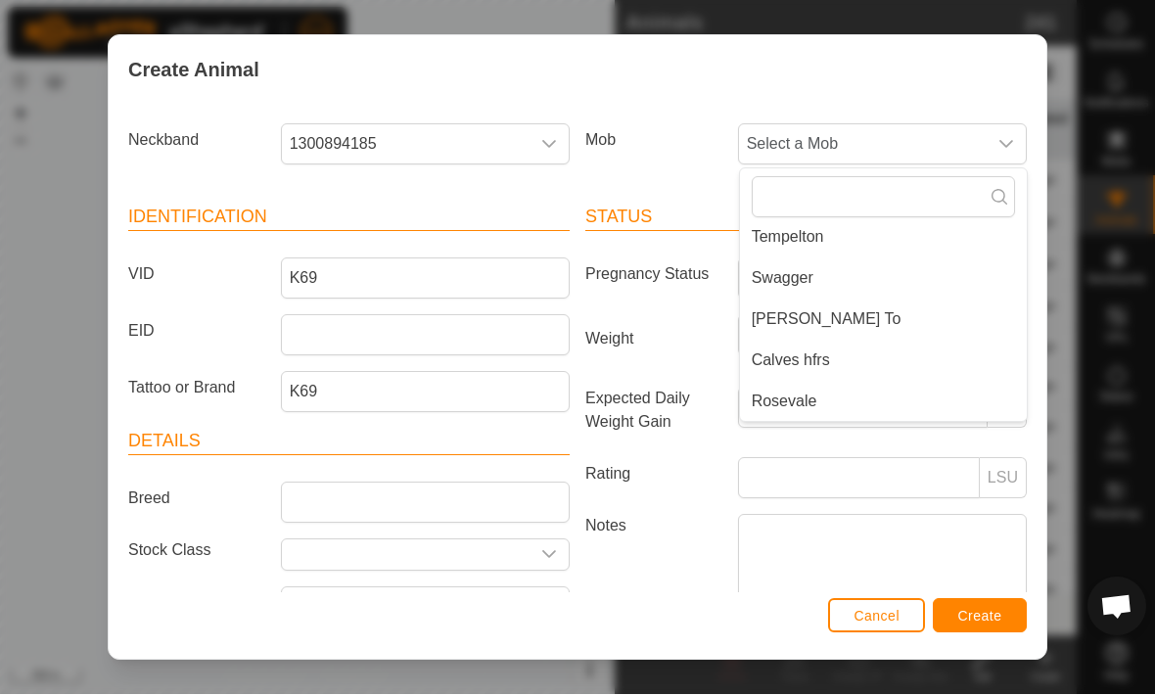
scroll to position [131, 0]
click at [806, 402] on span "Rosevale" at bounding box center [785, 401] width 66 height 23
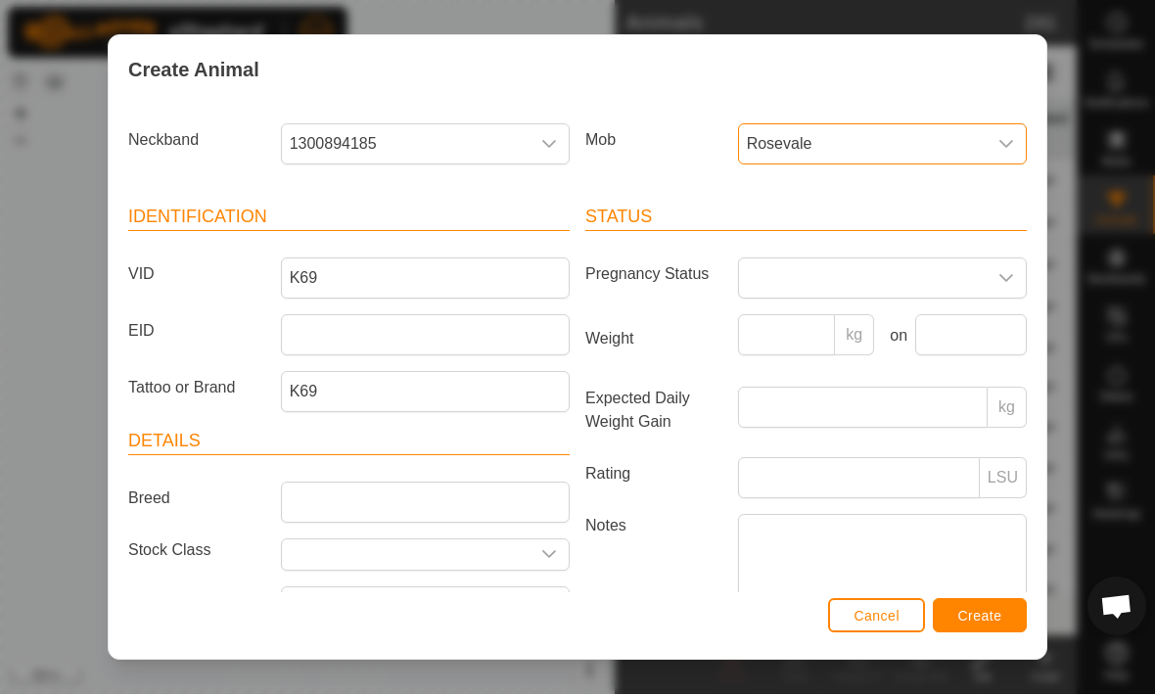
click at [972, 606] on button "Create" at bounding box center [980, 616] width 94 height 34
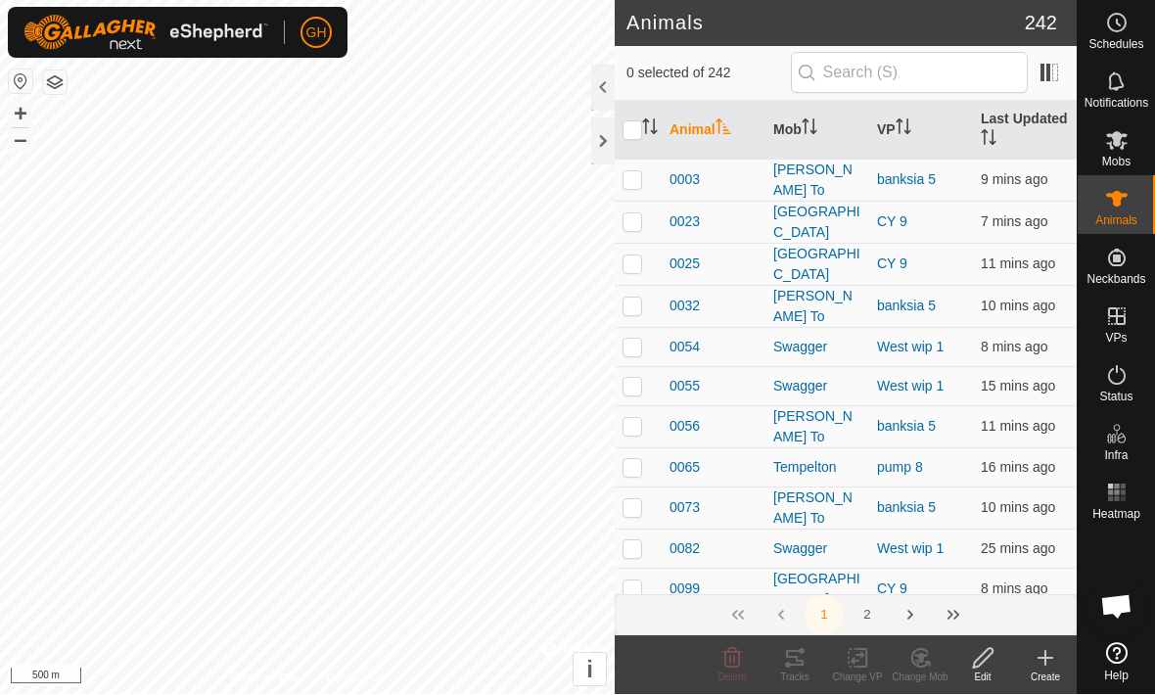
click at [1049, 659] on icon at bounding box center [1044, 658] width 23 height 23
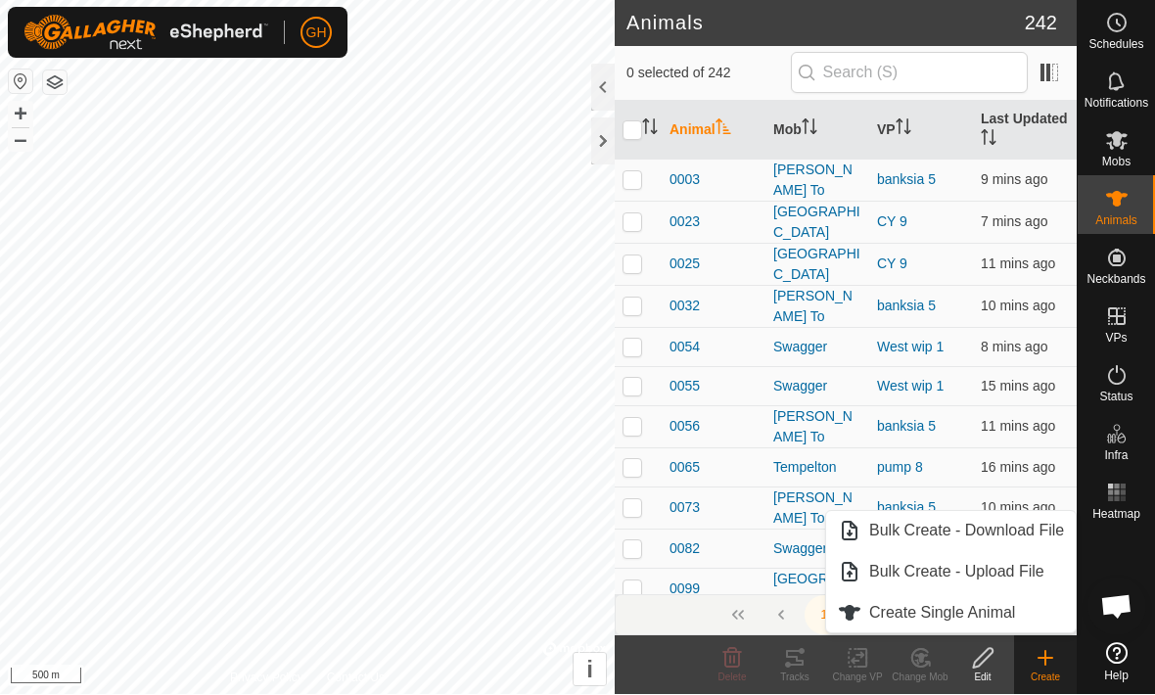
click at [1003, 607] on span "Create Single Animal" at bounding box center [942, 613] width 146 height 23
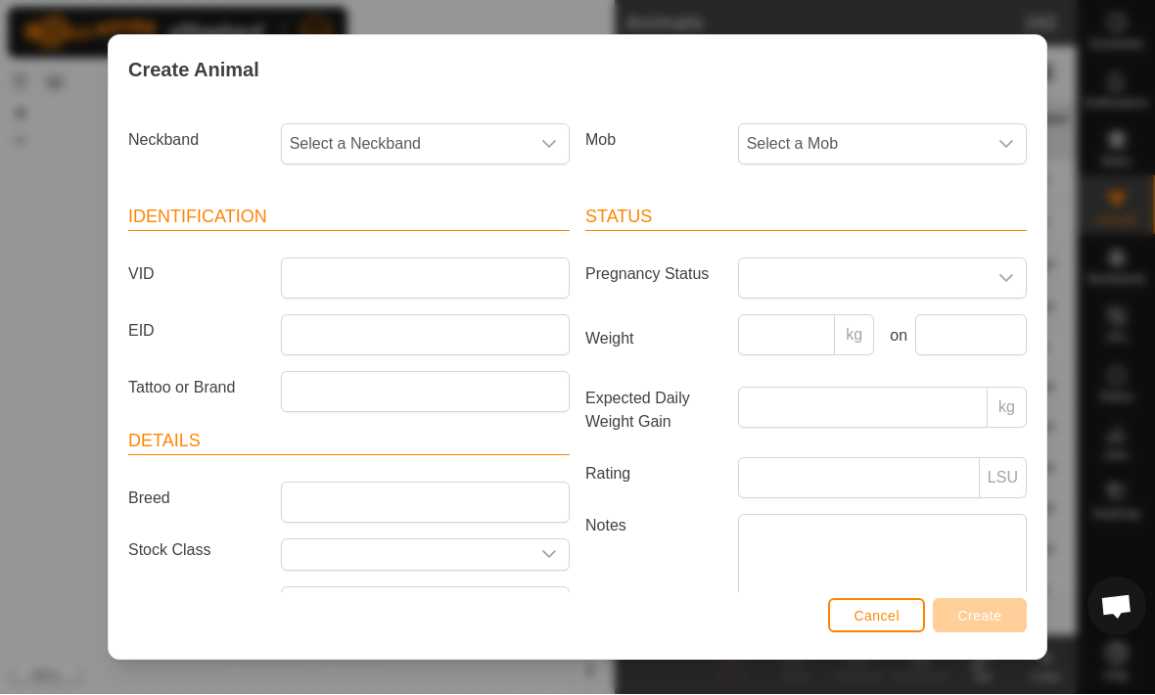
click at [341, 137] on span "Select a Neckband" at bounding box center [406, 144] width 248 height 39
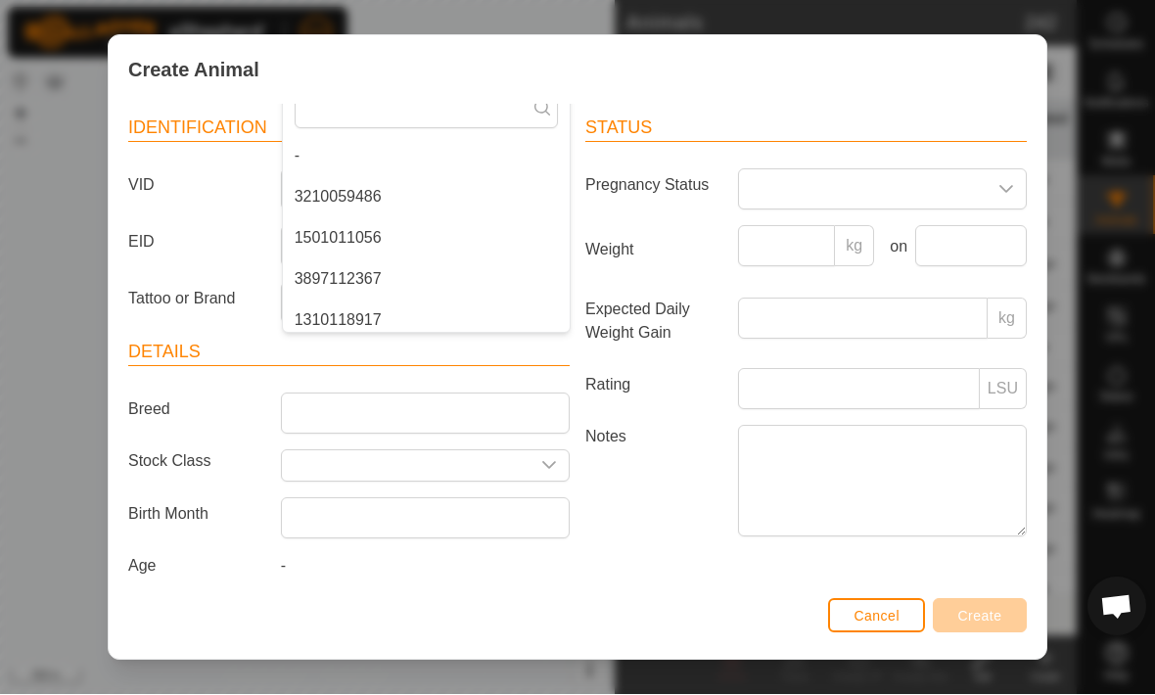
scroll to position [99, 0]
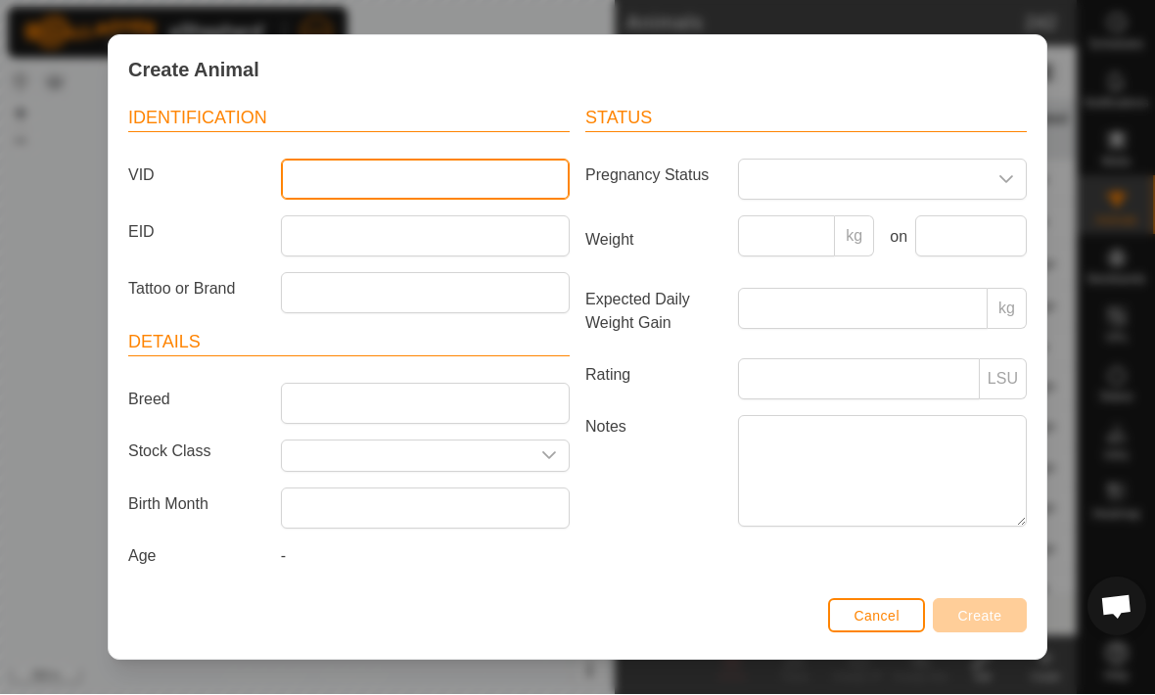
click at [325, 187] on input "VID" at bounding box center [425, 180] width 289 height 41
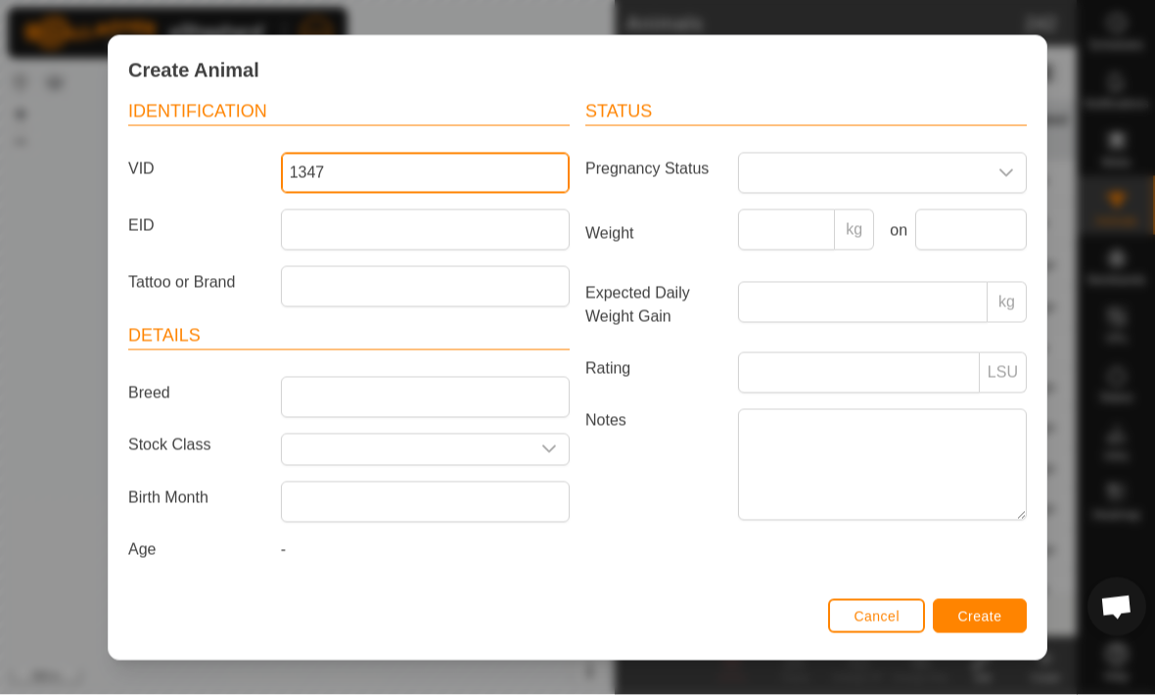
scroll to position [115, 0]
type input "1347"
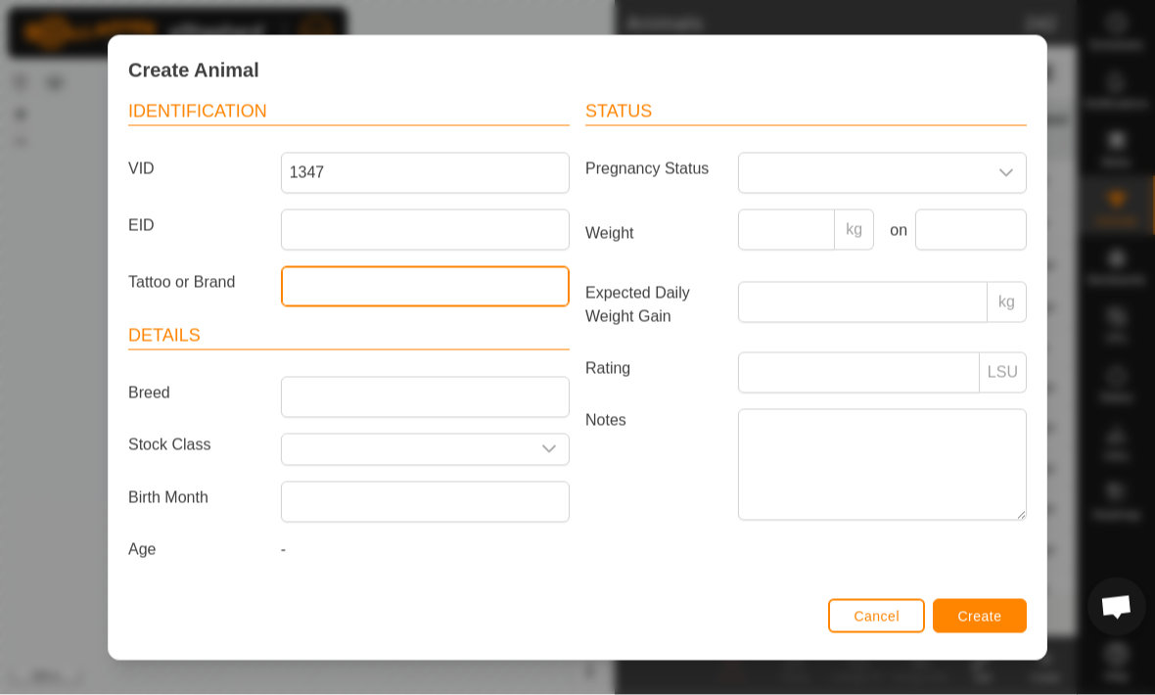
click at [325, 271] on input "Tattoo or Brand" at bounding box center [425, 286] width 289 height 41
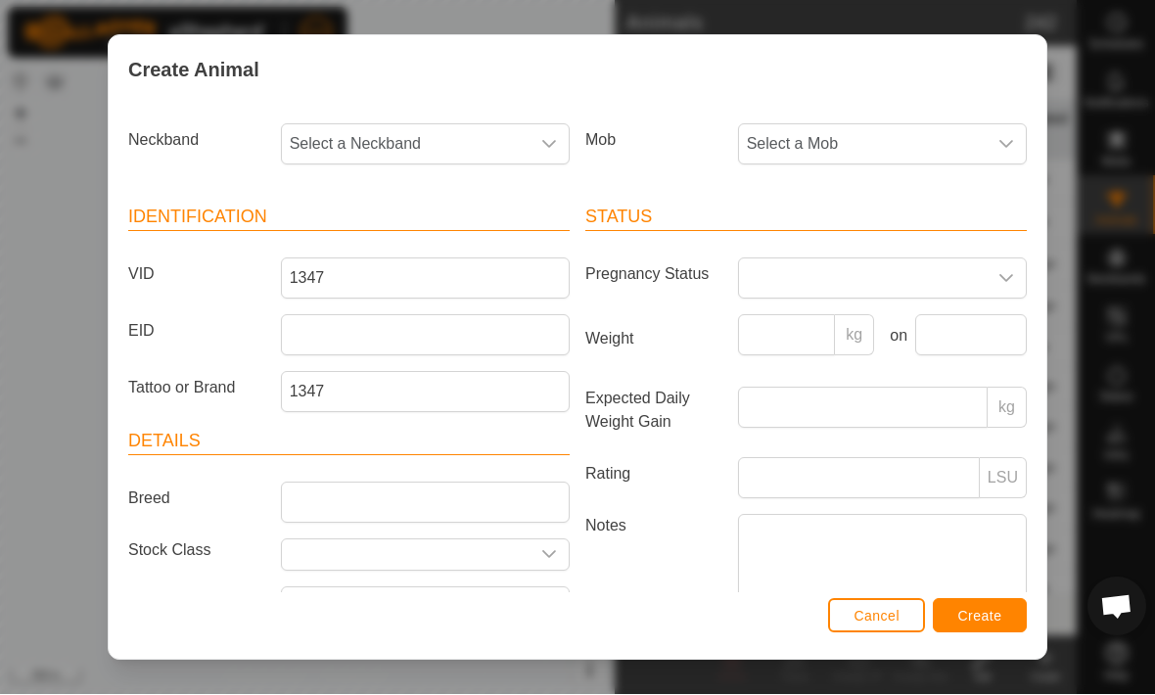
scroll to position [0, 0]
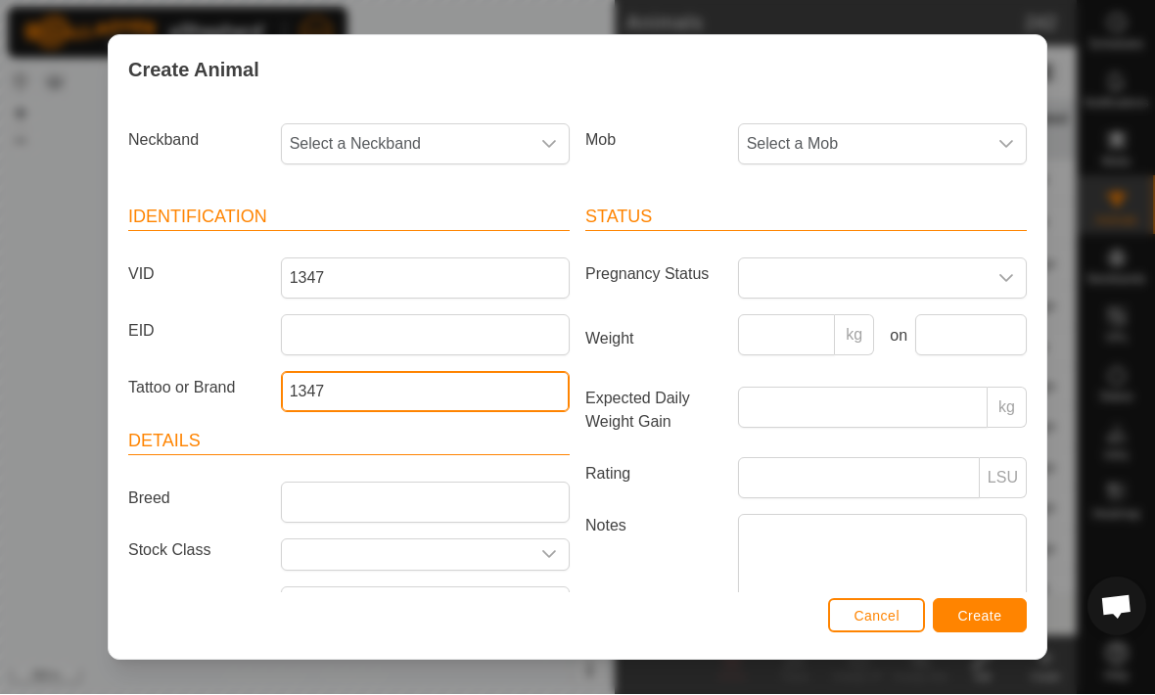
type input "1347"
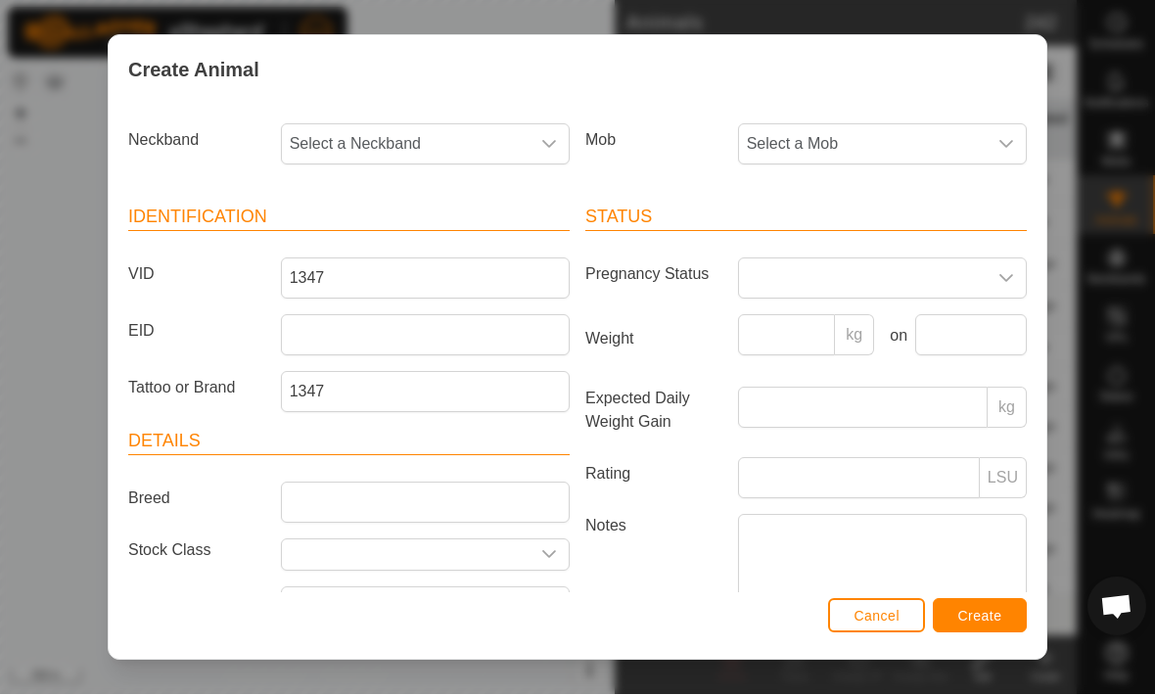
click at [366, 151] on span "Select a Neckband" at bounding box center [406, 144] width 248 height 39
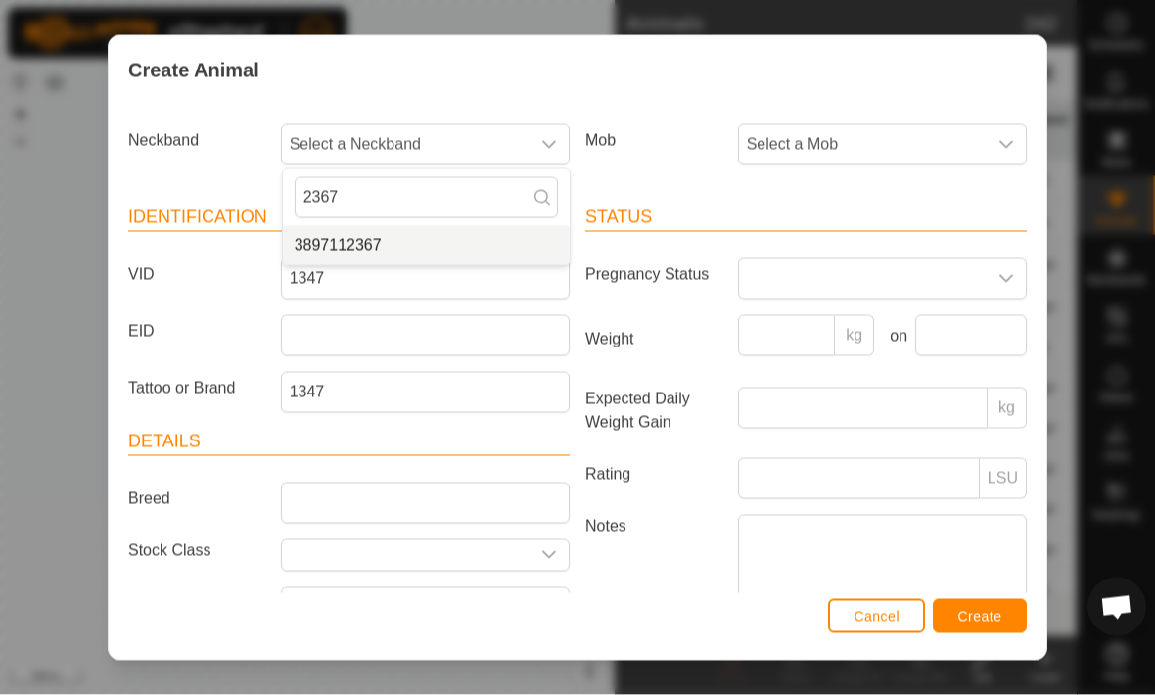
type input "2367"
click at [352, 249] on span "3897112367" at bounding box center [338, 245] width 87 height 23
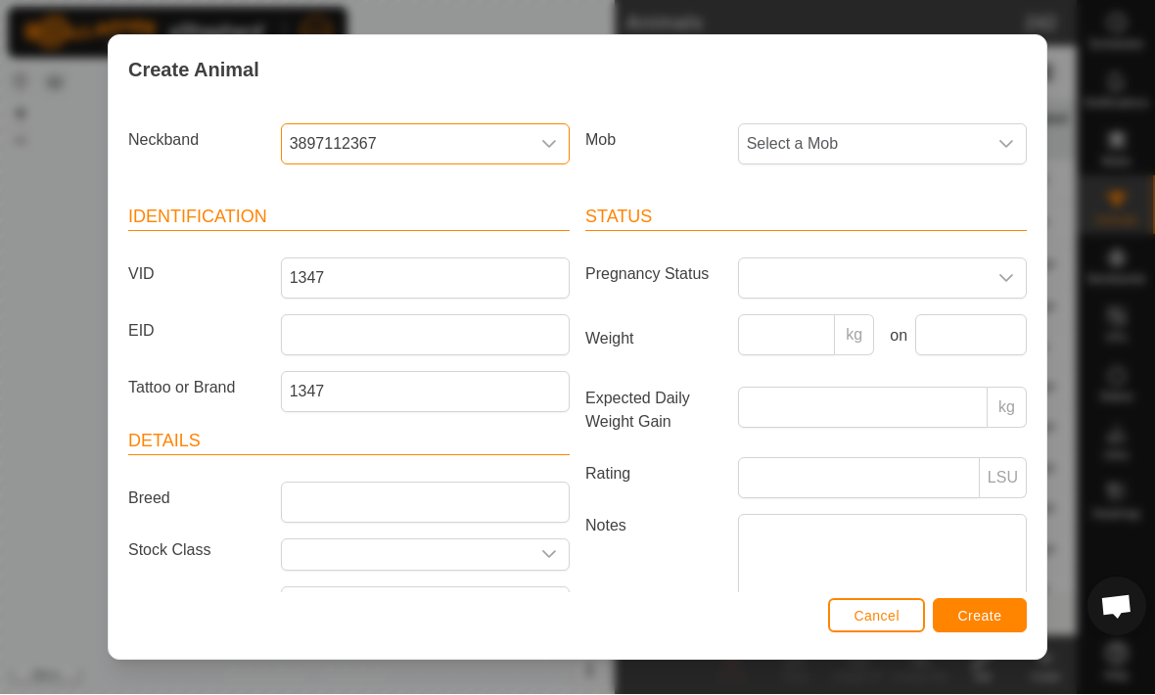
click at [880, 143] on span "Select a Mob" at bounding box center [863, 144] width 248 height 39
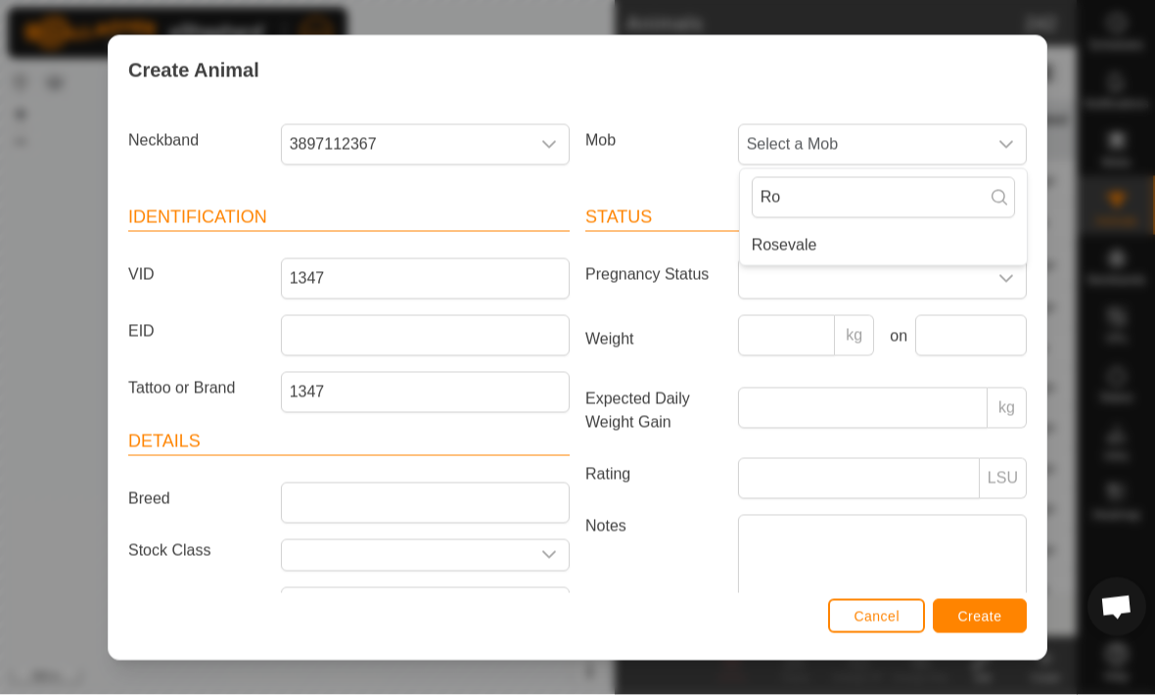
type input "Ro"
click at [846, 244] on li "Rosevale" at bounding box center [883, 245] width 287 height 39
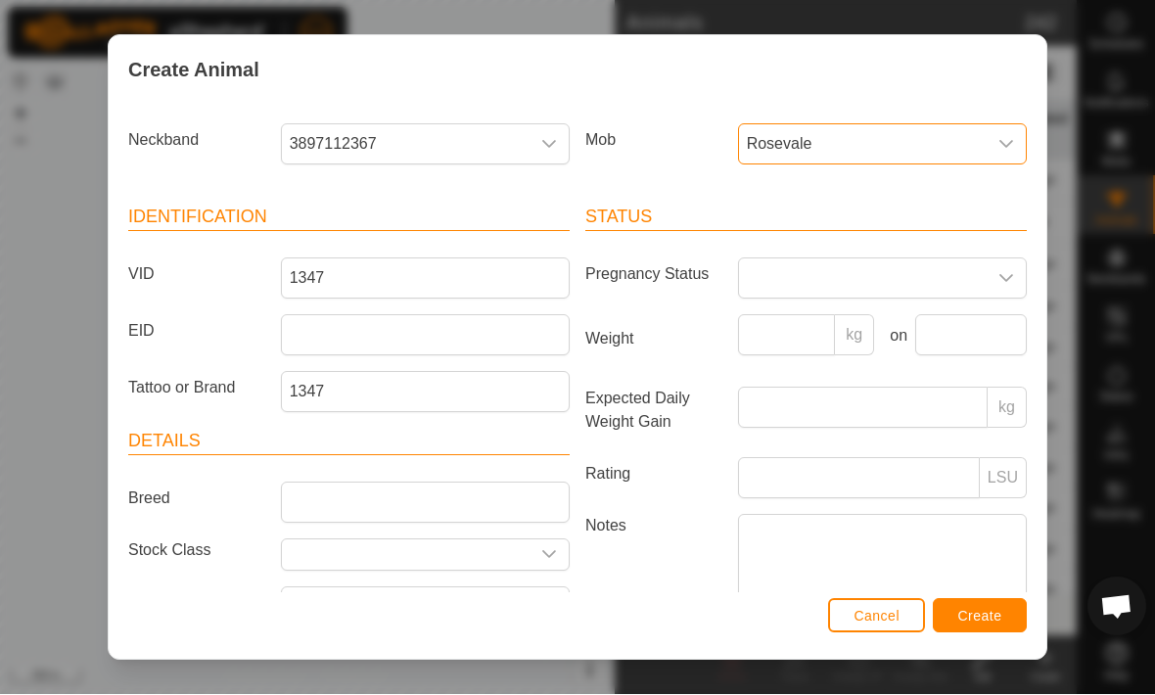
click at [986, 606] on button "Create" at bounding box center [980, 616] width 94 height 34
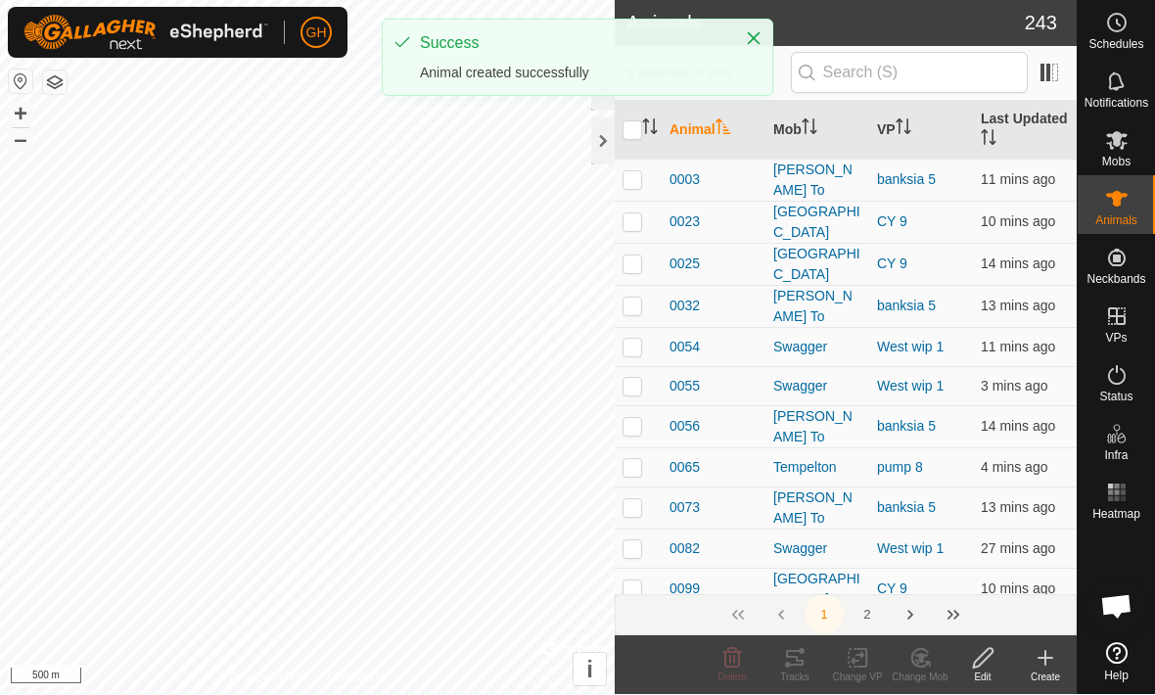
click at [1041, 664] on icon at bounding box center [1044, 658] width 23 height 23
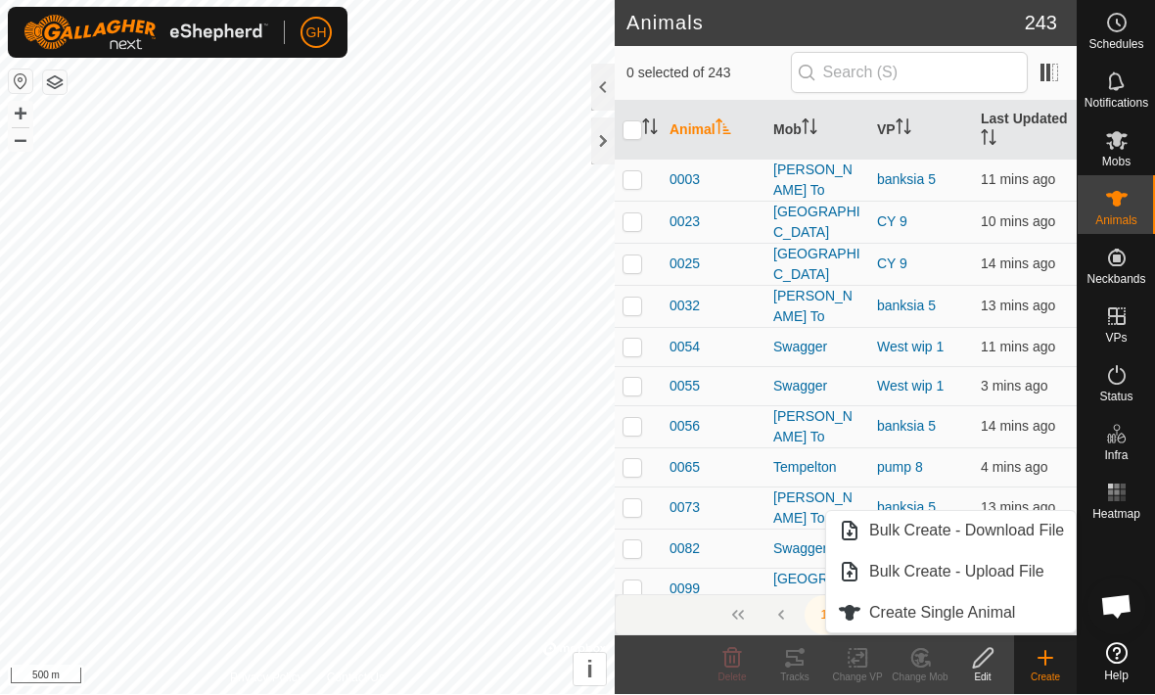
click at [931, 617] on span "Create Single Animal" at bounding box center [942, 613] width 146 height 23
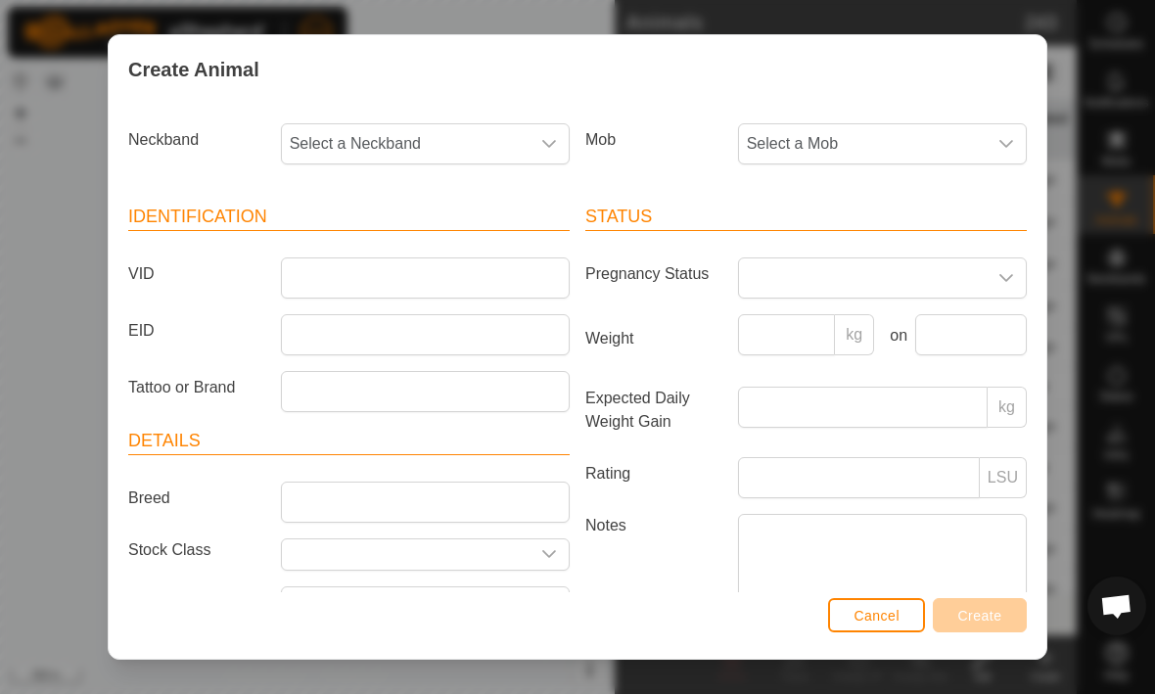
click at [515, 144] on span "Select a Neckband" at bounding box center [406, 144] width 248 height 39
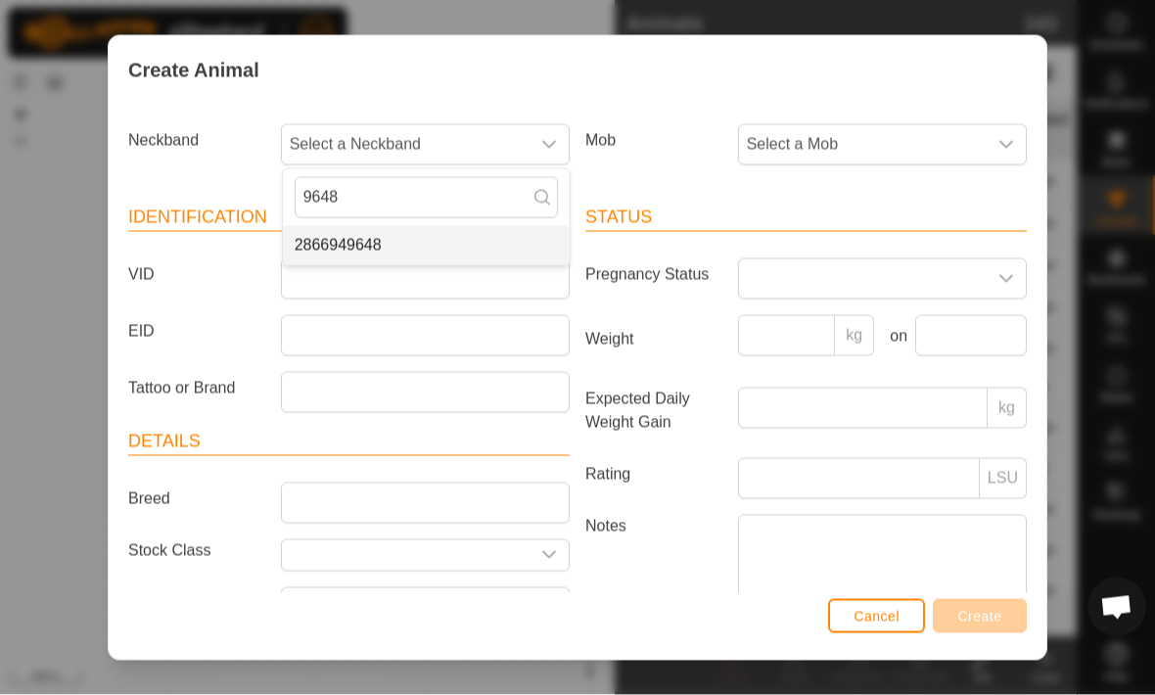
type input "9648"
click at [376, 239] on span "2866949648" at bounding box center [338, 245] width 87 height 23
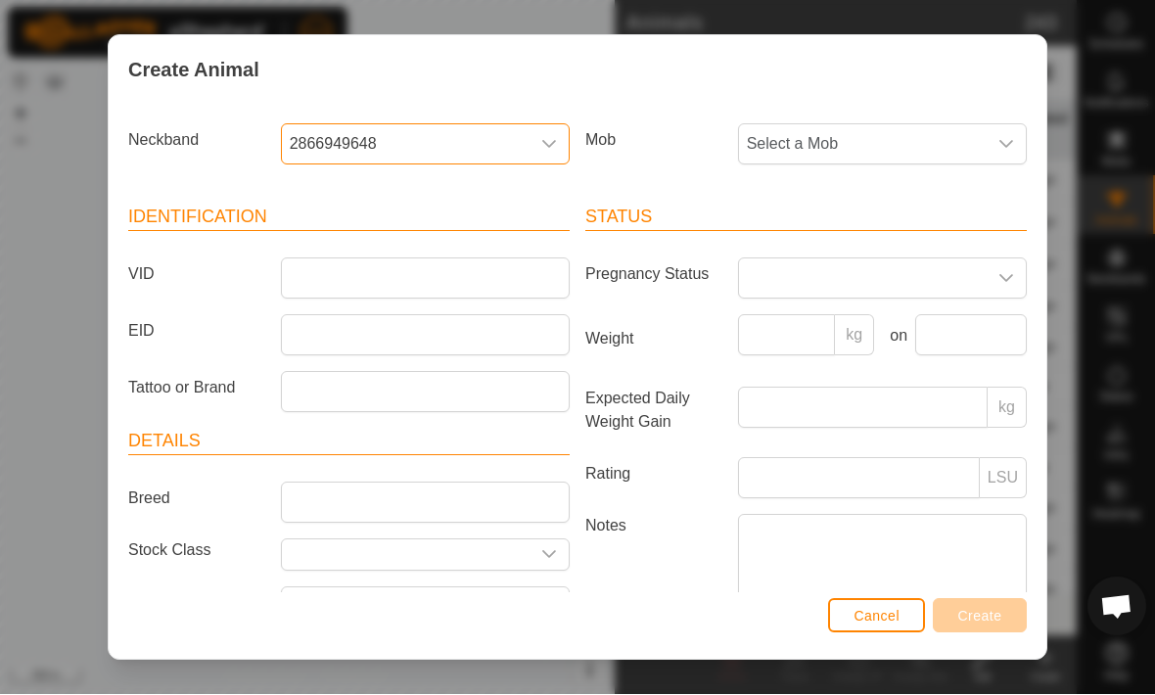
click at [802, 158] on span "Select a Mob" at bounding box center [863, 144] width 248 height 39
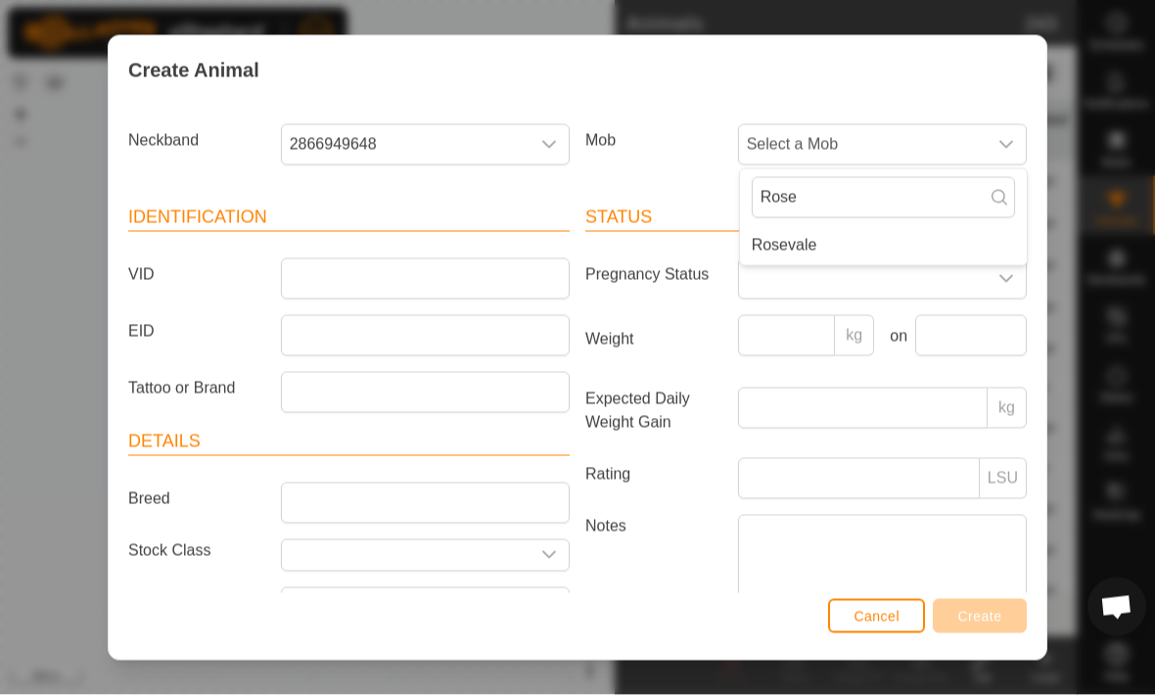
type input "Rose"
click at [848, 251] on li "Rosevale" at bounding box center [883, 245] width 287 height 39
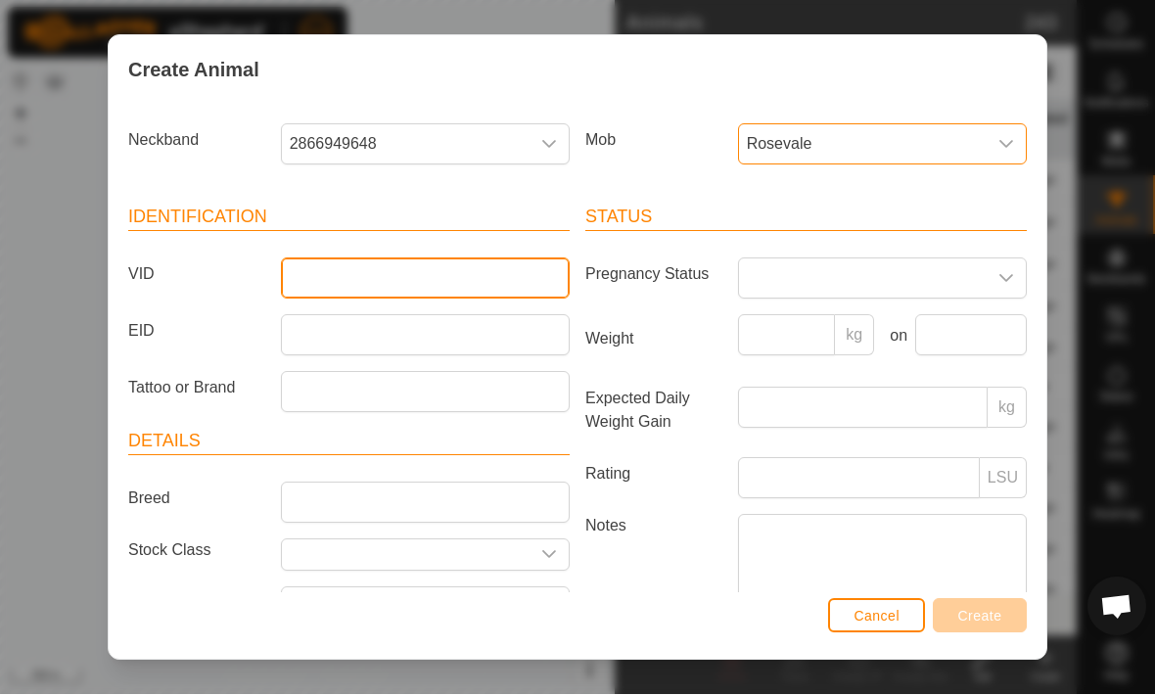
click at [402, 279] on input "VID" at bounding box center [425, 278] width 289 height 41
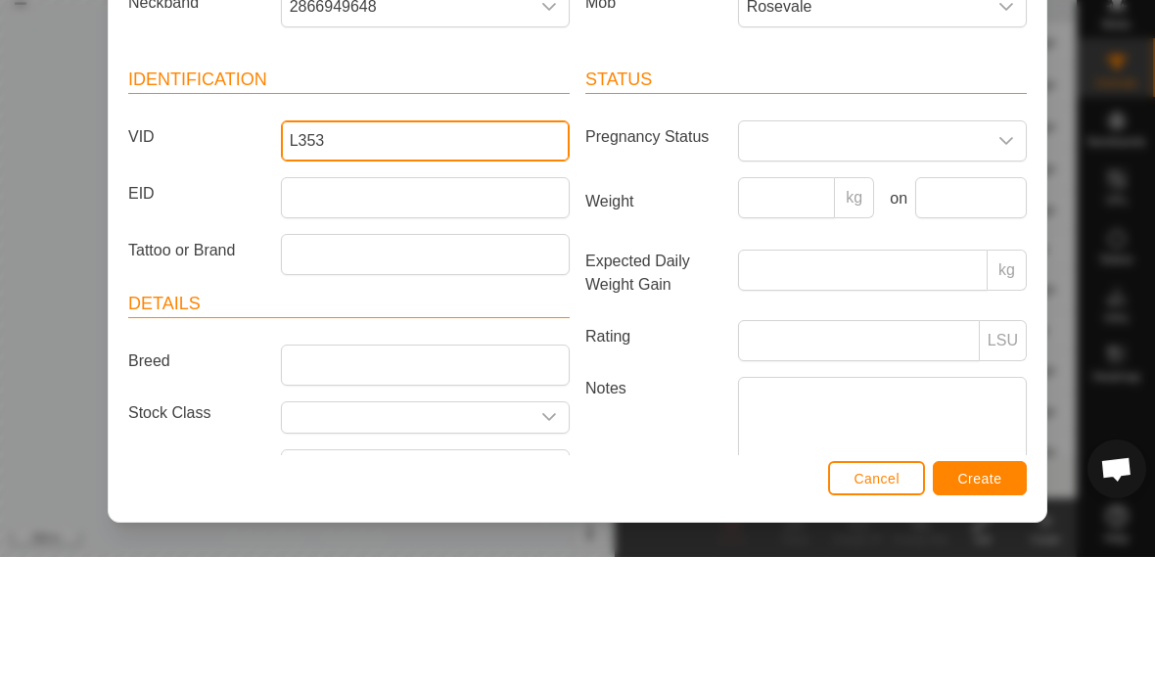
type input "L353"
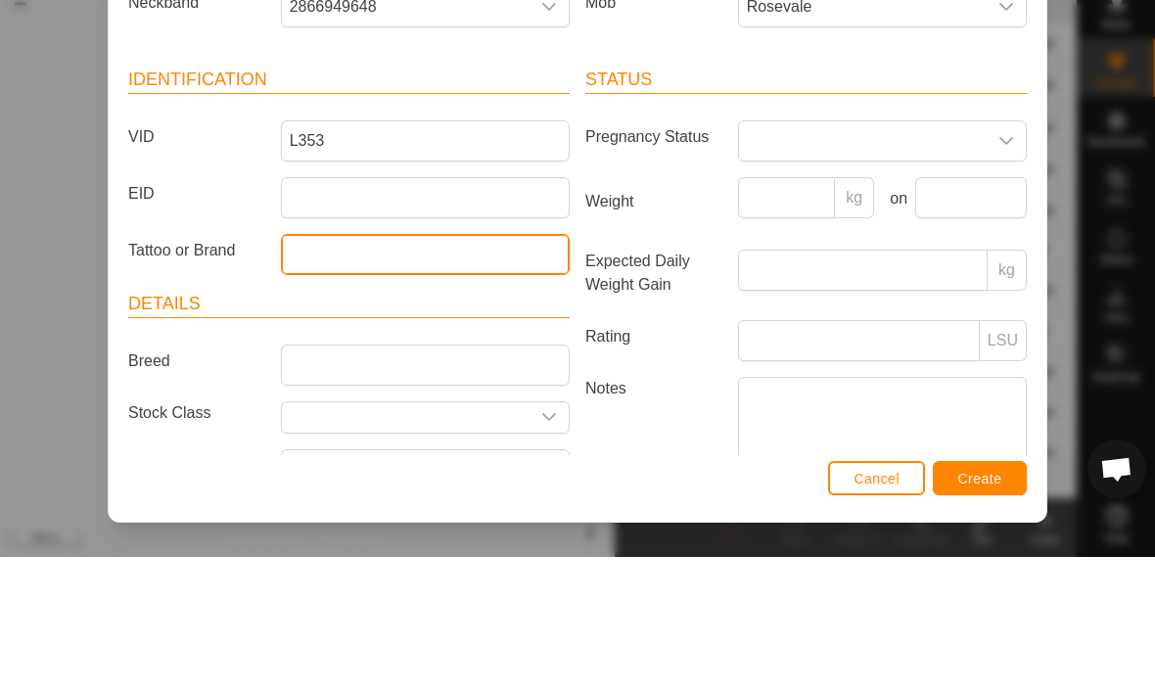
click at [444, 372] on input "Tattoo or Brand" at bounding box center [425, 392] width 289 height 41
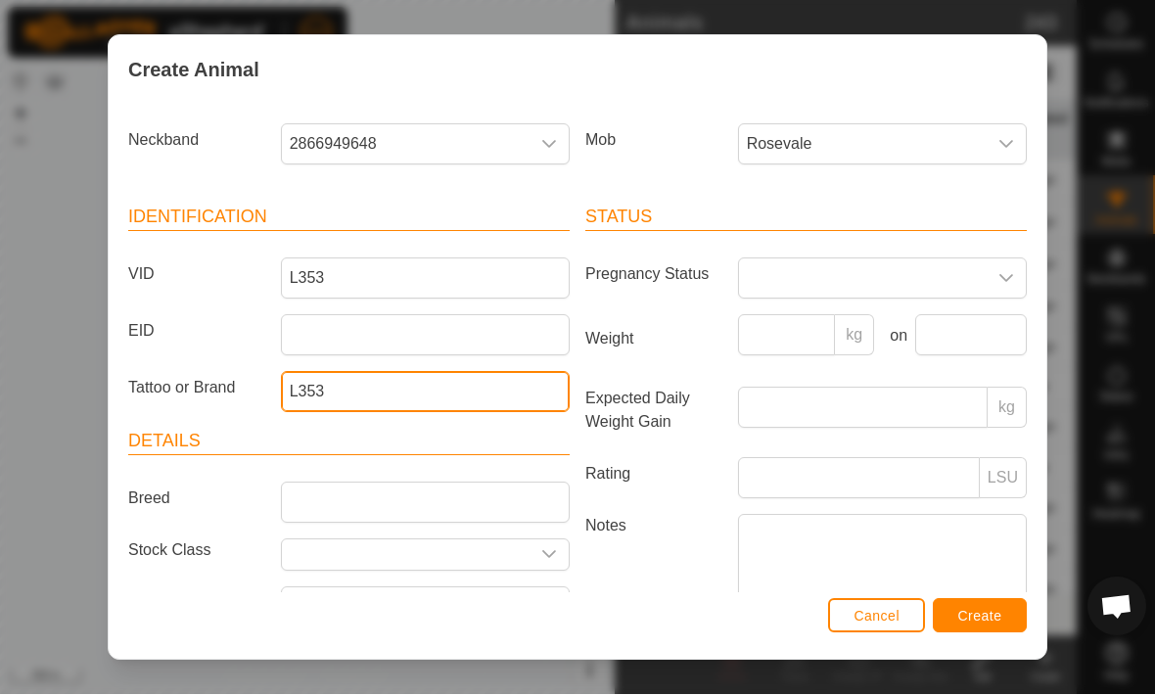
type input "L353"
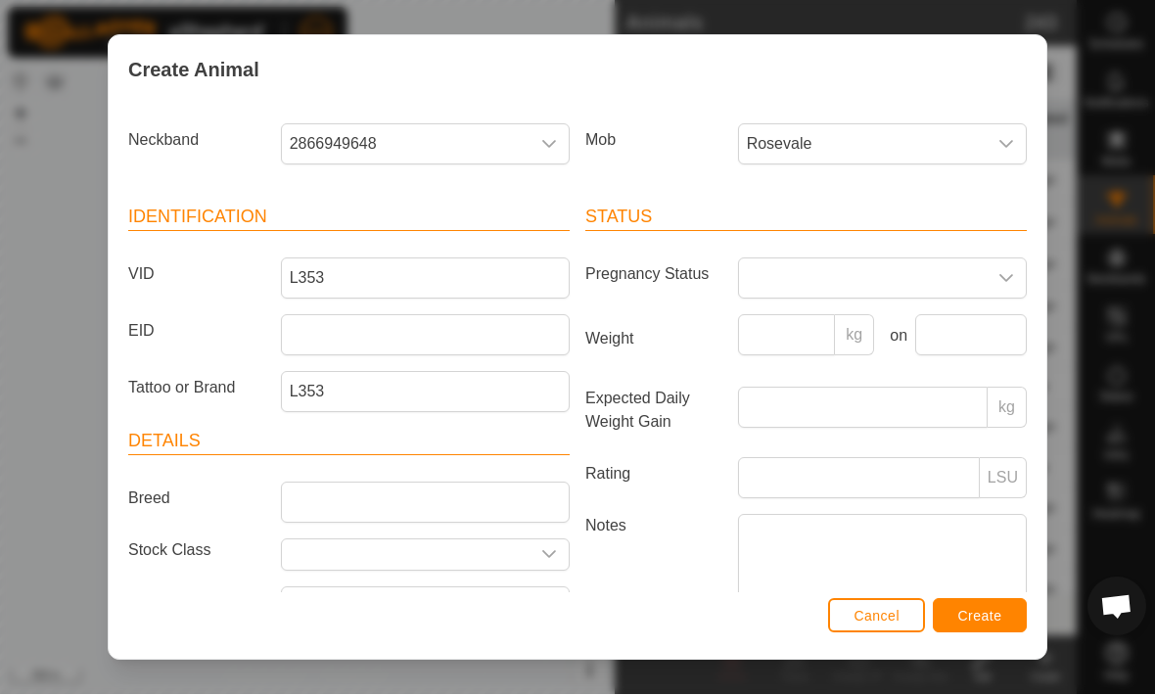
click at [978, 614] on span "Create" at bounding box center [980, 617] width 44 height 16
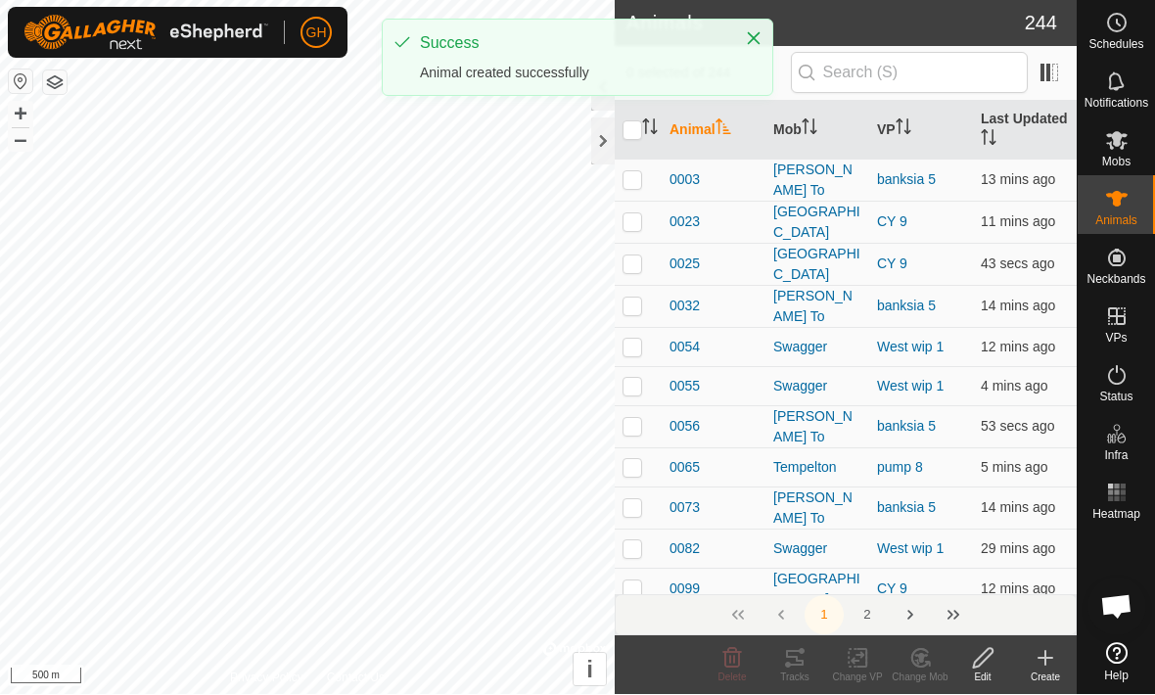
click at [1045, 653] on icon at bounding box center [1045, 659] width 0 height 14
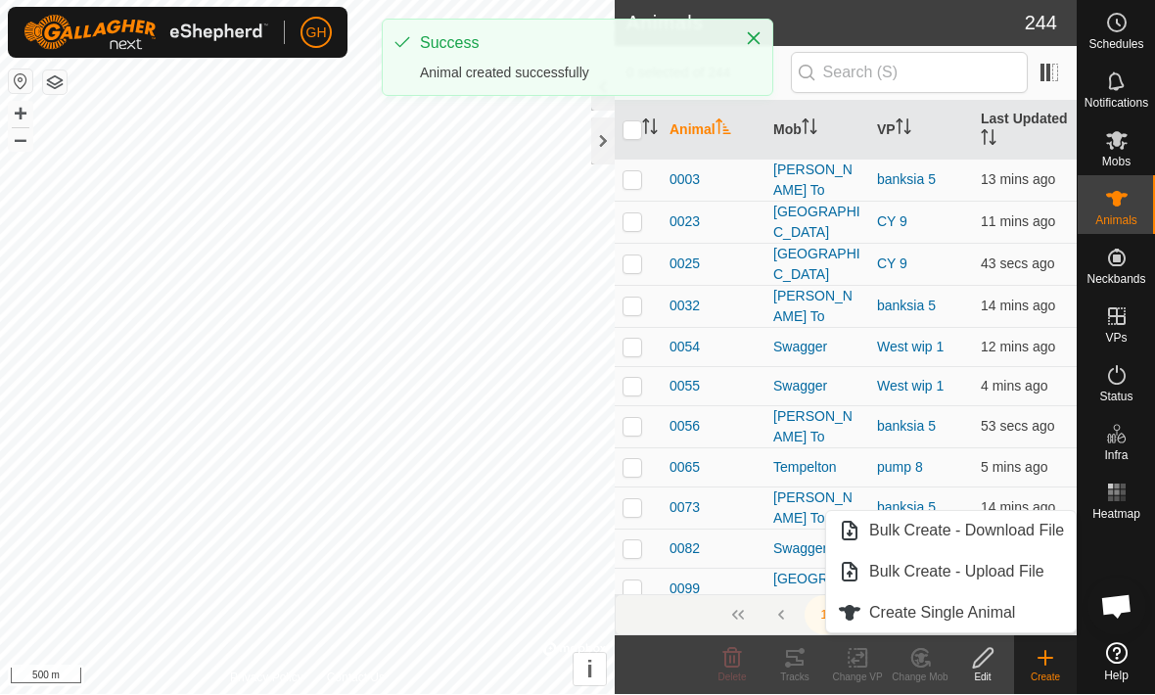
click at [883, 599] on link "Create Single Animal" at bounding box center [951, 613] width 250 height 39
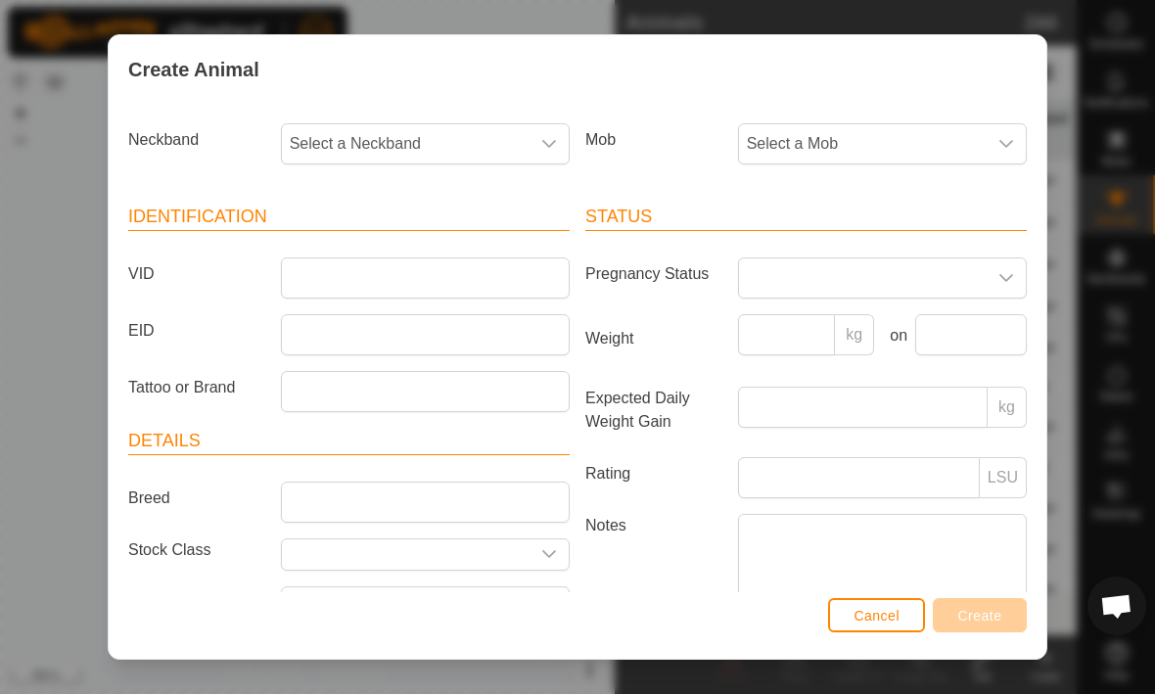
click at [495, 141] on span "Select a Neckband" at bounding box center [406, 144] width 248 height 39
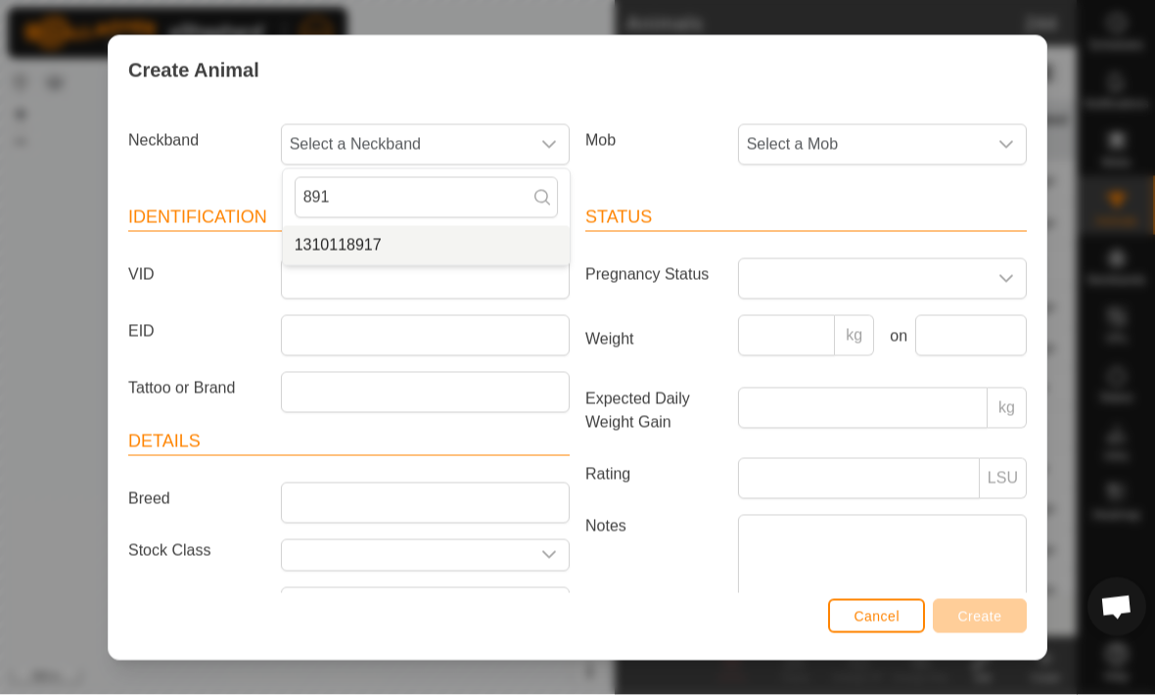
type input "891"
click at [313, 239] on span "1310118917" at bounding box center [338, 245] width 87 height 23
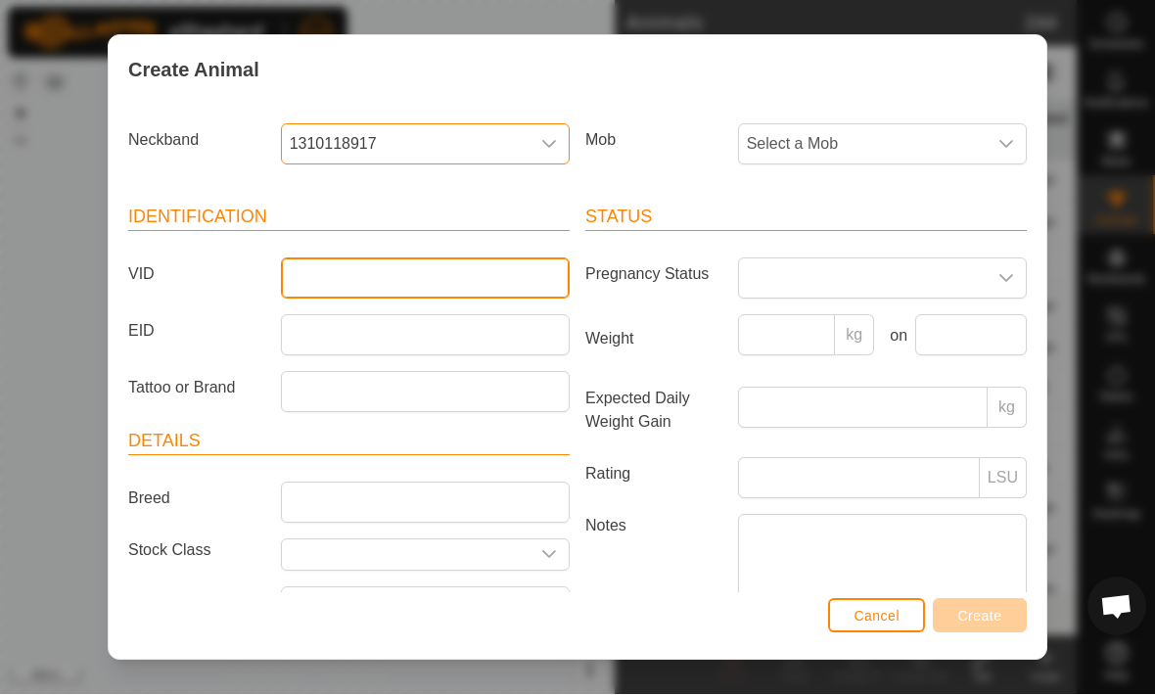
click at [325, 288] on input "VID" at bounding box center [425, 278] width 289 height 41
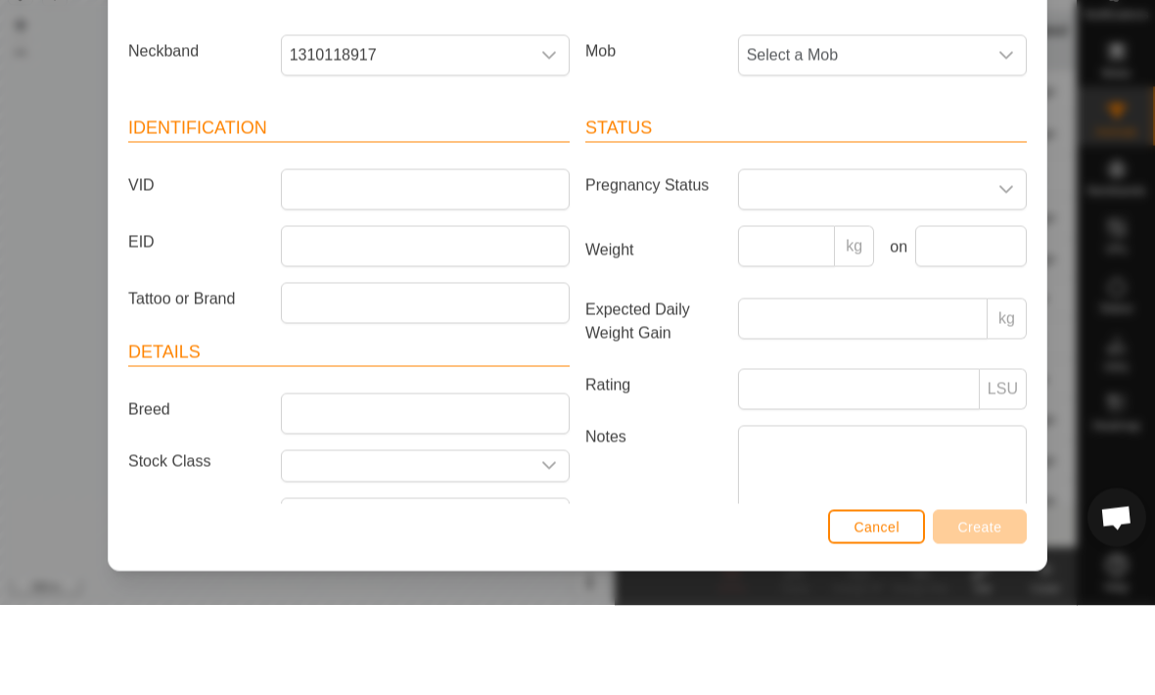
click at [963, 125] on span "Select a Mob" at bounding box center [863, 144] width 248 height 39
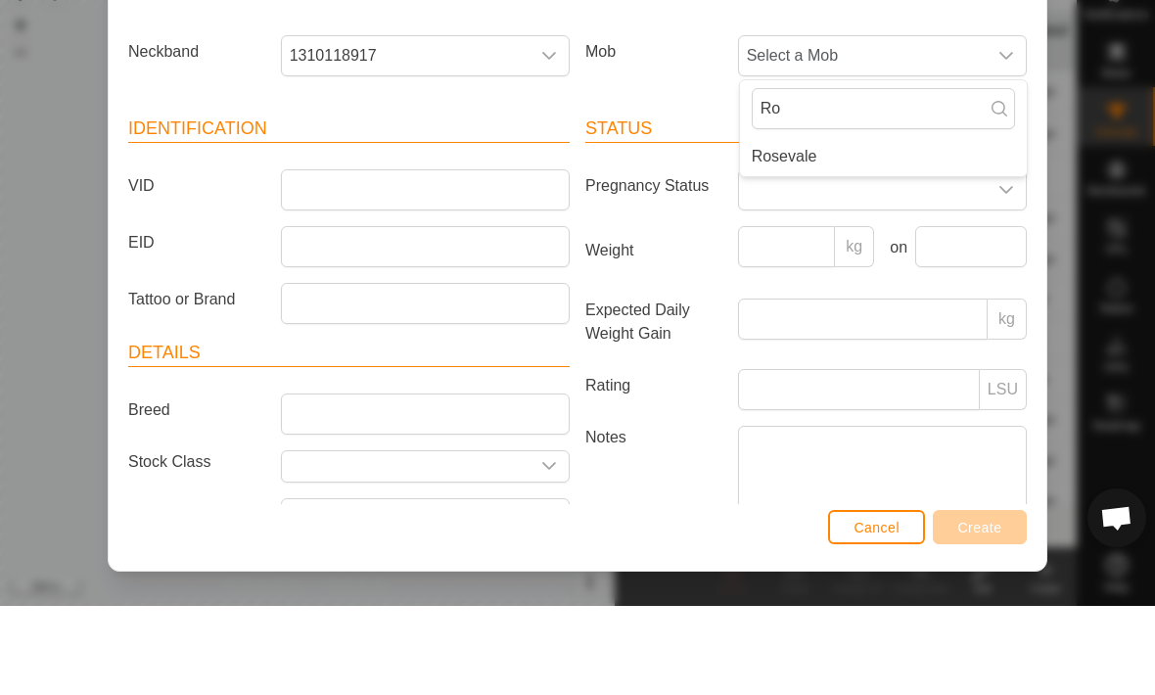
type input "Ro"
click at [942, 226] on li "Rosevale" at bounding box center [883, 245] width 287 height 39
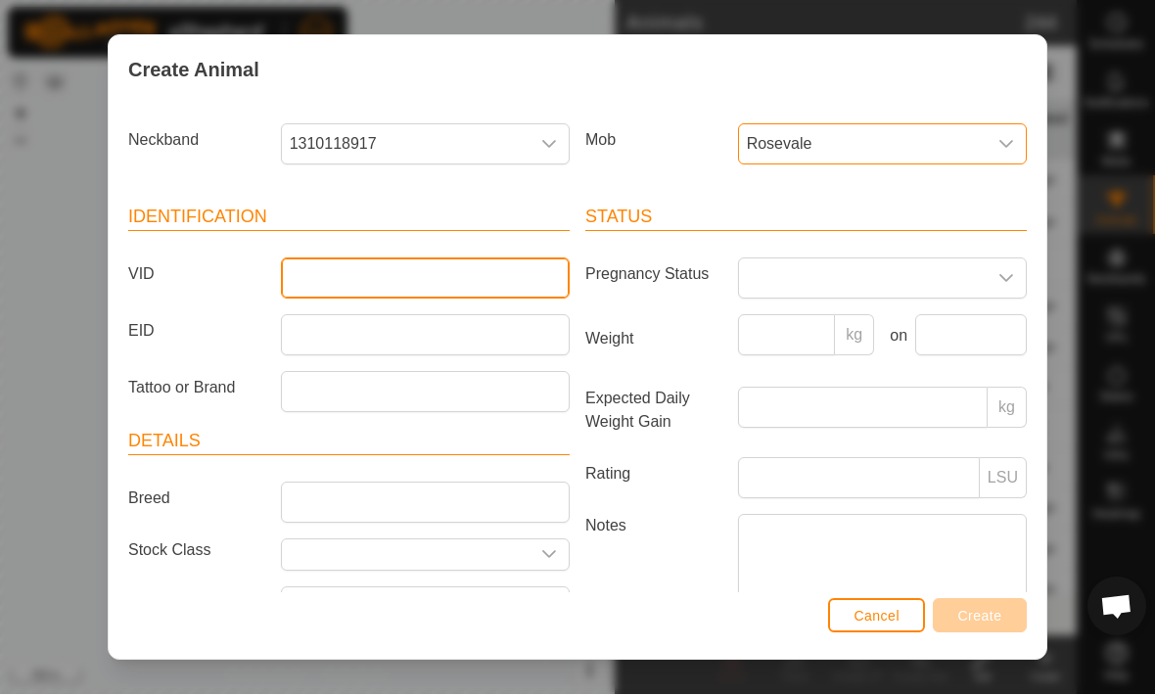
click at [331, 281] on input "VID" at bounding box center [425, 278] width 289 height 41
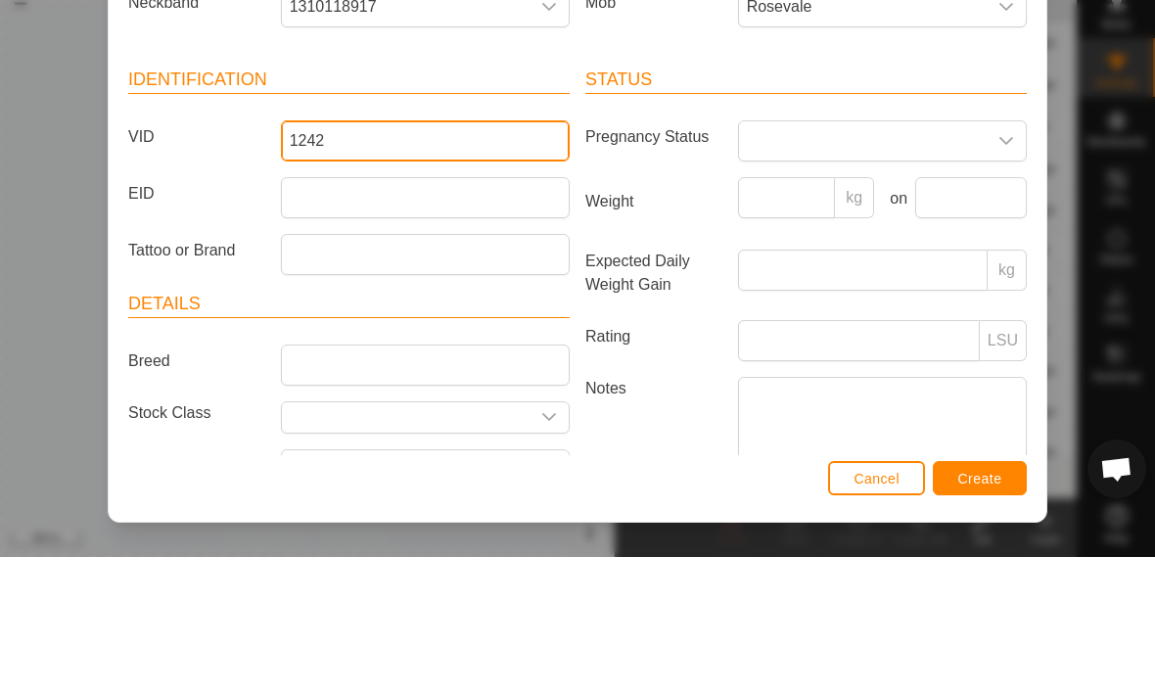
type input "1242"
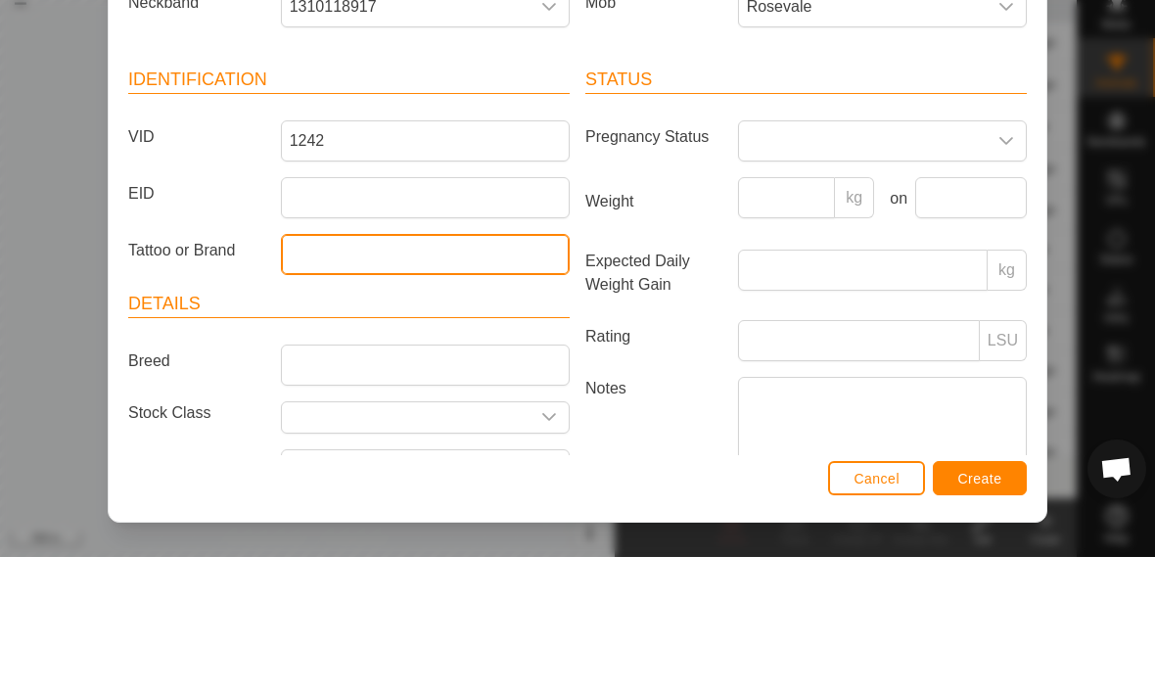
click at [325, 372] on input "Tattoo or Brand" at bounding box center [425, 392] width 289 height 41
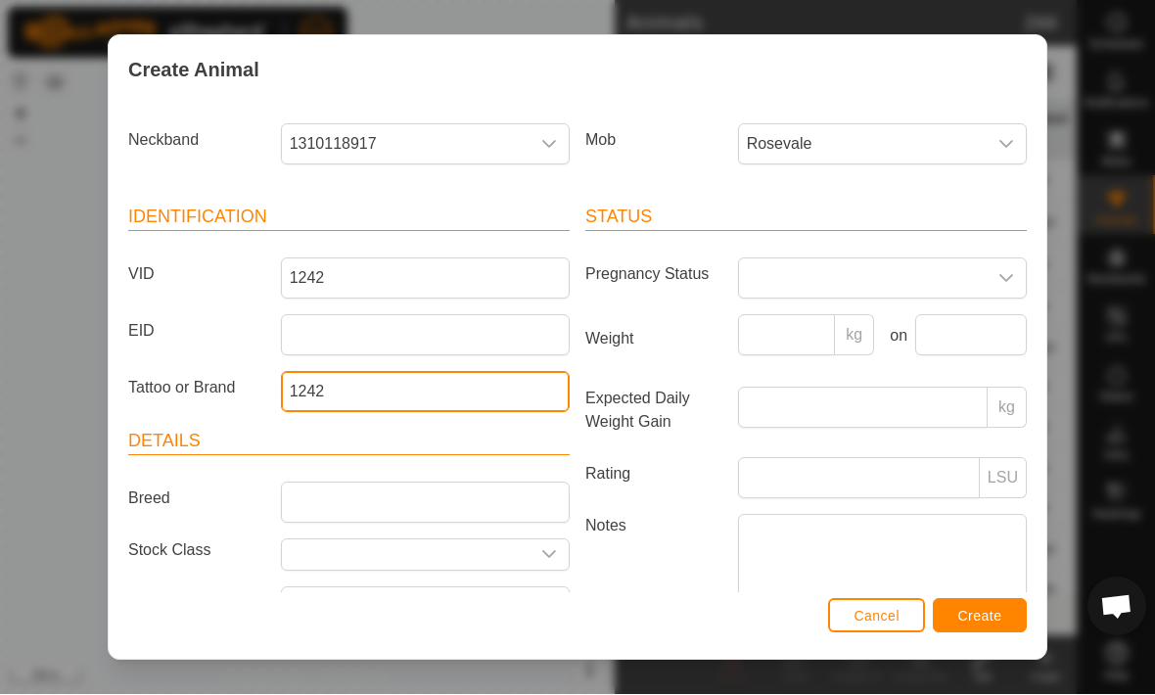
type input "1242"
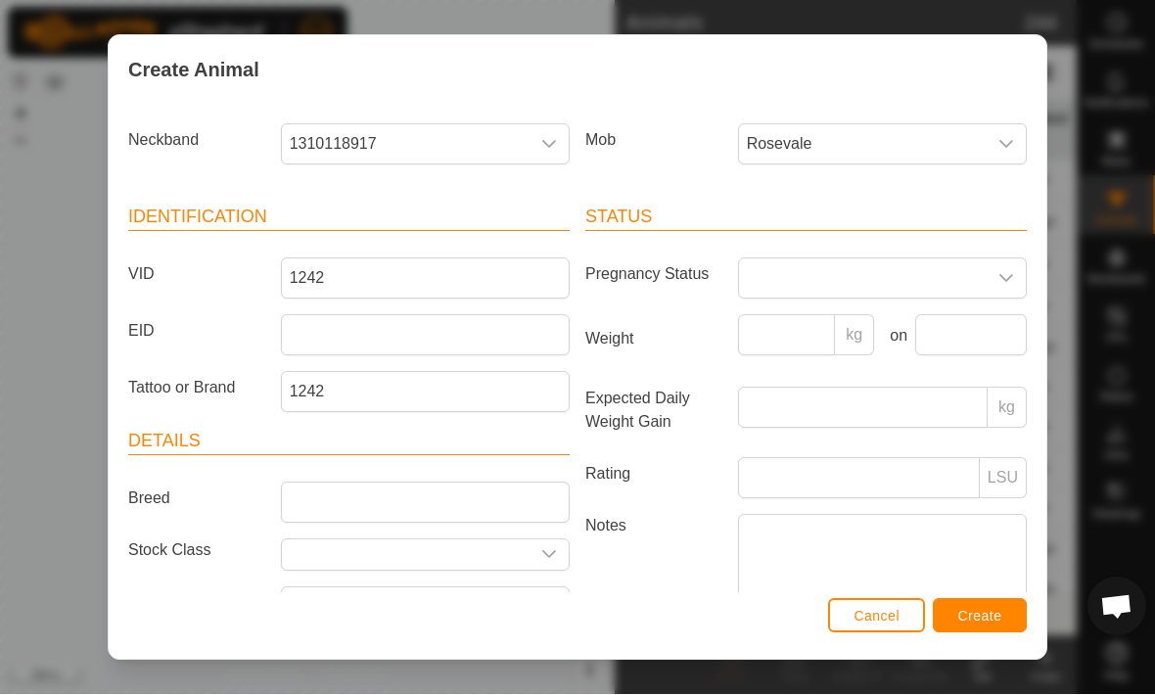
click at [984, 618] on span "Create" at bounding box center [980, 617] width 44 height 16
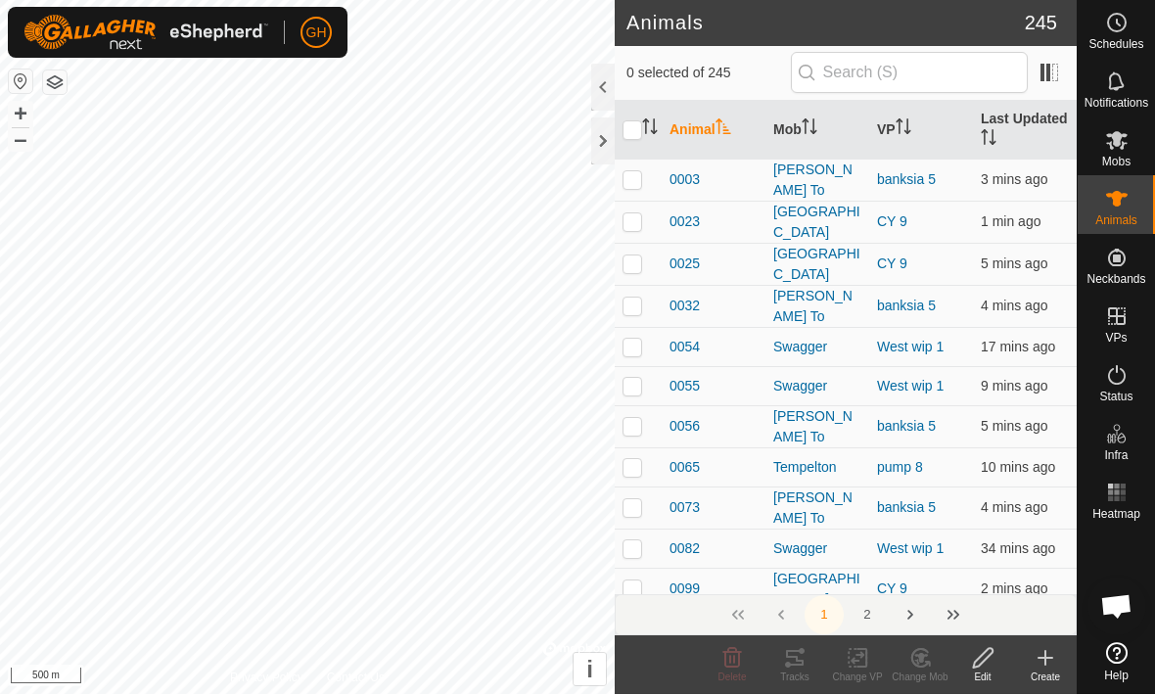
click at [1042, 659] on icon at bounding box center [1044, 658] width 23 height 23
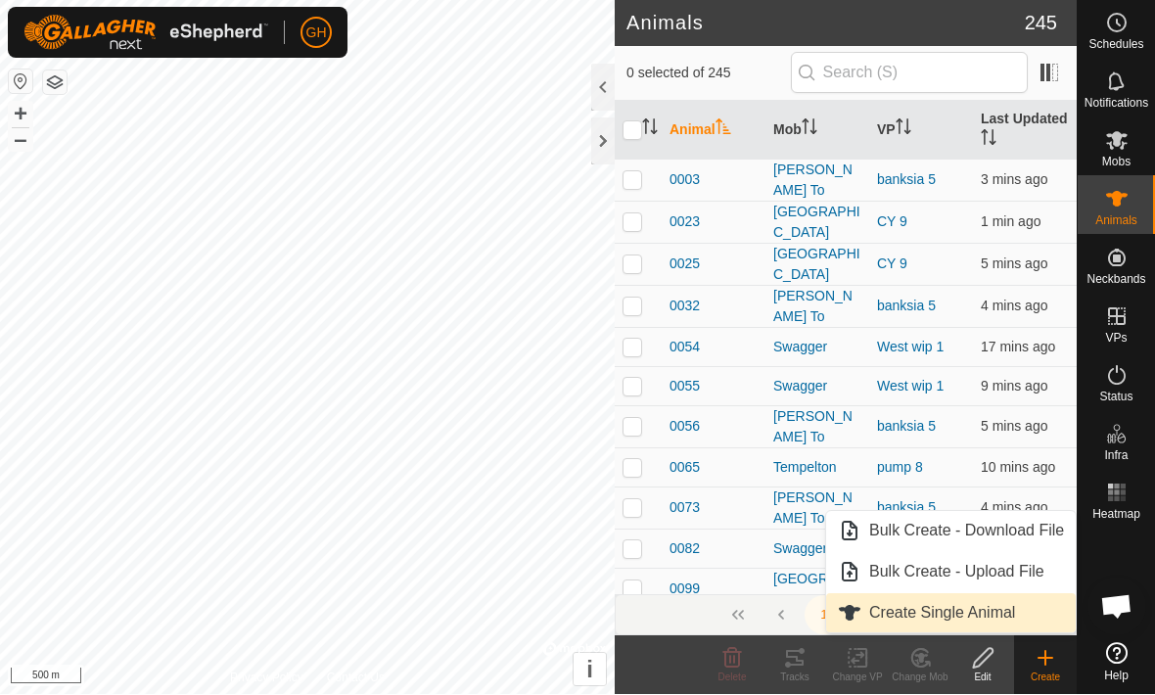
click at [1015, 609] on span "Create Single Animal" at bounding box center [942, 613] width 146 height 23
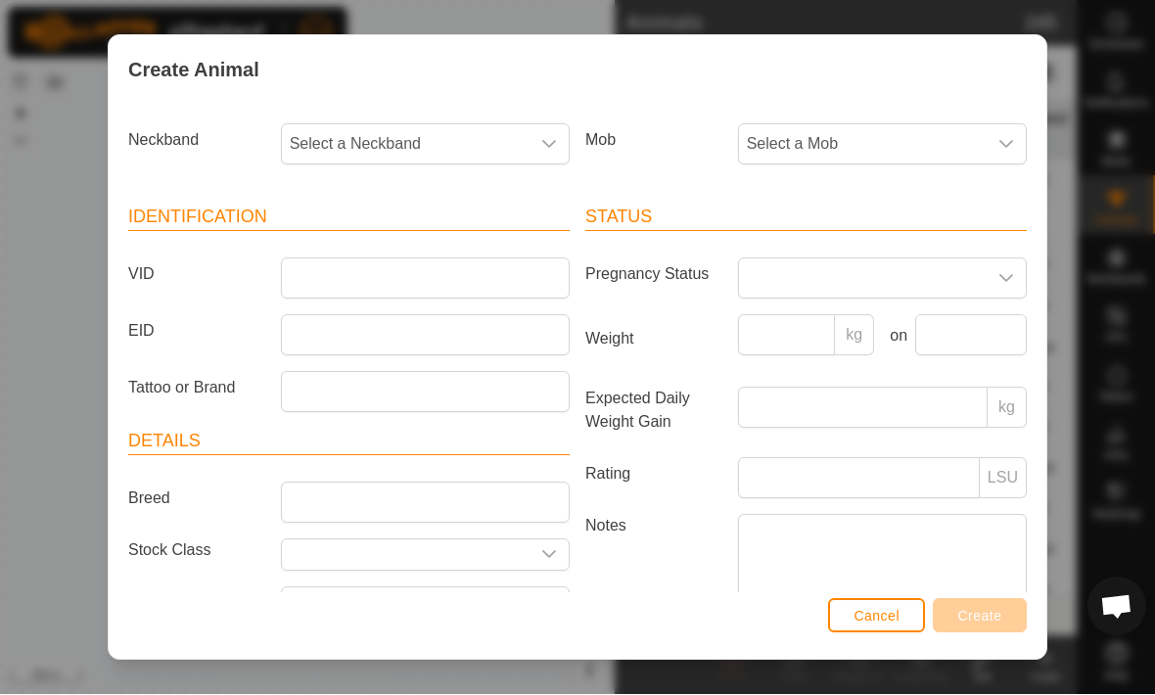
click at [335, 132] on span "Select a Neckband" at bounding box center [406, 144] width 248 height 39
type input "7248"
click at [306, 245] on span "2157107248" at bounding box center [338, 245] width 87 height 23
click at [956, 155] on span "Select a Mob" at bounding box center [863, 144] width 248 height 39
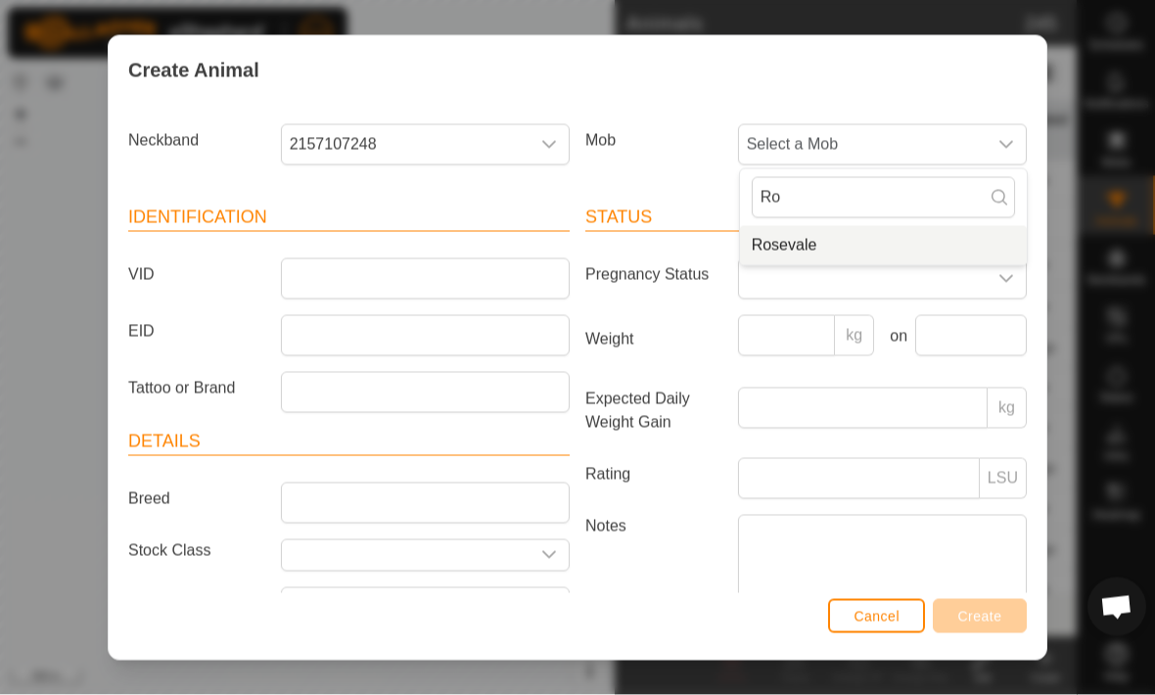
type input "Ro"
click at [909, 252] on li "Rosevale" at bounding box center [883, 245] width 287 height 39
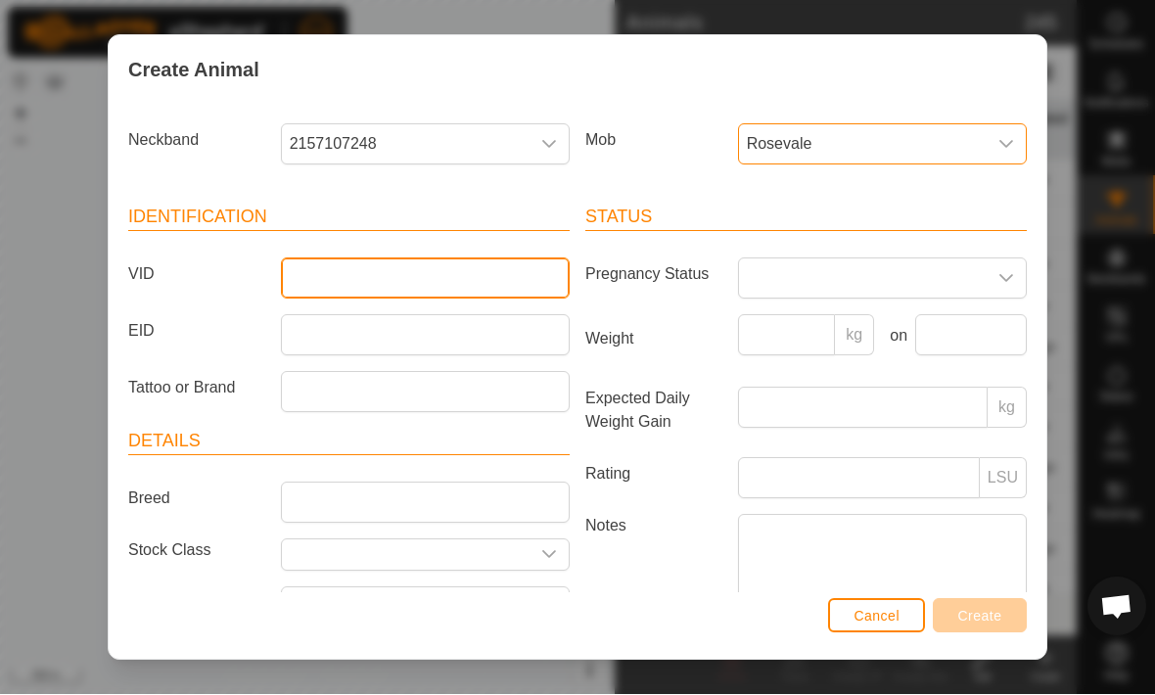
click at [331, 267] on input "VID" at bounding box center [425, 278] width 289 height 41
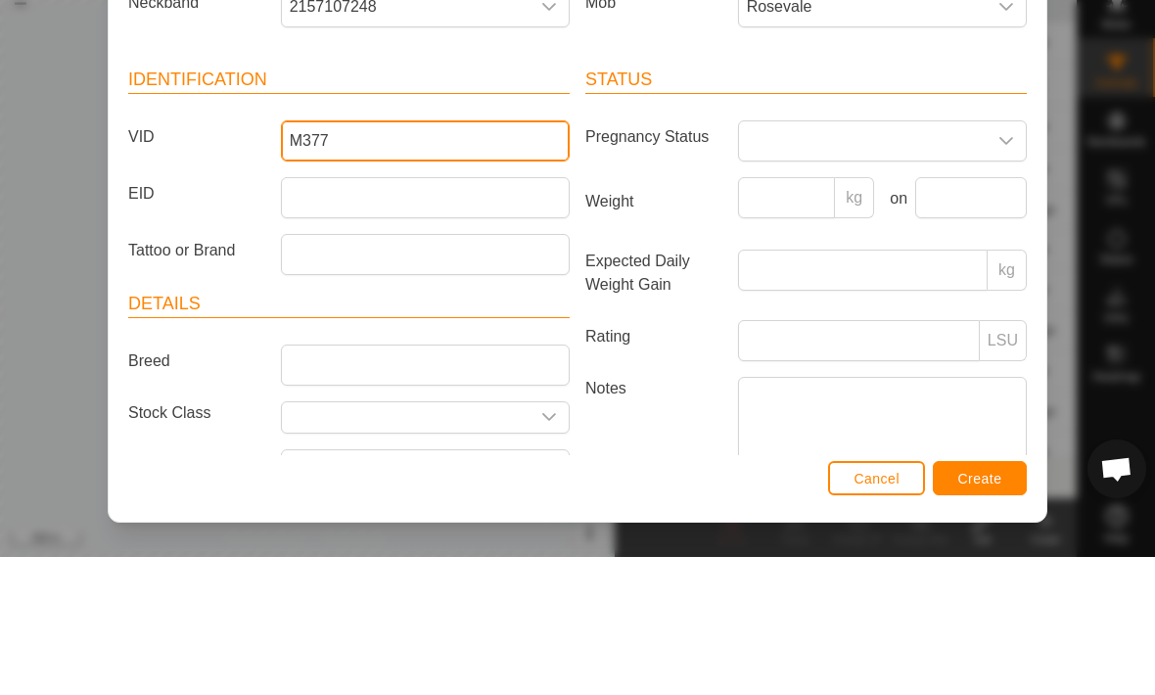
type input "M377"
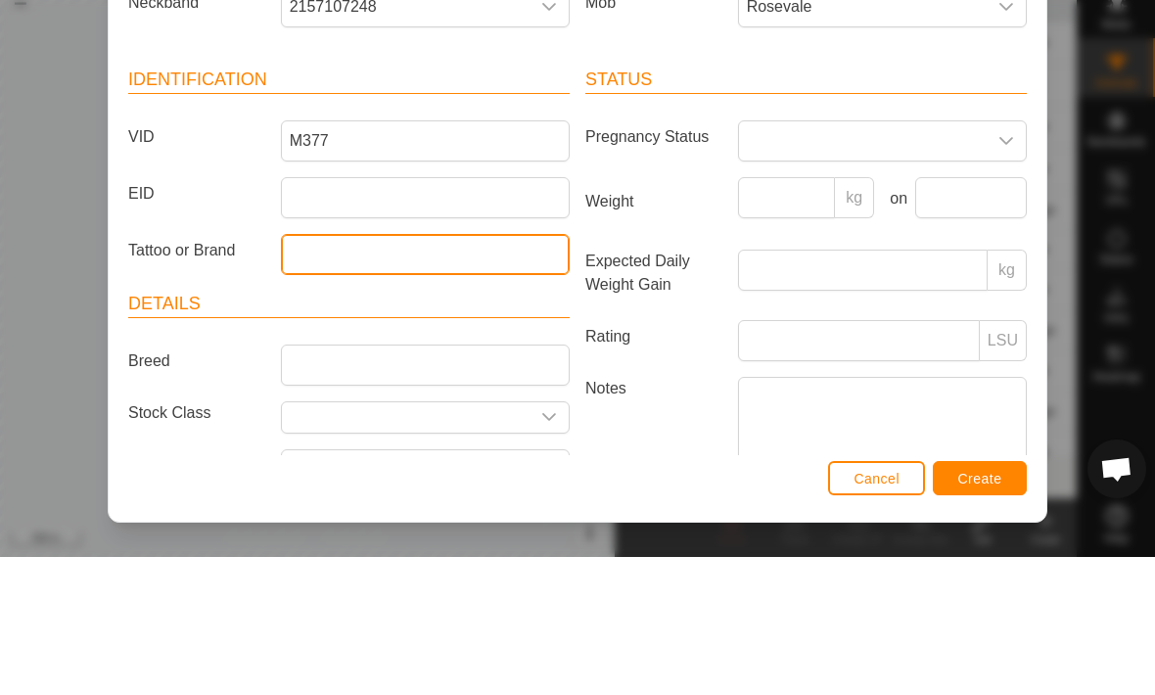
click at [309, 372] on input "Tattoo or Brand" at bounding box center [425, 392] width 289 height 41
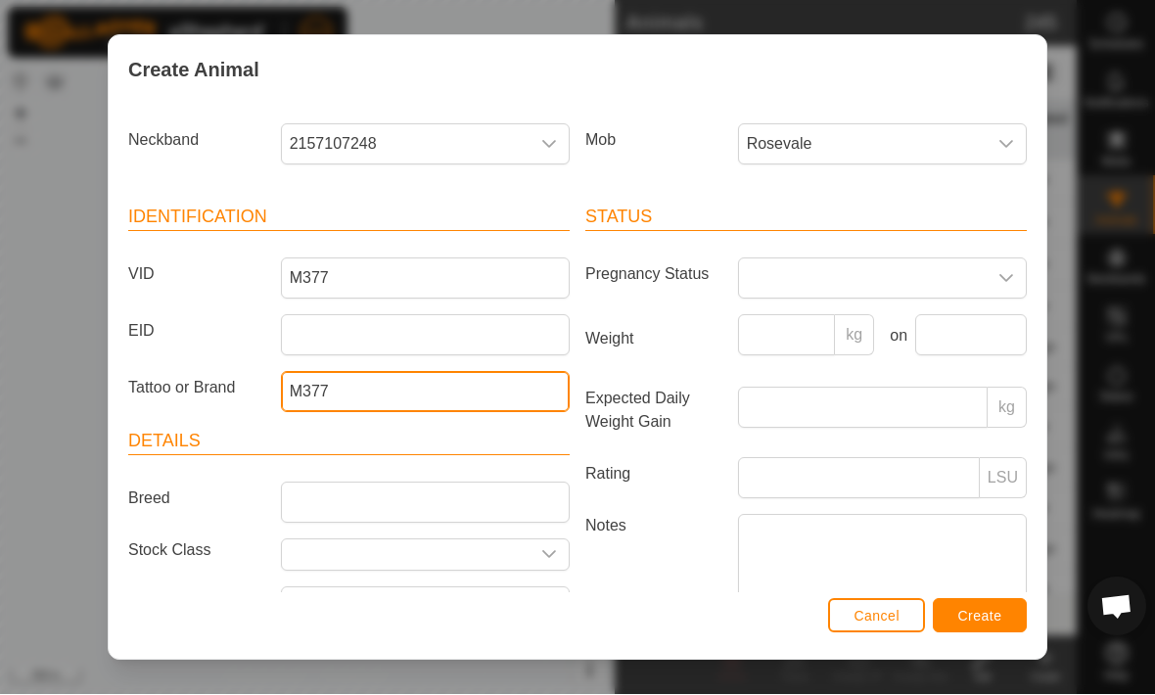
type input "M377"
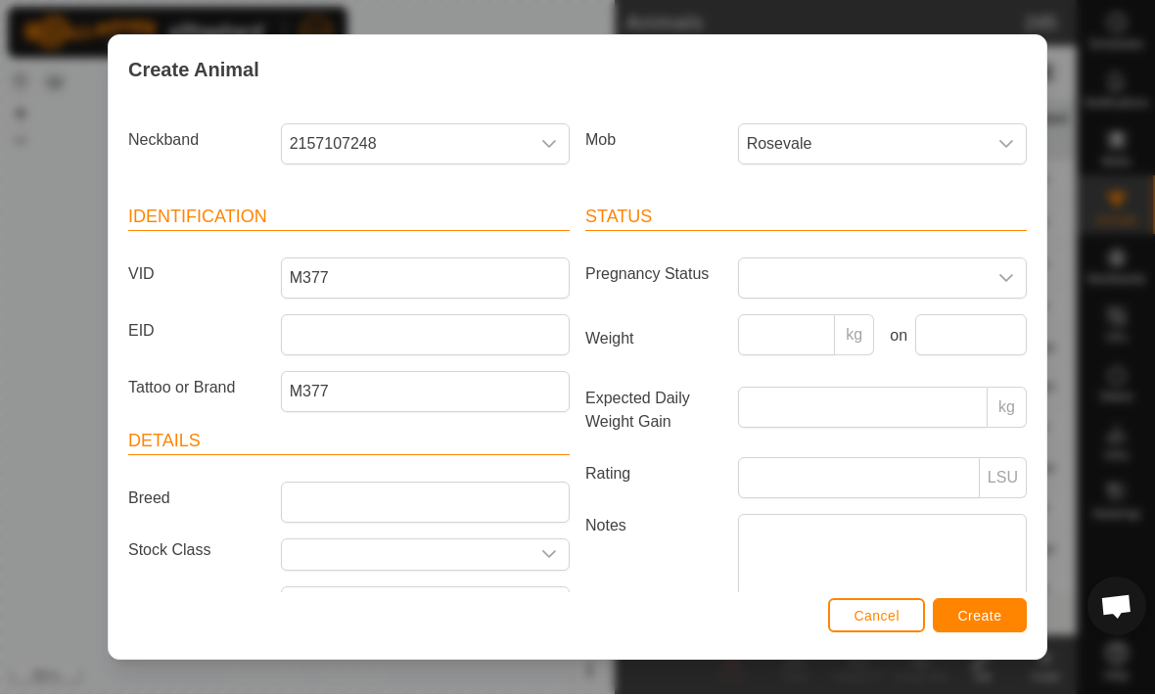
click at [1000, 612] on span "Create" at bounding box center [980, 617] width 44 height 16
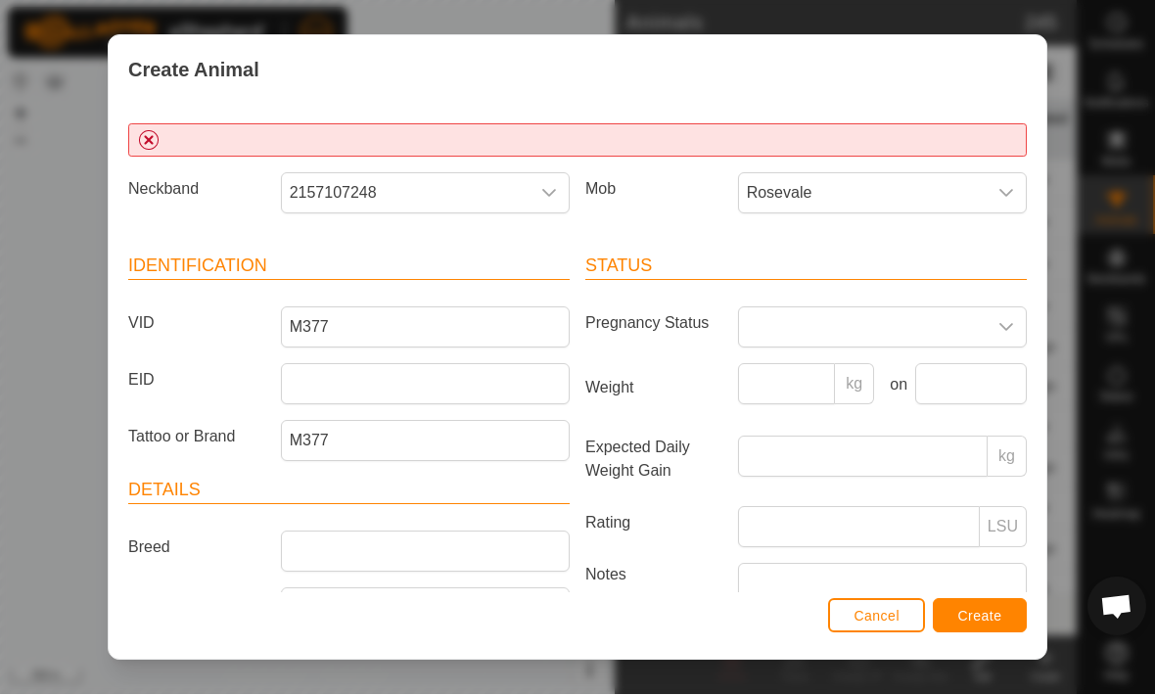
click at [991, 623] on span "Create" at bounding box center [980, 617] width 44 height 16
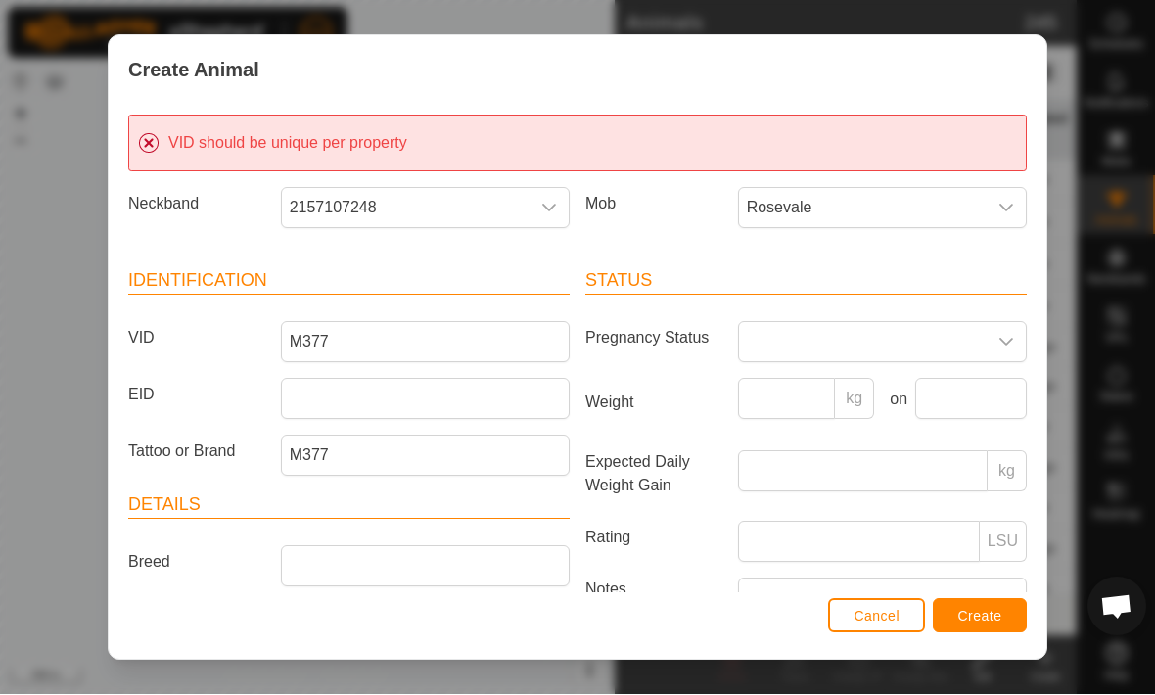
scroll to position [7, 0]
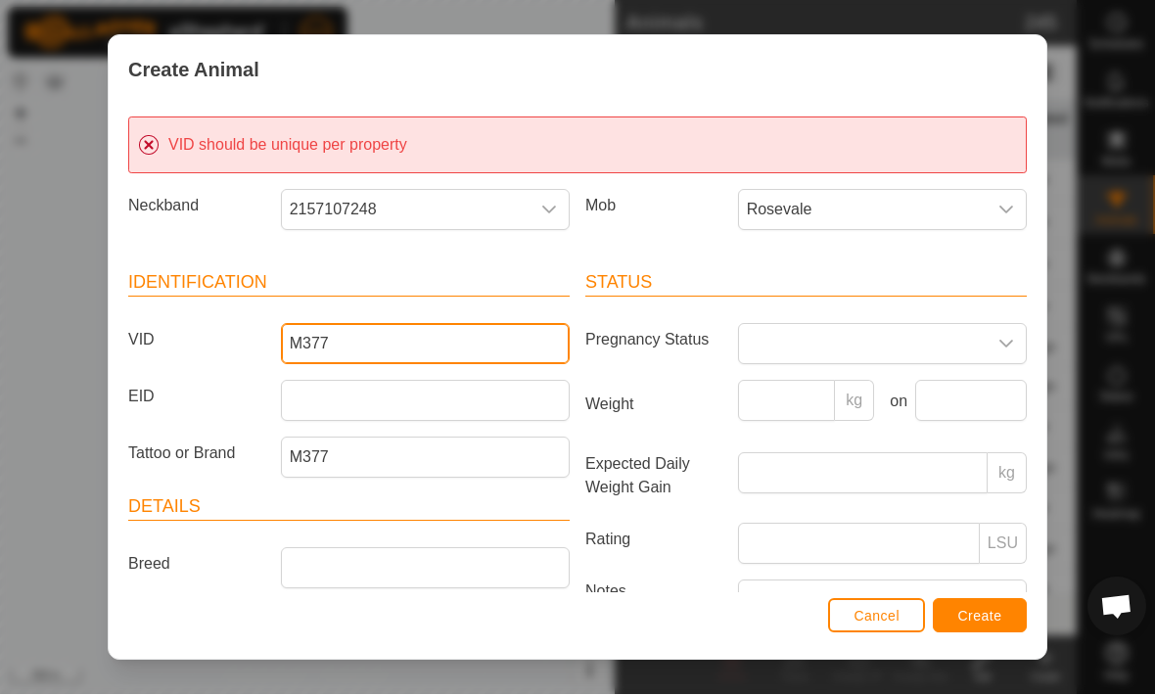
click at [352, 354] on input "M377" at bounding box center [425, 344] width 289 height 41
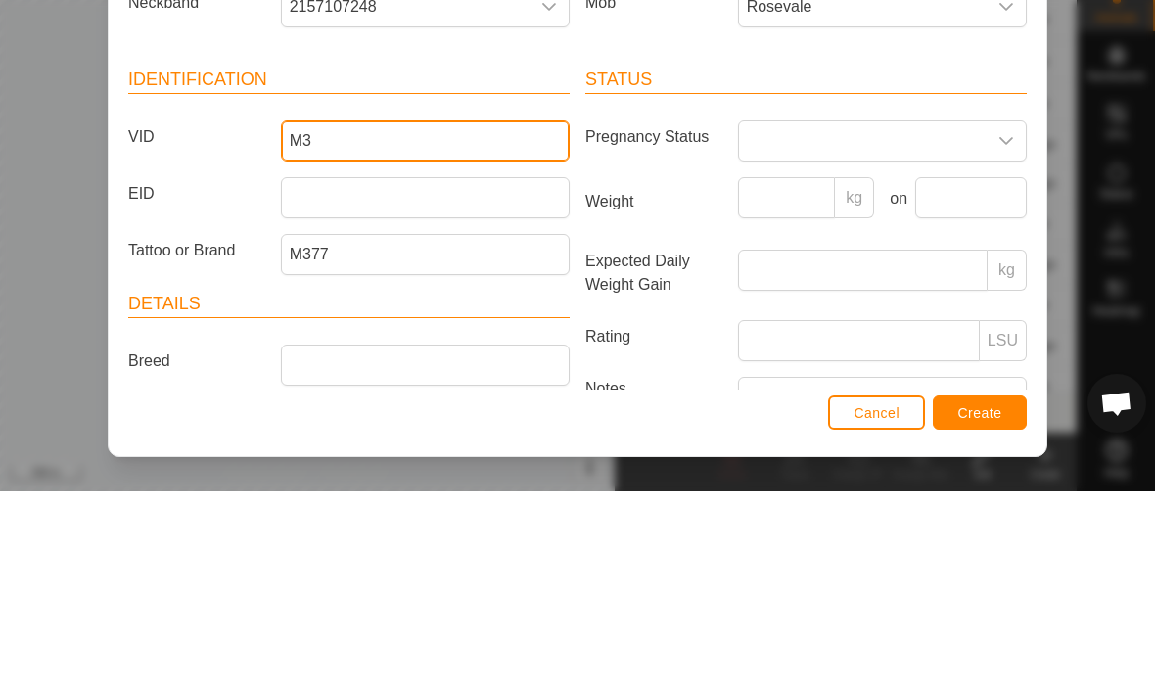
type input "M"
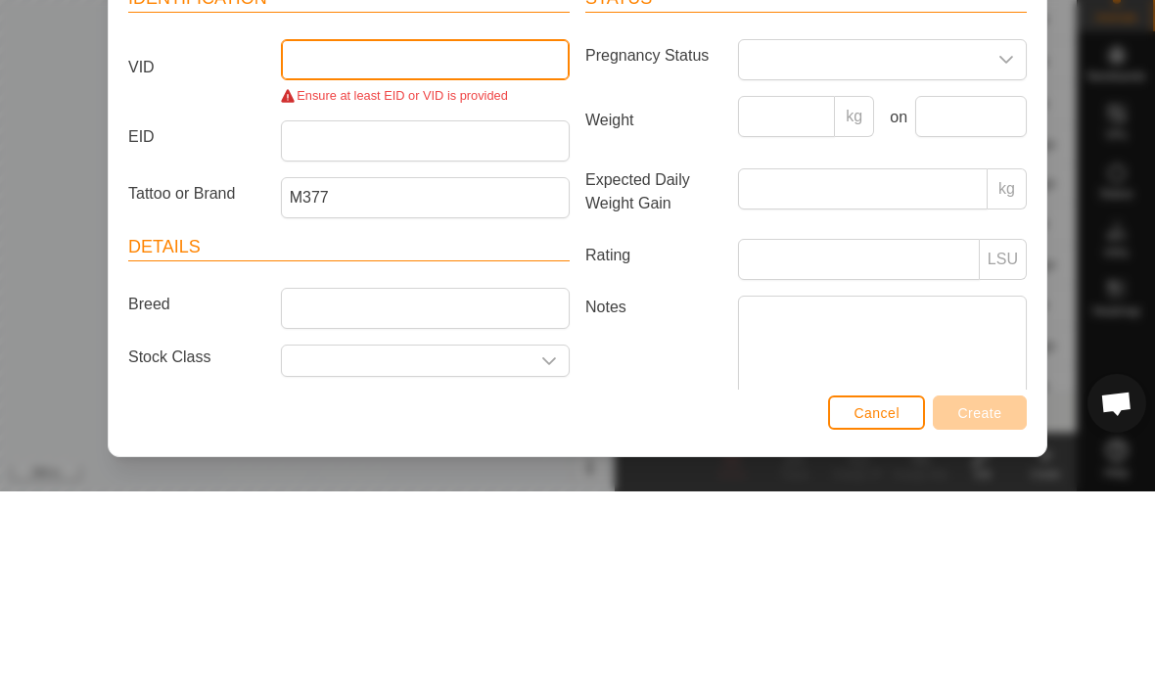
scroll to position [93, 0]
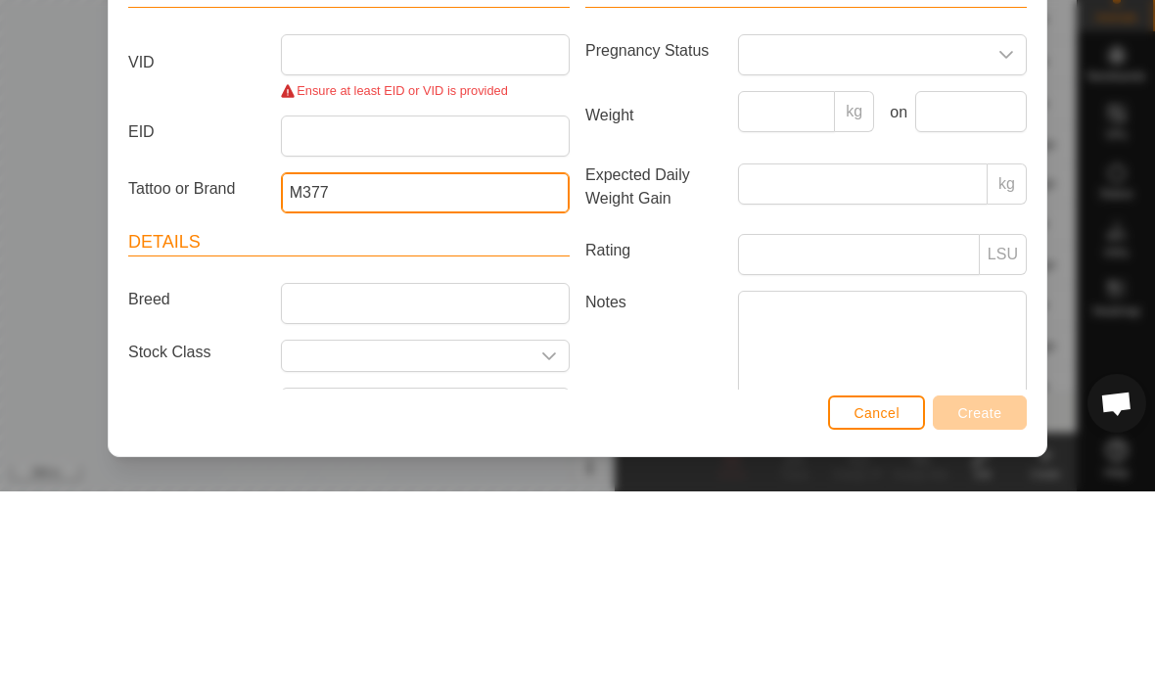
click at [340, 376] on input "M377" at bounding box center [425, 396] width 289 height 41
type input "M"
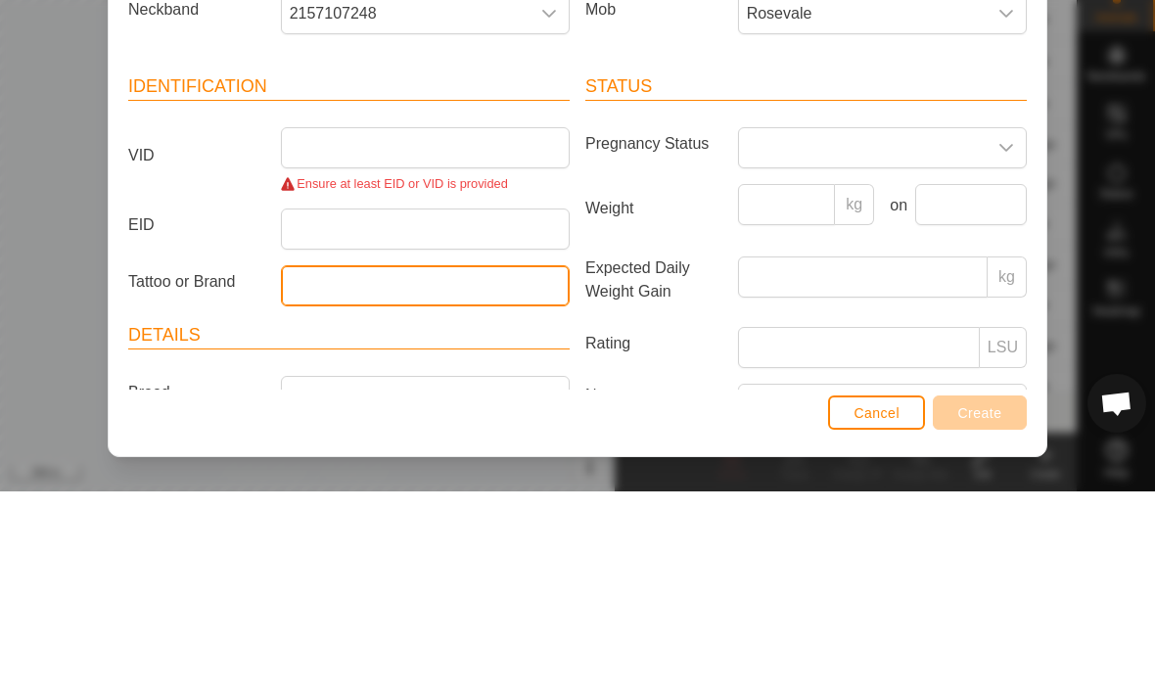
scroll to position [0, 0]
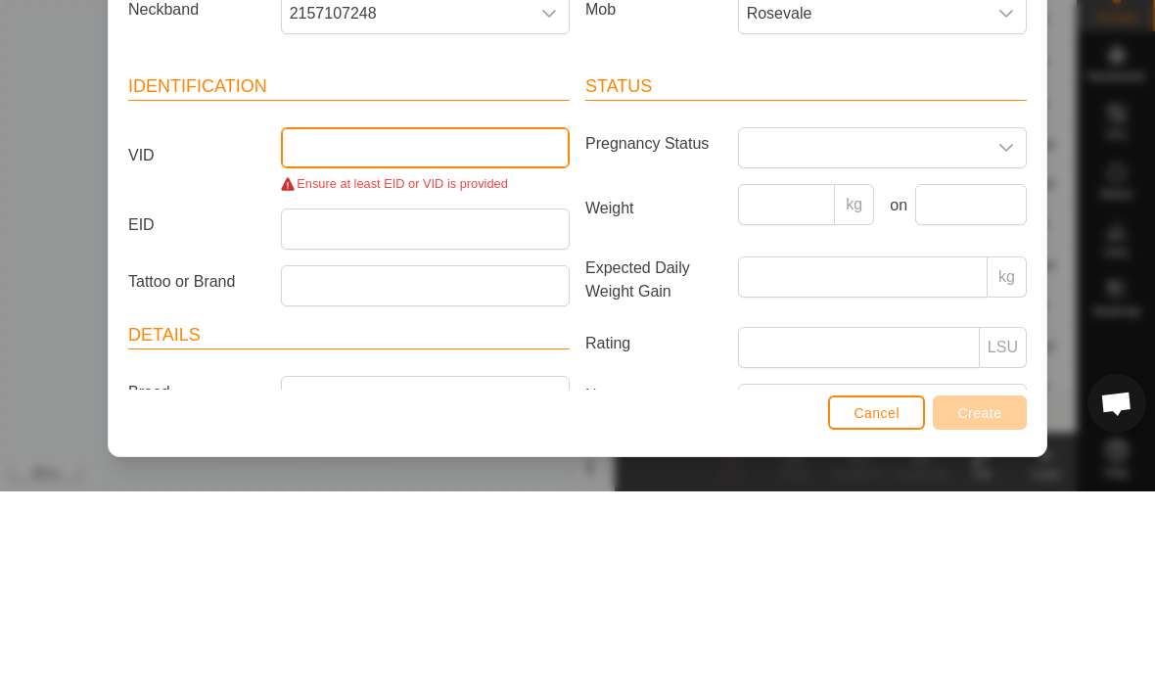
click at [327, 331] on input "VID" at bounding box center [425, 351] width 289 height 41
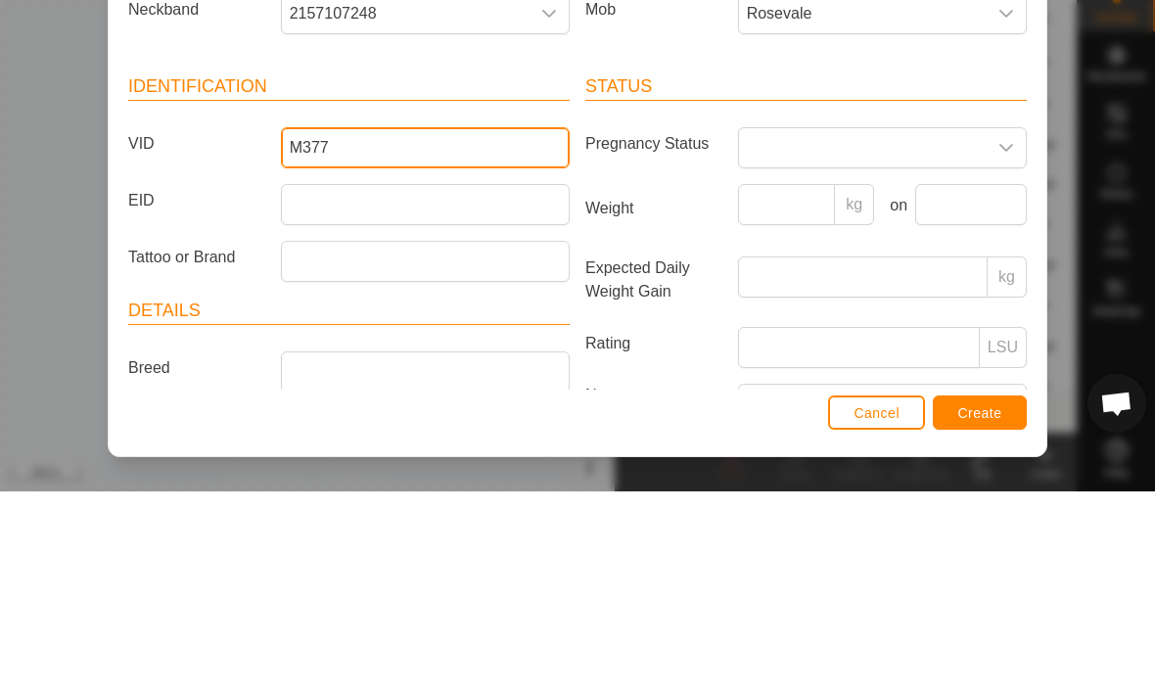
type input "M377"
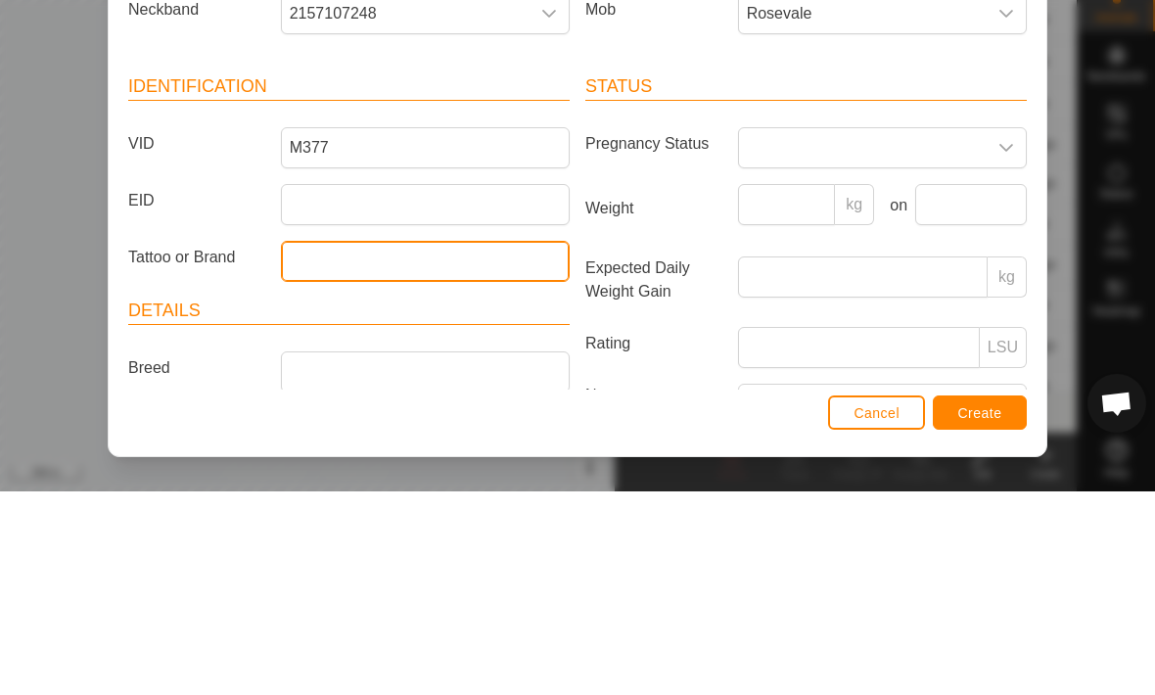
click at [303, 444] on input "Tattoo or Brand" at bounding box center [425, 464] width 289 height 41
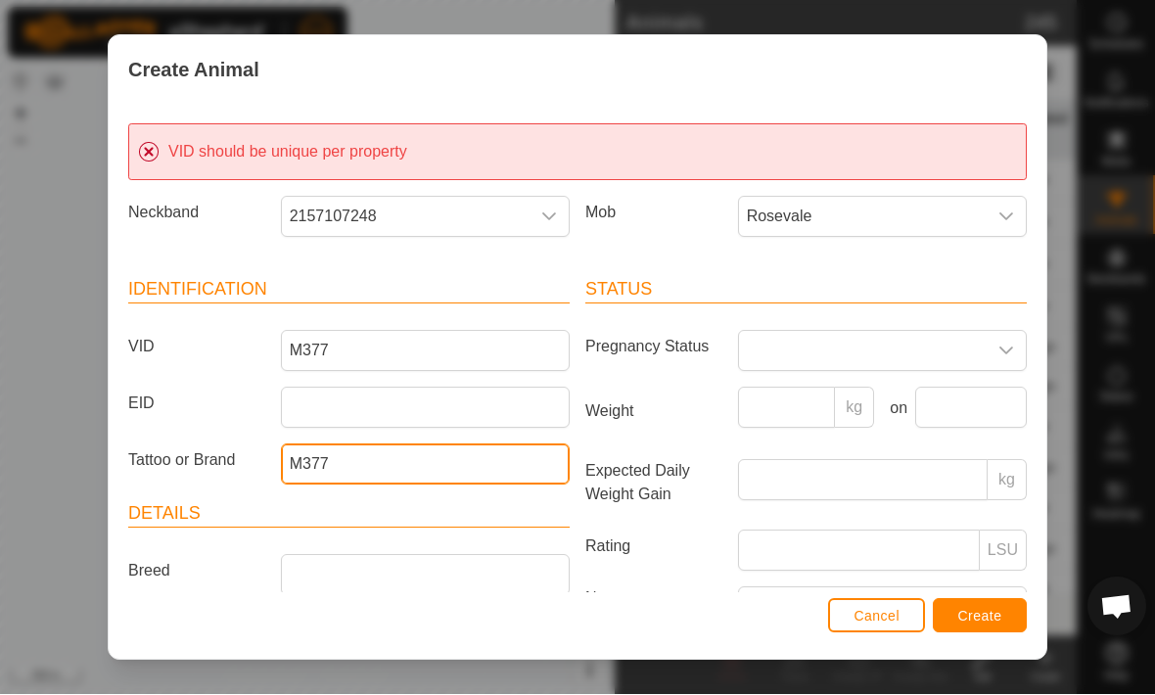
type input "M377"
click at [992, 611] on span "Create" at bounding box center [980, 617] width 44 height 16
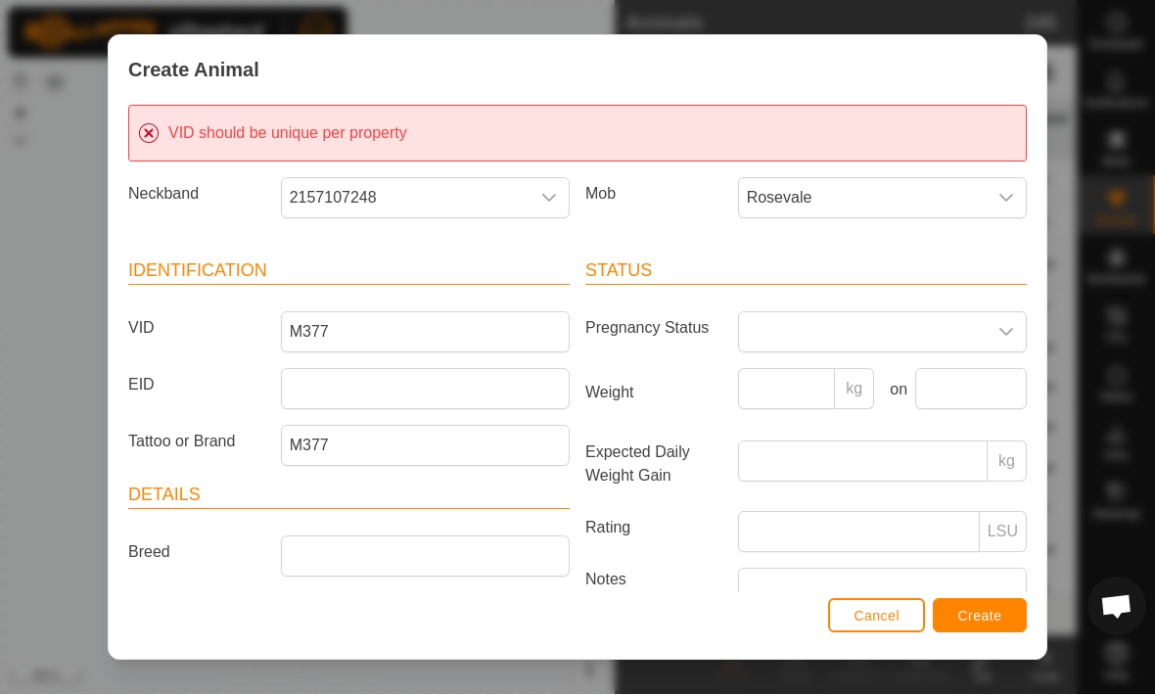
scroll to position [20, 0]
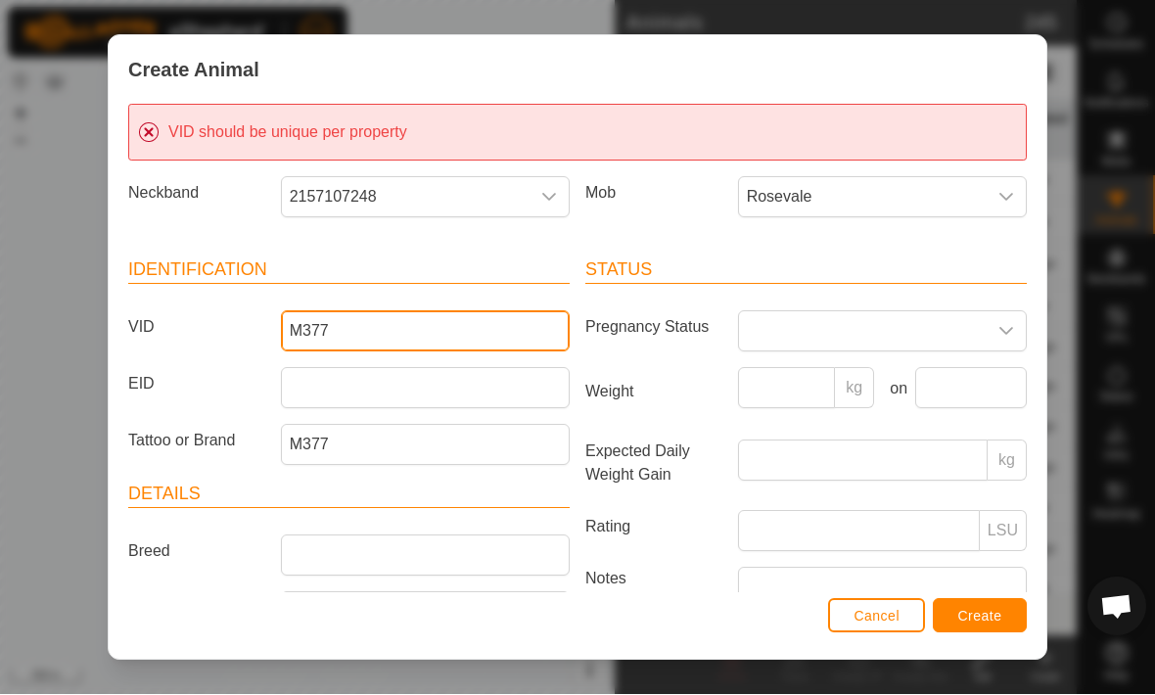
click at [367, 322] on input "M377" at bounding box center [425, 331] width 289 height 41
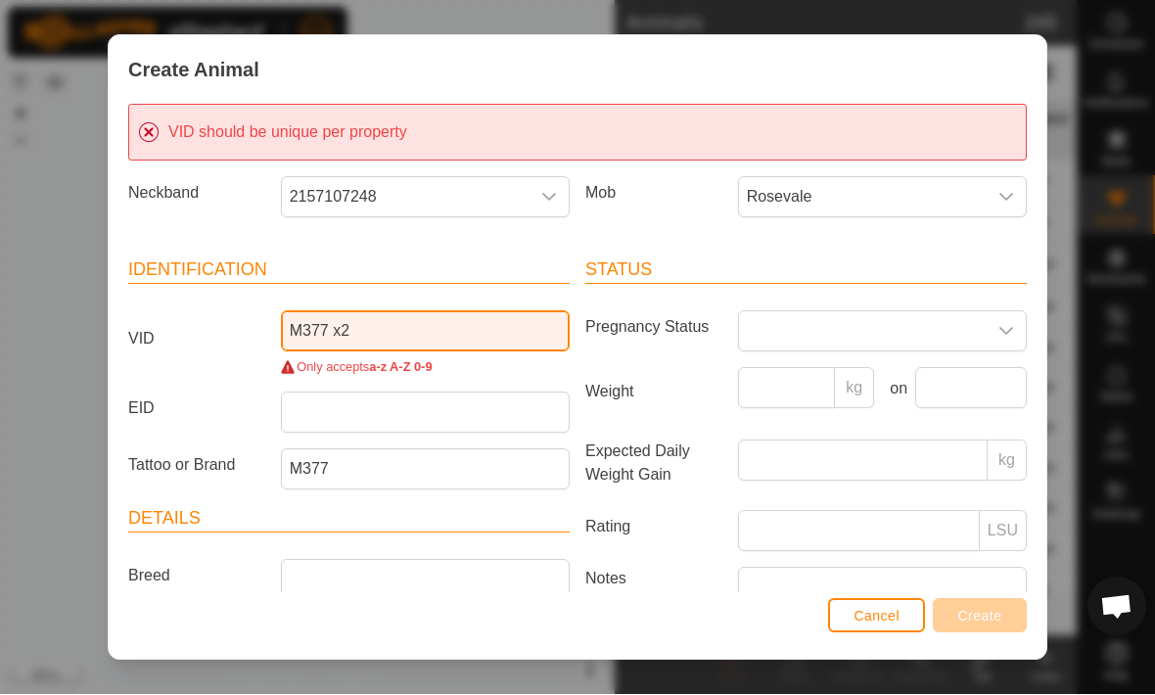
type input "M377 x2"
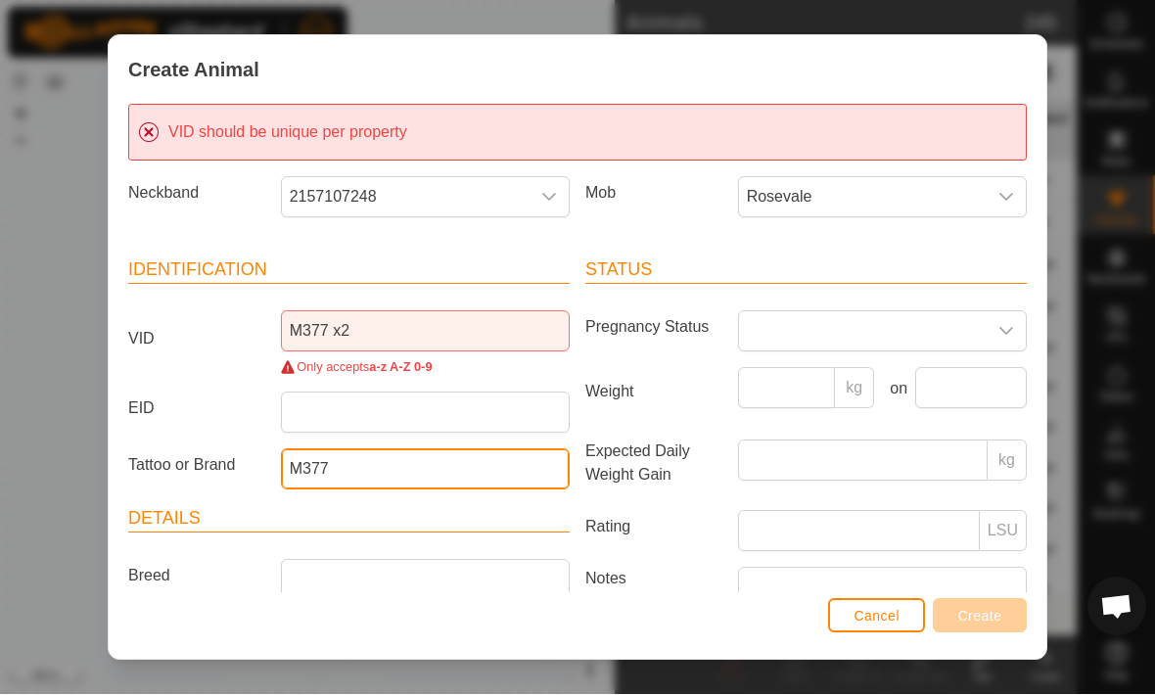
click at [387, 471] on input "M377" at bounding box center [425, 469] width 289 height 41
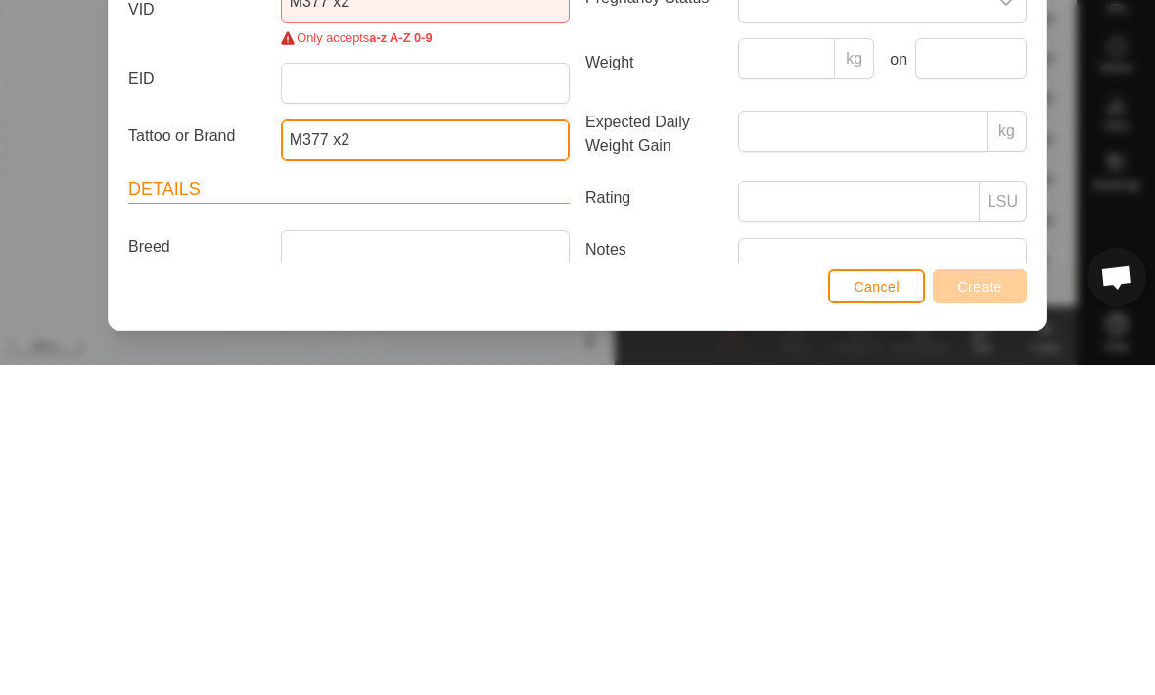
type input "M377 x2"
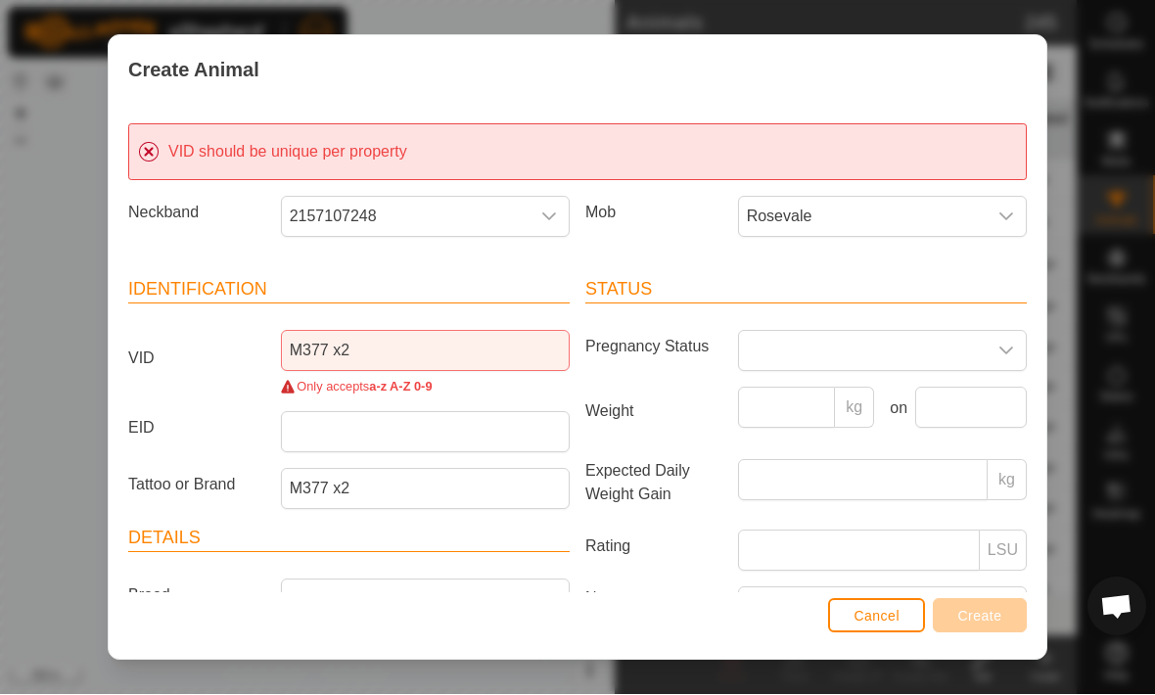
scroll to position [0, 0]
click at [424, 331] on input "M377 x2" at bounding box center [425, 351] width 289 height 41
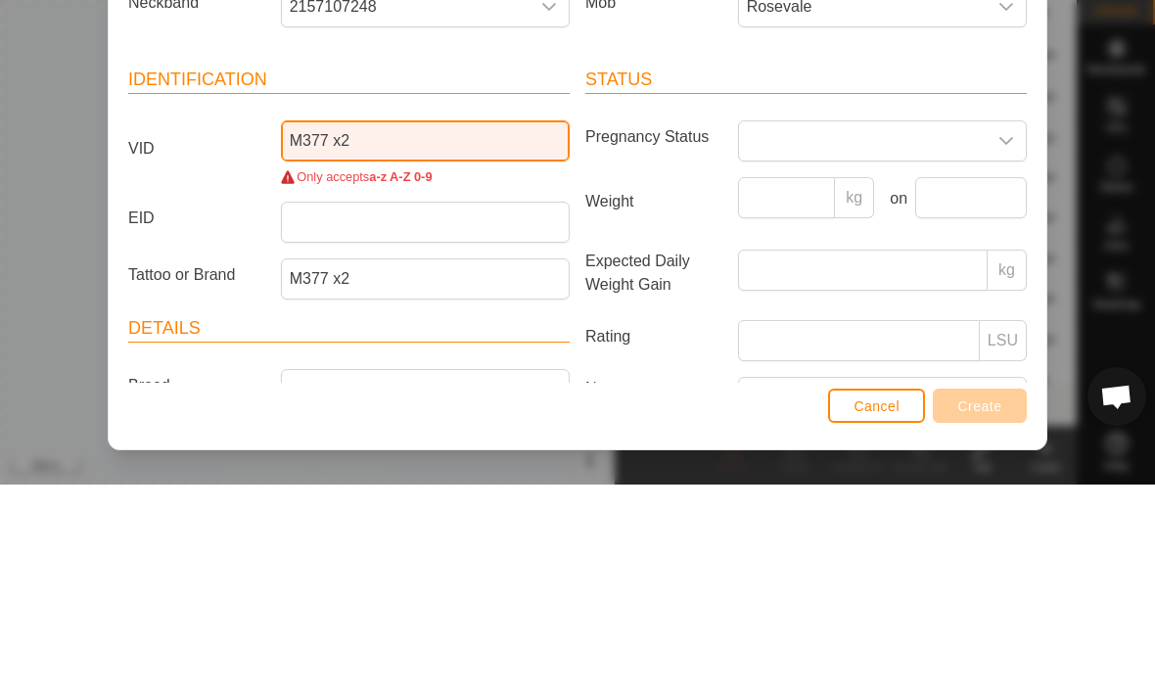
click at [429, 331] on input "M377 x2" at bounding box center [425, 351] width 289 height 41
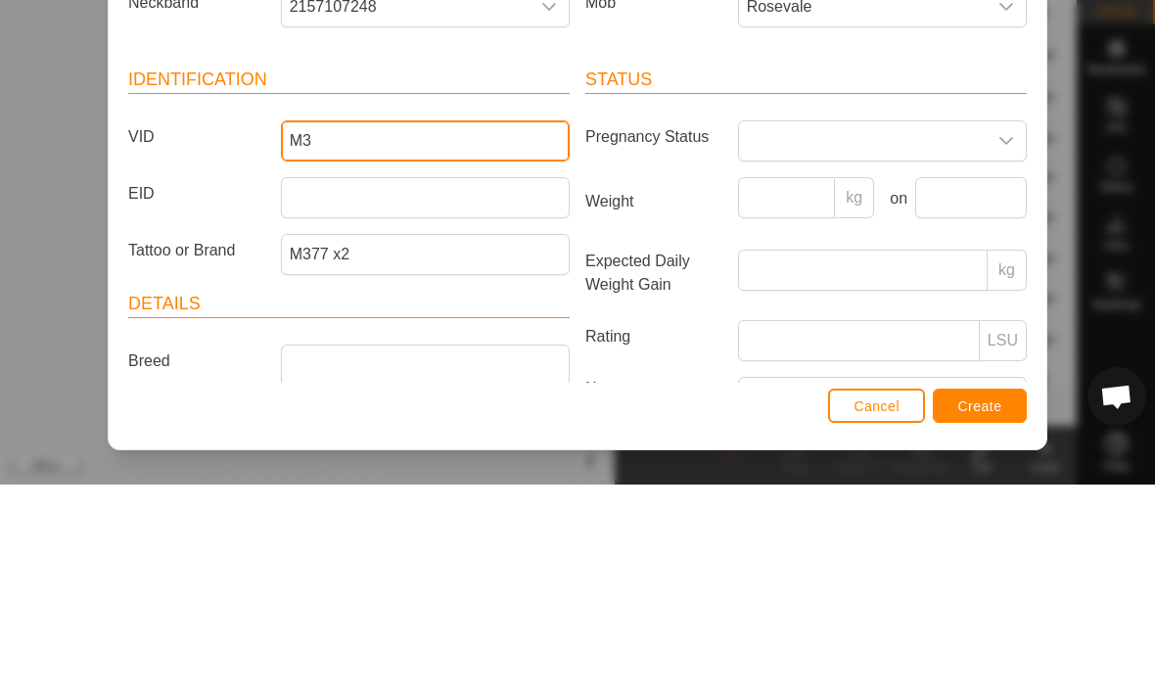
type input "M"
type input "M377S"
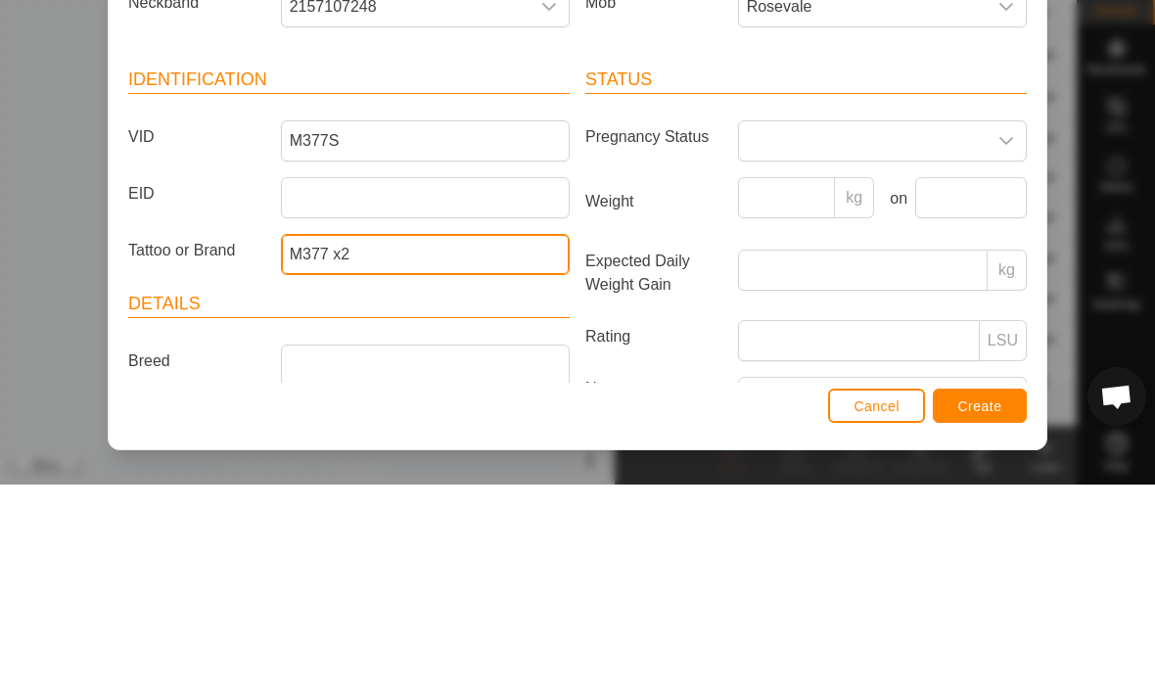
click at [430, 444] on input "M377 x2" at bounding box center [425, 464] width 289 height 41
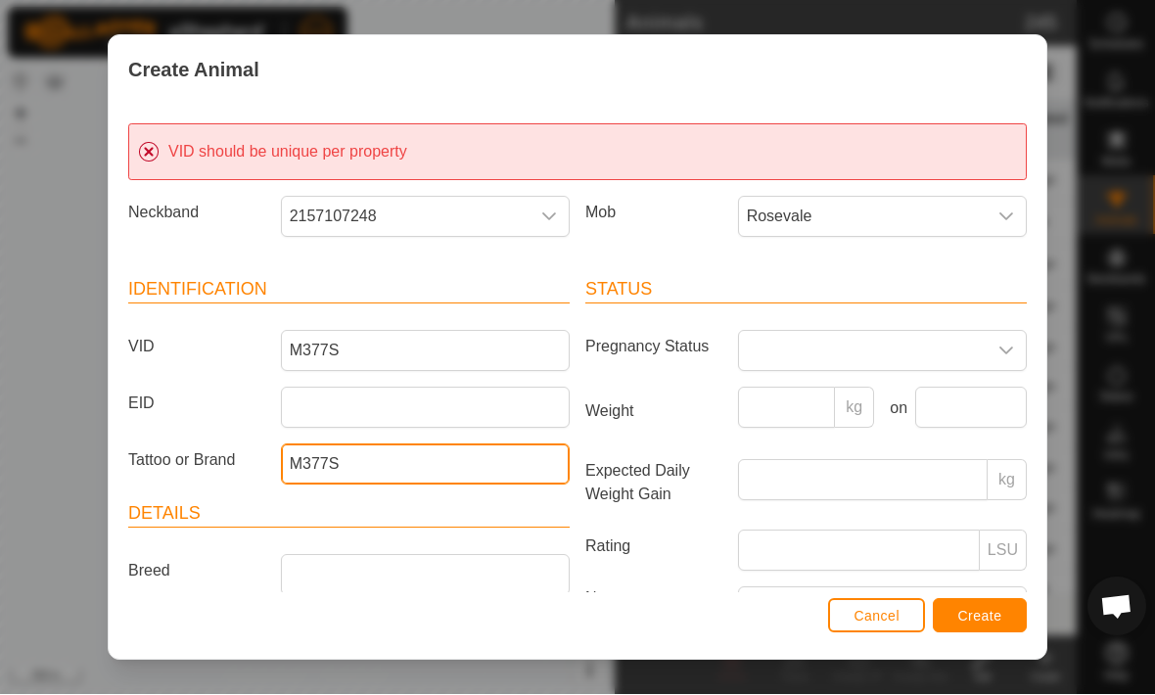
type input "M377S"
click at [982, 605] on button "Create" at bounding box center [980, 616] width 94 height 34
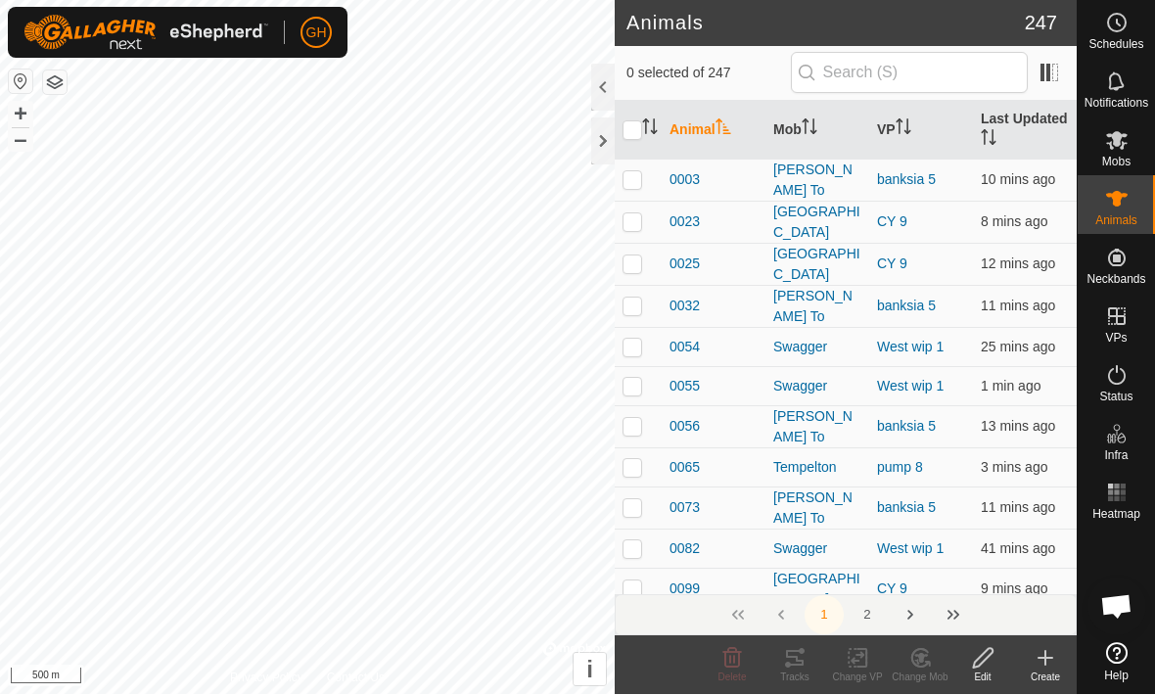
click at [1046, 664] on icon at bounding box center [1044, 658] width 23 height 23
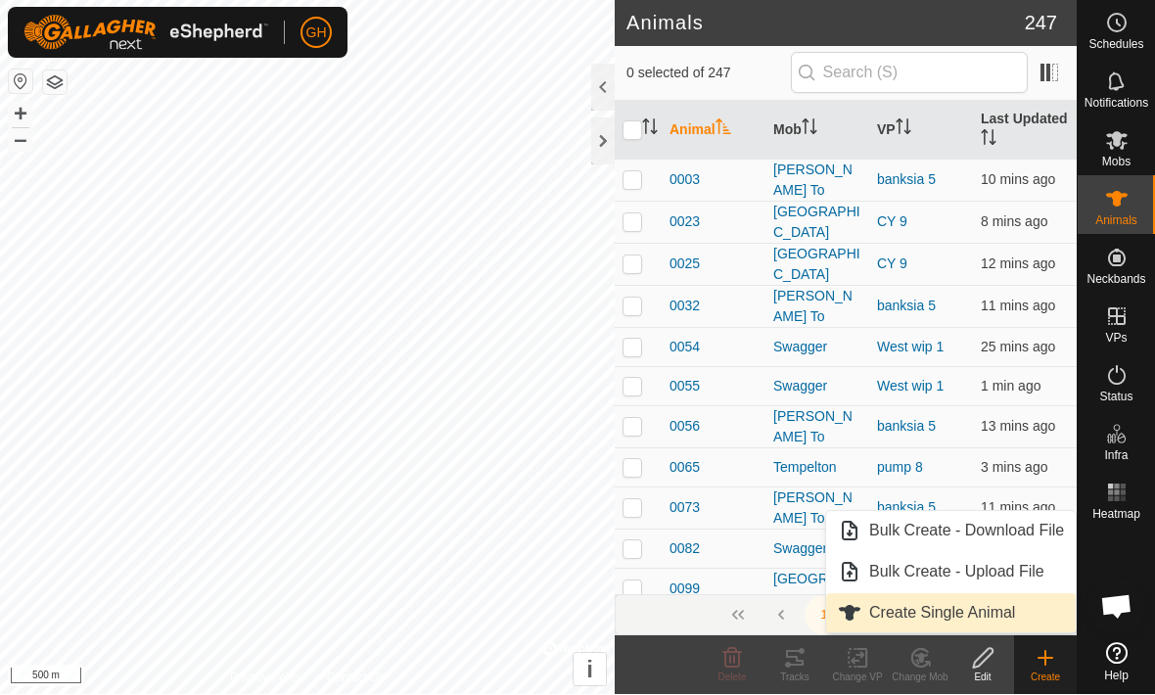
click at [985, 609] on span "Create Single Animal" at bounding box center [942, 613] width 146 height 23
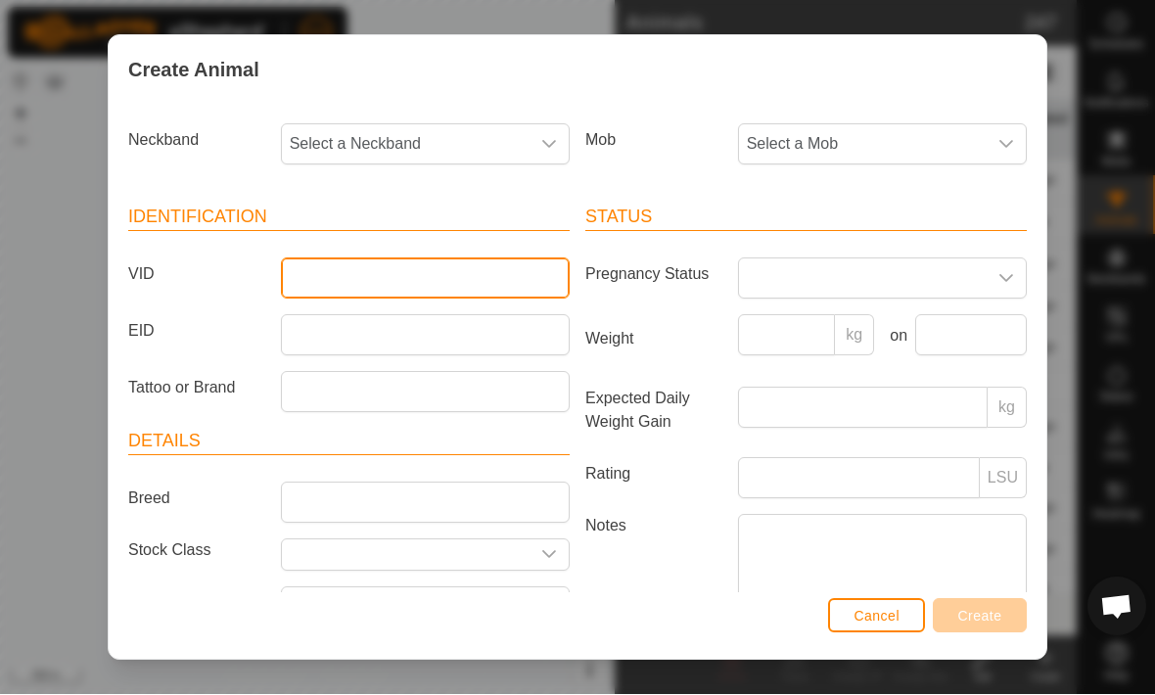
click at [327, 286] on input "VID" at bounding box center [425, 278] width 289 height 41
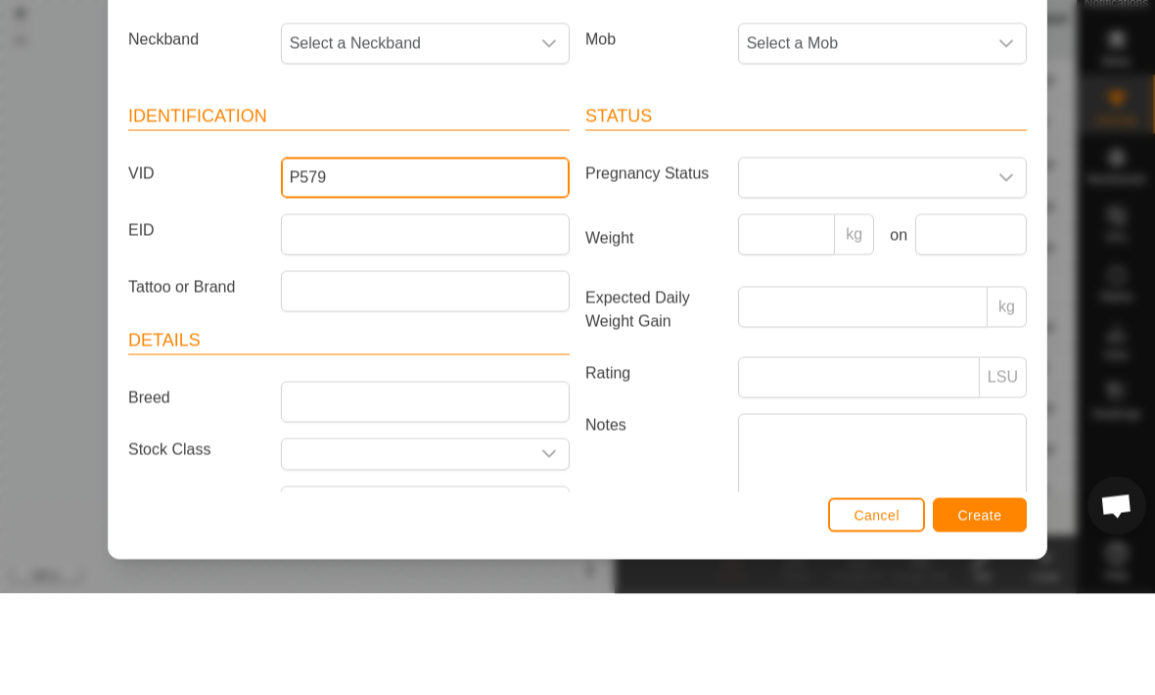
type input "P579"
click at [337, 125] on span "Select a Neckband" at bounding box center [406, 144] width 248 height 39
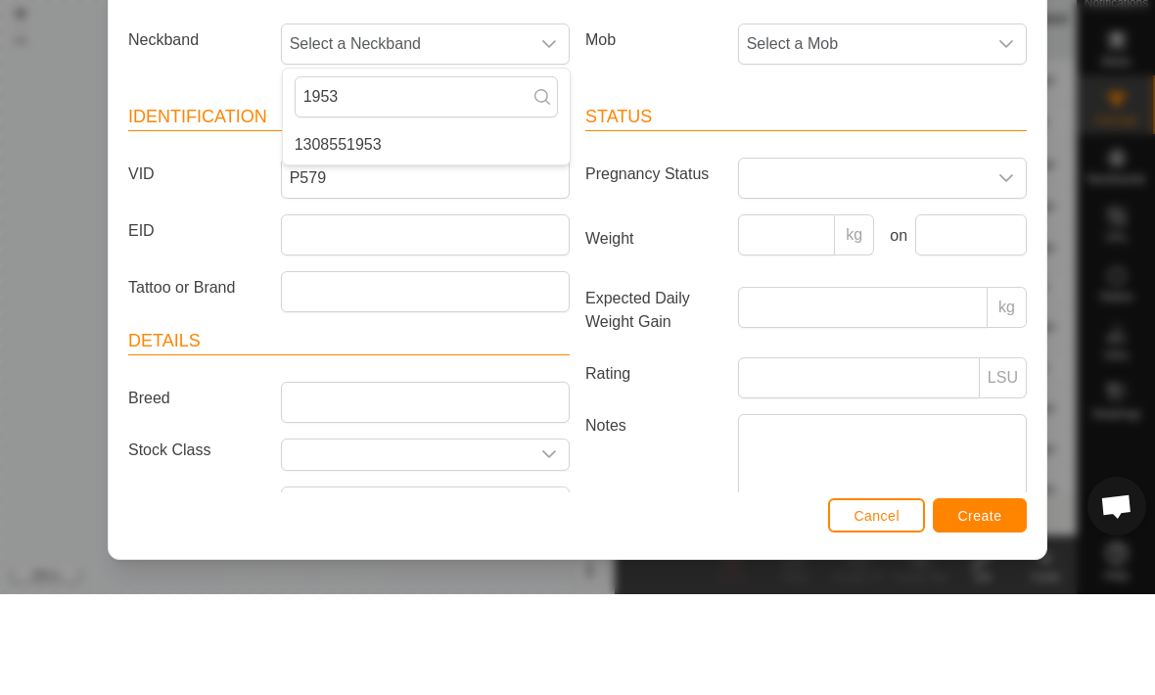
type input "1953"
click at [322, 234] on span "1308551953" at bounding box center [338, 245] width 87 height 23
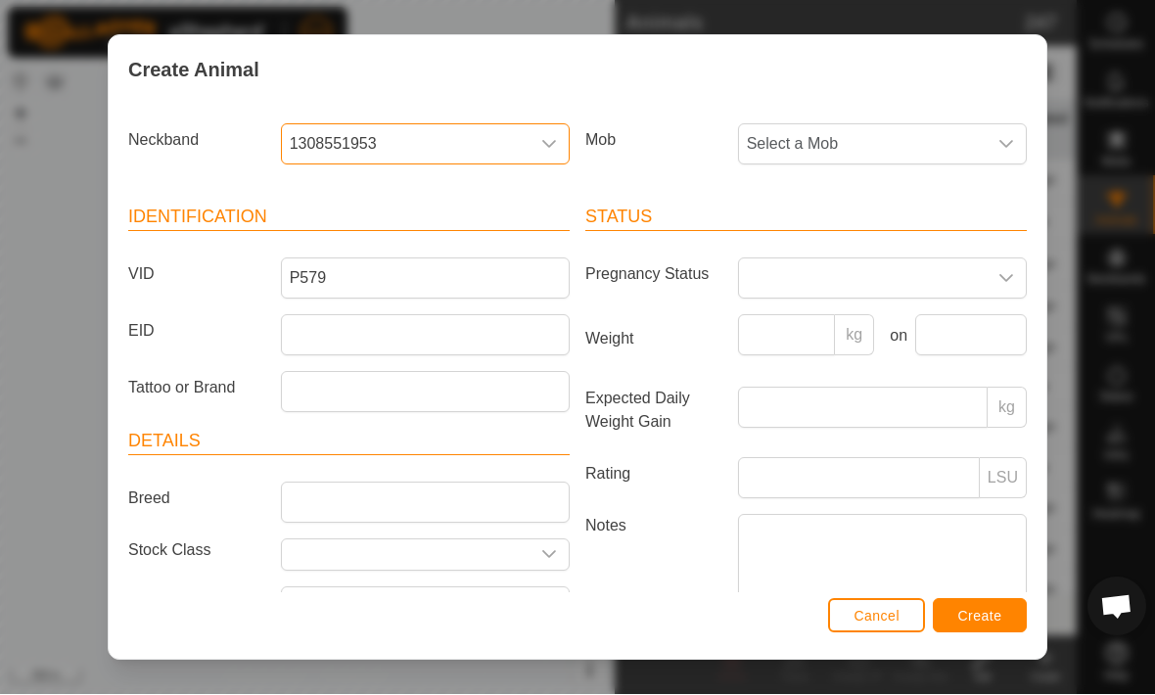
click at [917, 135] on span "Select a Mob" at bounding box center [863, 144] width 248 height 39
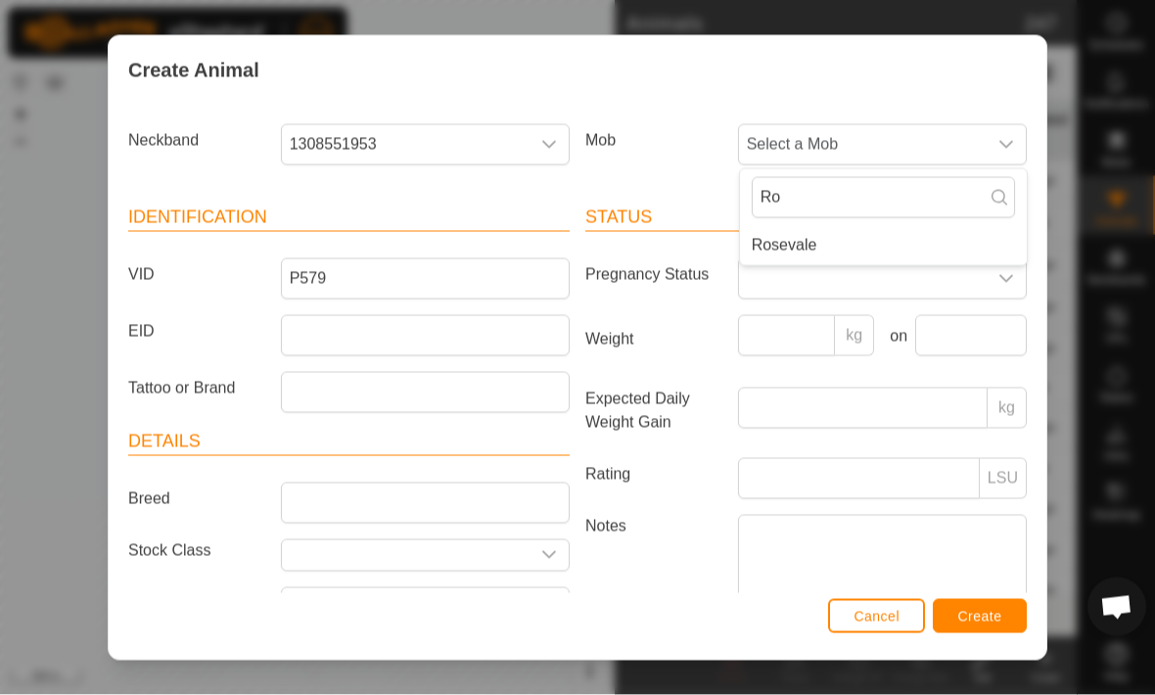
type input "Ro"
click at [859, 230] on li "Rosevale" at bounding box center [883, 245] width 287 height 39
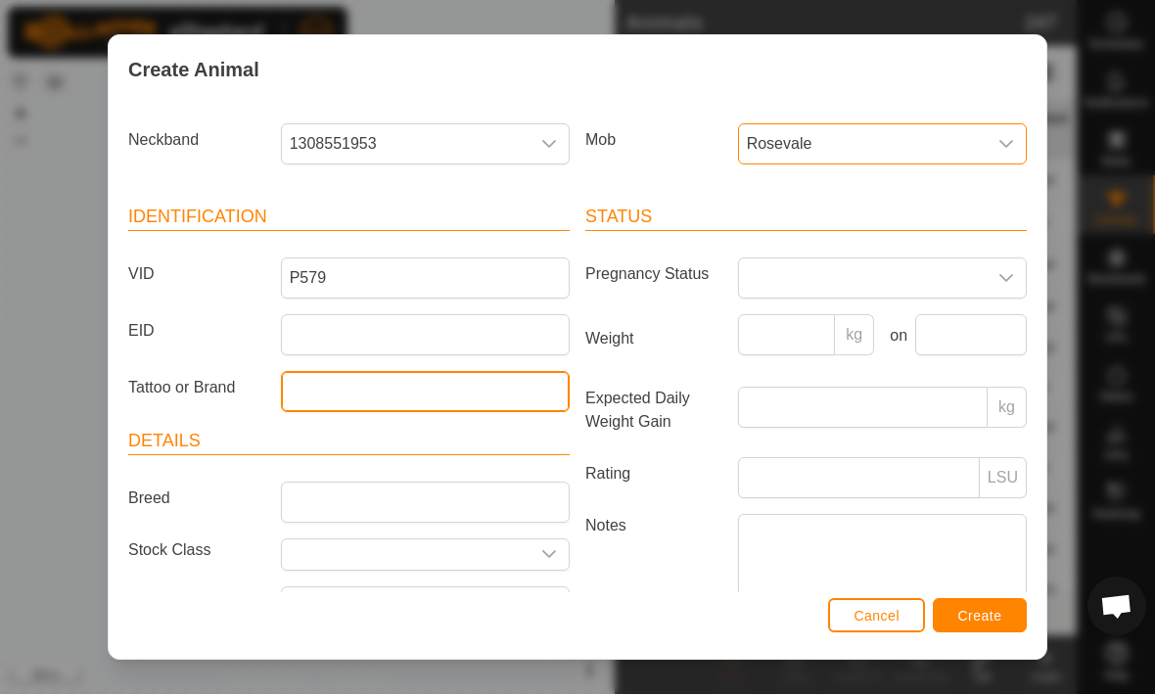
click at [514, 389] on input "Tattoo or Brand" at bounding box center [425, 392] width 289 height 41
type input "P579"
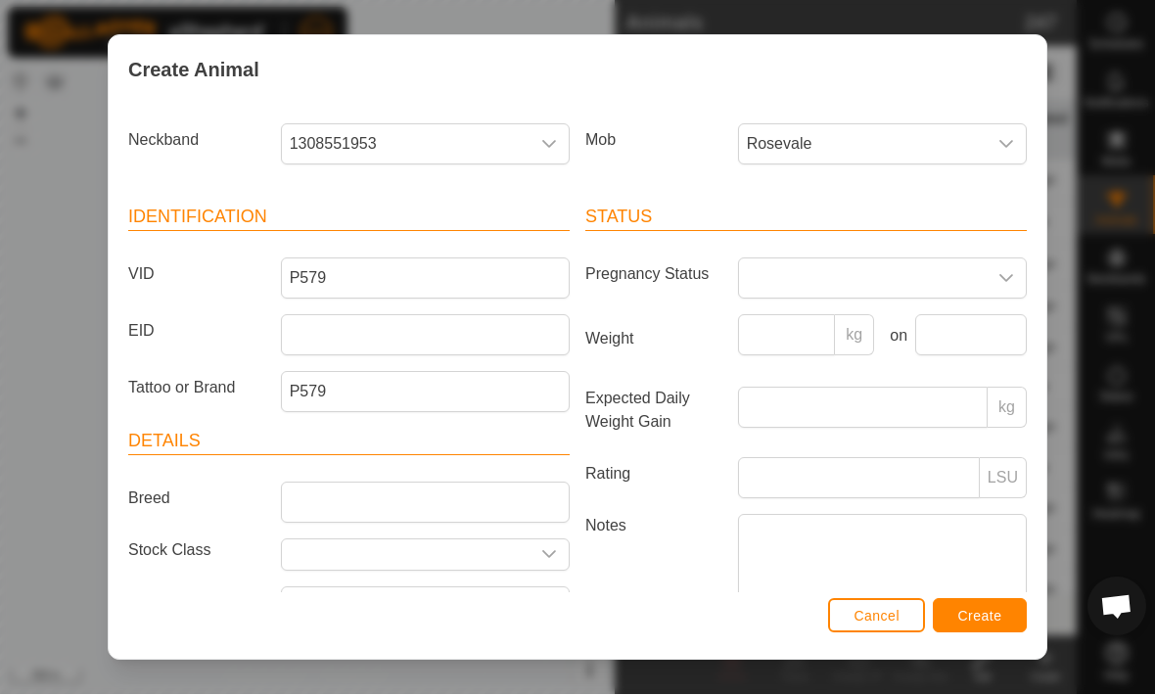
click at [994, 612] on span "Create" at bounding box center [980, 617] width 44 height 16
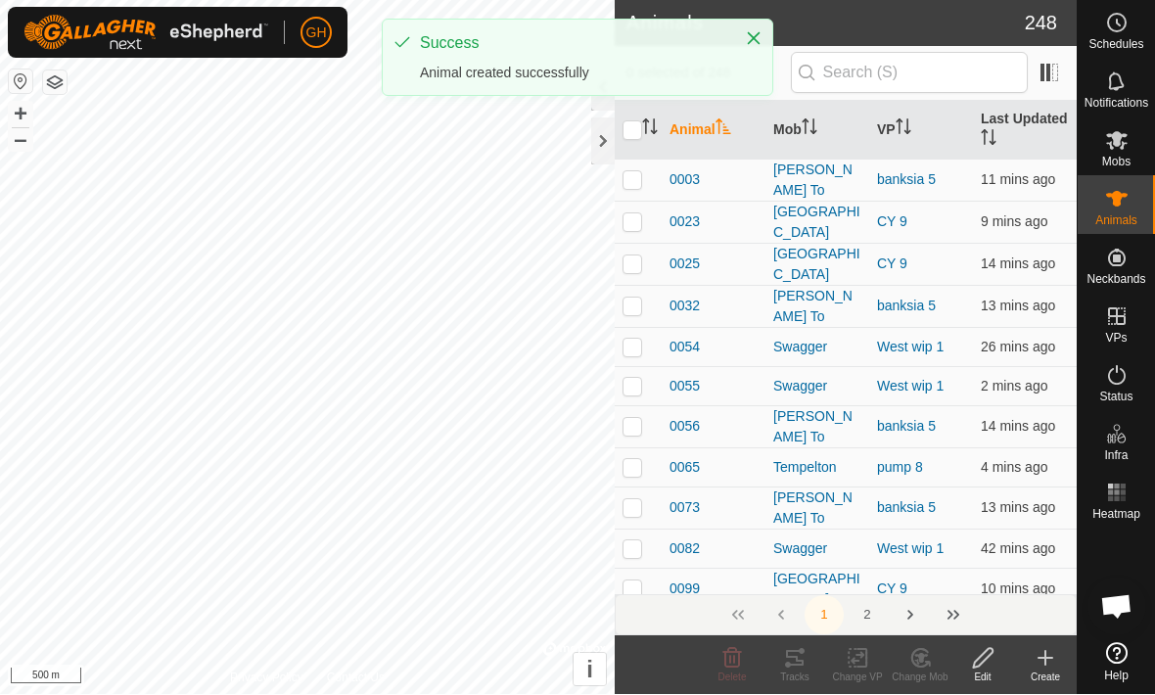
click at [1045, 664] on icon at bounding box center [1045, 659] width 0 height 14
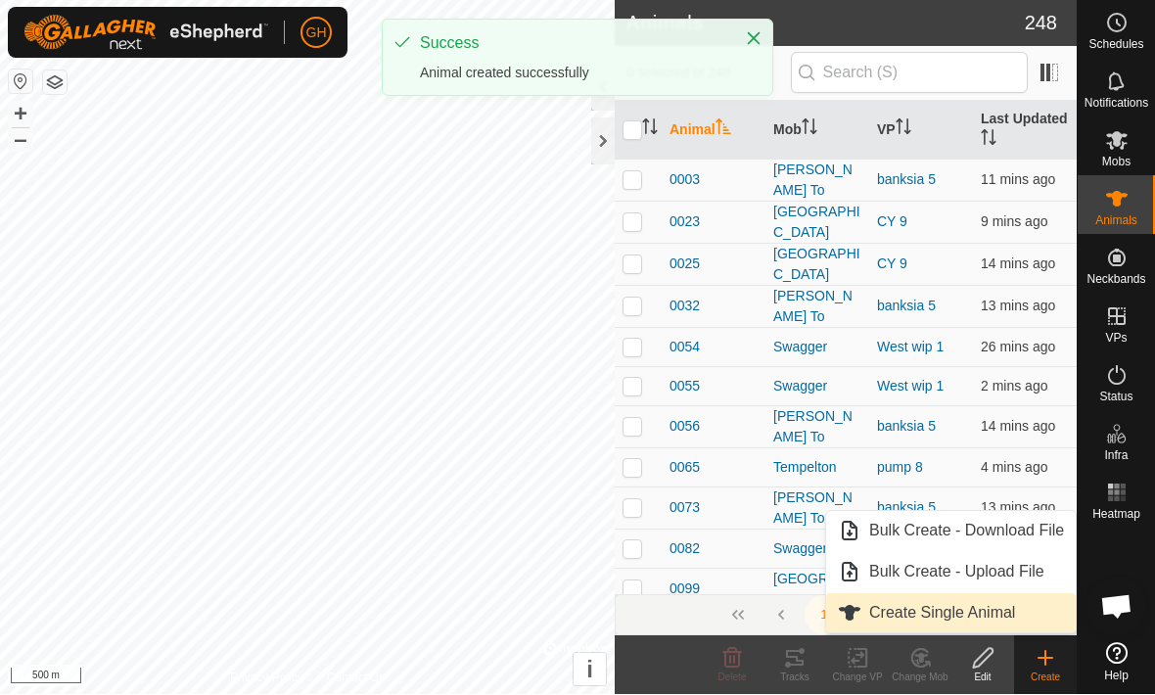
click at [1020, 603] on link "Create Single Animal" at bounding box center [951, 613] width 250 height 39
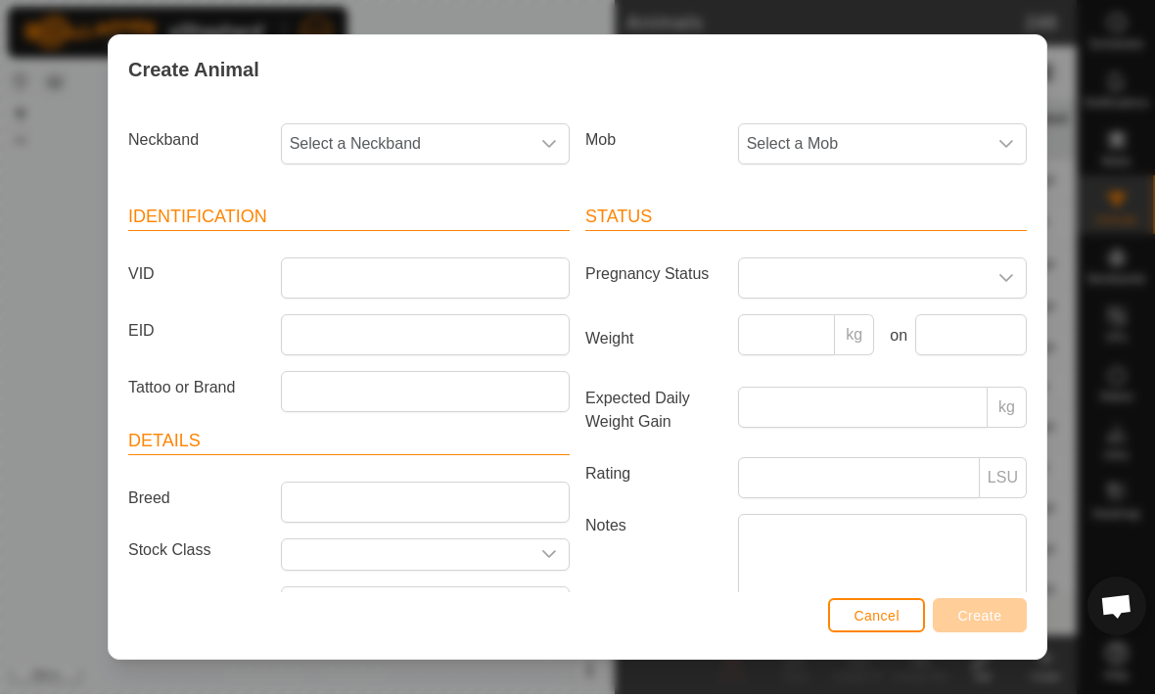
click at [527, 143] on span "Select a Neckband" at bounding box center [406, 144] width 248 height 39
type input "244"
click at [459, 242] on li "2545352447" at bounding box center [426, 245] width 287 height 39
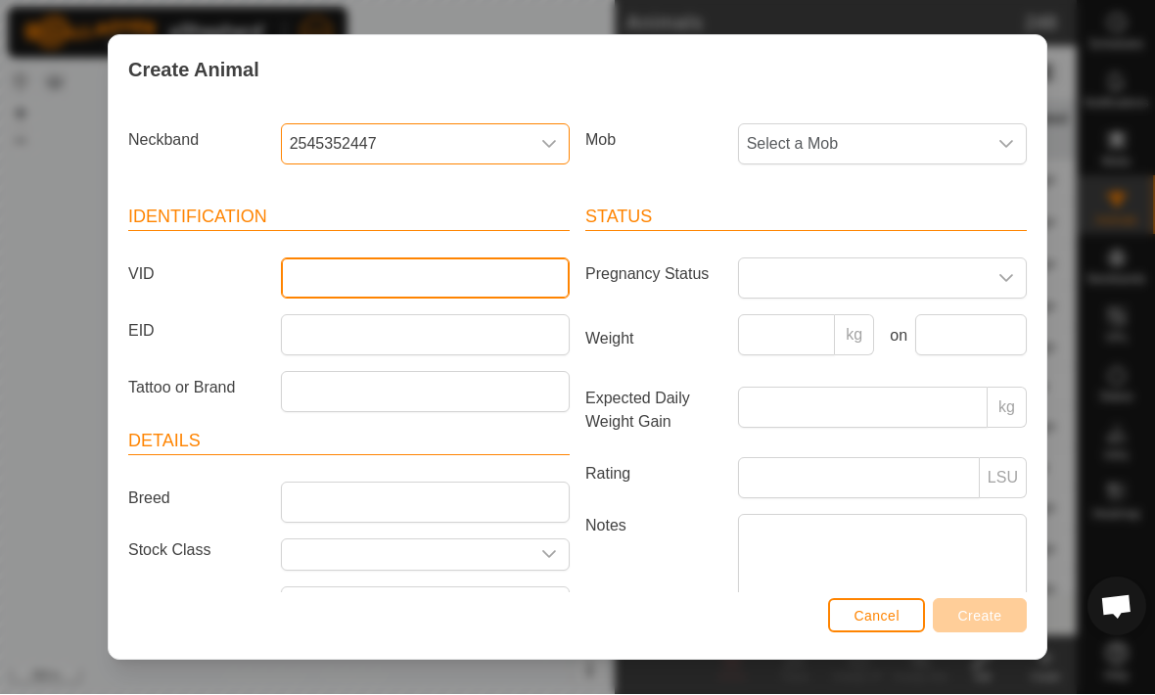
click at [383, 277] on input "VID" at bounding box center [425, 278] width 289 height 41
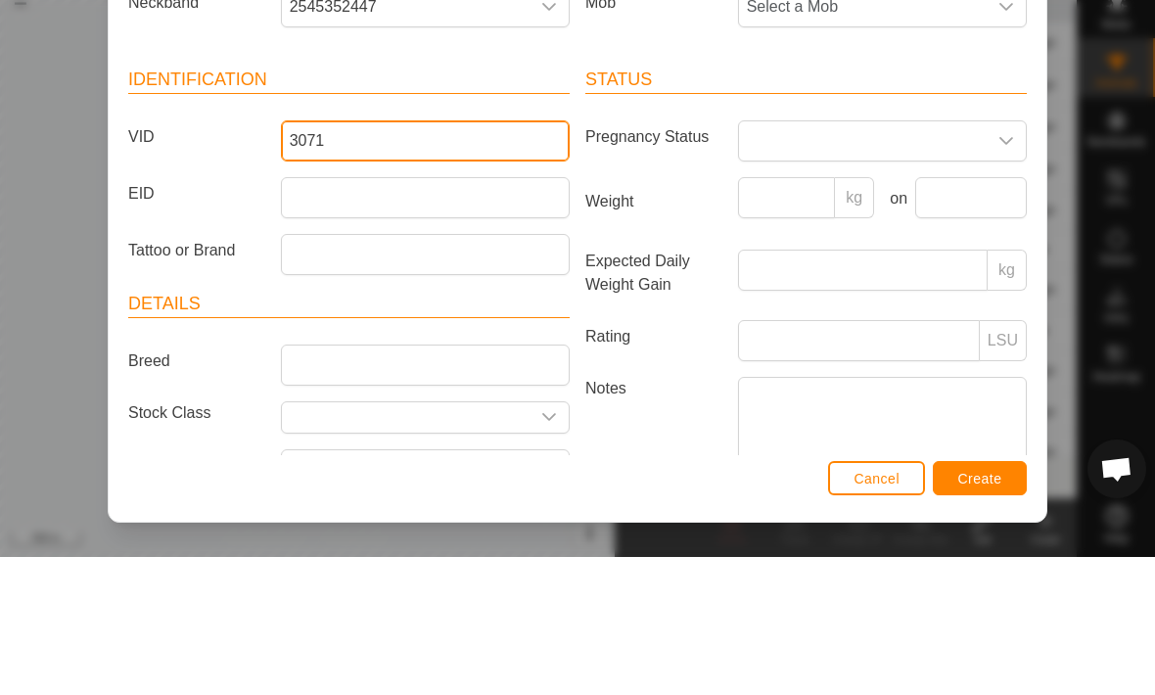
type input "3071"
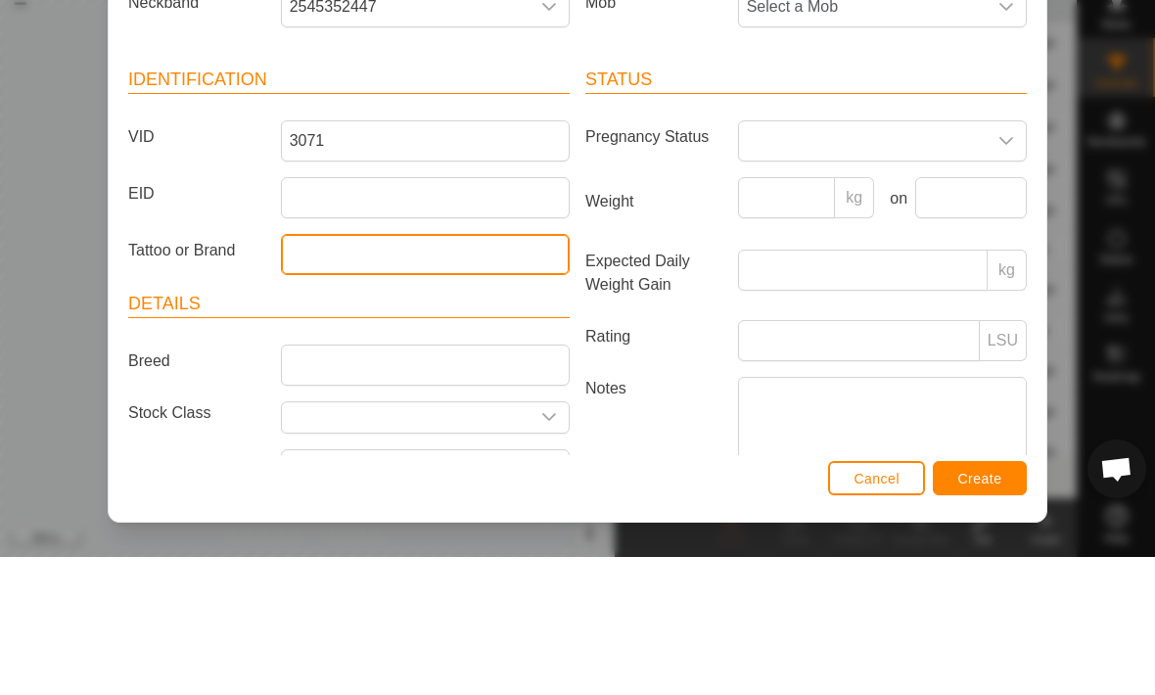
click at [469, 372] on input "Tattoo or Brand" at bounding box center [425, 392] width 289 height 41
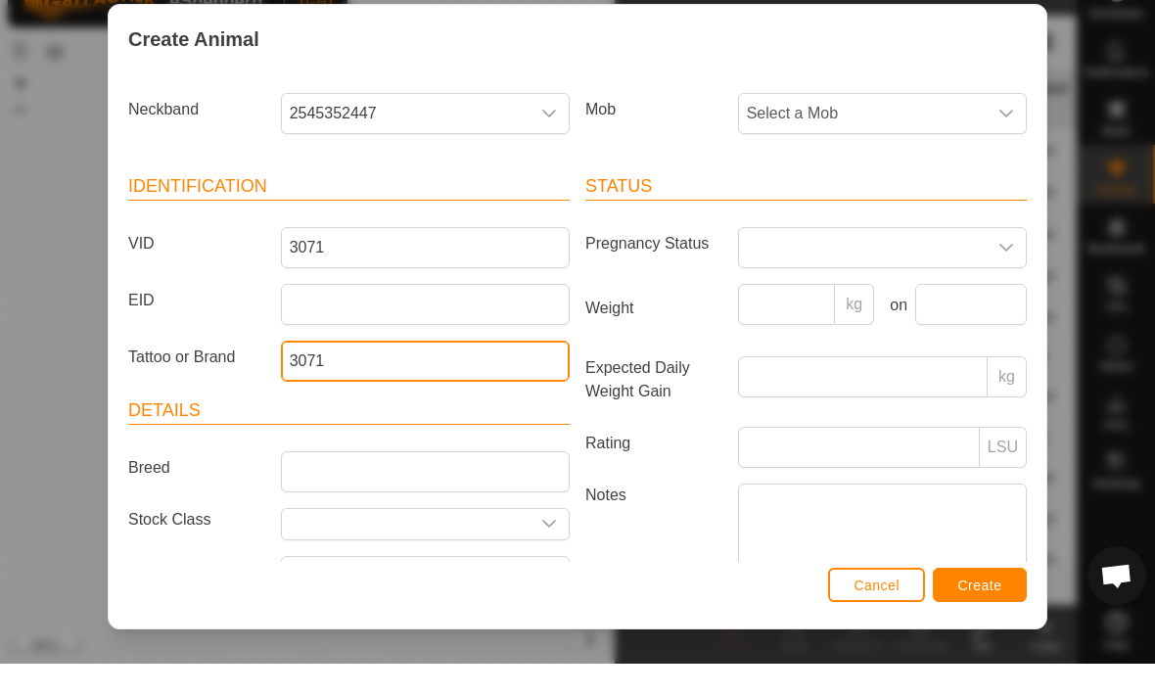
type input "3071"
click at [998, 137] on icon "dropdown trigger" at bounding box center [1006, 145] width 16 height 16
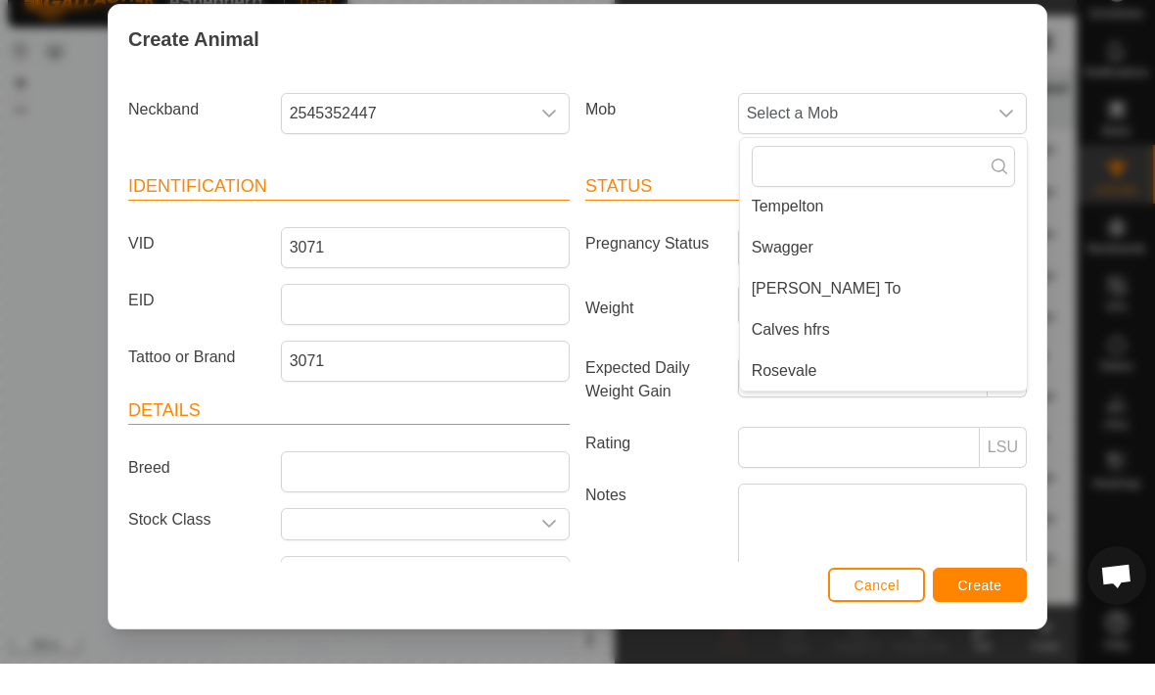
scroll to position [131, 0]
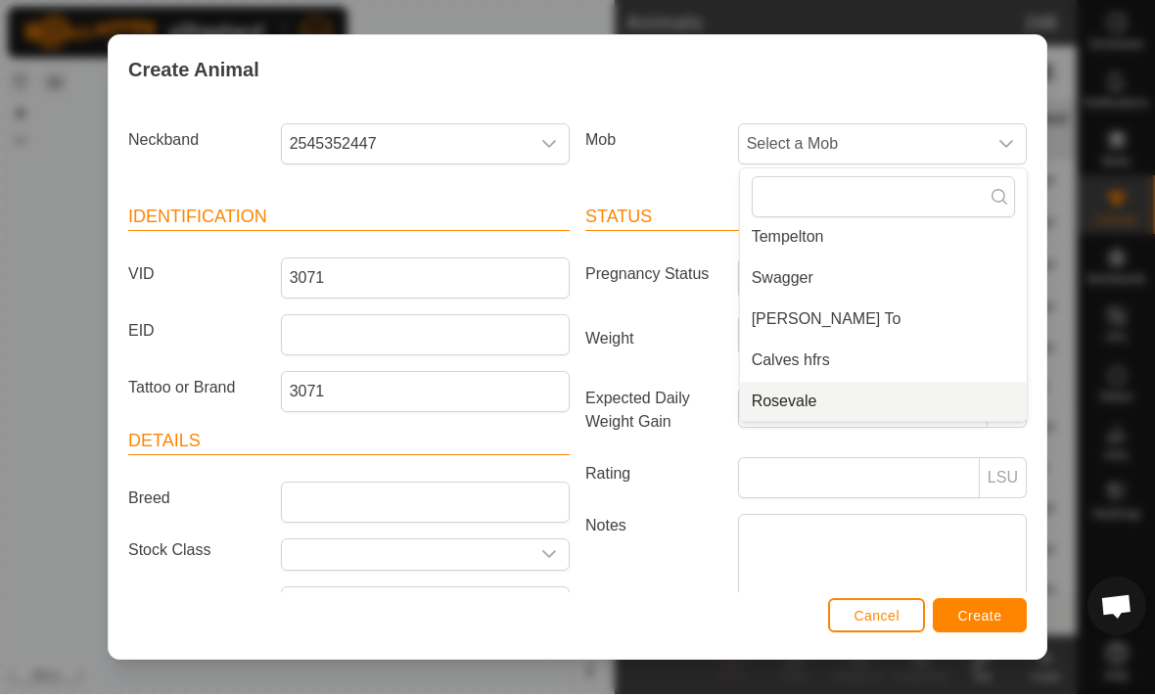
click at [938, 396] on li "Rosevale" at bounding box center [883, 402] width 287 height 39
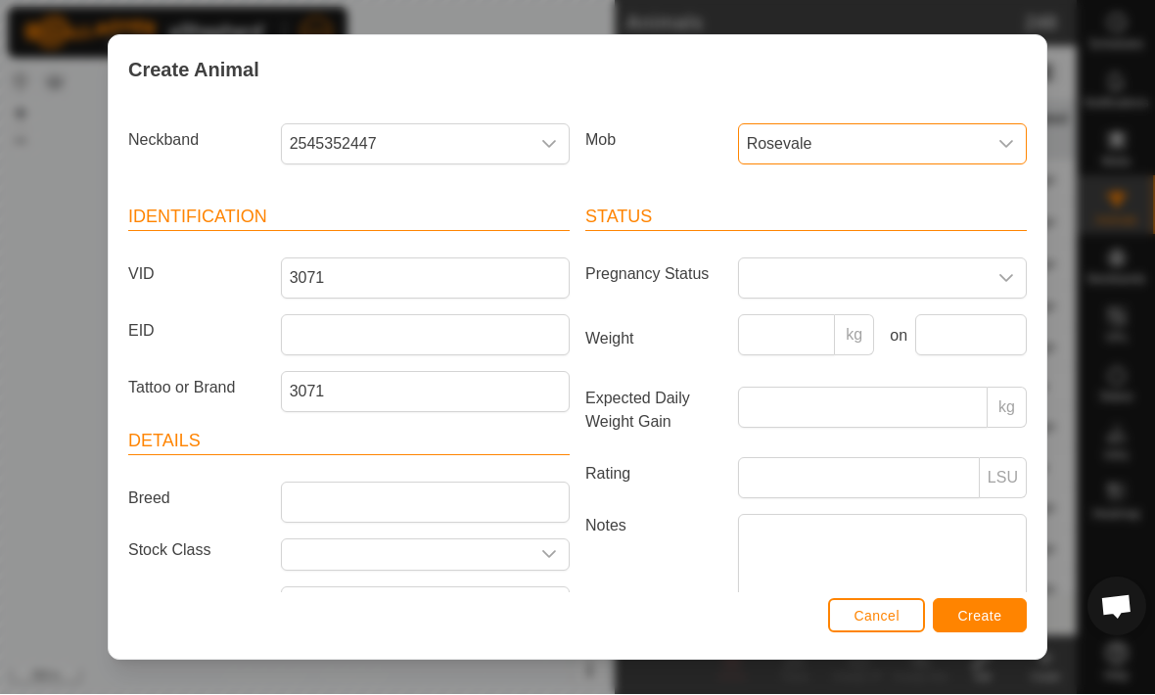
click at [976, 618] on span "Create" at bounding box center [980, 617] width 44 height 16
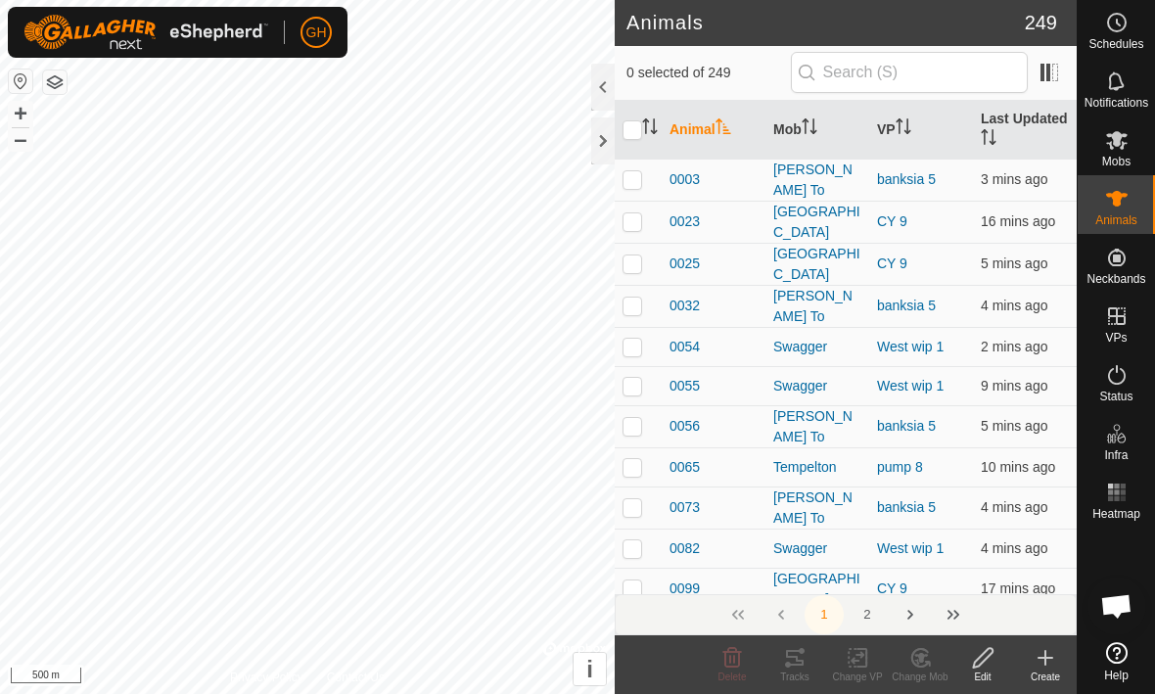
click at [872, 491] on td "banksia 5" at bounding box center [921, 508] width 104 height 42
click at [1043, 629] on div "1 2" at bounding box center [846, 615] width 462 height 41
click at [1059, 656] on create-svg-icon at bounding box center [1045, 658] width 63 height 23
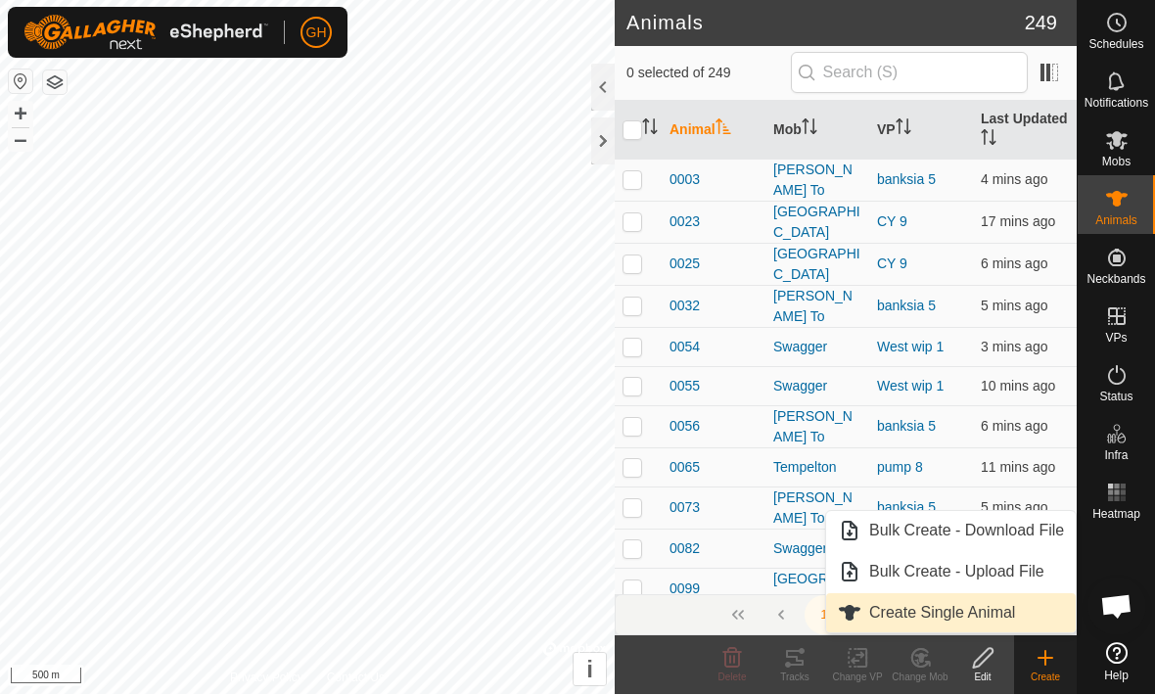
click at [1017, 614] on link "Create Single Animal" at bounding box center [951, 613] width 250 height 39
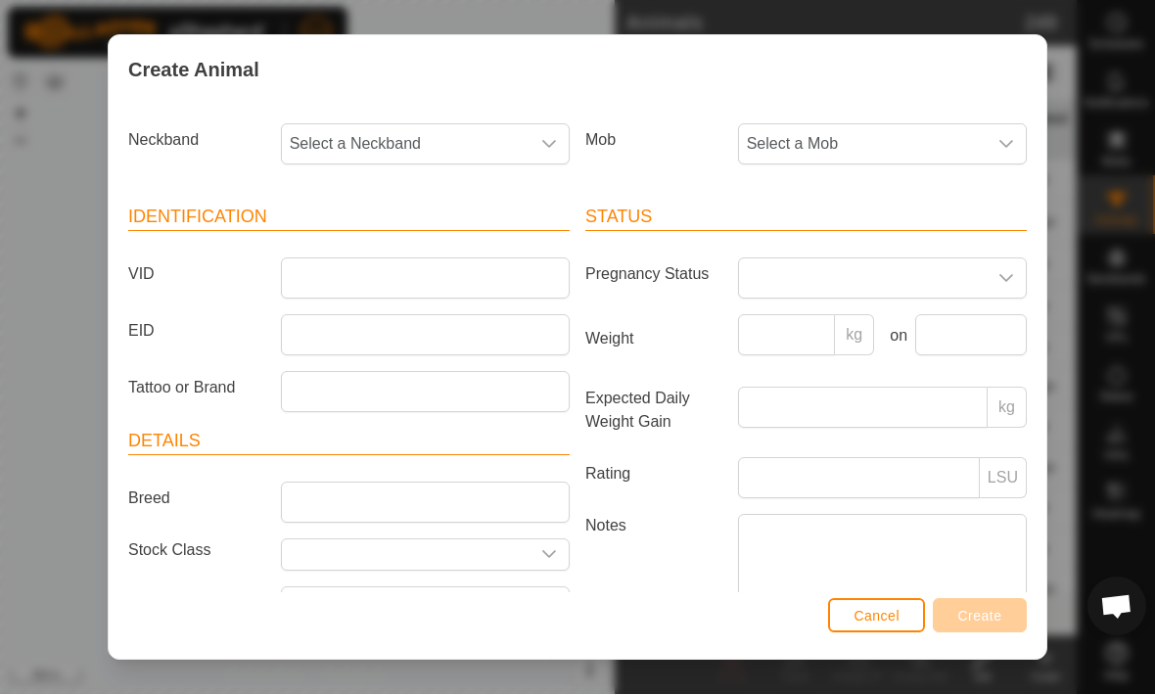
click at [341, 151] on span "Select a Neckband" at bounding box center [406, 144] width 248 height 39
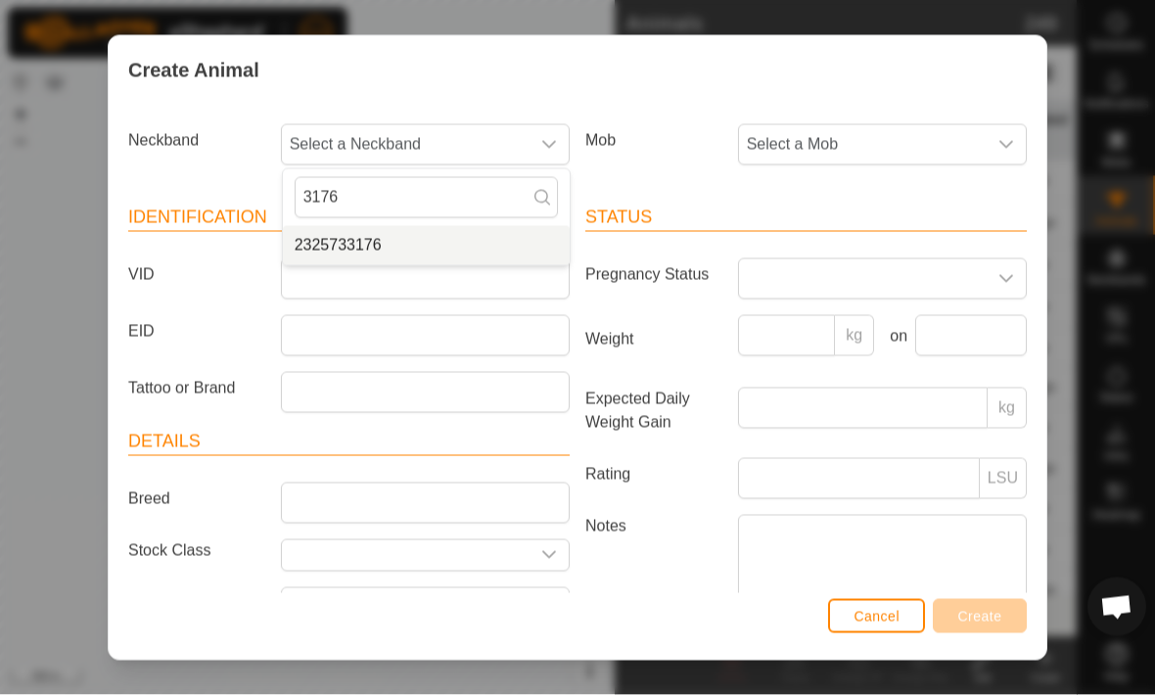
type input "3176"
click at [322, 243] on span "2325733176" at bounding box center [338, 245] width 87 height 23
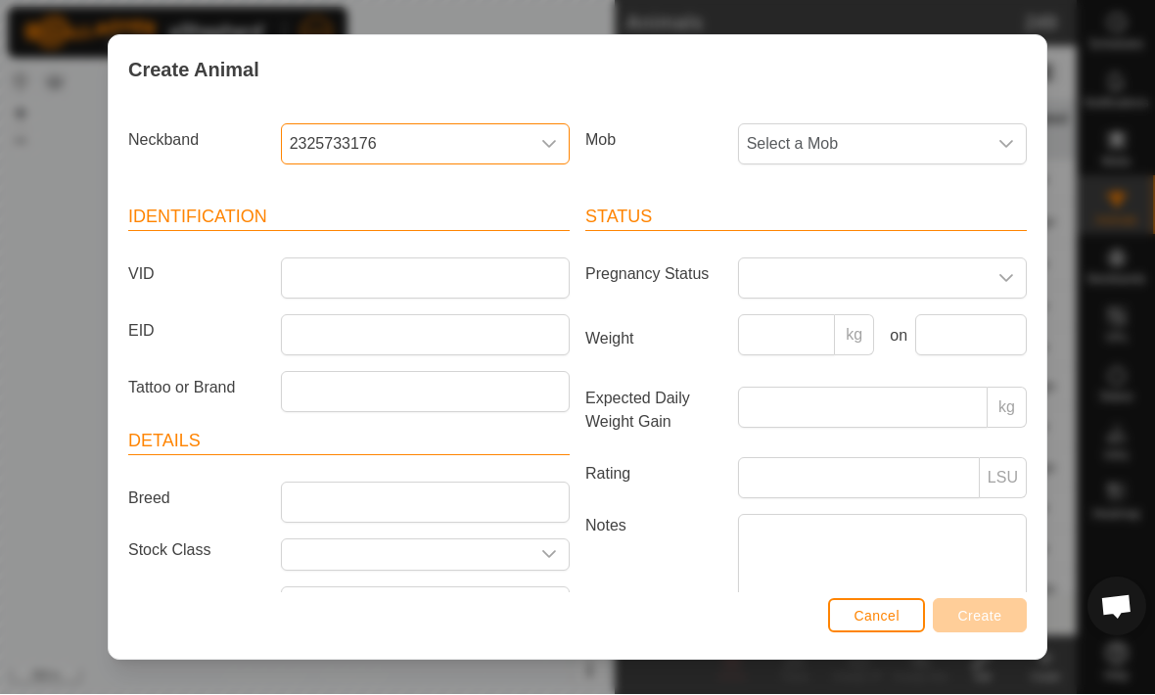
click at [969, 153] on span "Select a Mob" at bounding box center [863, 144] width 248 height 39
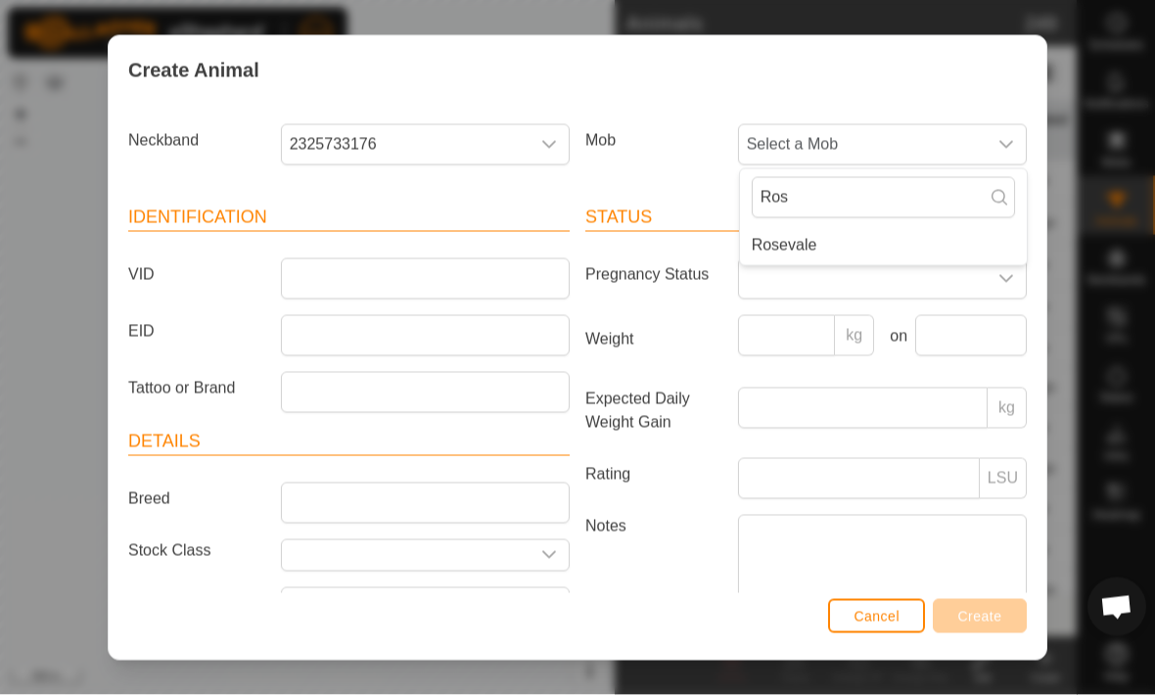
type input "Ros"
click at [874, 253] on li "Rosevale" at bounding box center [883, 245] width 287 height 39
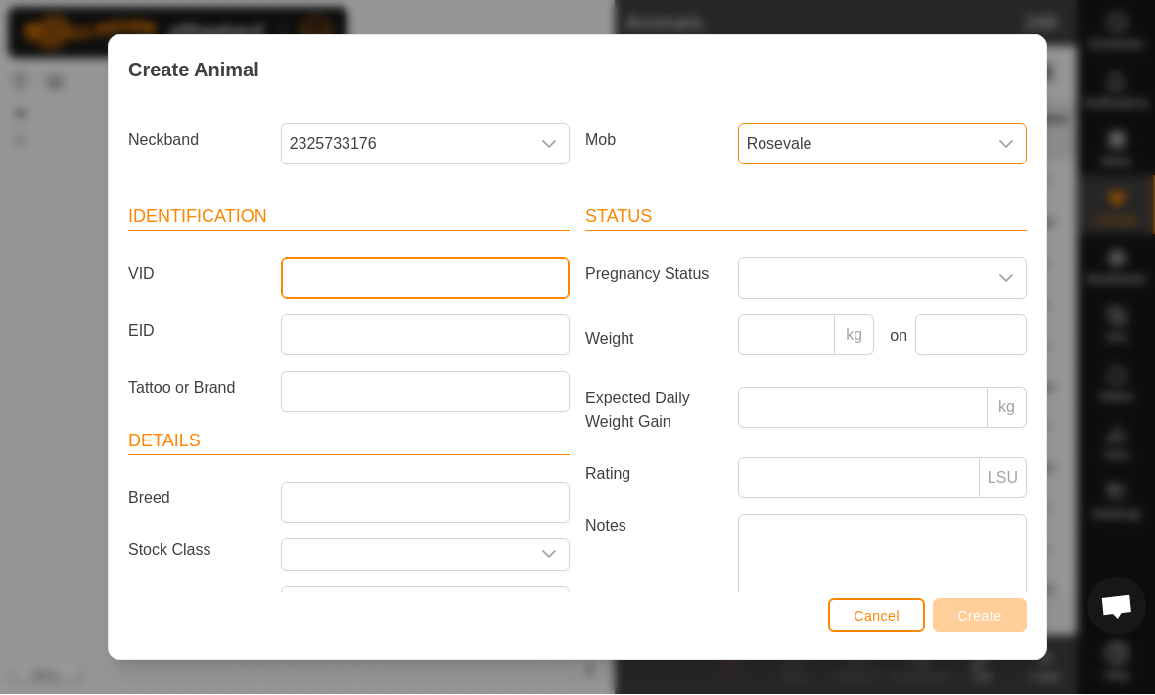
click at [304, 281] on input "VID" at bounding box center [425, 278] width 289 height 41
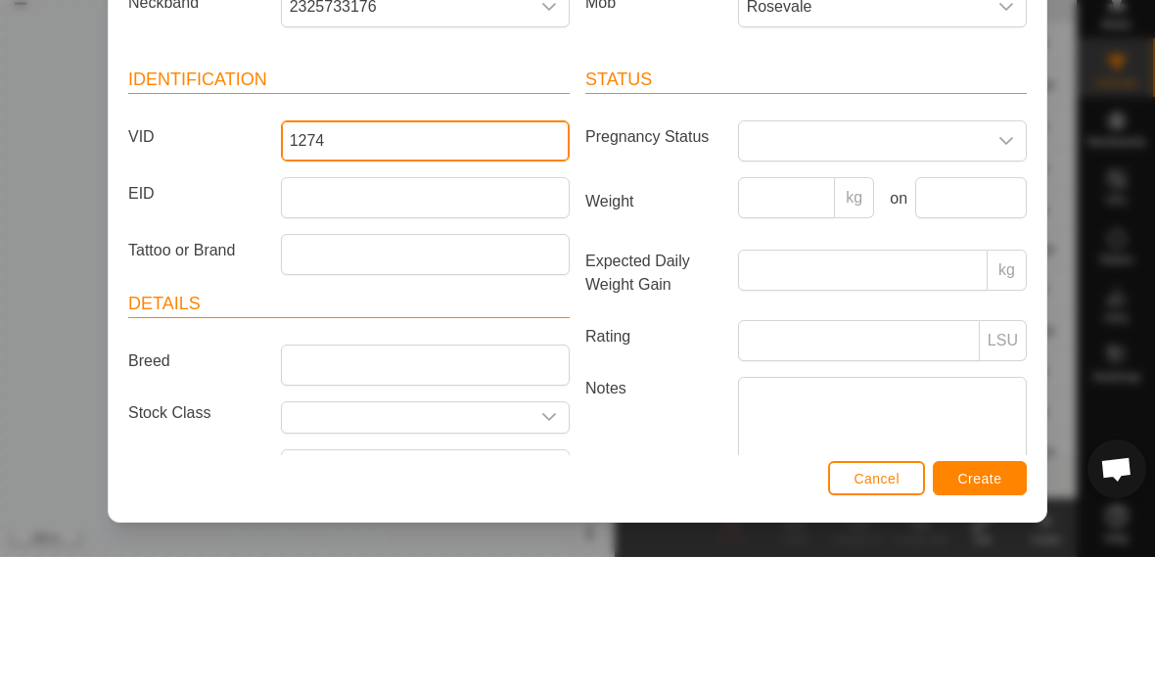
type input "1274"
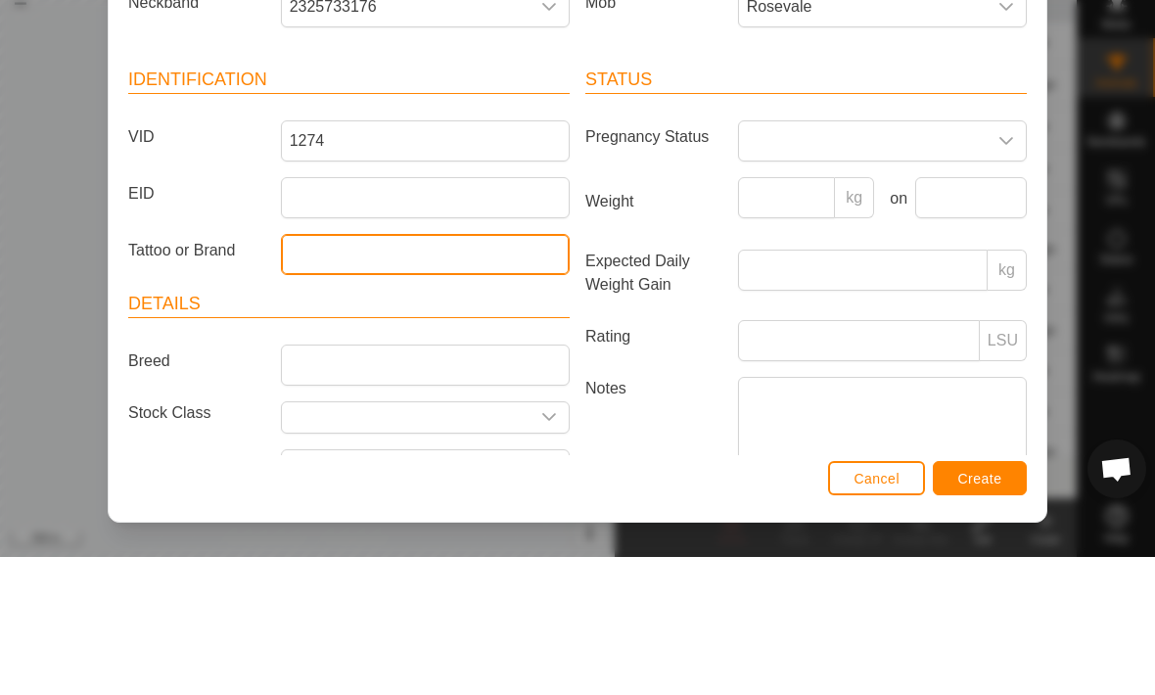
click at [301, 372] on input "Tattoo or Brand" at bounding box center [425, 392] width 289 height 41
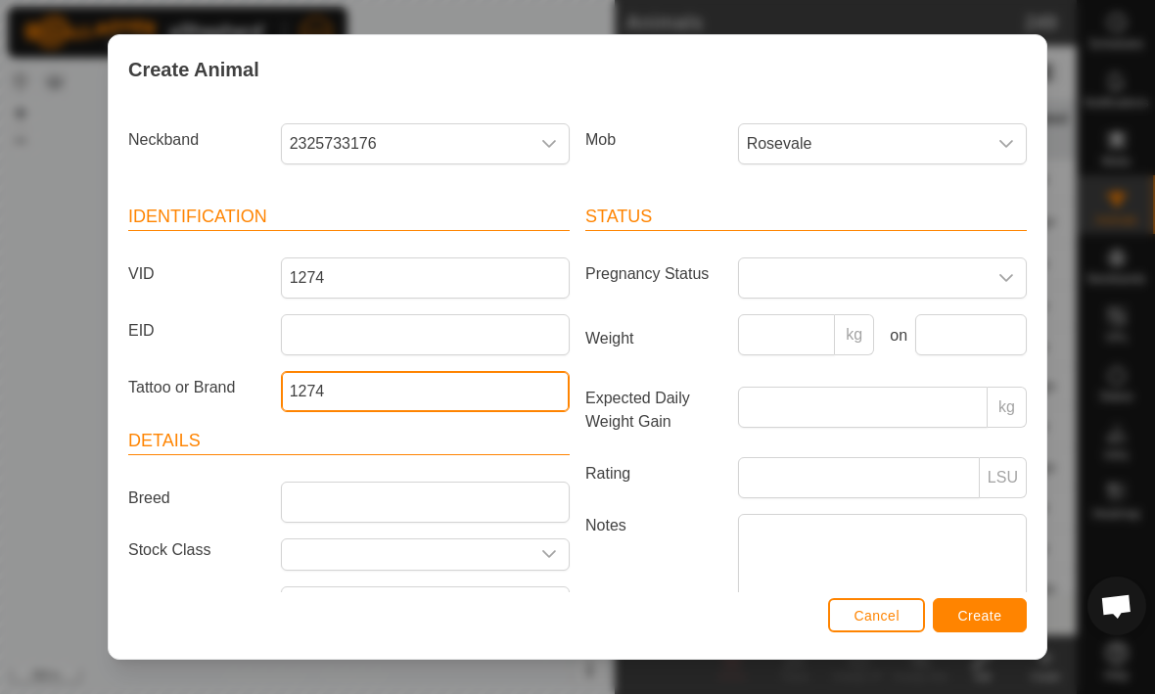
type input "1274"
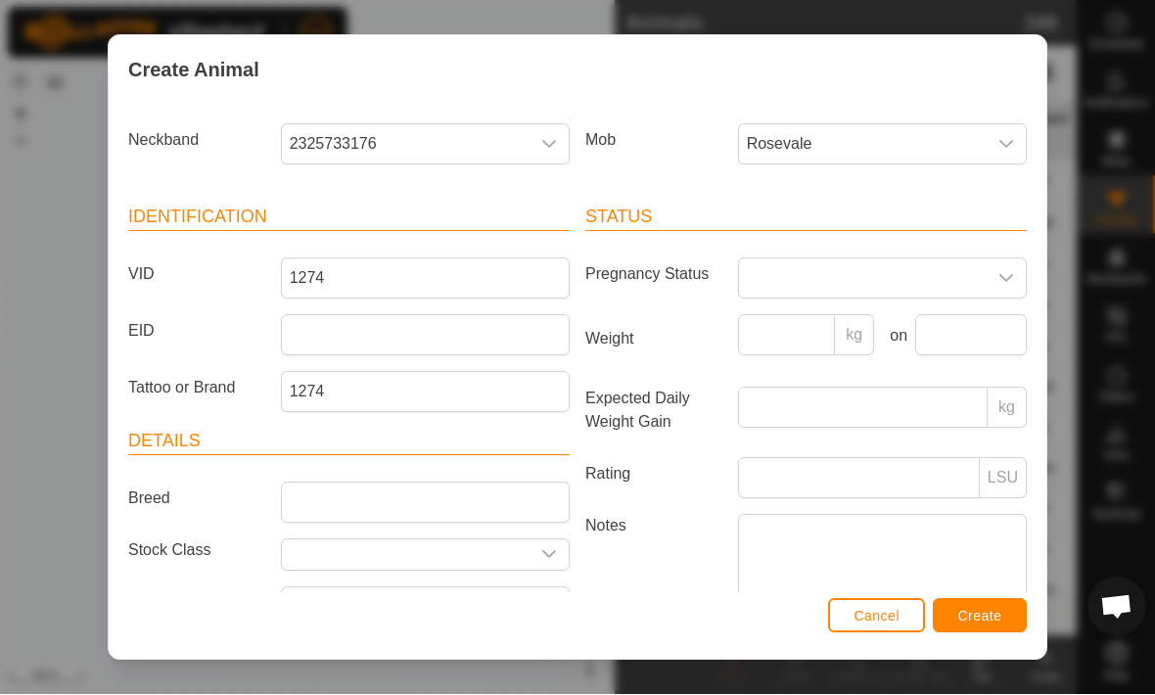
click at [996, 618] on span "Create" at bounding box center [980, 617] width 44 height 16
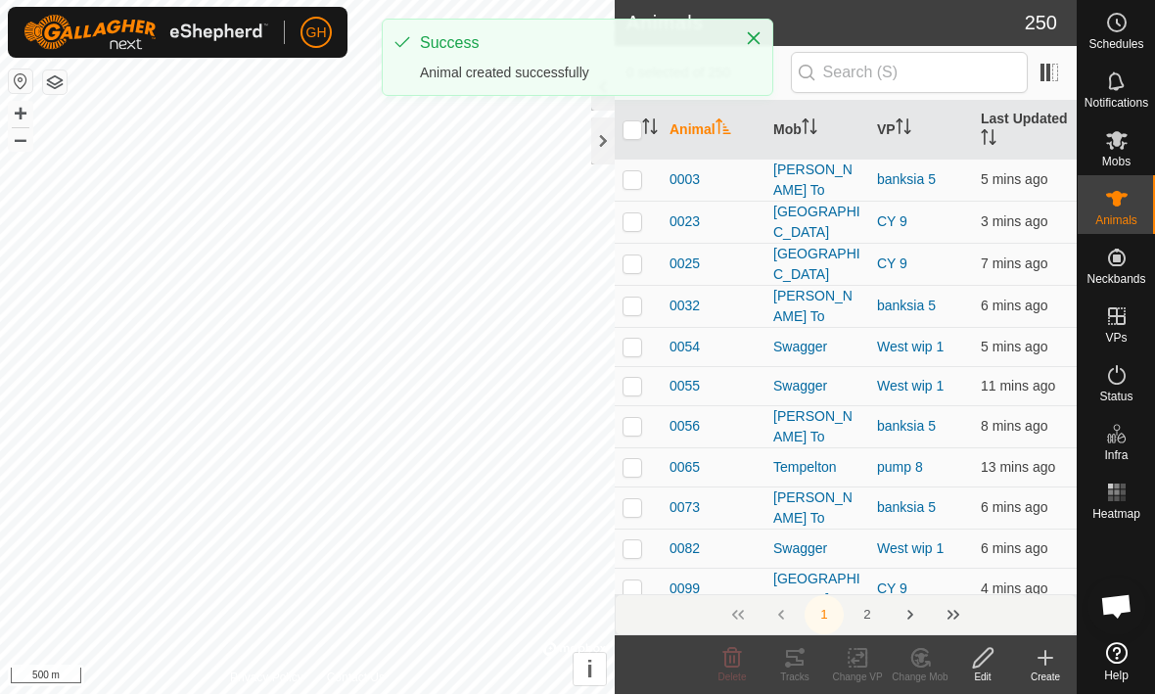
click at [1049, 667] on icon at bounding box center [1044, 658] width 23 height 23
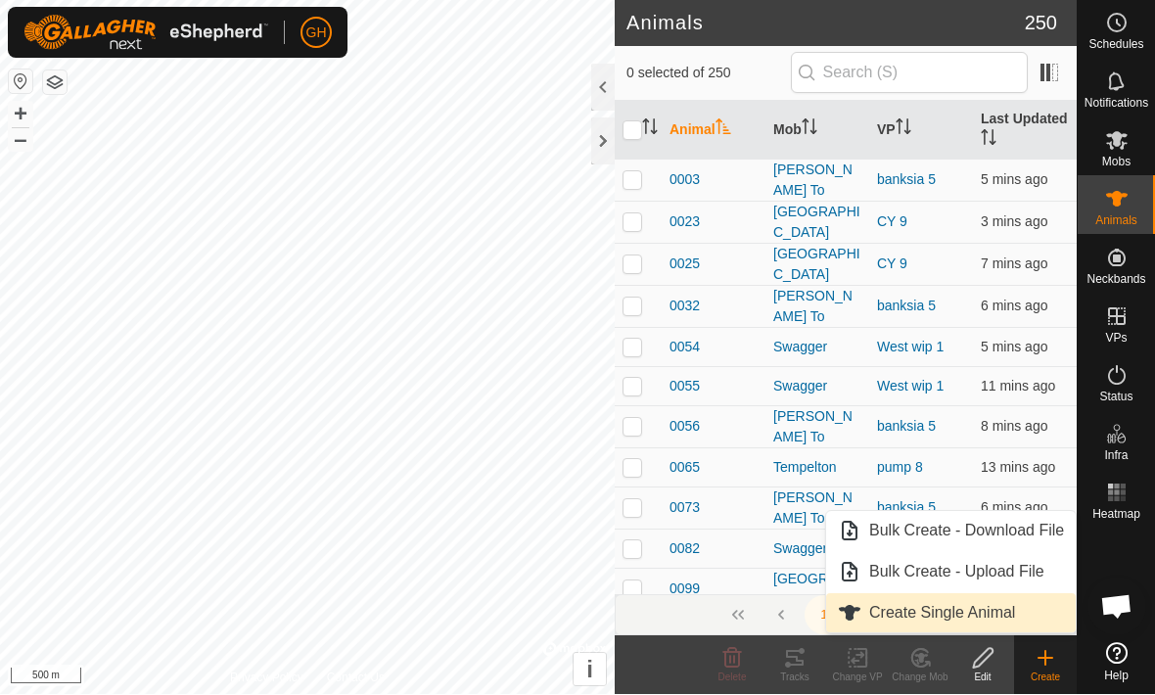
click at [1021, 605] on link "Create Single Animal" at bounding box center [951, 613] width 250 height 39
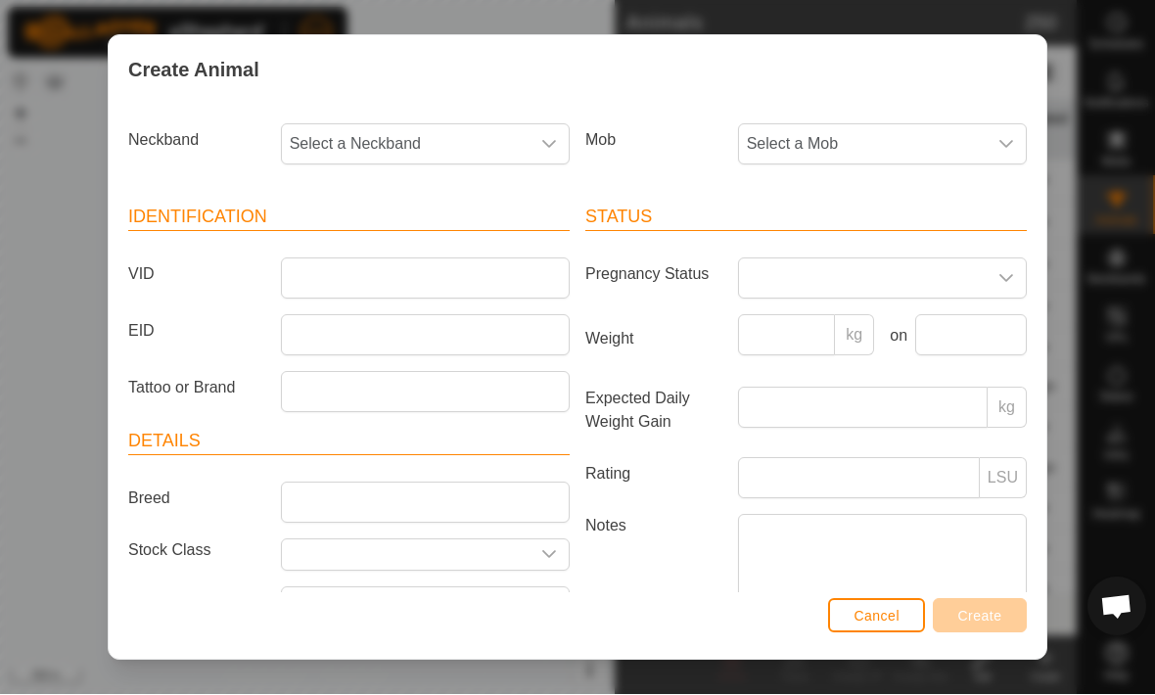
click at [352, 144] on span "Select a Neckband" at bounding box center [406, 144] width 248 height 39
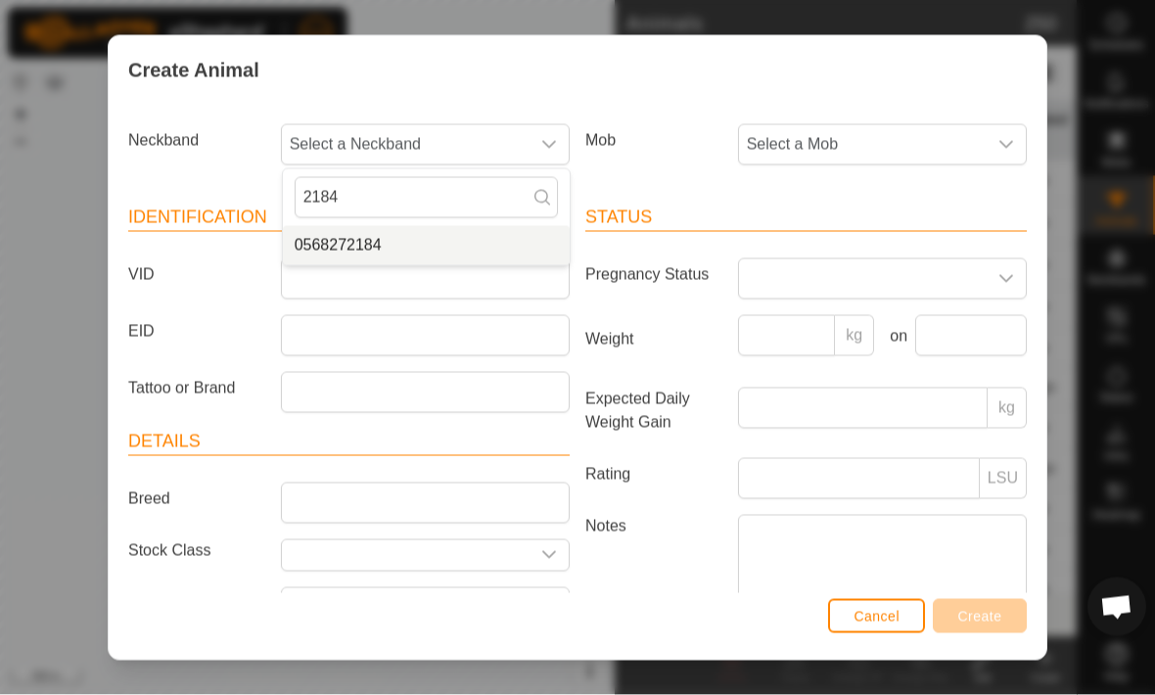
type input "2184"
click at [325, 250] on span "0568272184" at bounding box center [338, 245] width 87 height 23
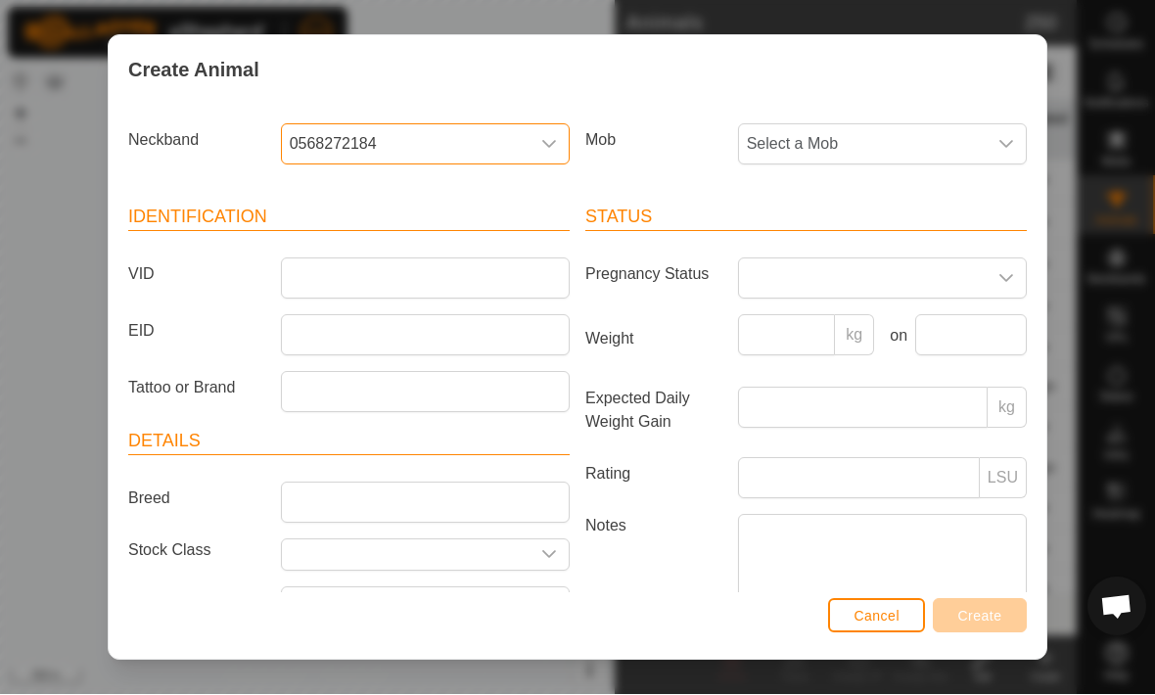
click at [982, 151] on span "Select a Mob" at bounding box center [863, 144] width 248 height 39
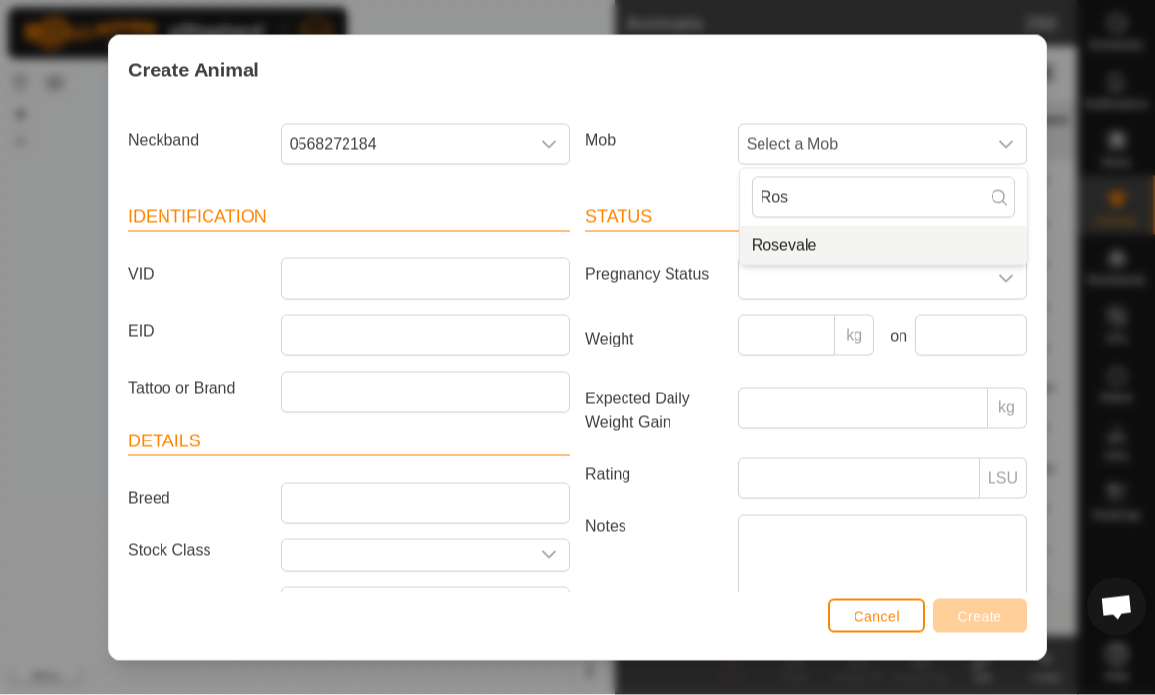
type input "Ros"
click at [908, 261] on li "Rosevale" at bounding box center [883, 245] width 287 height 39
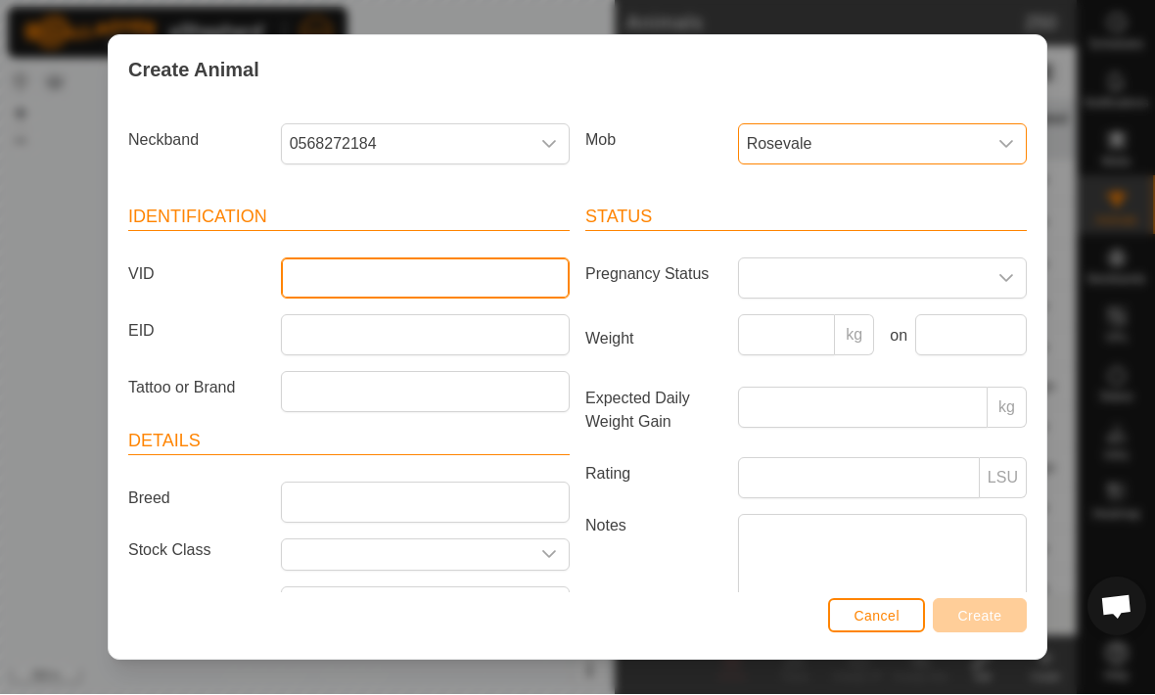
click at [318, 273] on input "VID" at bounding box center [425, 278] width 289 height 41
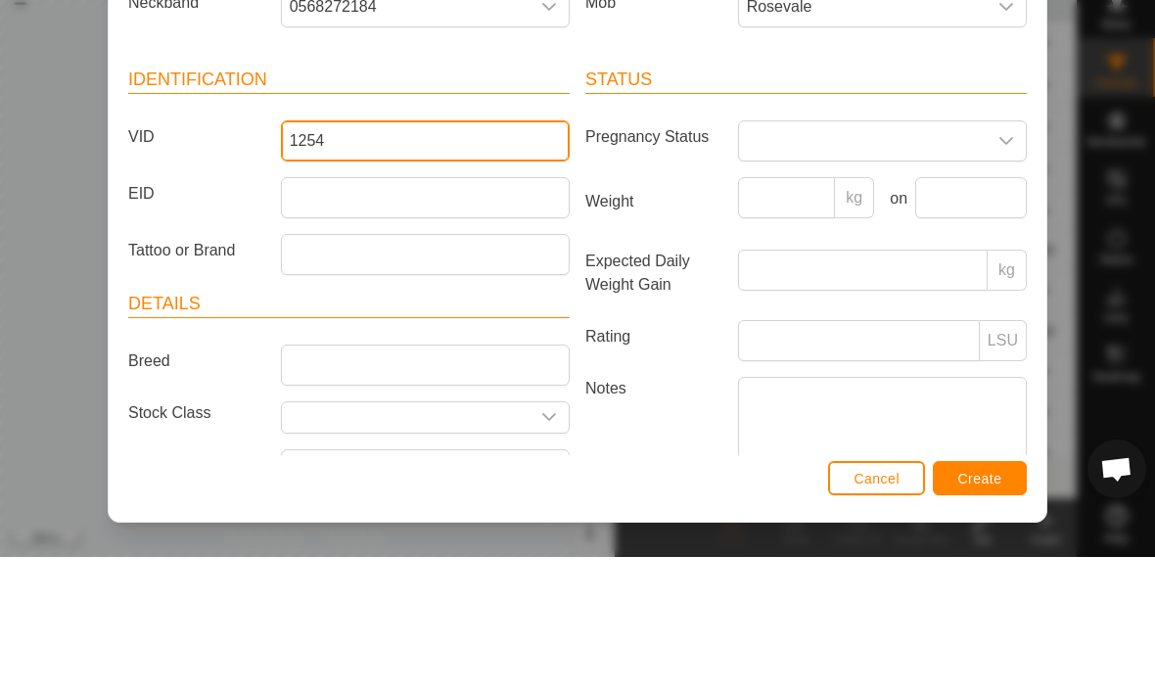
type input "1254"
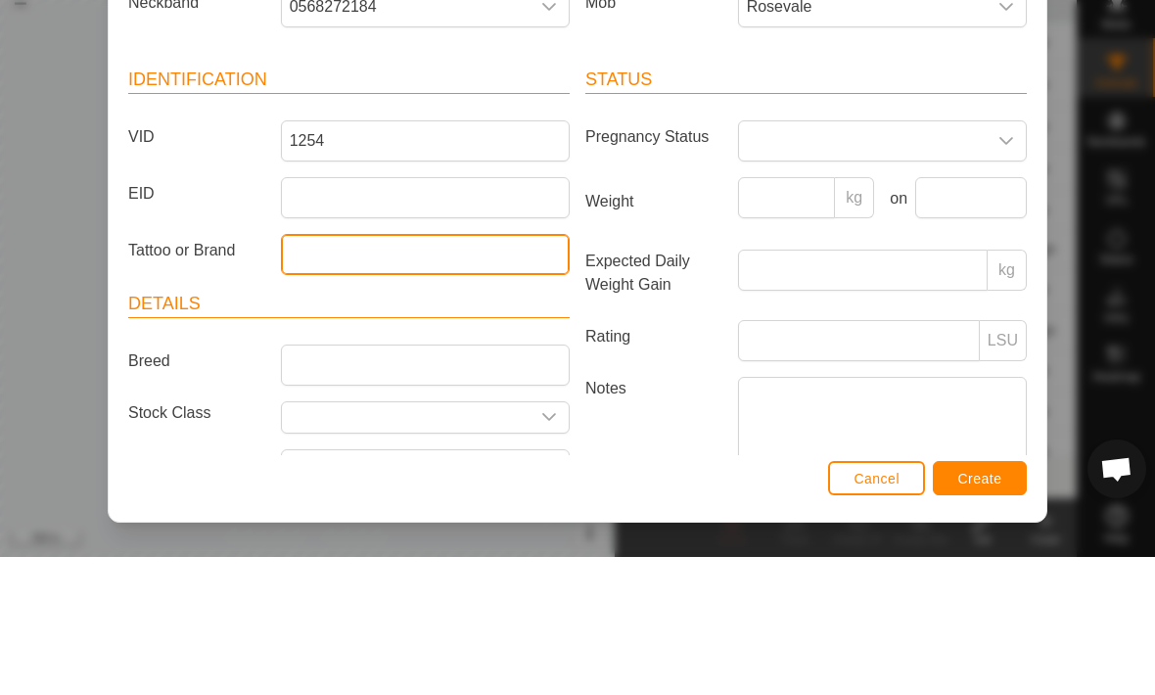
click at [322, 372] on input "Tattoo or Brand" at bounding box center [425, 392] width 289 height 41
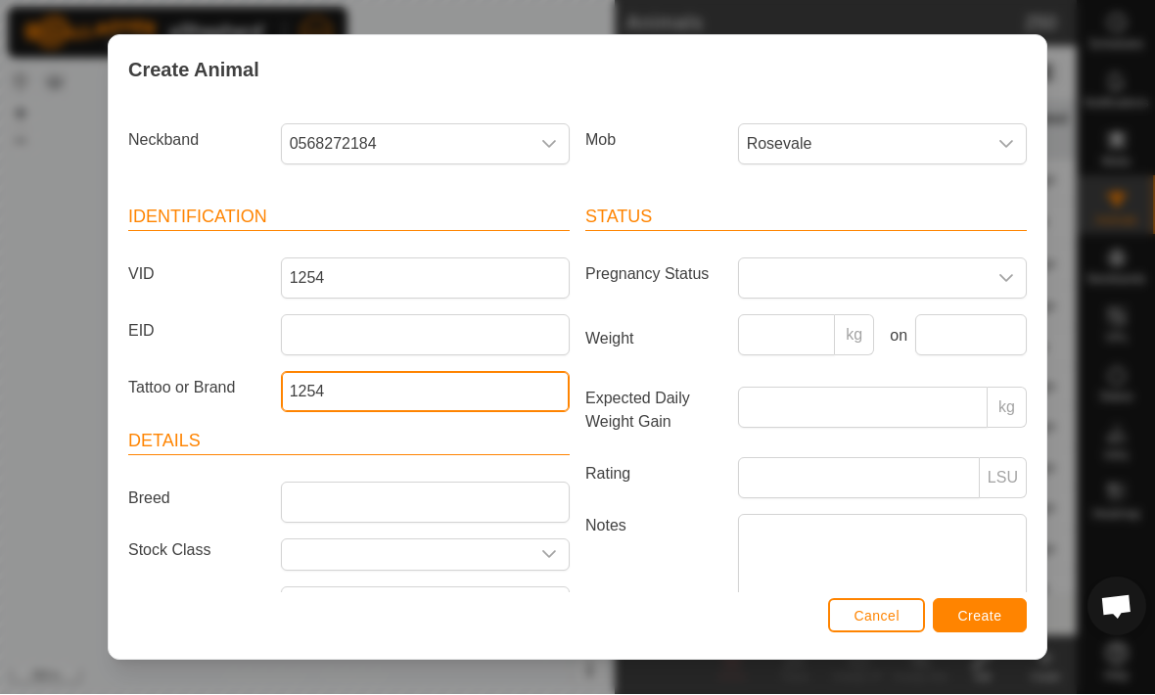
type input "1254"
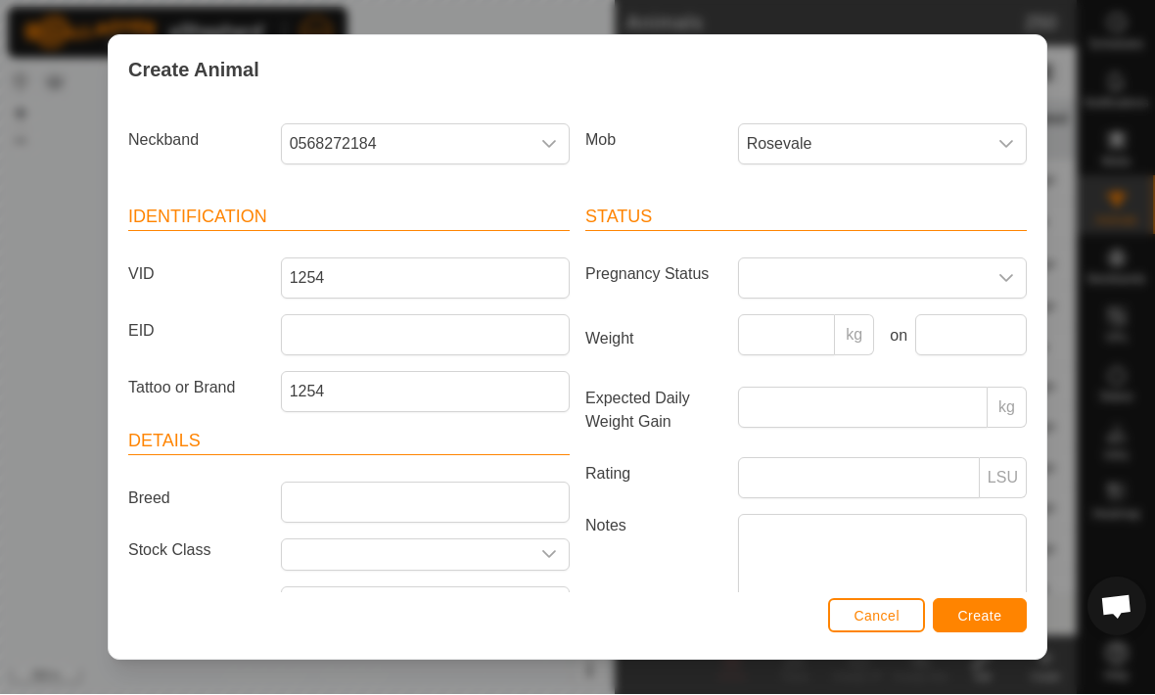
click at [992, 615] on span "Create" at bounding box center [980, 617] width 44 height 16
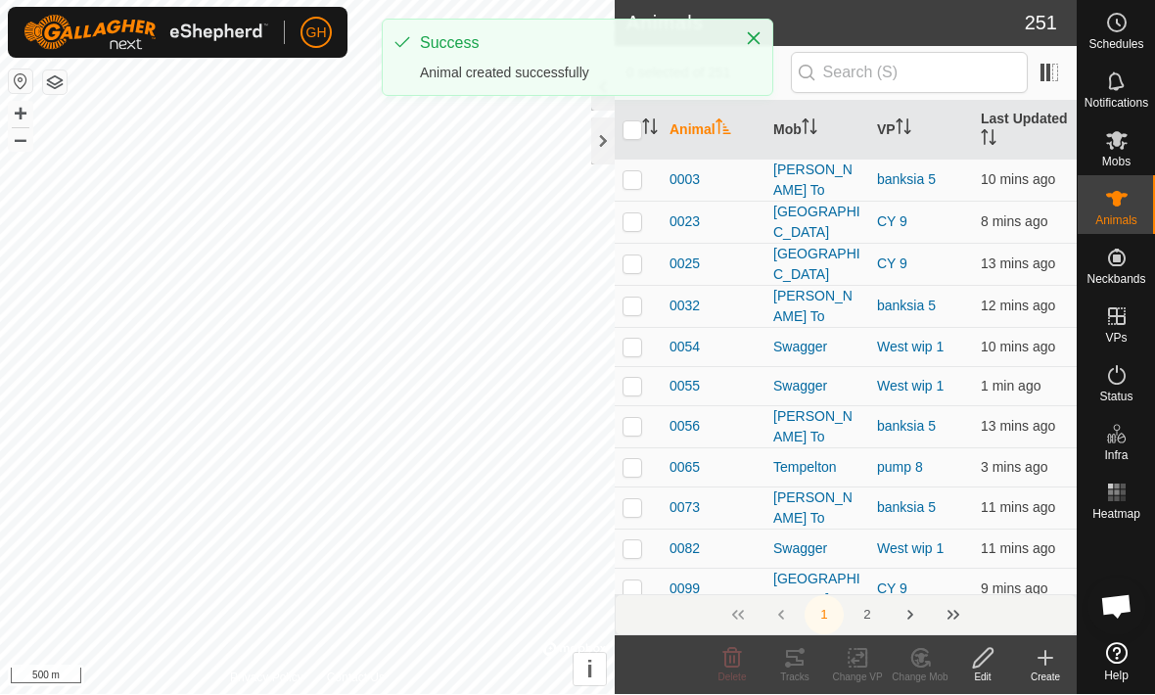
click at [1072, 639] on div "Create" at bounding box center [1045, 665] width 63 height 59
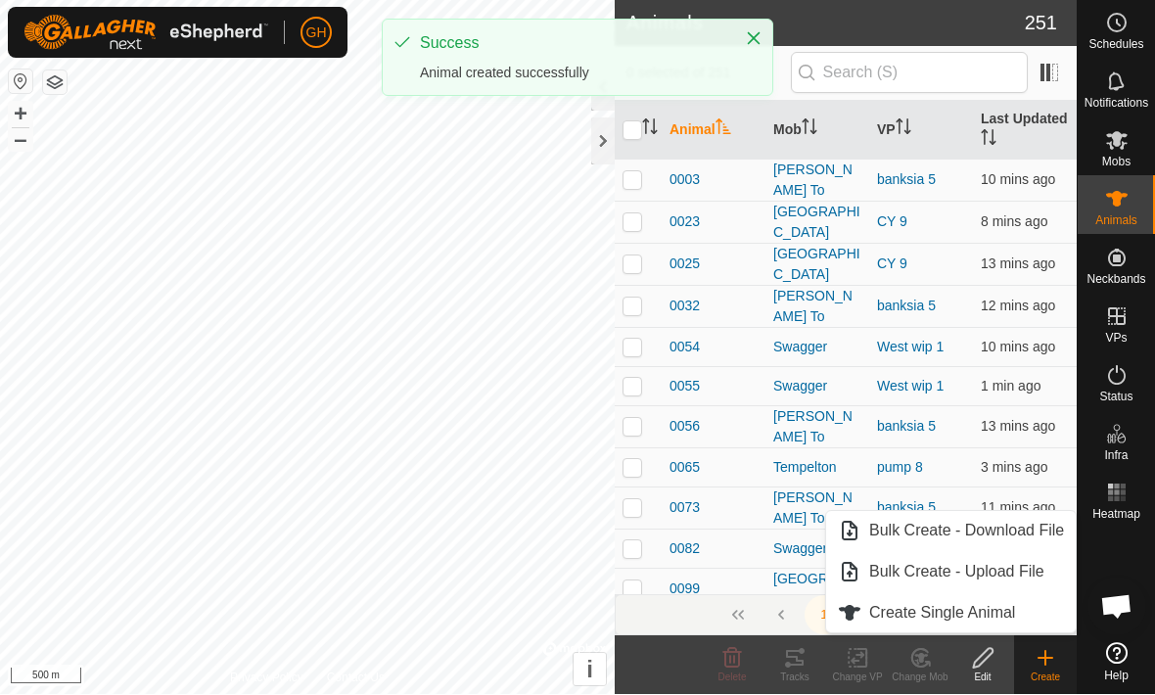
click at [1017, 610] on link "Create Single Animal" at bounding box center [951, 613] width 250 height 39
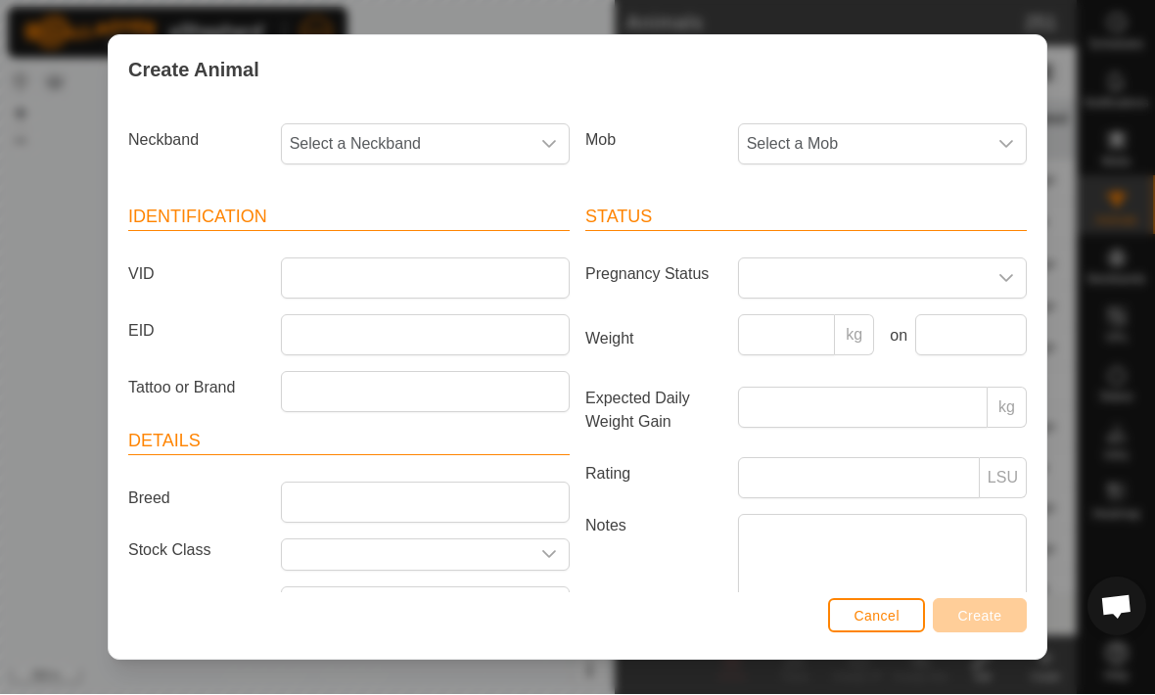
click at [499, 155] on span "Select a Neckband" at bounding box center [406, 144] width 248 height 39
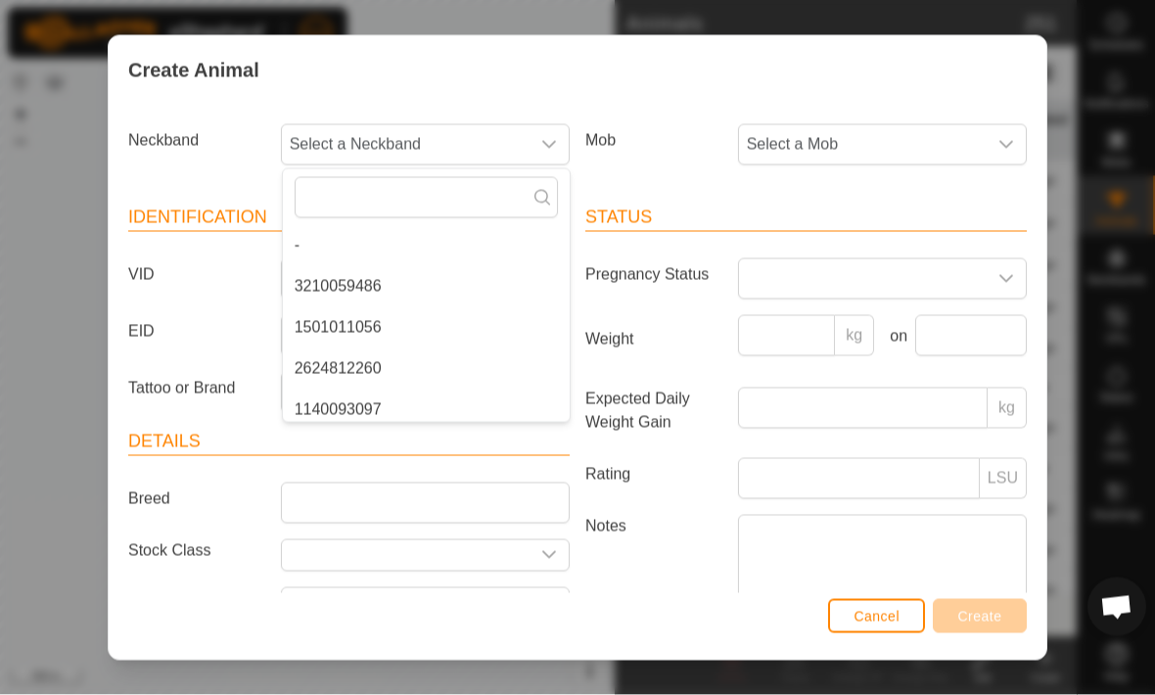
click at [91, 201] on div "Create Animal Neckband Select a Neckband - 3210059486 1501011056 2624812260 114…" at bounding box center [577, 347] width 1155 height 695
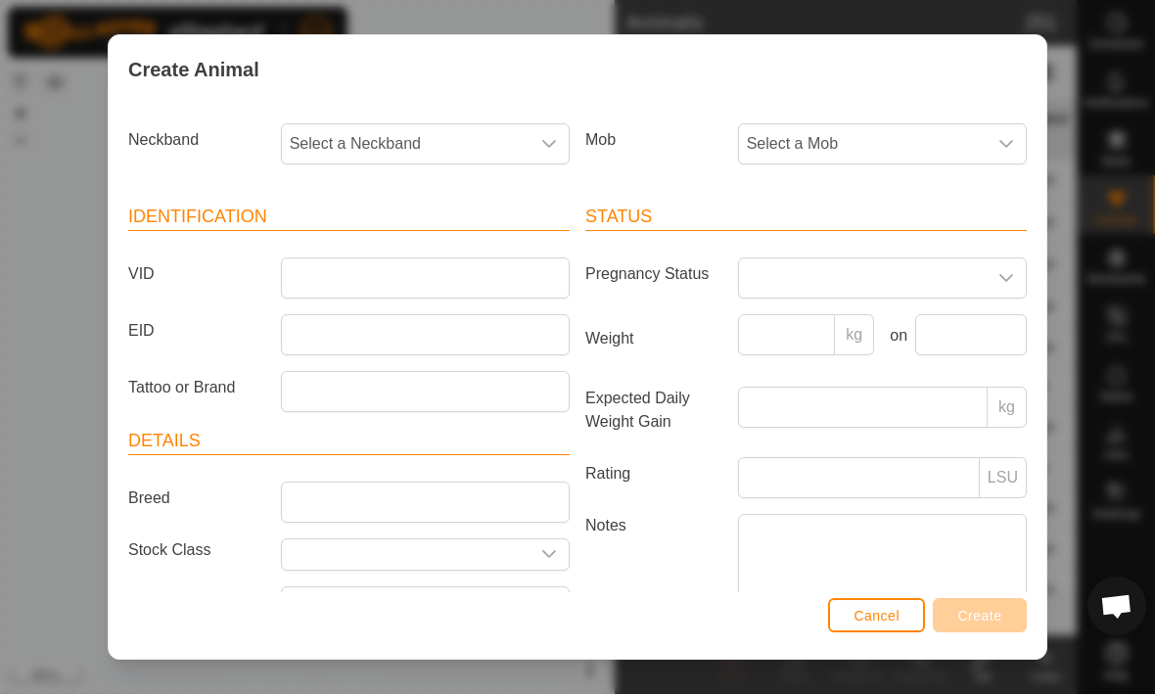
click at [1065, 510] on div "Create Animal Neckband Select a Neckband Mob Select a Mob Identification VID EI…" at bounding box center [577, 347] width 1155 height 695
click at [892, 625] on button "Cancel" at bounding box center [876, 616] width 97 height 34
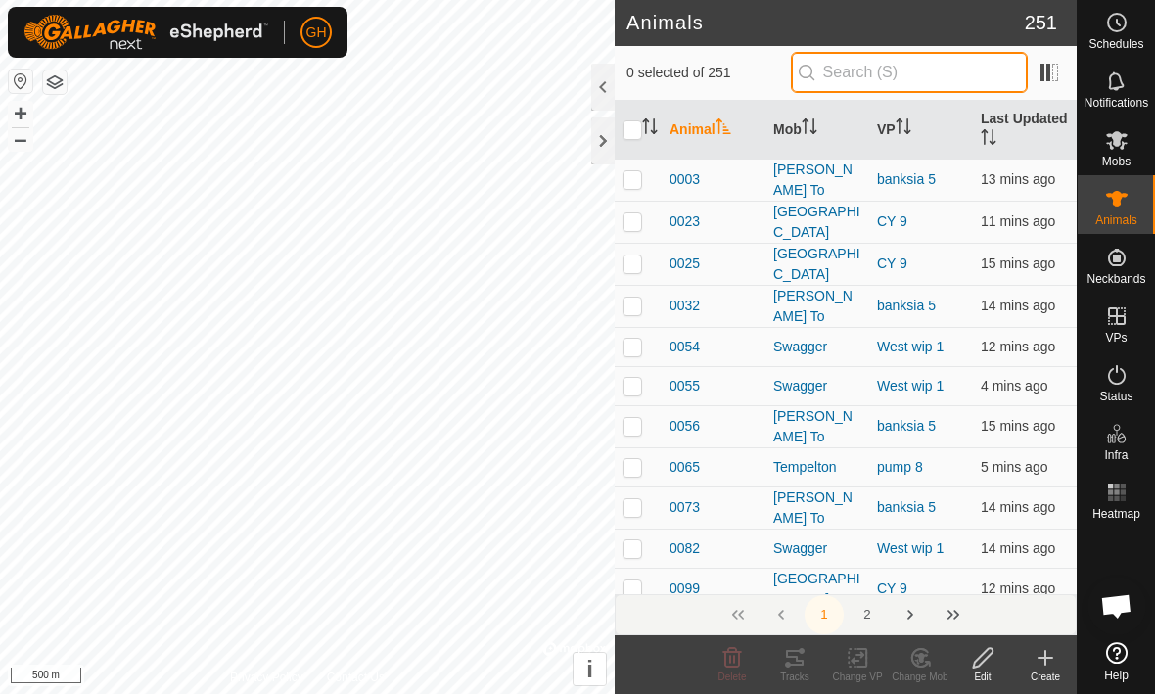
click at [939, 70] on input "text" at bounding box center [909, 73] width 237 height 41
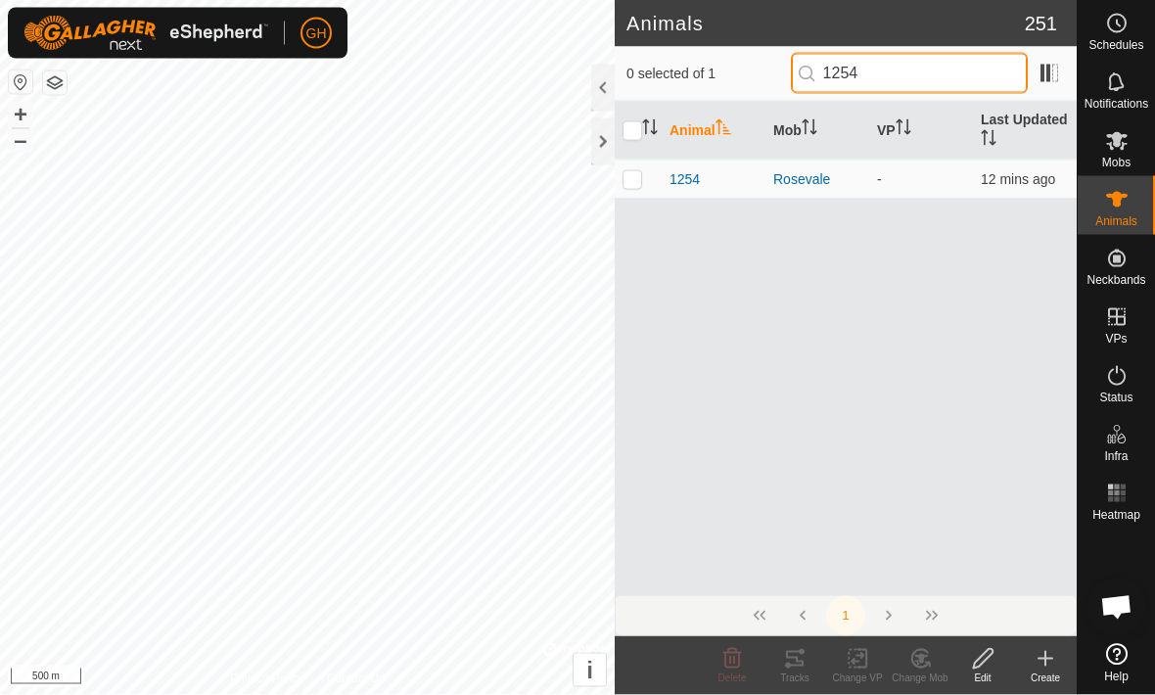
type input "1254"
click at [641, 182] on p-checkbox at bounding box center [632, 179] width 20 height 16
checkbox input "true"
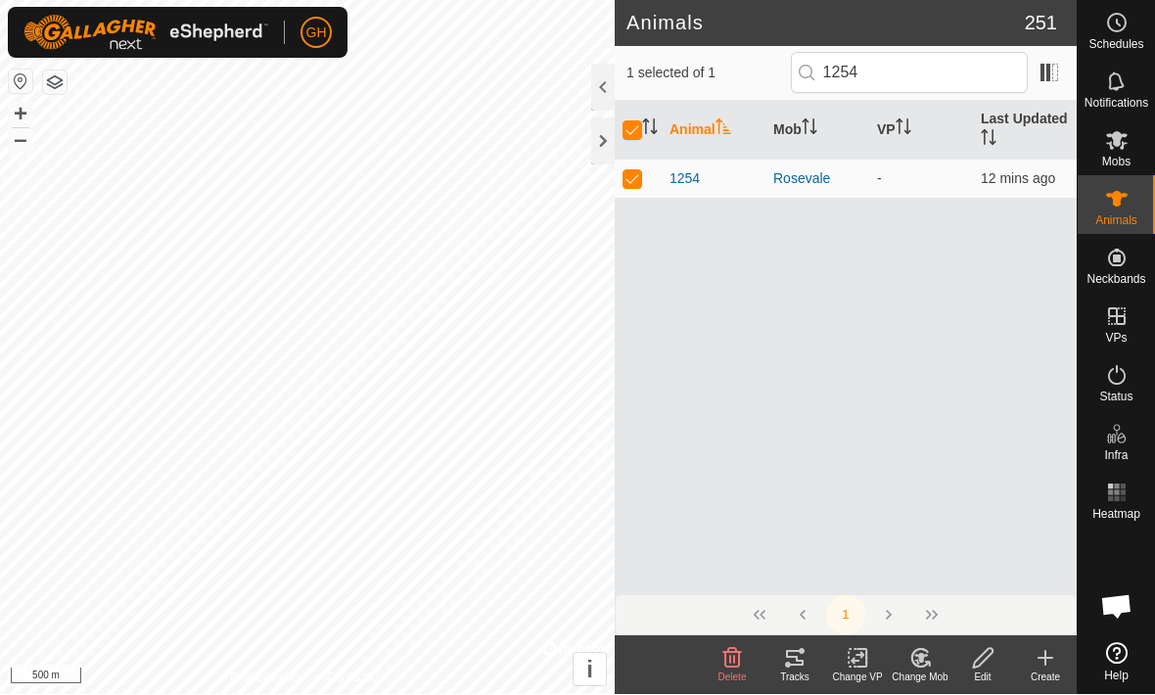
click at [736, 664] on icon at bounding box center [731, 658] width 23 height 23
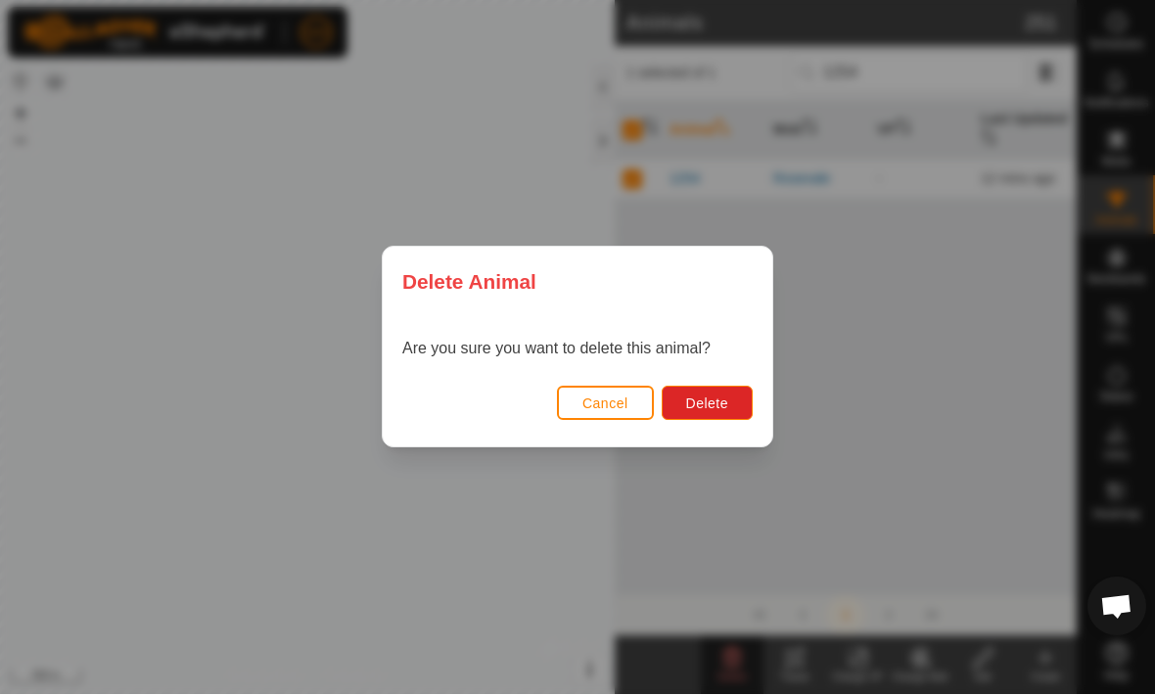
click at [717, 396] on span "Delete" at bounding box center [707, 404] width 42 height 16
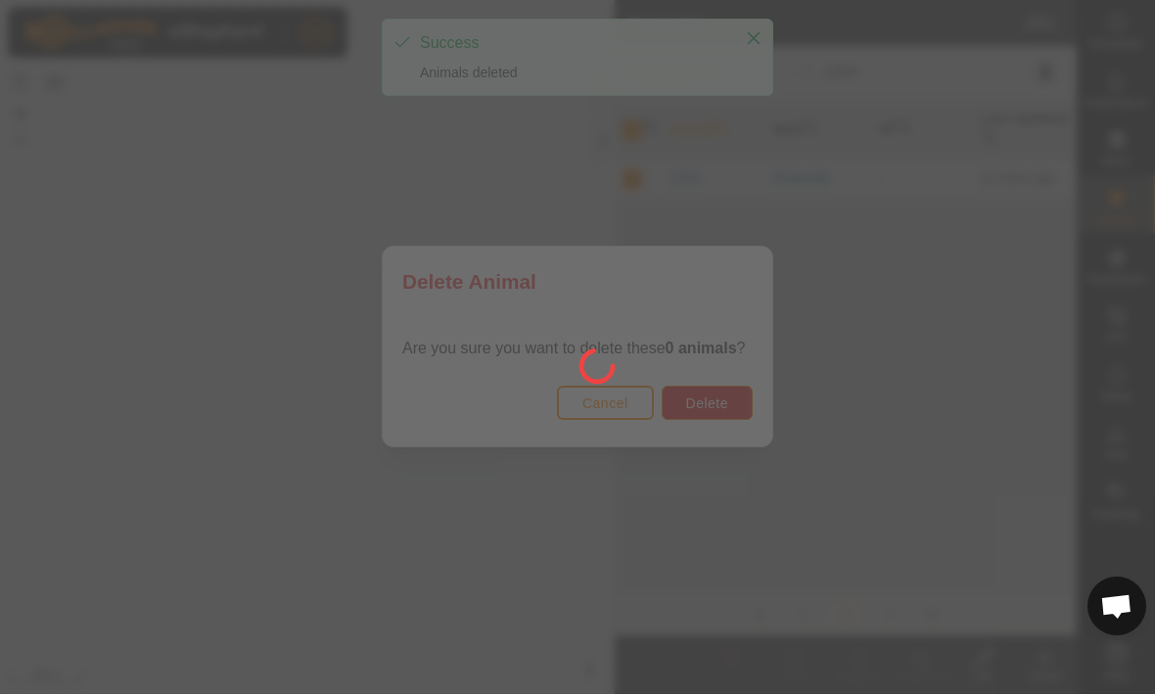
checkbox input "false"
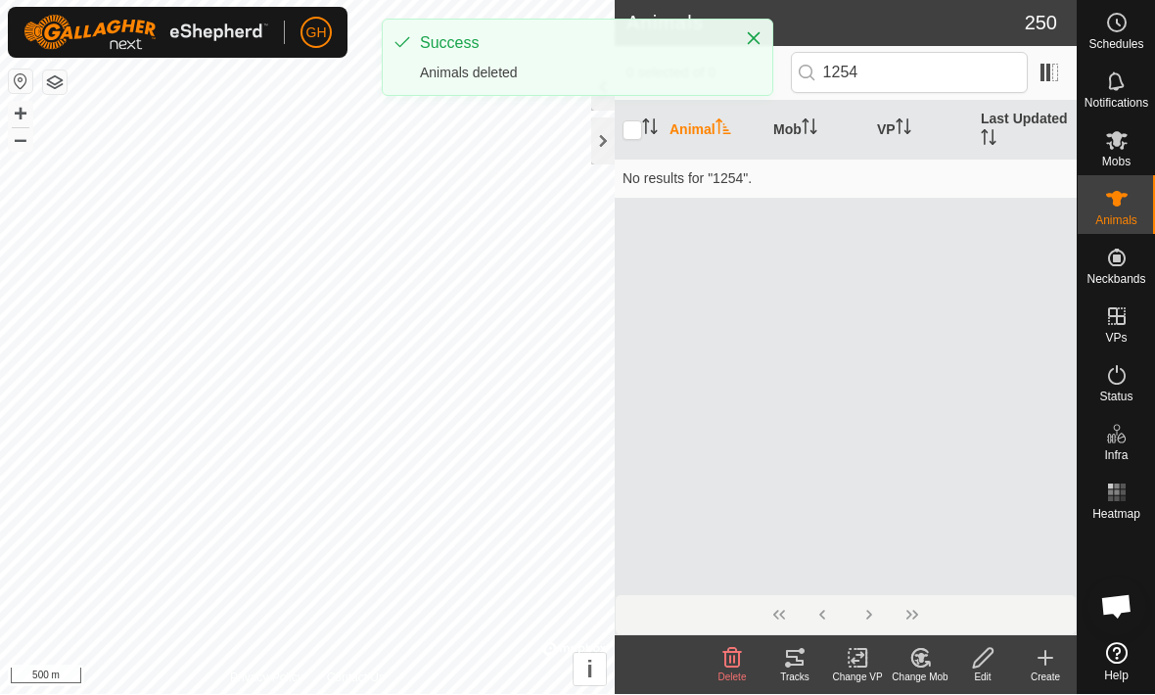
click at [1051, 664] on icon at bounding box center [1044, 658] width 23 height 23
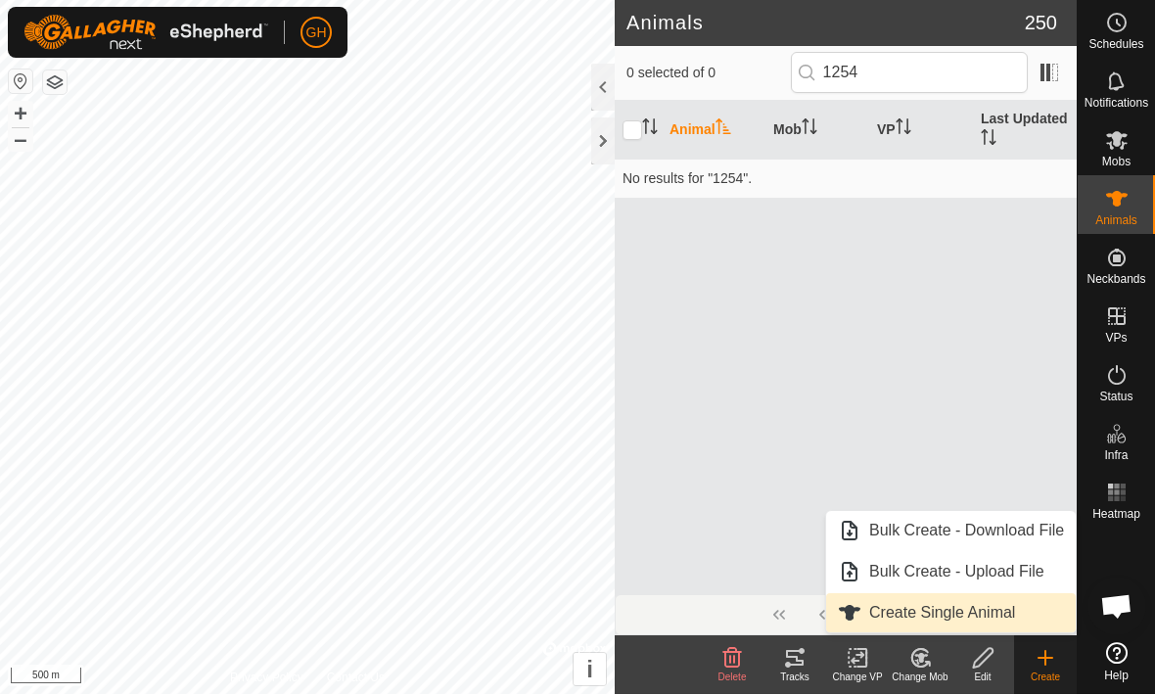
click at [1012, 607] on span "Create Single Animal" at bounding box center [942, 613] width 146 height 23
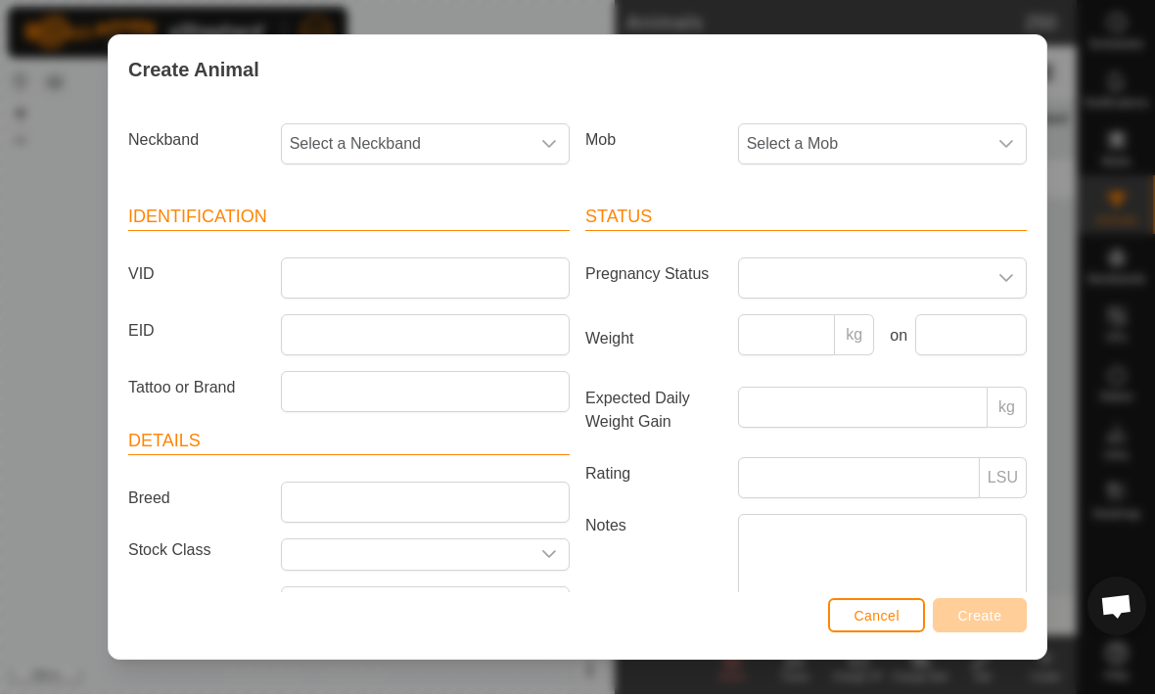
click at [488, 135] on span "Select a Neckband" at bounding box center [406, 144] width 248 height 39
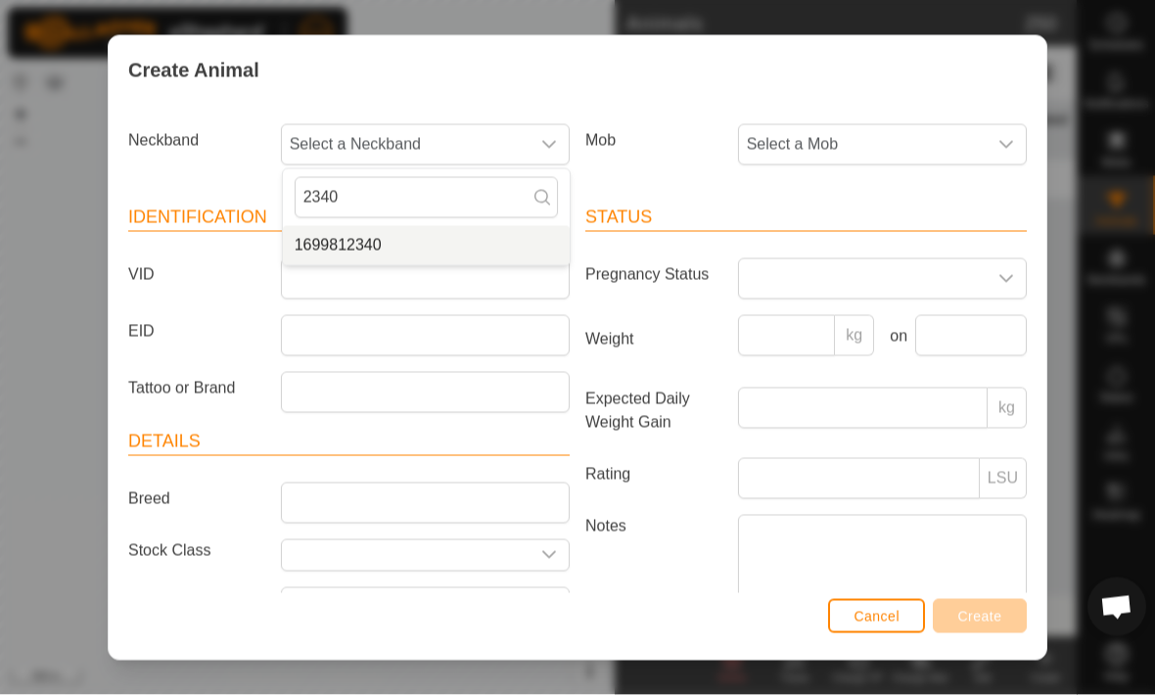
type input "2340"
click at [422, 253] on li "1699812340" at bounding box center [426, 245] width 287 height 39
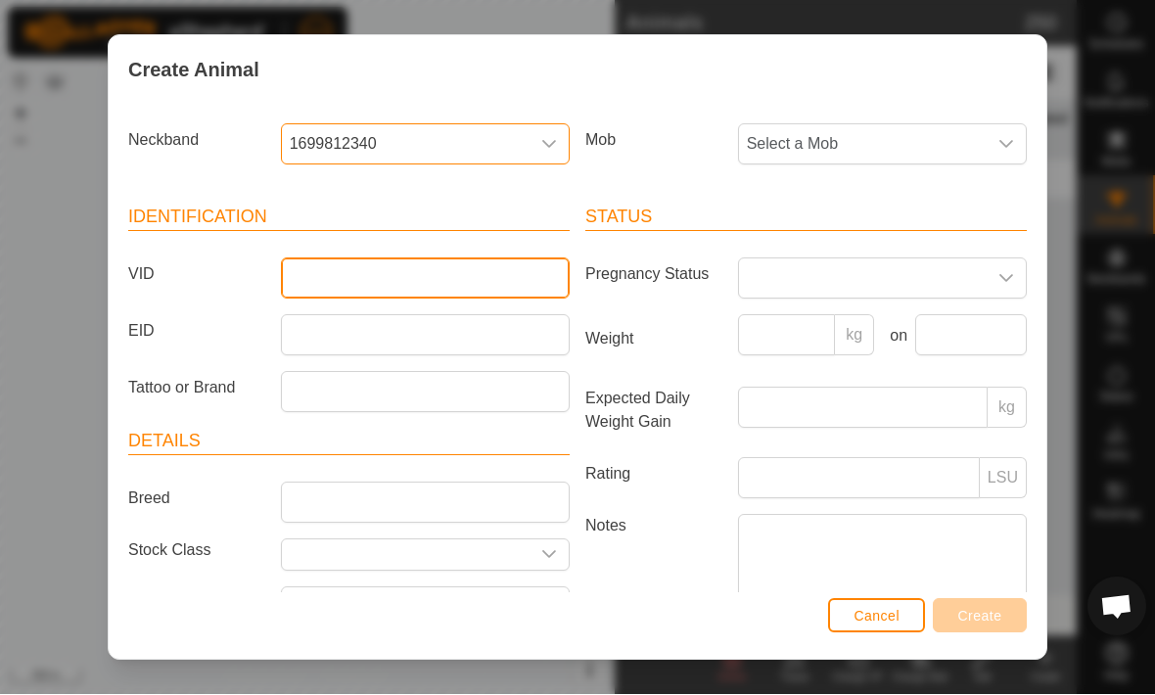
click at [403, 281] on input "VID" at bounding box center [425, 278] width 289 height 41
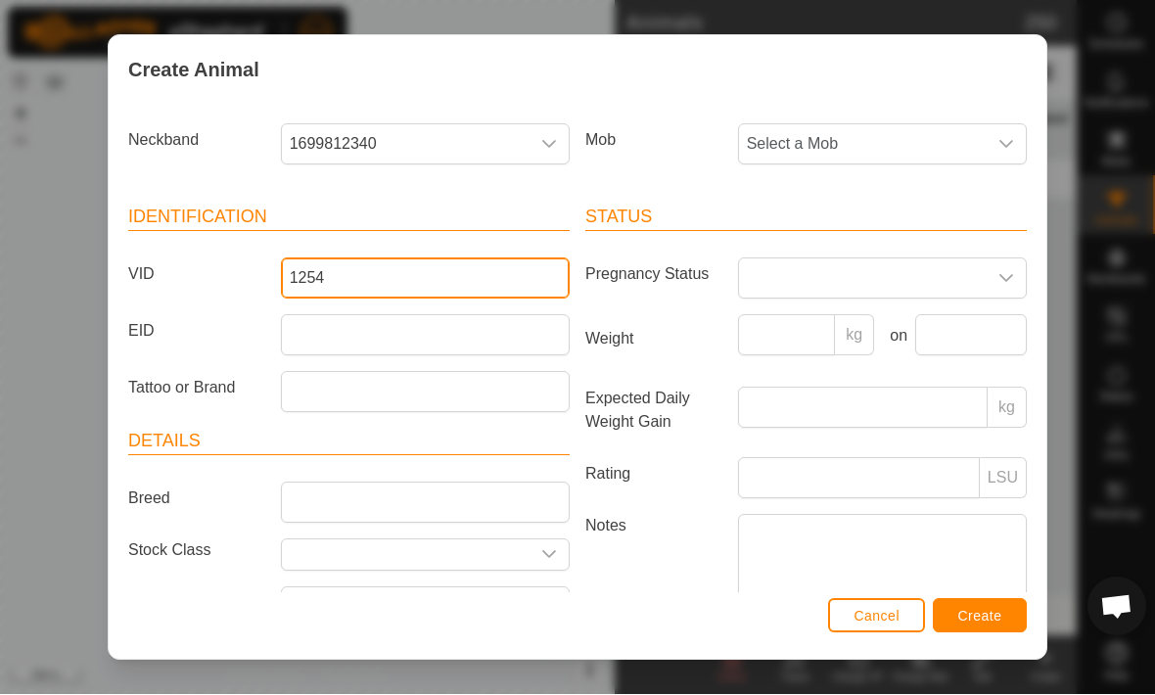
type input "1254"
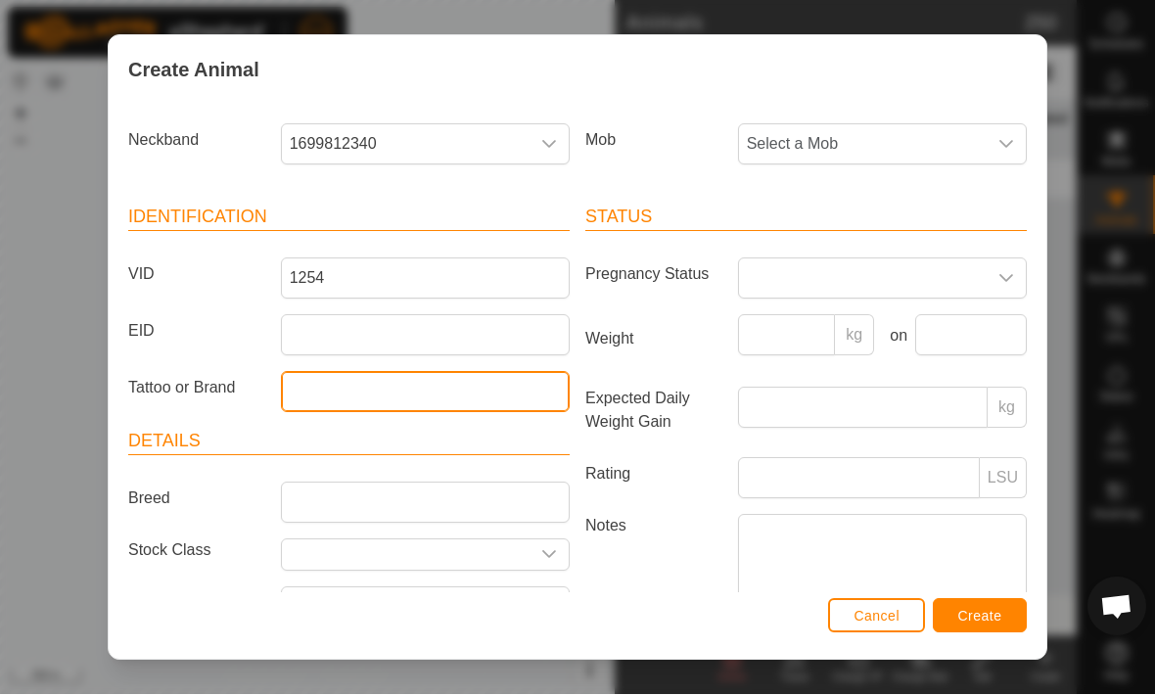
click at [399, 386] on input "Tattoo or Brand" at bounding box center [425, 392] width 289 height 41
type input "1254"
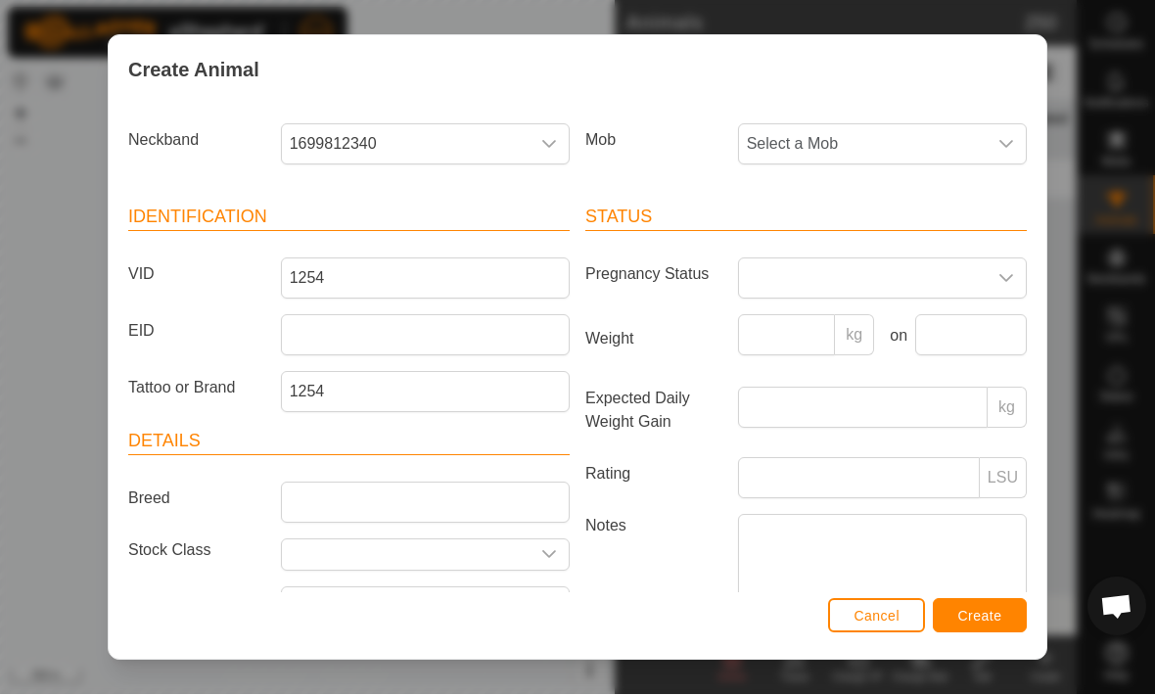
click at [956, 126] on span "Select a Mob" at bounding box center [863, 144] width 248 height 39
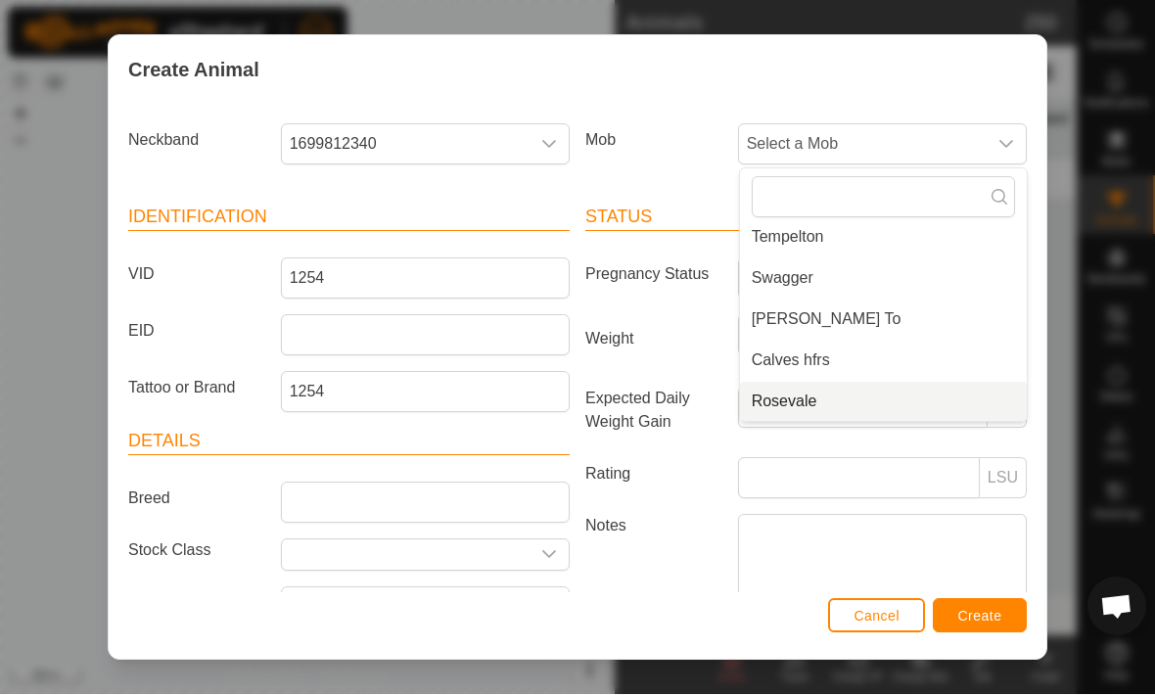
click at [854, 399] on li "Rosevale" at bounding box center [883, 402] width 287 height 39
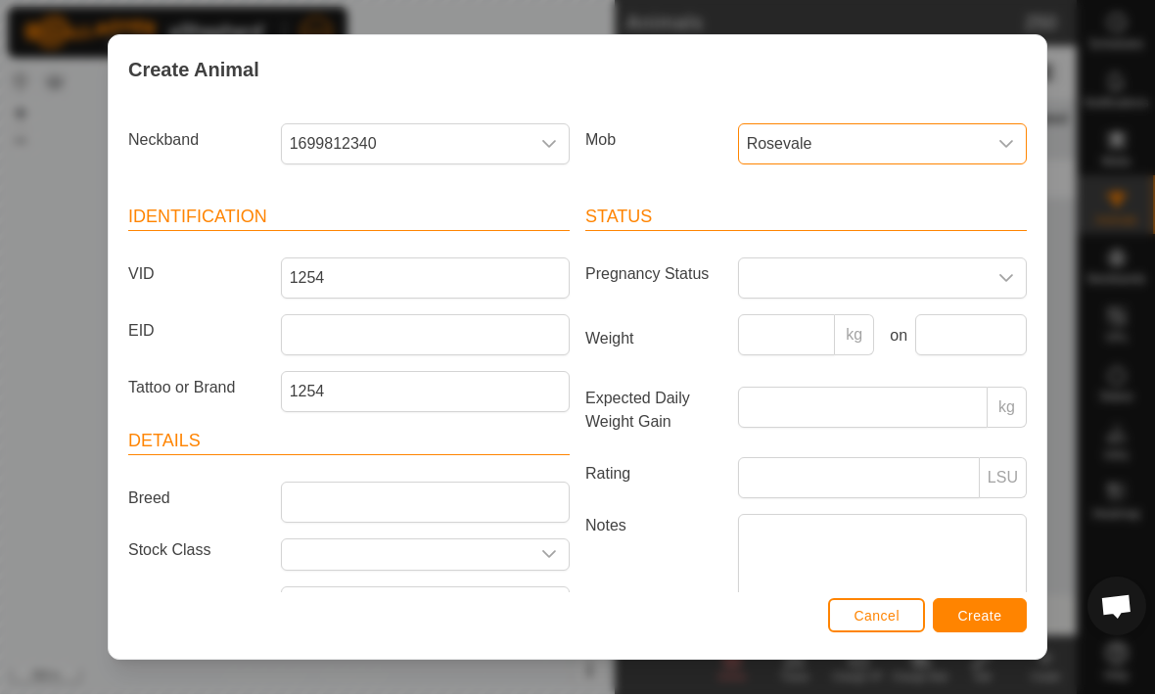
click at [990, 610] on span "Create" at bounding box center [980, 617] width 44 height 16
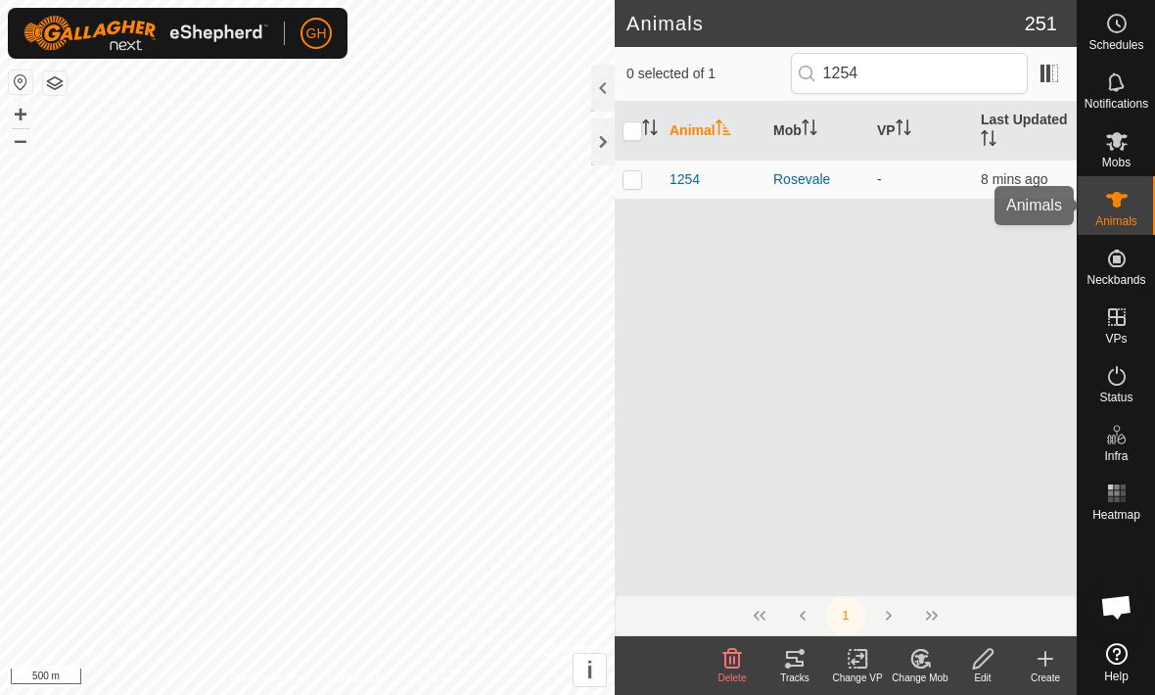
click at [1129, 205] on es-animals-svg-icon at bounding box center [1116, 199] width 35 height 31
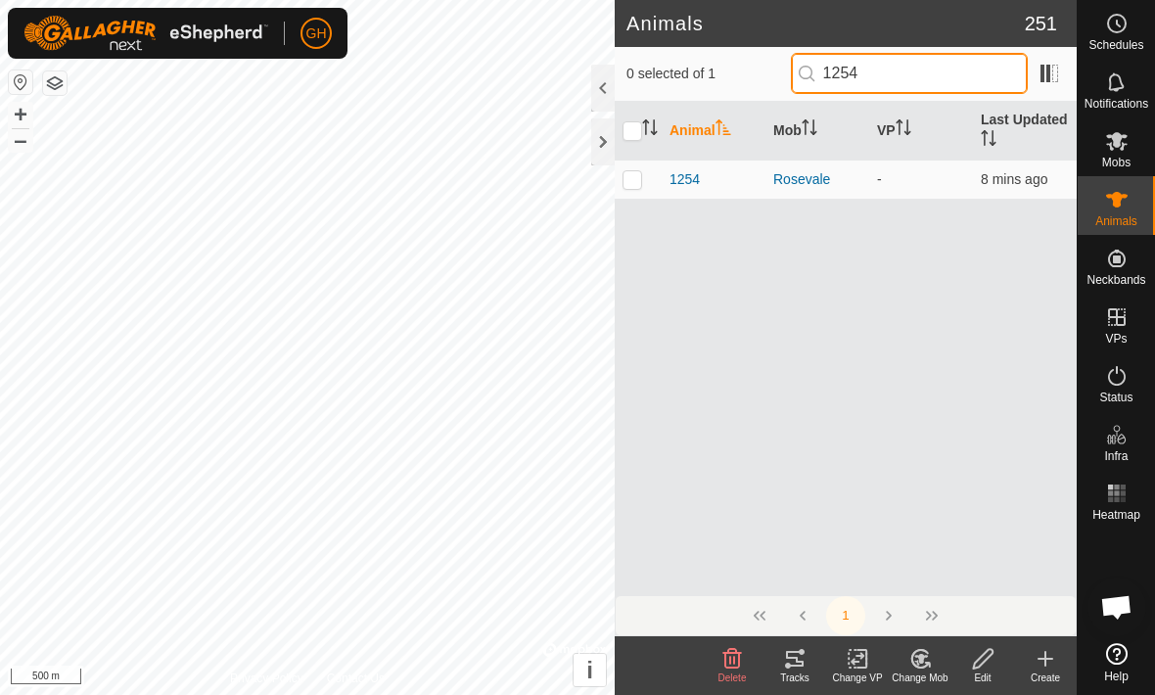
click at [940, 80] on input "1254" at bounding box center [909, 73] width 237 height 41
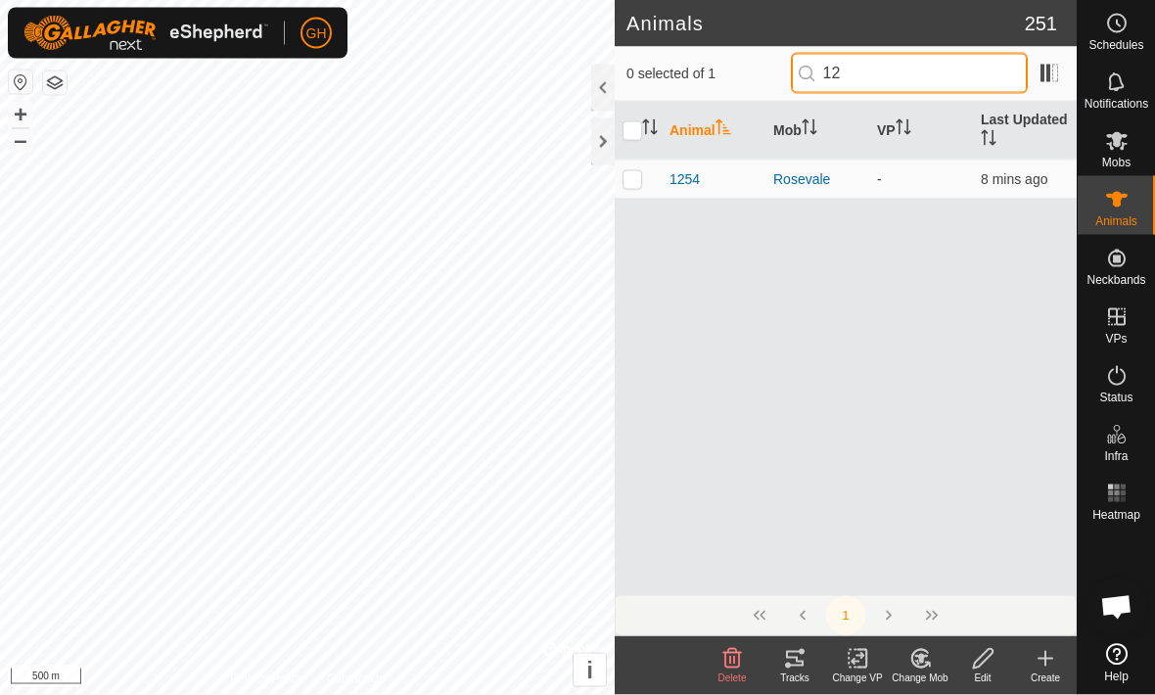
type input "1"
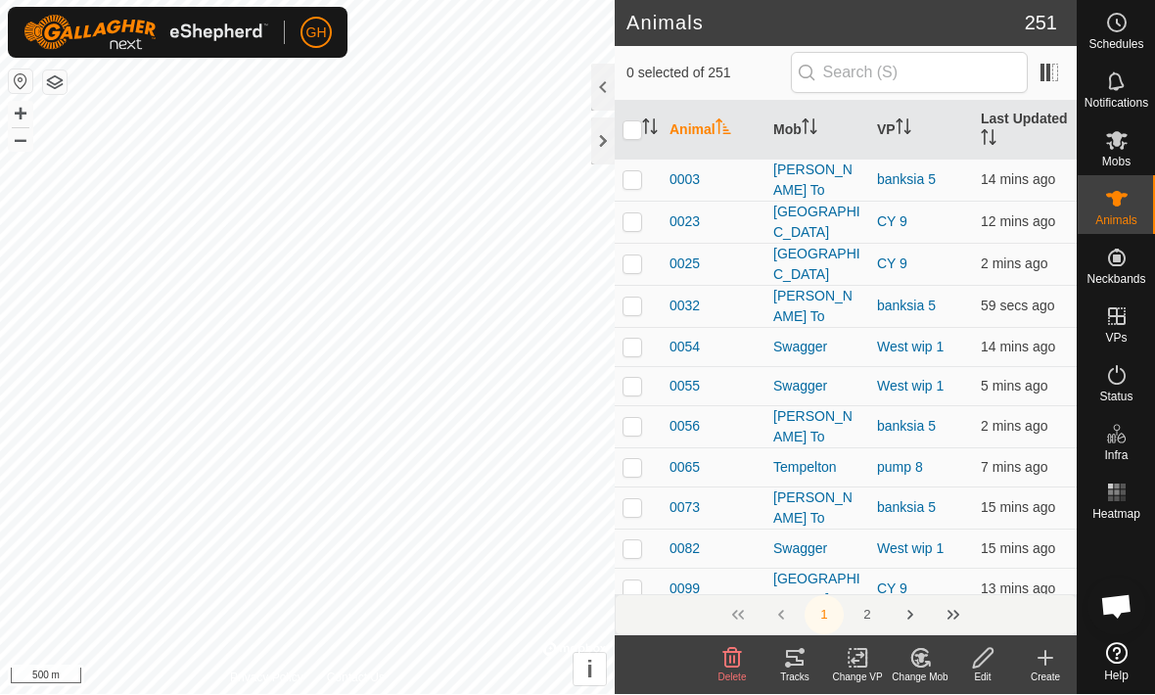
click at [1045, 663] on icon at bounding box center [1045, 659] width 0 height 14
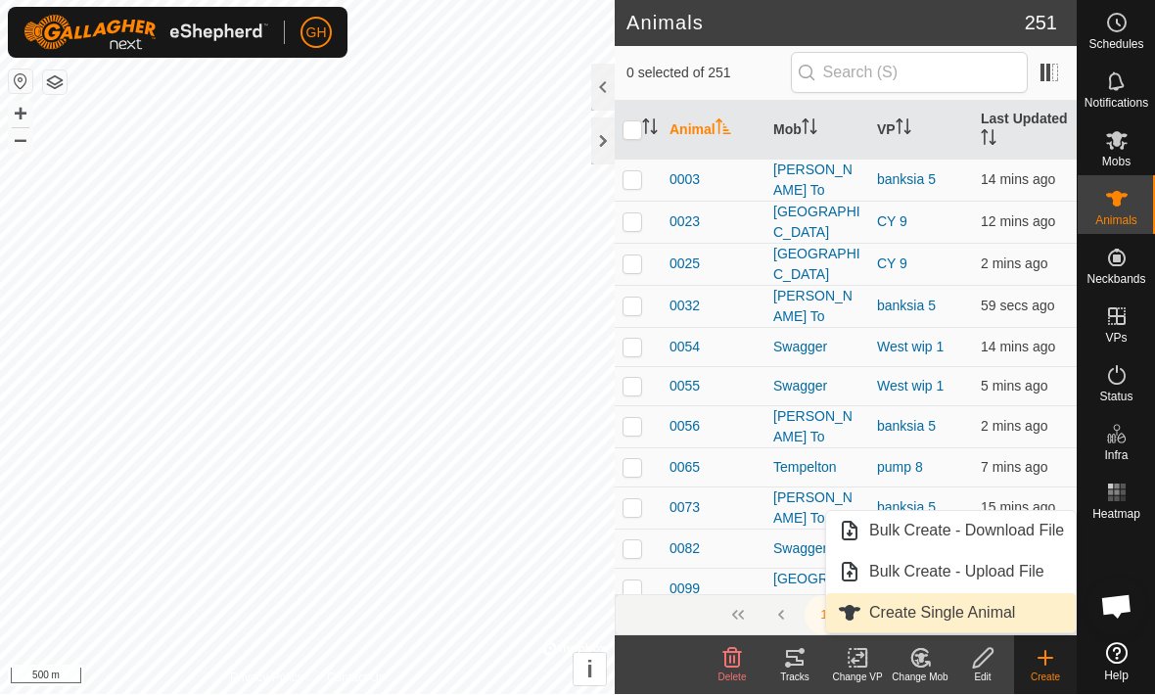
click at [888, 615] on span "Create Single Animal" at bounding box center [942, 613] width 146 height 23
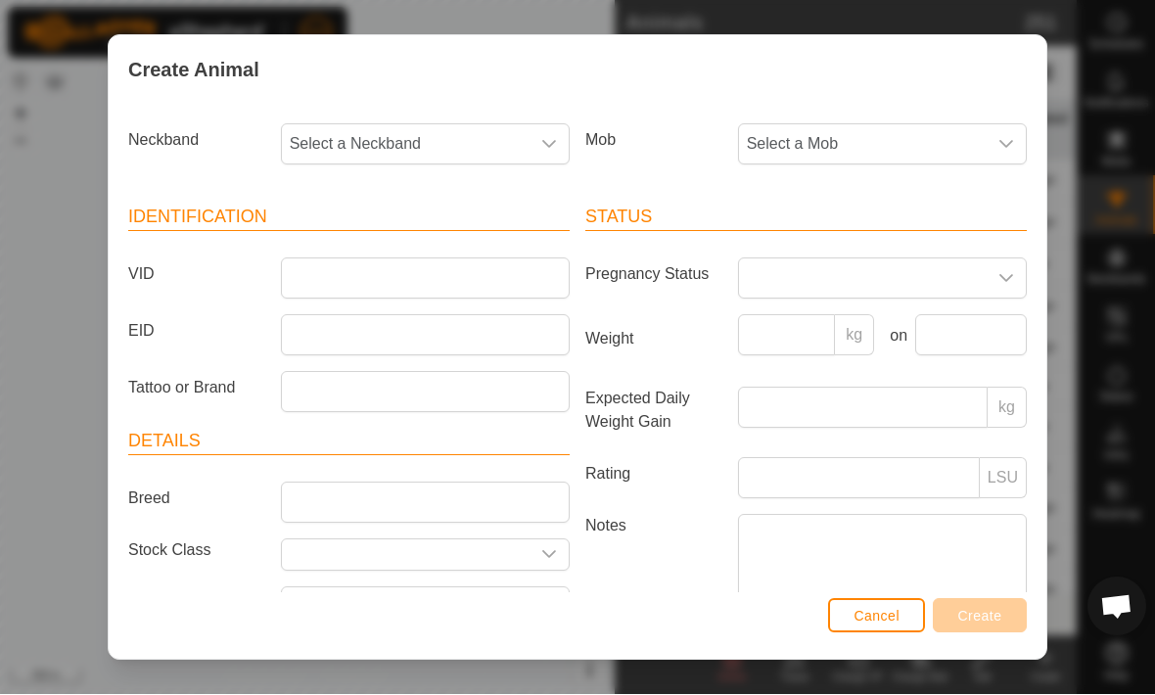
click at [526, 153] on span "Select a Neckband" at bounding box center [406, 144] width 248 height 39
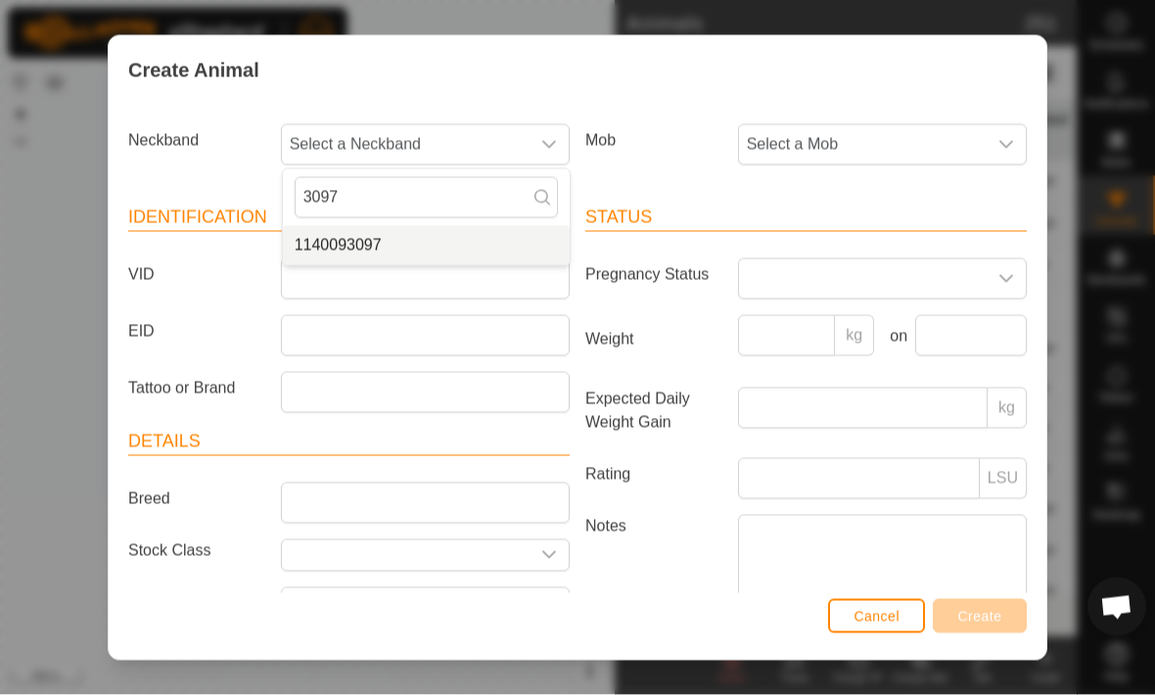
type input "3097"
click at [312, 232] on li "1140093097" at bounding box center [426, 245] width 287 height 39
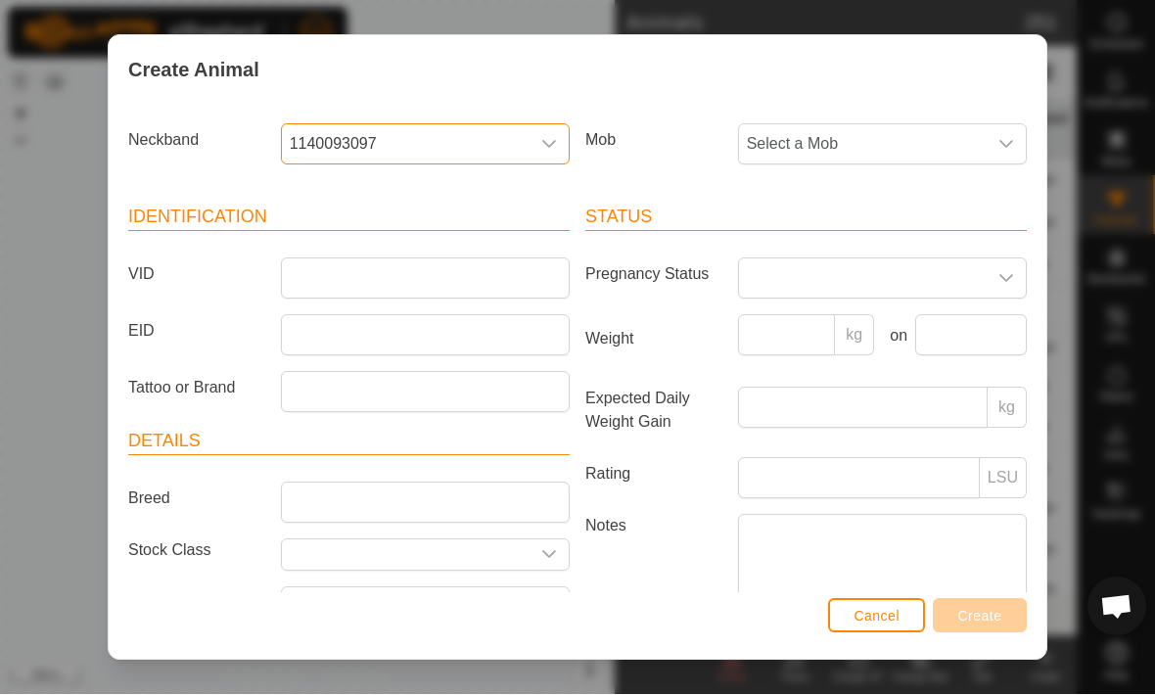
click at [999, 141] on icon "dropdown trigger" at bounding box center [1006, 145] width 16 height 16
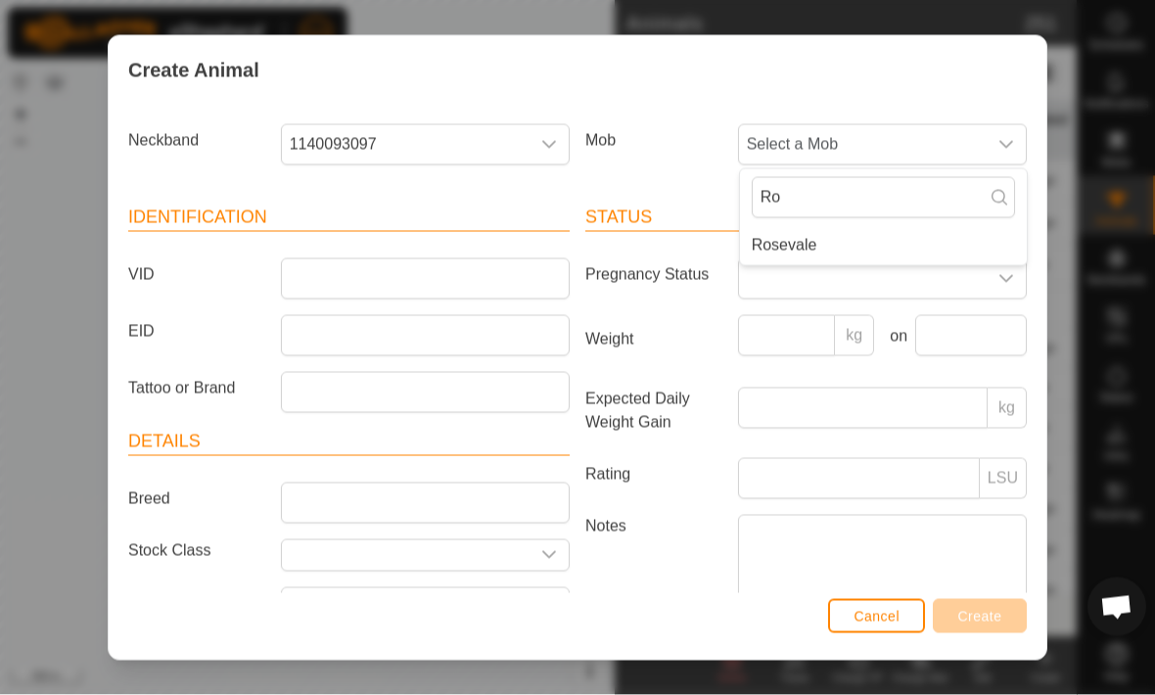
type input "Ro"
click at [787, 226] on li "Rosevale" at bounding box center [883, 245] width 287 height 39
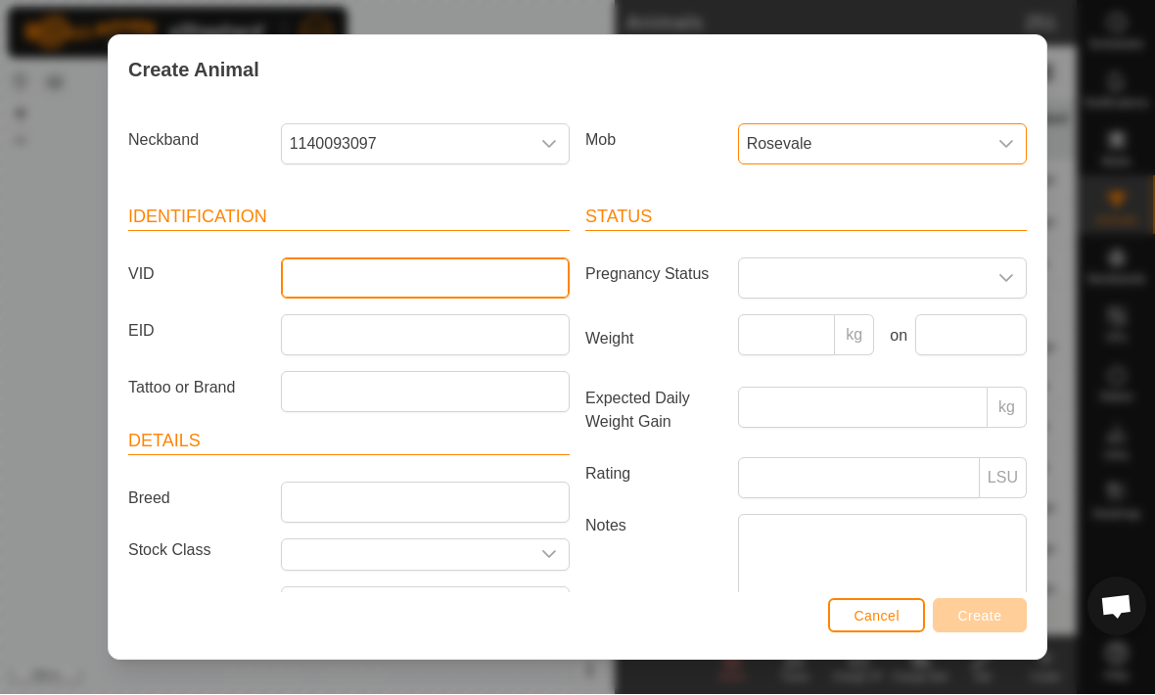
click at [331, 261] on input "VID" at bounding box center [425, 278] width 289 height 41
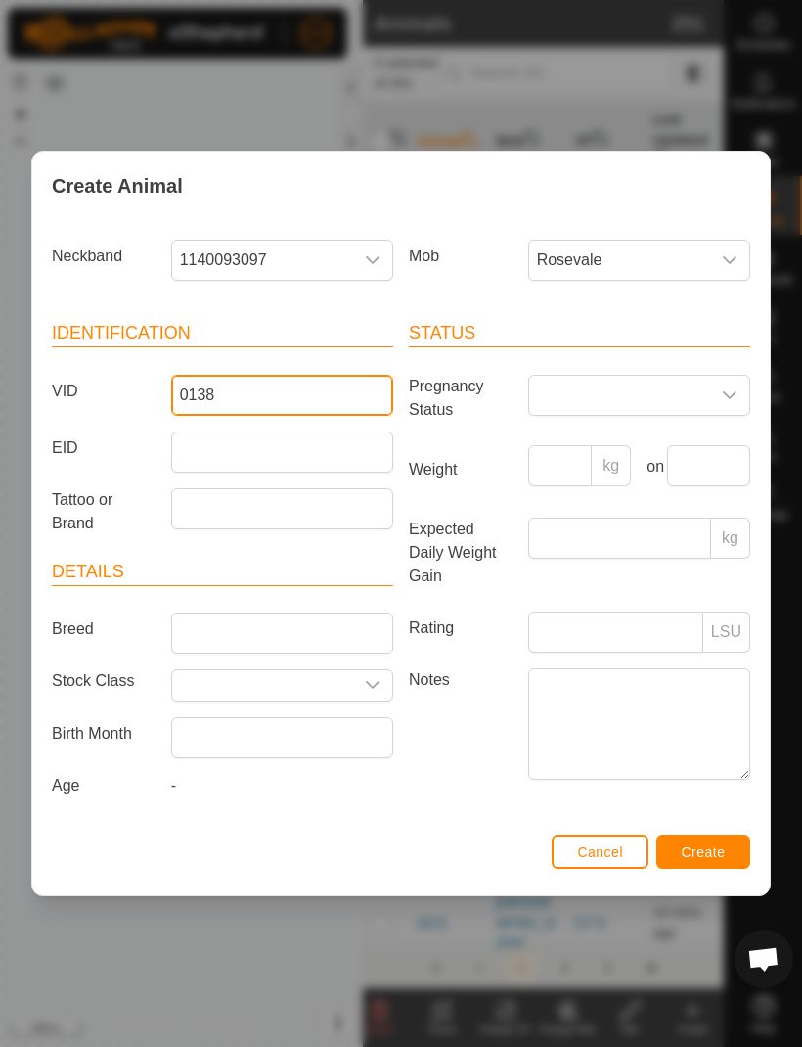
type input "0138"
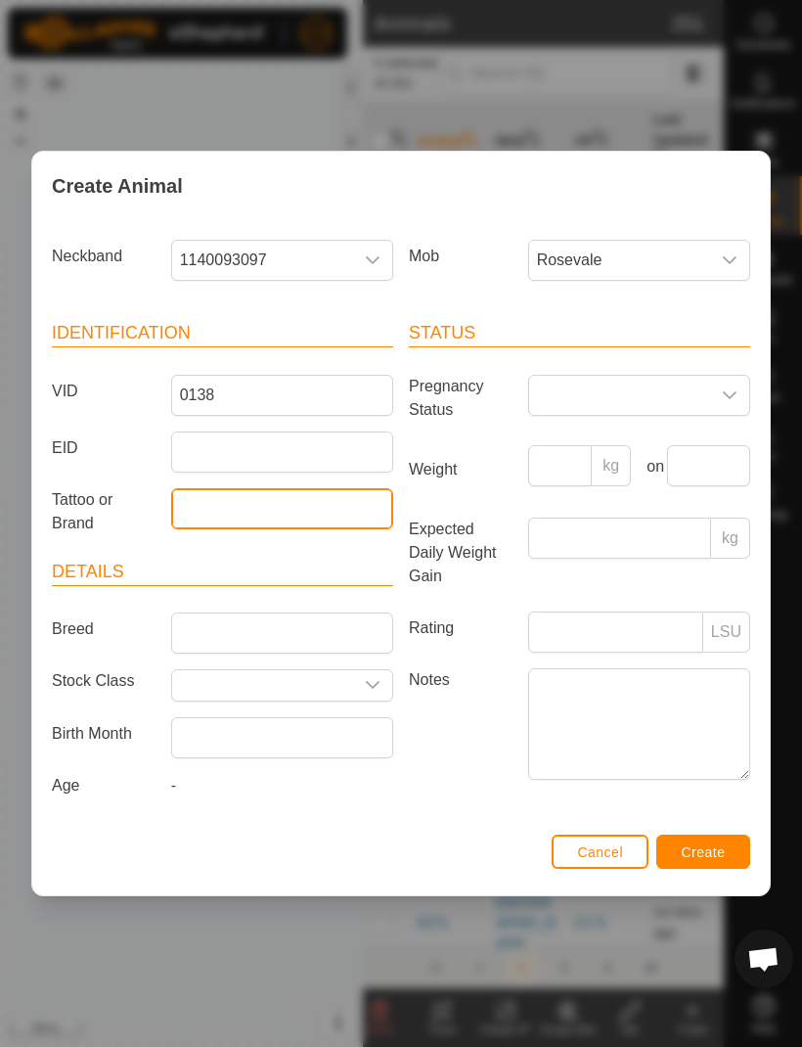
click at [222, 491] on input "Tattoo or Brand" at bounding box center [282, 508] width 222 height 41
type input "0138"
click at [674, 257] on span "Rosevale" at bounding box center [619, 260] width 181 height 39
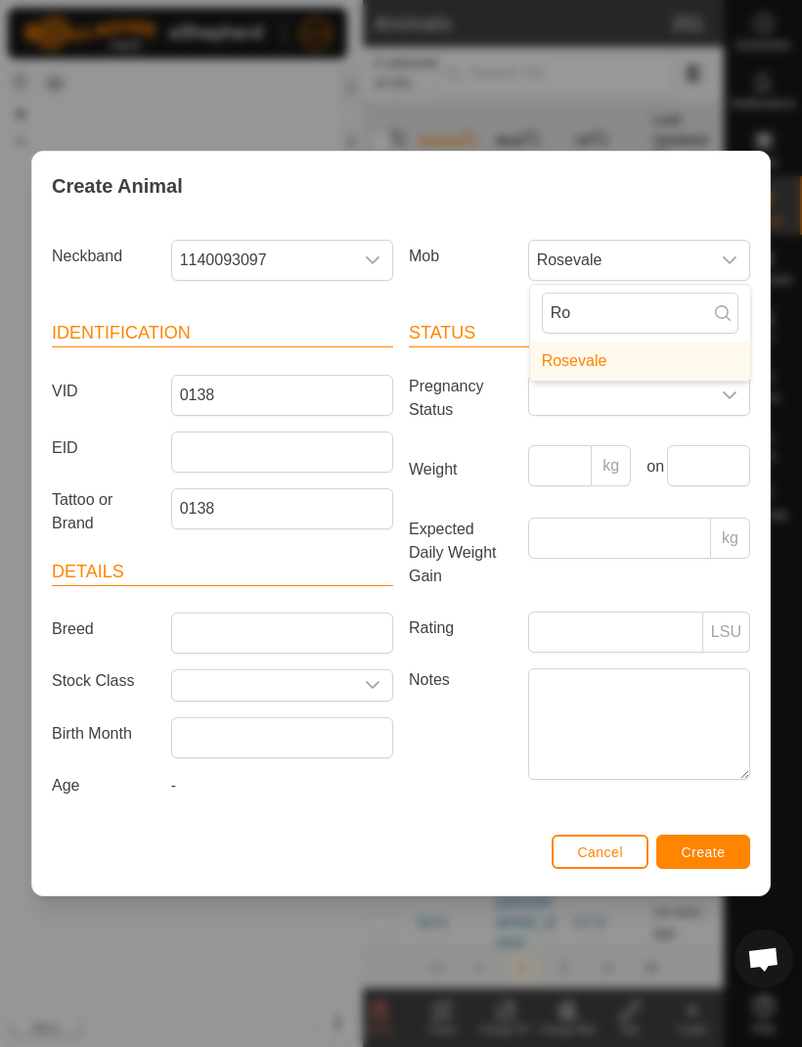
click at [714, 694] on button "Create" at bounding box center [704, 852] width 94 height 34
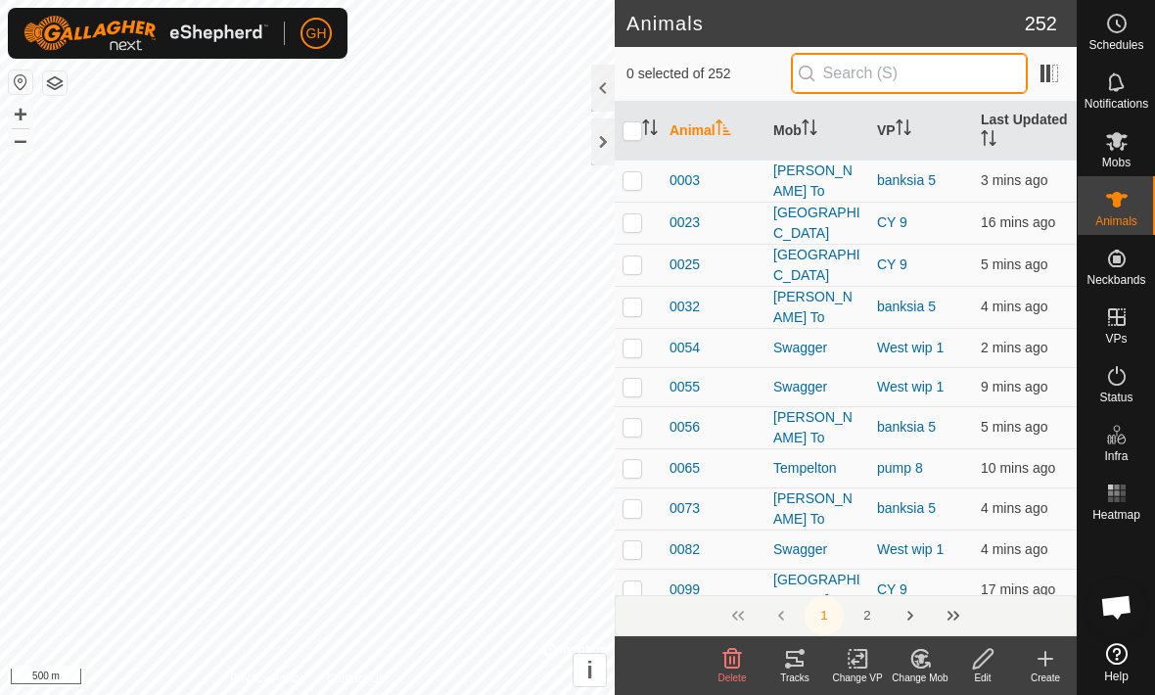
click at [929, 72] on input "text" at bounding box center [909, 73] width 237 height 41
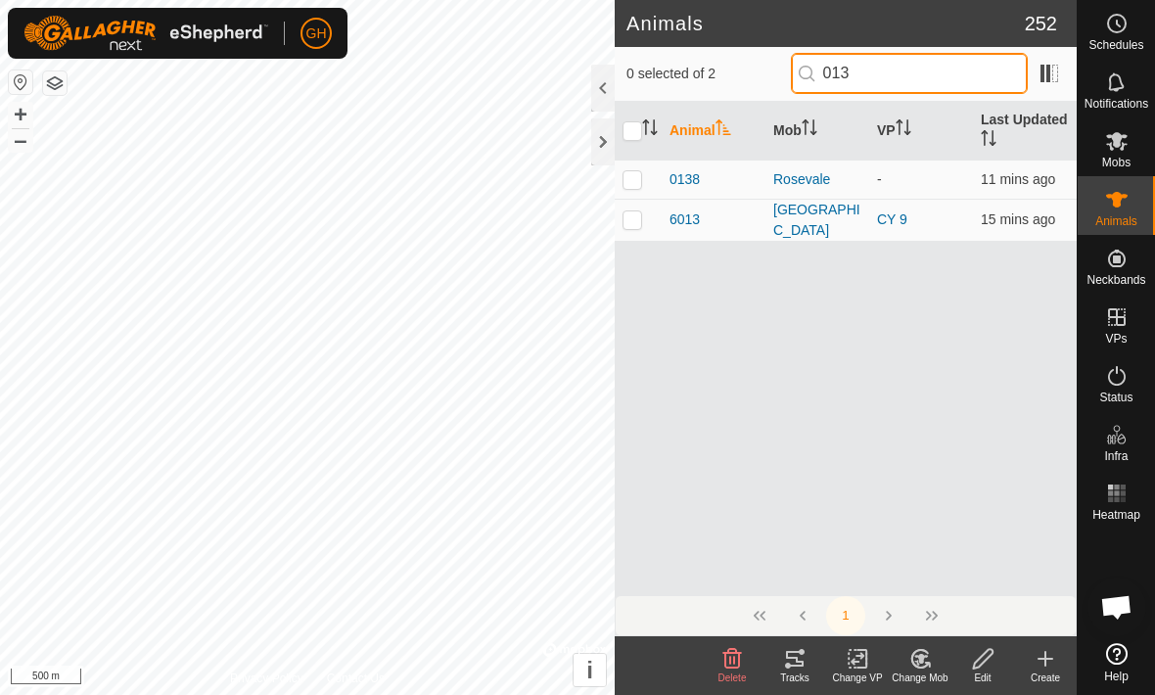
type input "013"
click at [751, 174] on div "0138" at bounding box center [713, 179] width 88 height 21
click at [938, 177] on td "-" at bounding box center [921, 179] width 104 height 39
click at [1027, 180] on span "11 mins ago" at bounding box center [1018, 179] width 74 height 16
click at [646, 178] on td at bounding box center [638, 179] width 47 height 39
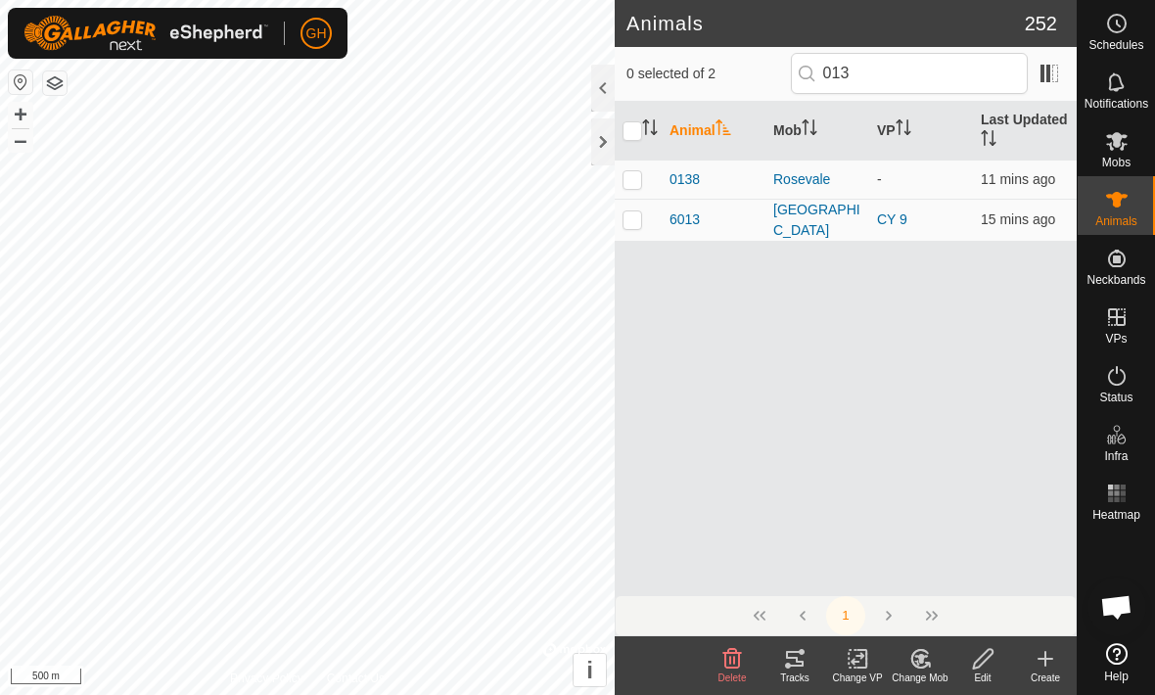
checkbox input "true"
click at [982, 654] on icon at bounding box center [983, 658] width 24 height 23
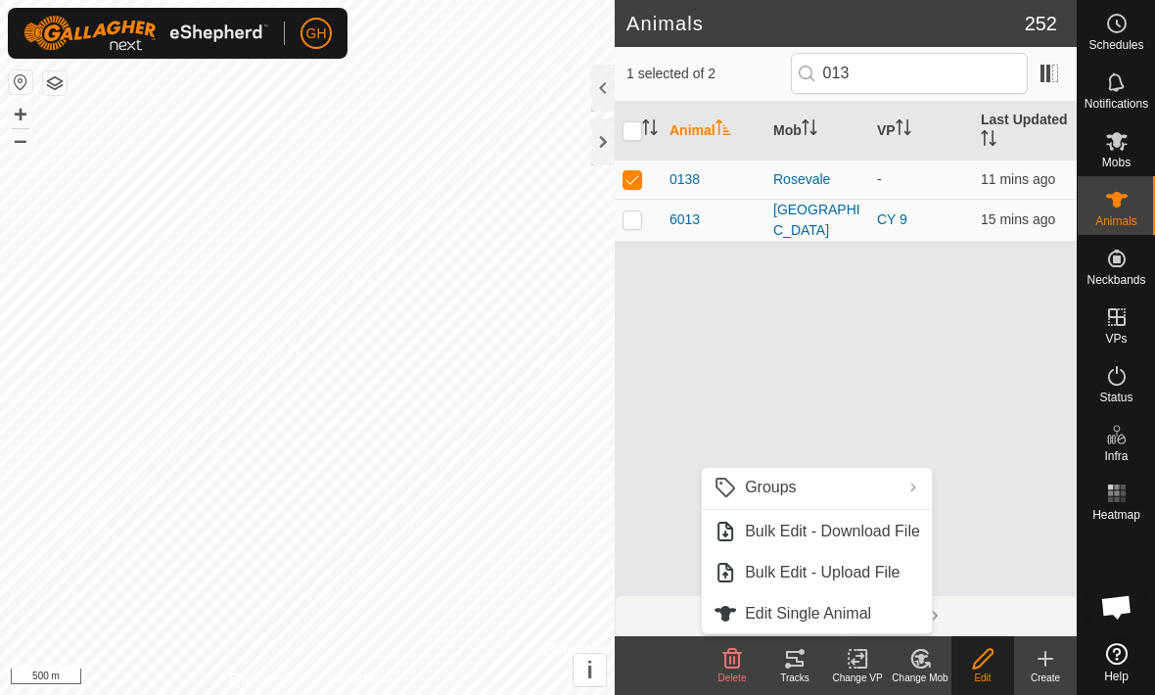
click at [883, 608] on link "Edit Single Animal" at bounding box center [817, 613] width 230 height 39
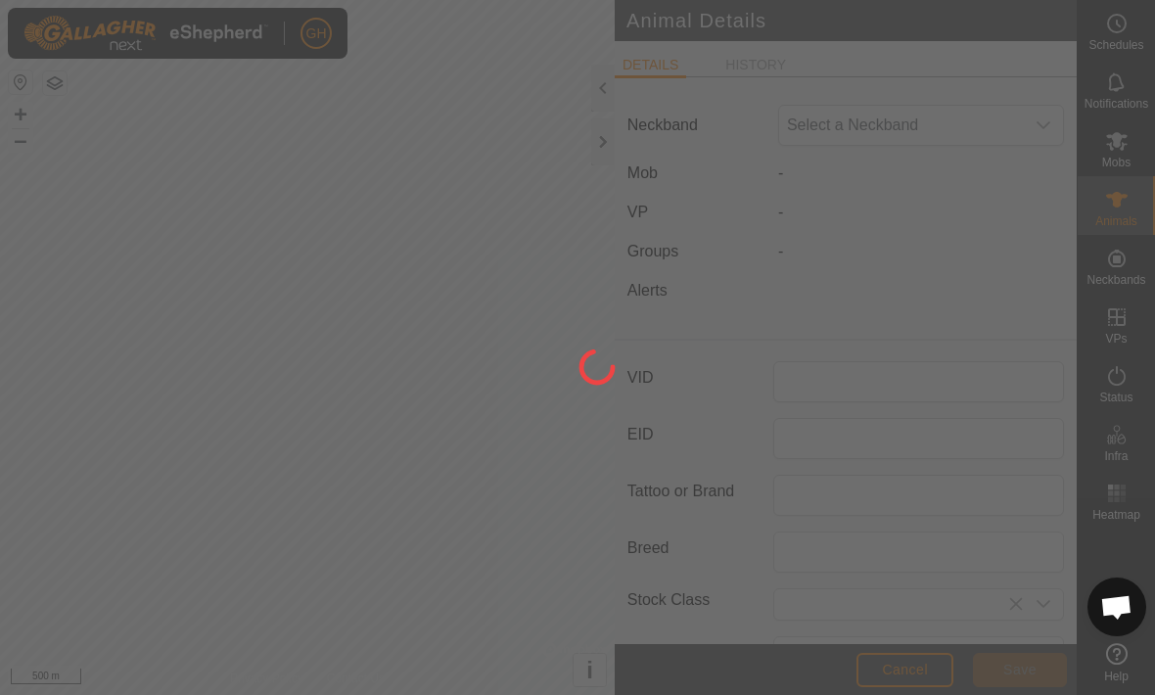
type input "0138"
type input "0"
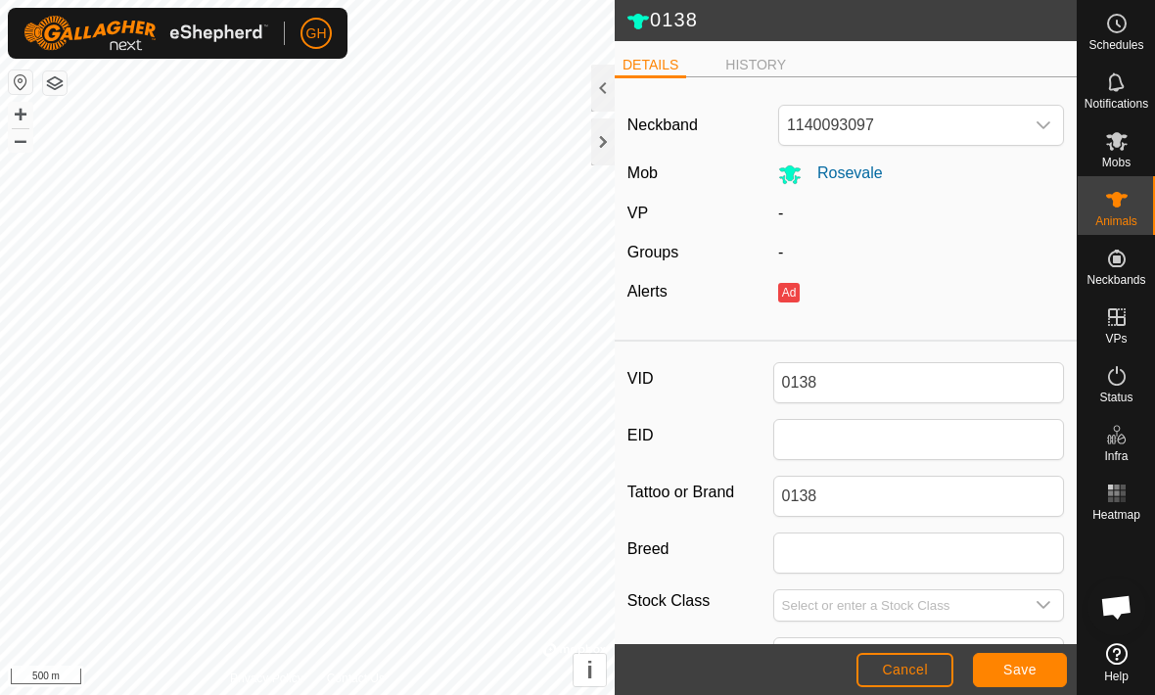
click at [606, 152] on div at bounding box center [602, 141] width 23 height 47
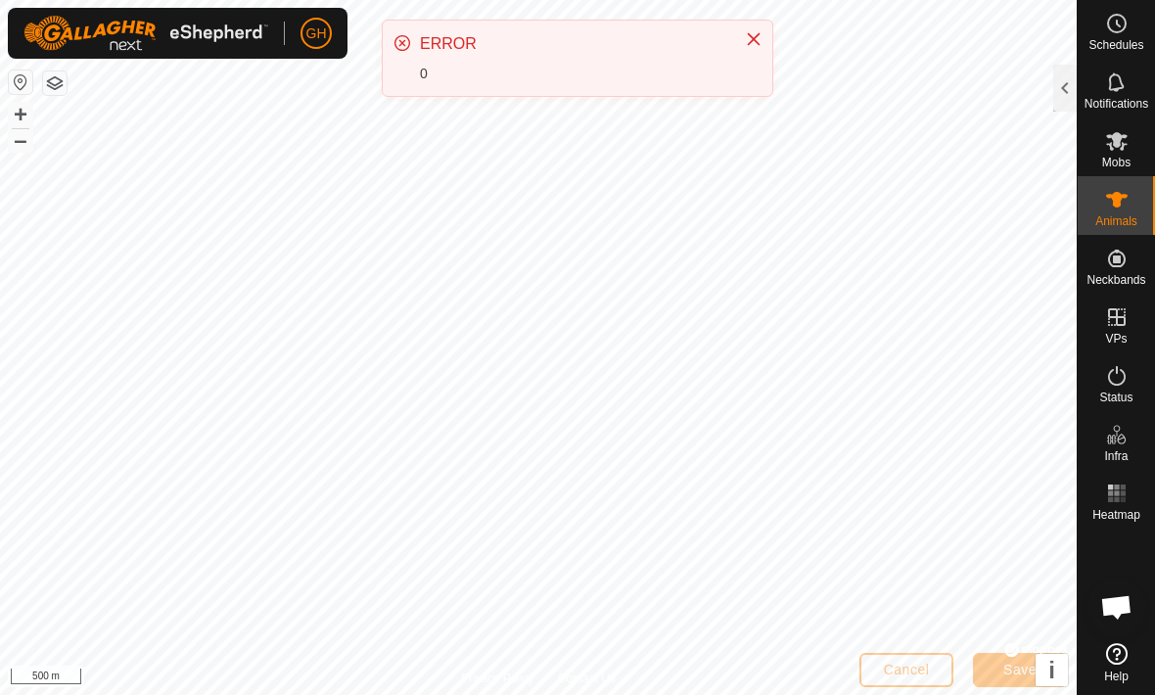
click at [1070, 81] on div at bounding box center [1064, 88] width 23 height 47
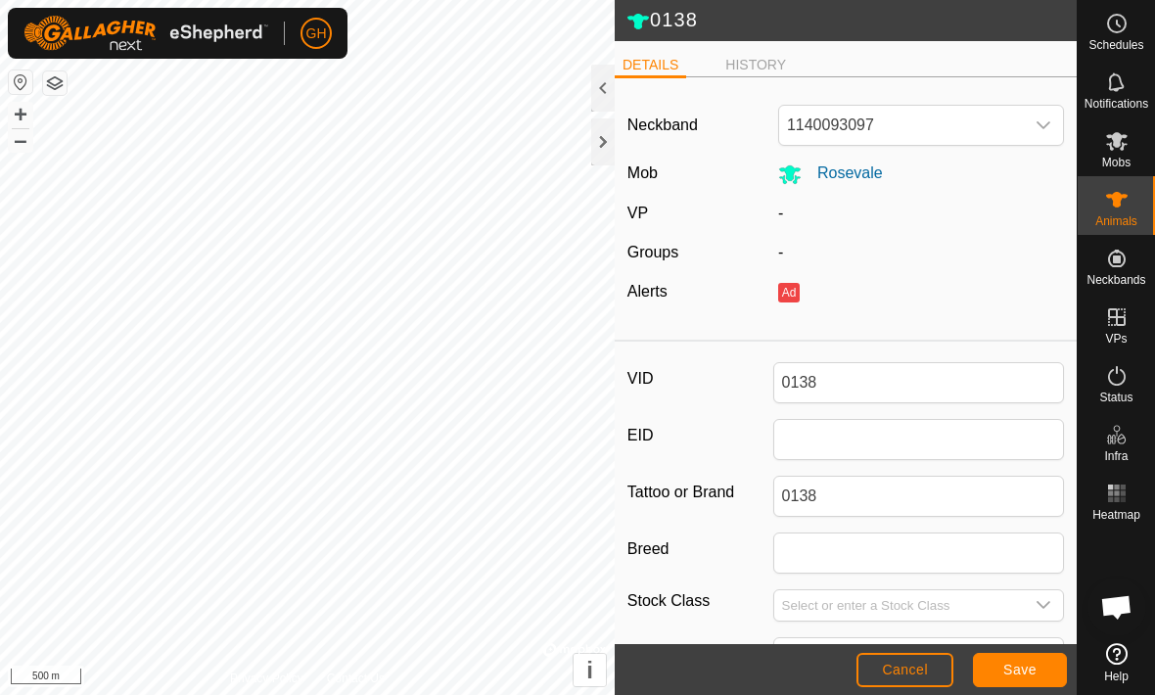
click at [751, 34] on header "0138" at bounding box center [846, 20] width 462 height 41
click at [920, 671] on span "Cancel" at bounding box center [905, 670] width 46 height 16
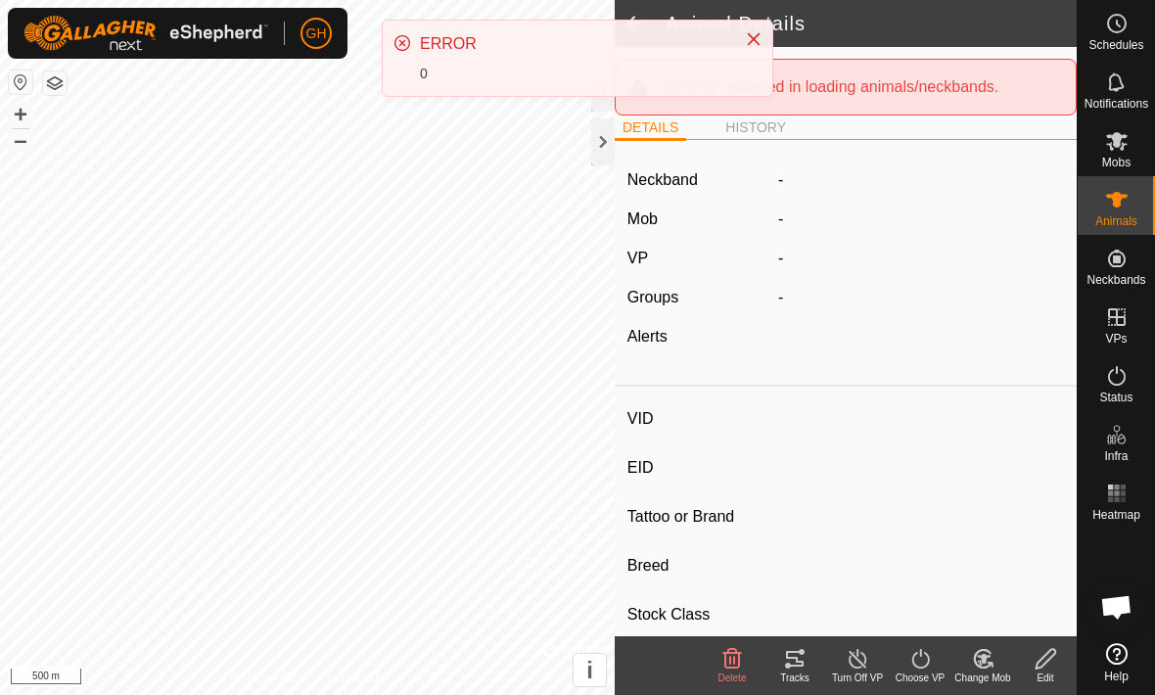
click at [755, 48] on button "Close" at bounding box center [753, 38] width 27 height 27
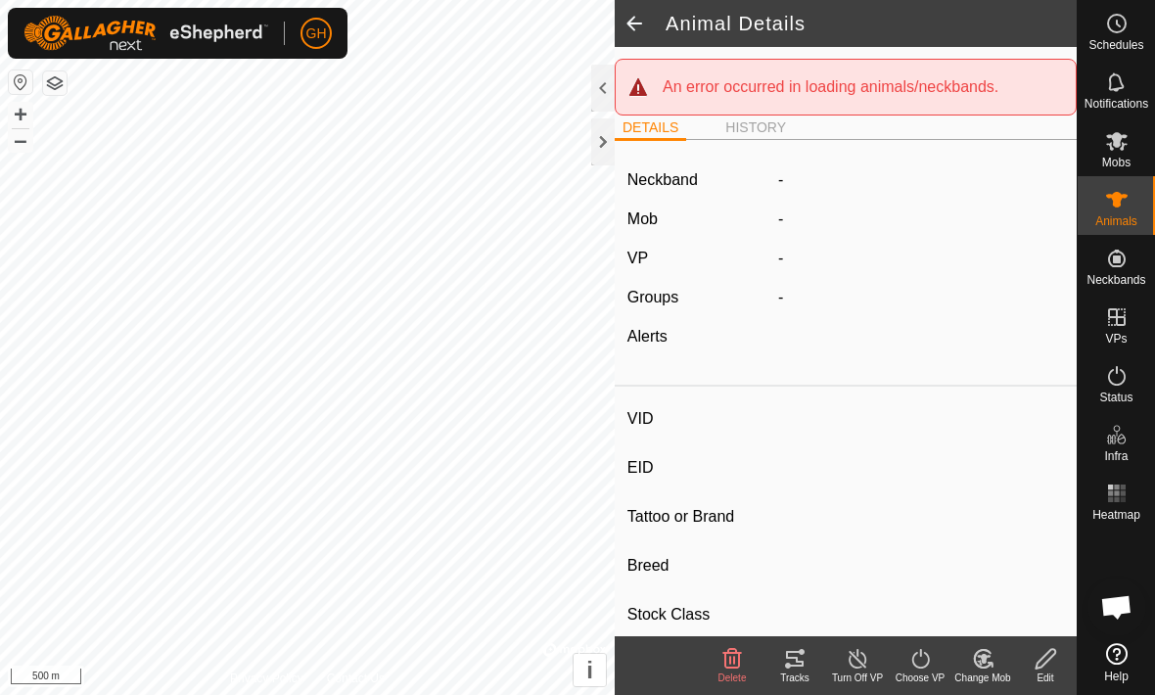
click at [626, 24] on span at bounding box center [634, 23] width 39 height 47
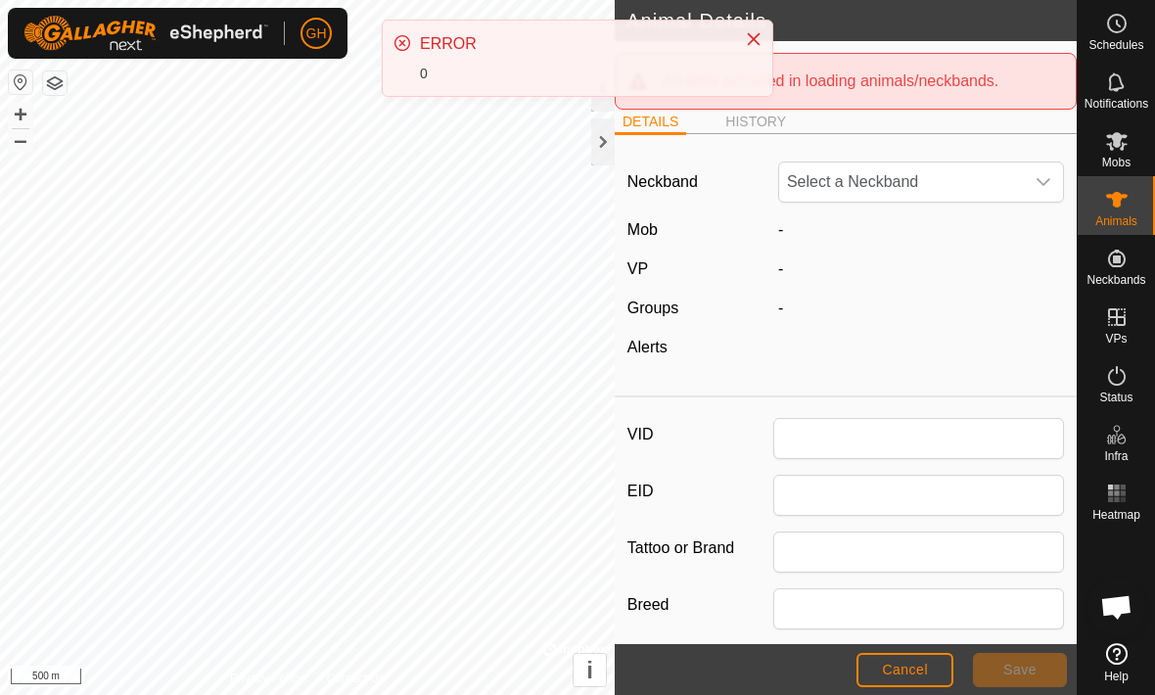
click at [743, 40] on button "Close" at bounding box center [753, 38] width 27 height 27
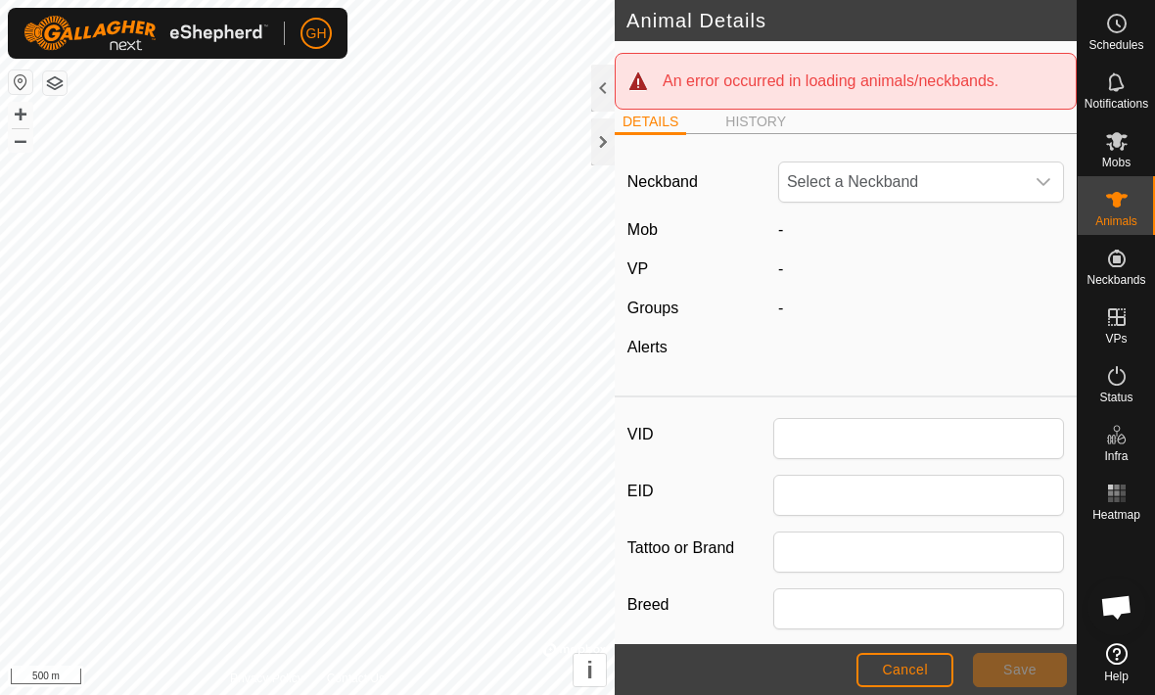
click at [914, 670] on span "Cancel" at bounding box center [905, 670] width 46 height 16
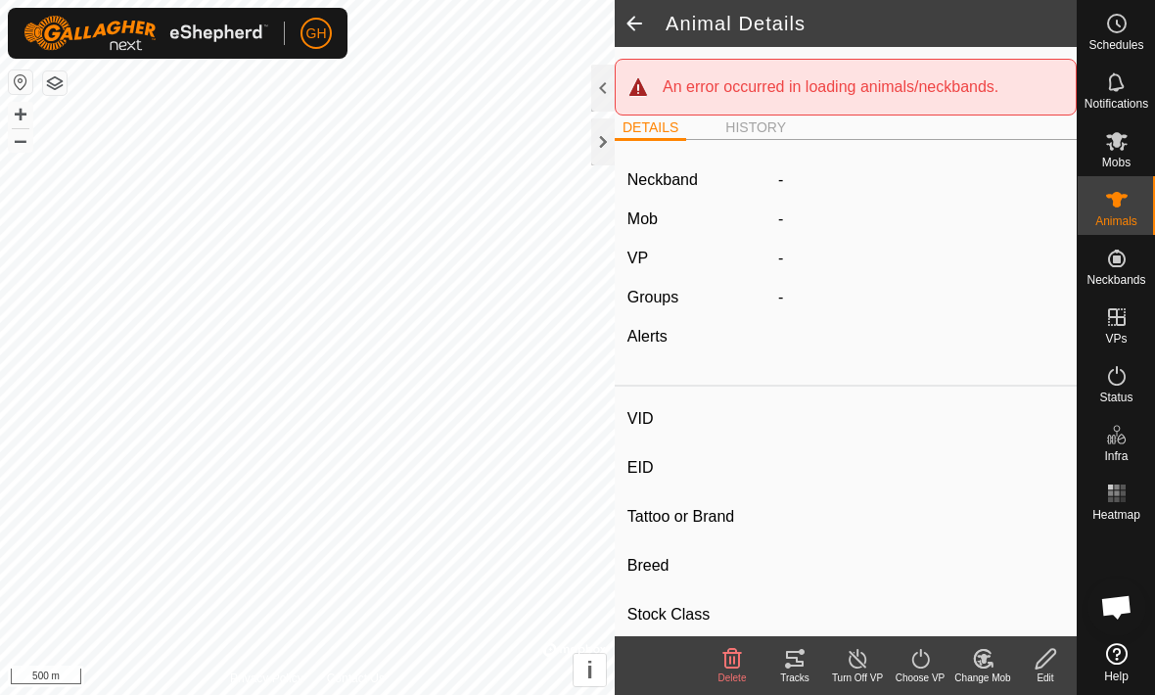
click at [601, 85] on div at bounding box center [602, 88] width 23 height 47
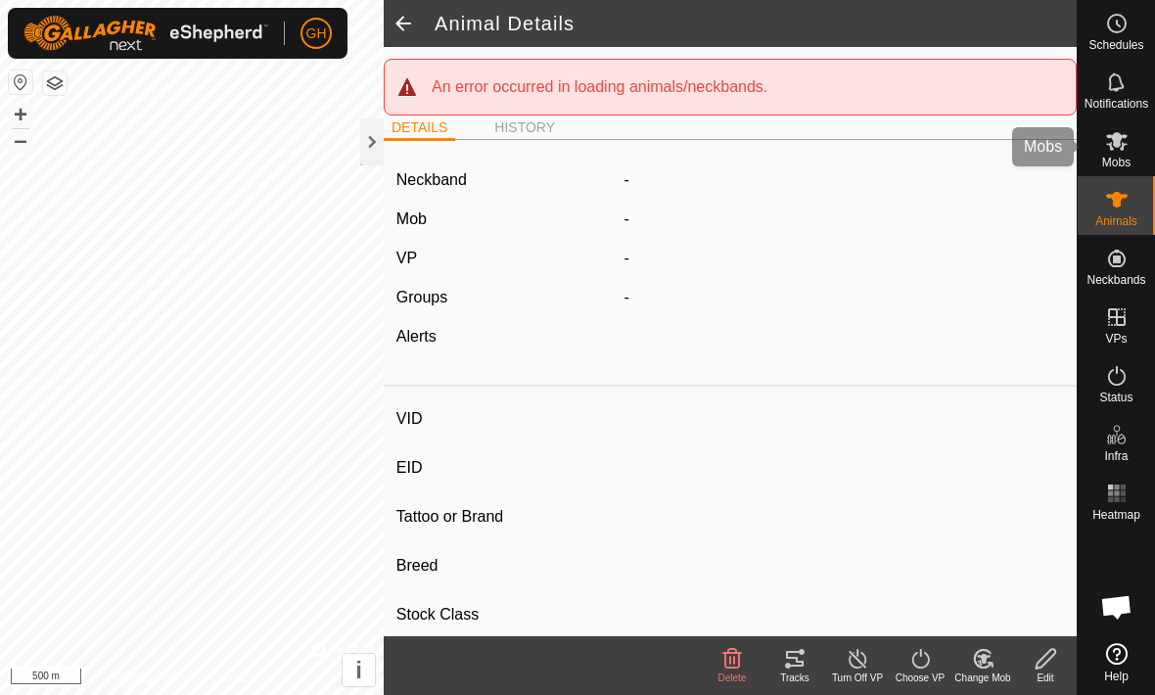
click at [1120, 160] on span "Mobs" at bounding box center [1116, 163] width 28 height 12
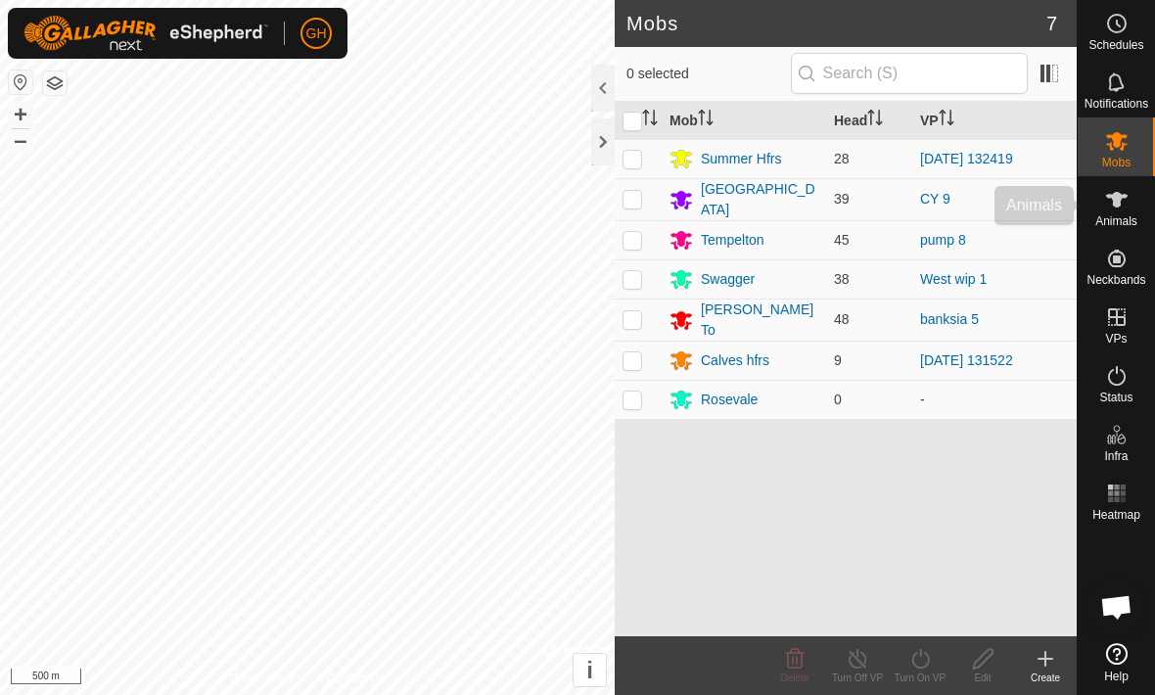
click at [1116, 215] on span "Animals" at bounding box center [1116, 221] width 42 height 12
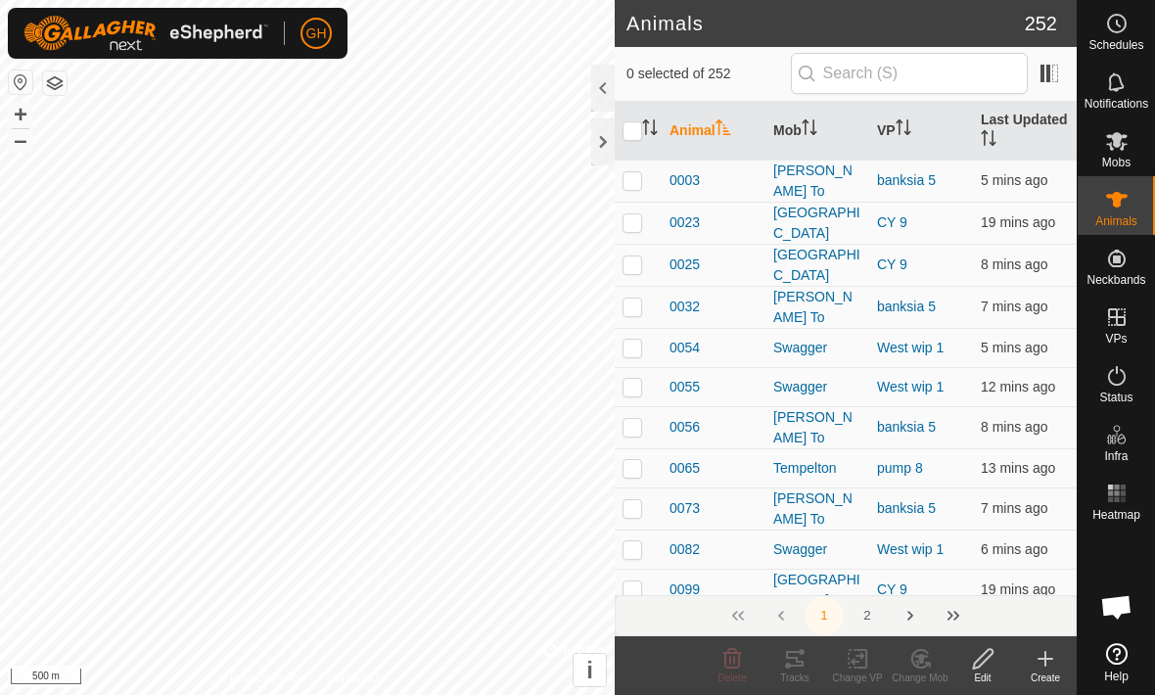
click at [1040, 675] on div "Create" at bounding box center [1045, 677] width 63 height 15
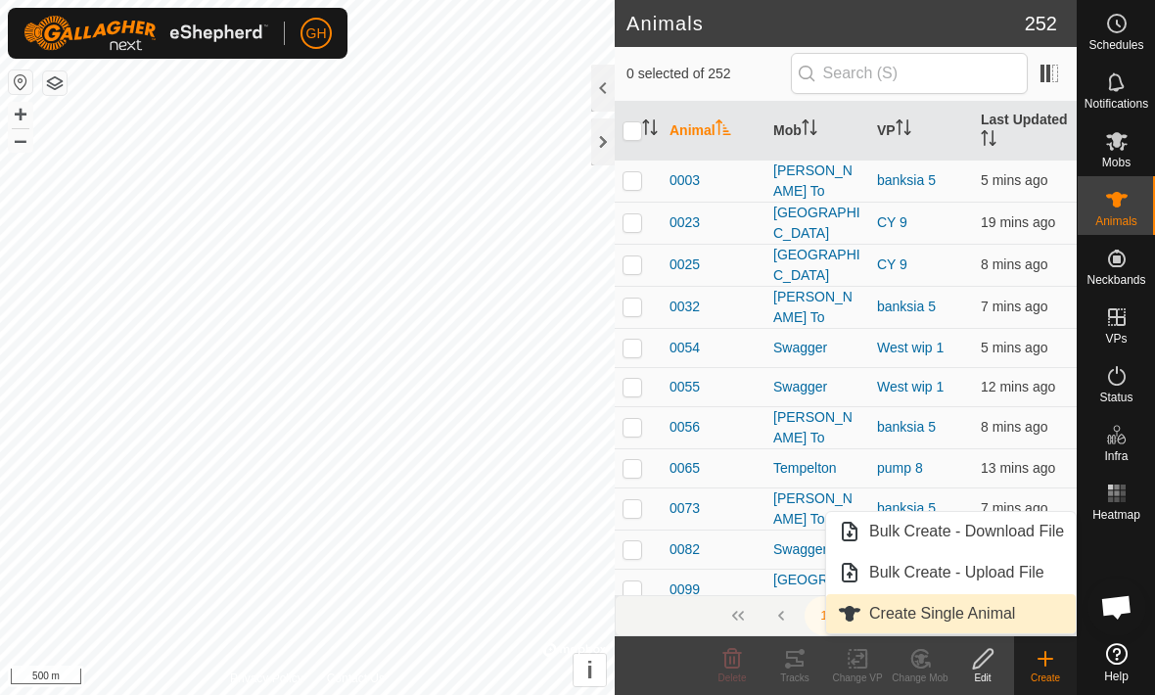
click at [902, 616] on span "Create Single Animal" at bounding box center [942, 613] width 146 height 23
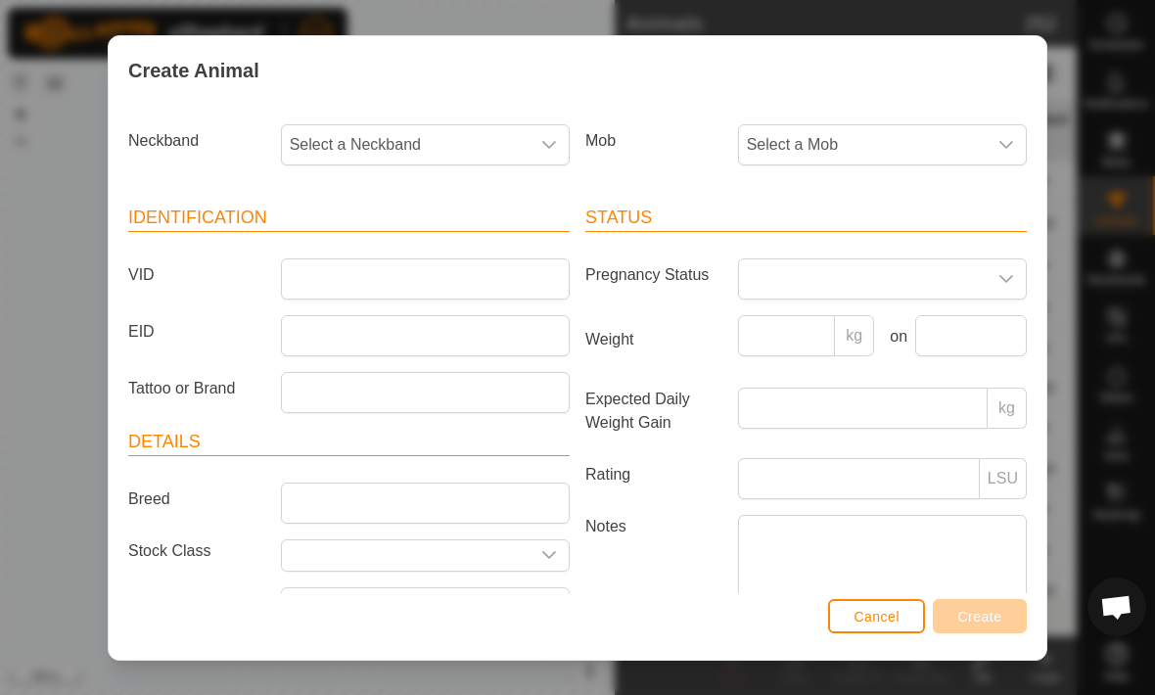
click at [463, 141] on span "Select a Neckband" at bounding box center [406, 144] width 248 height 39
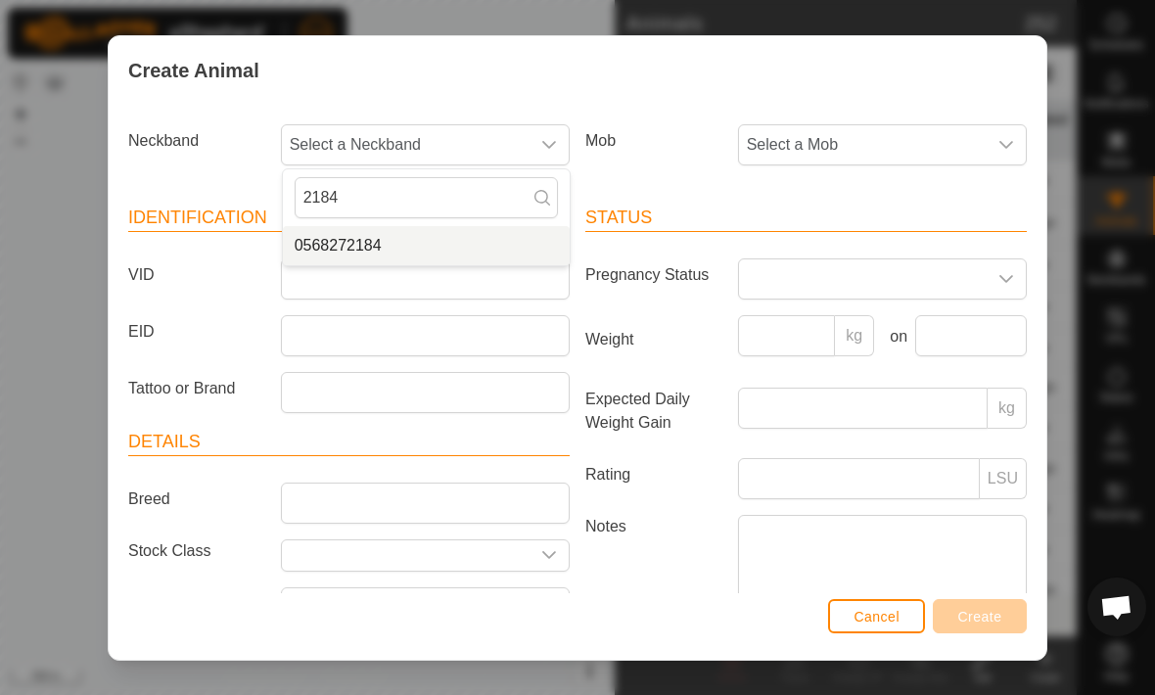
type input "2184"
click at [353, 251] on span "0568272184" at bounding box center [338, 245] width 87 height 23
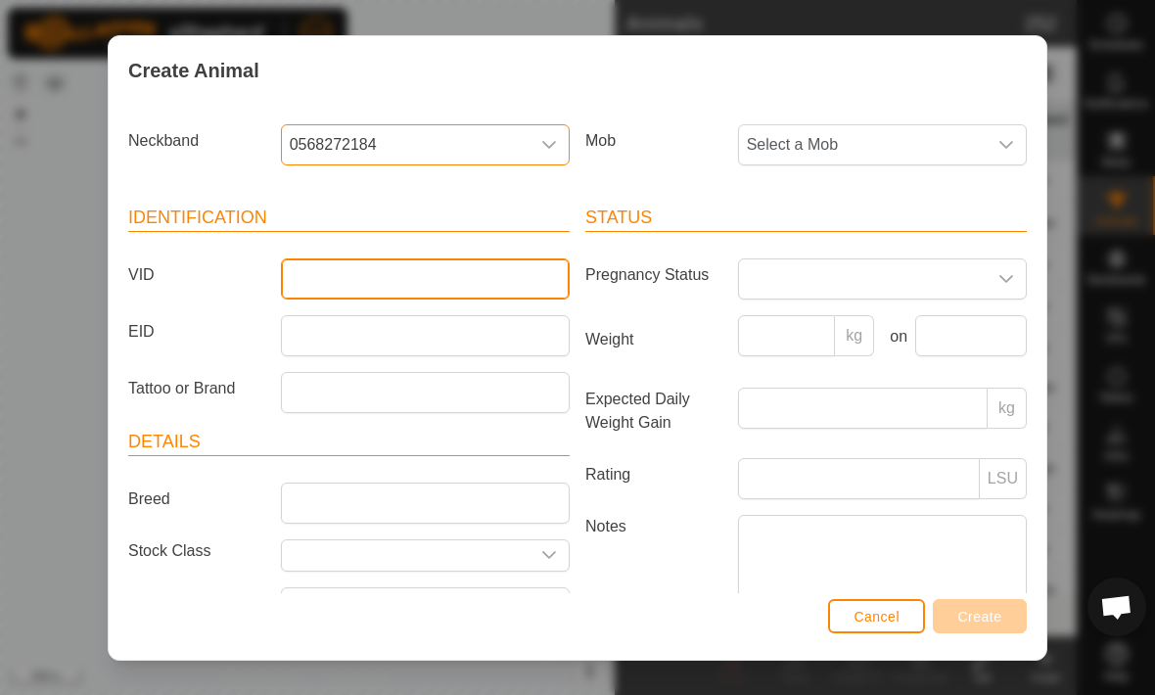
click at [409, 285] on input "VID" at bounding box center [425, 278] width 289 height 41
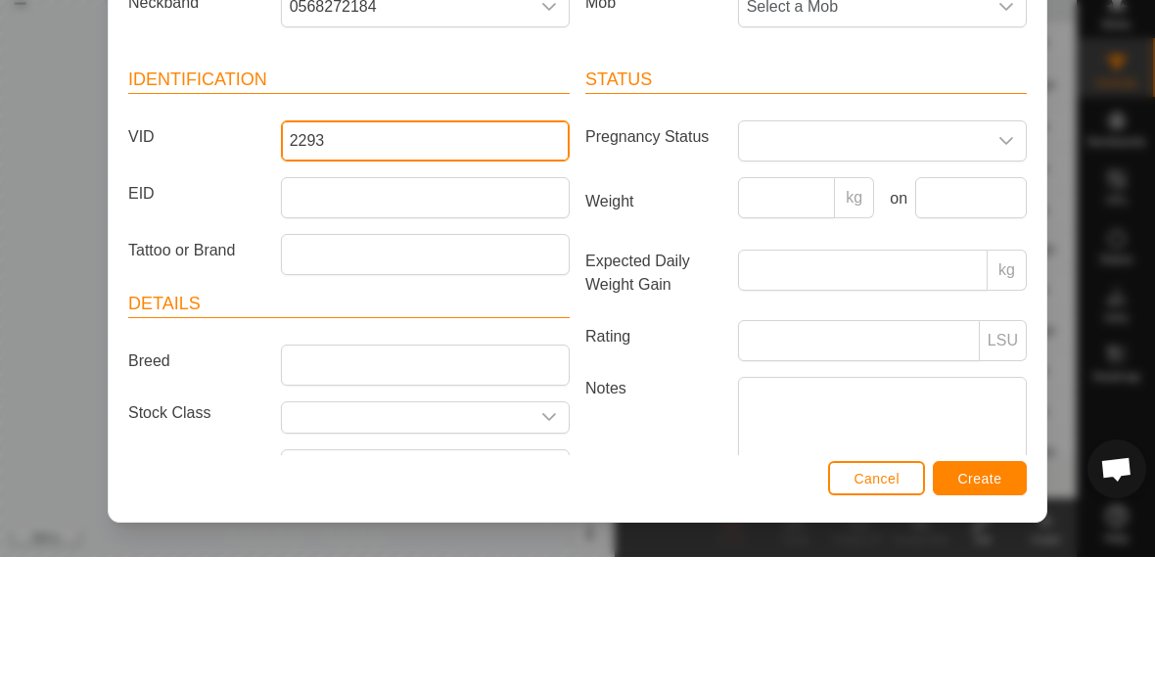
type input "2293"
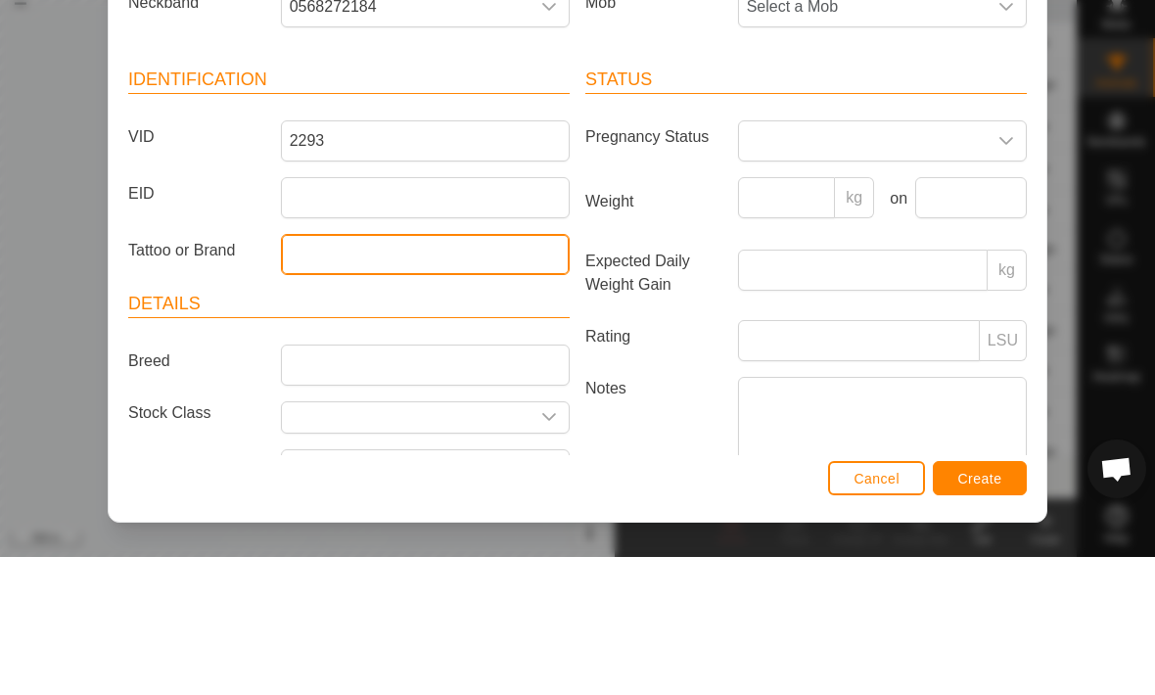
click at [407, 372] on input "Tattoo or Brand" at bounding box center [425, 392] width 289 height 41
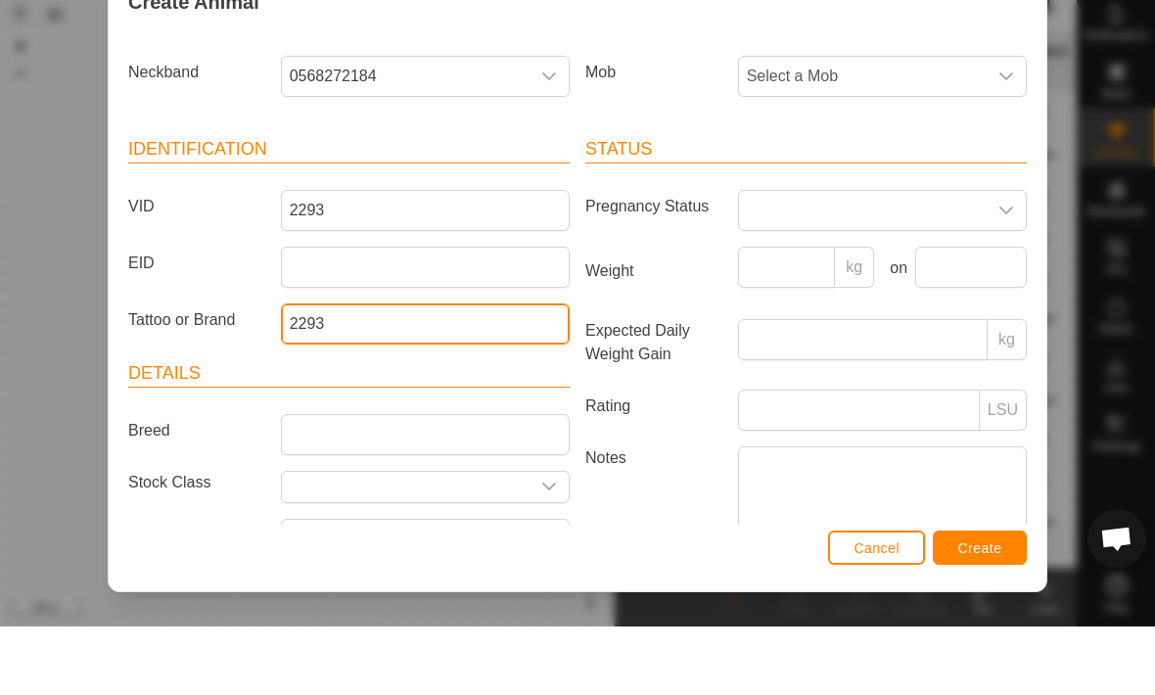
type input "2293"
click at [913, 125] on span "Select a Mob" at bounding box center [863, 144] width 248 height 39
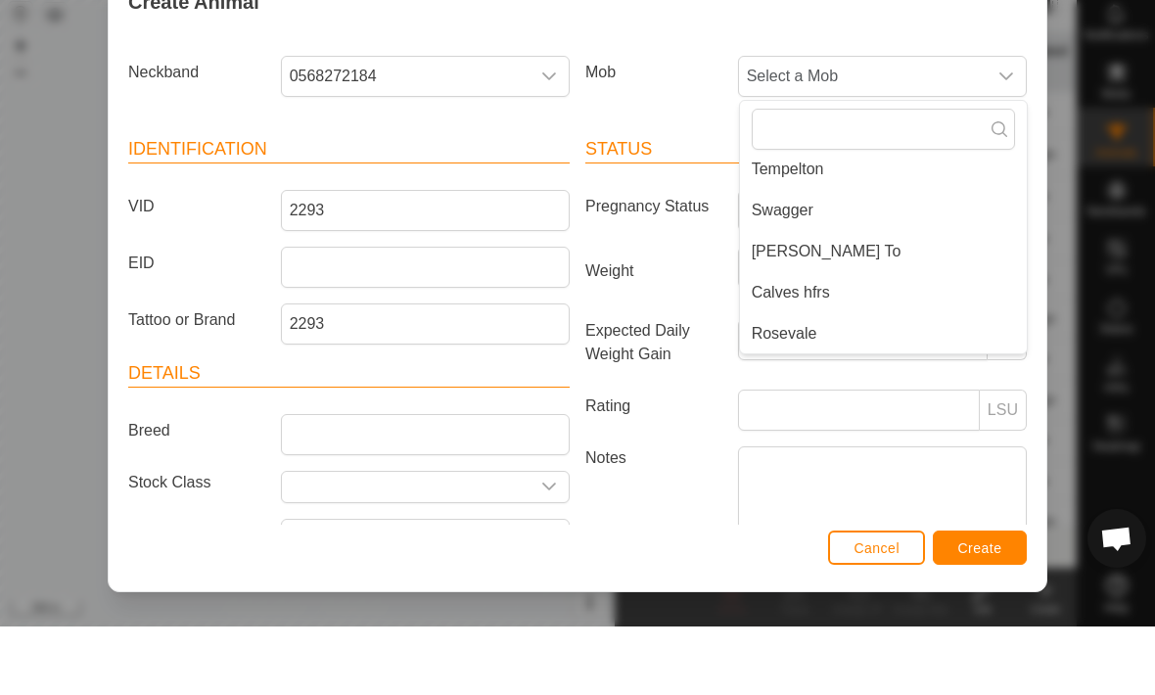
scroll to position [131, 0]
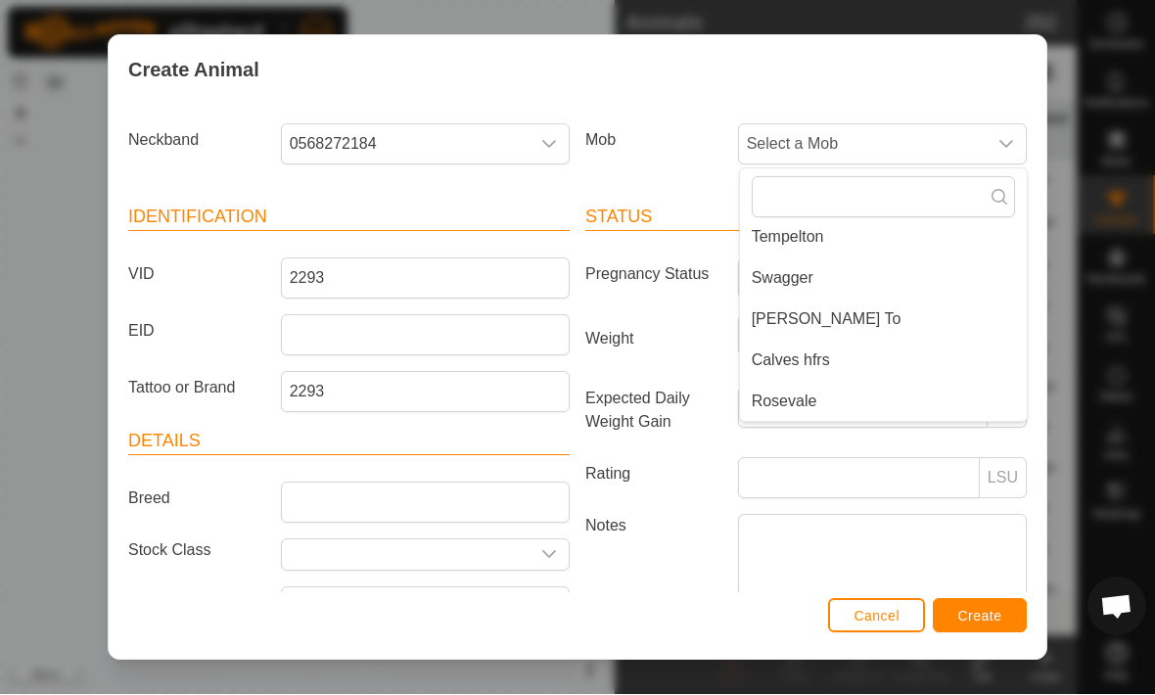
click at [833, 390] on li "Rosevale" at bounding box center [883, 402] width 287 height 39
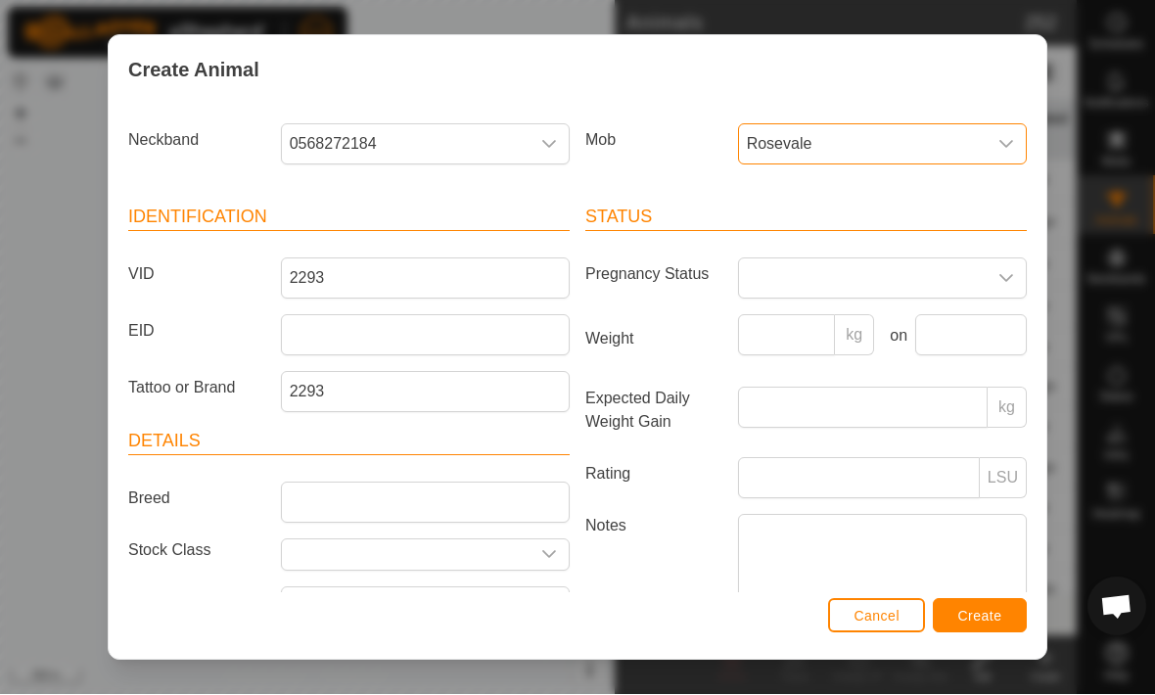
click at [971, 618] on span "Create" at bounding box center [980, 617] width 44 height 16
